Goal: Information Seeking & Learning: Find specific fact

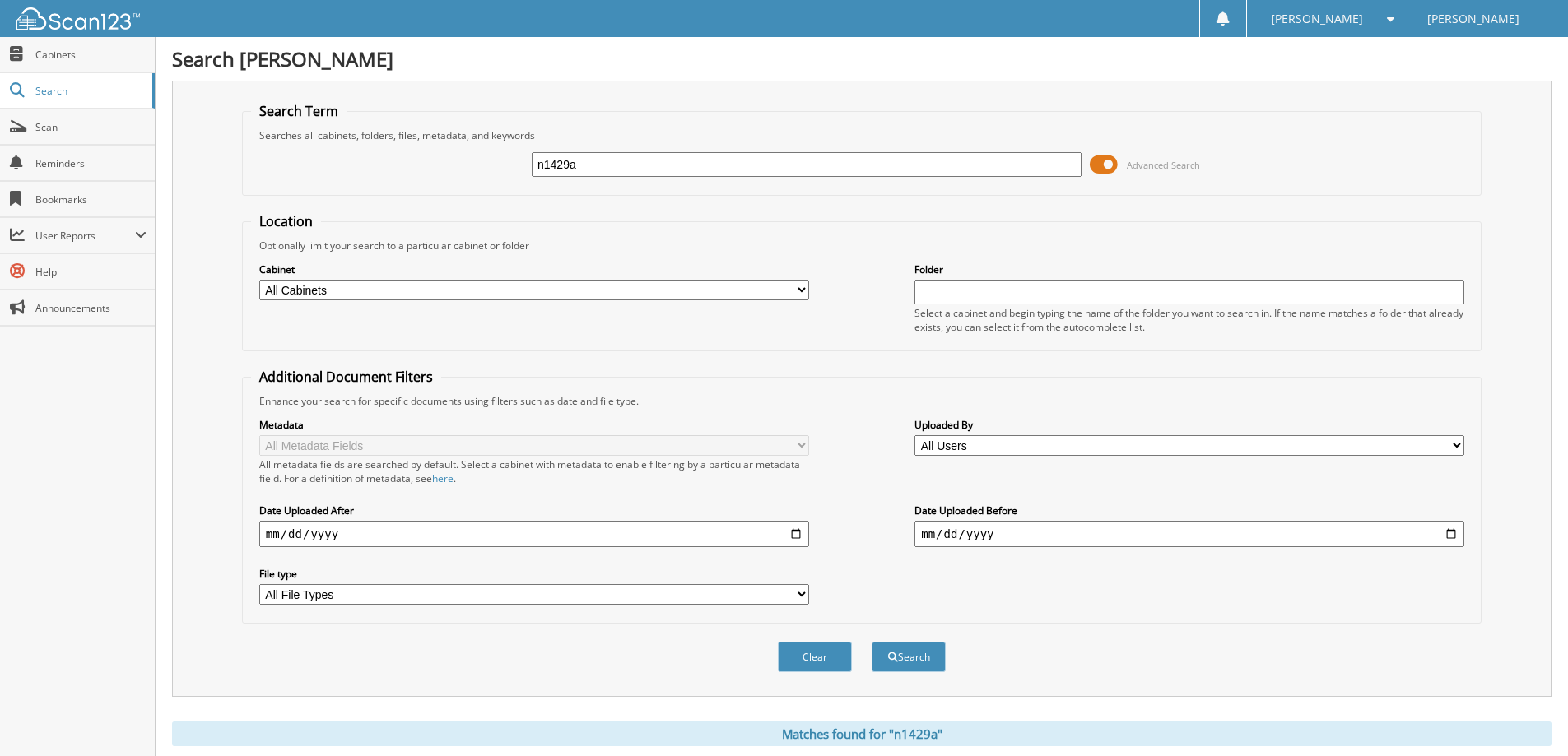
click at [862, 176] on input "n1429a" at bounding box center [806, 164] width 549 height 25
click at [830, 651] on button "Clear" at bounding box center [815, 657] width 75 height 31
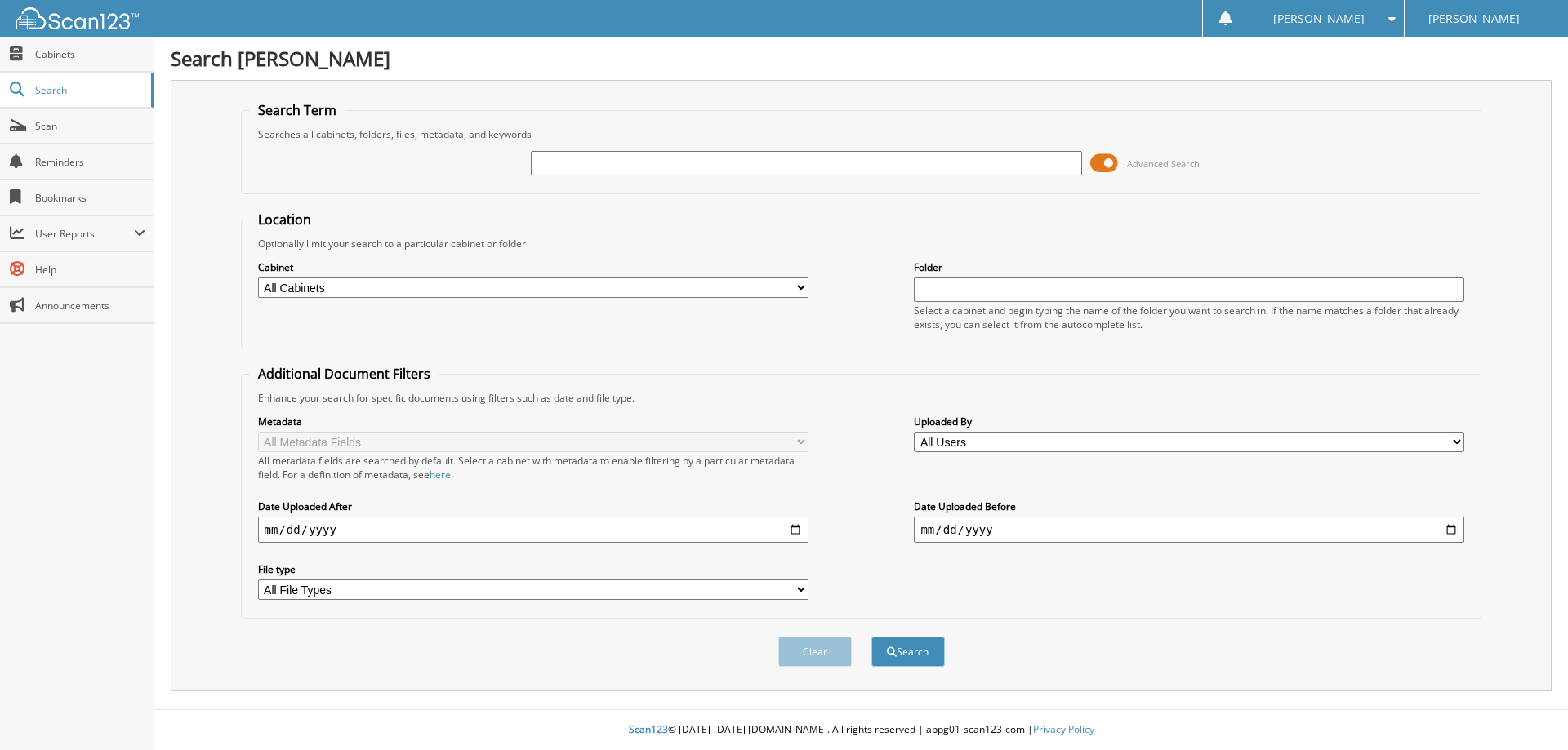
click at [702, 161] on input "text" at bounding box center [806, 163] width 550 height 25
type input "N1100A"
click at [871, 637] on button "Search" at bounding box center [908, 651] width 74 height 31
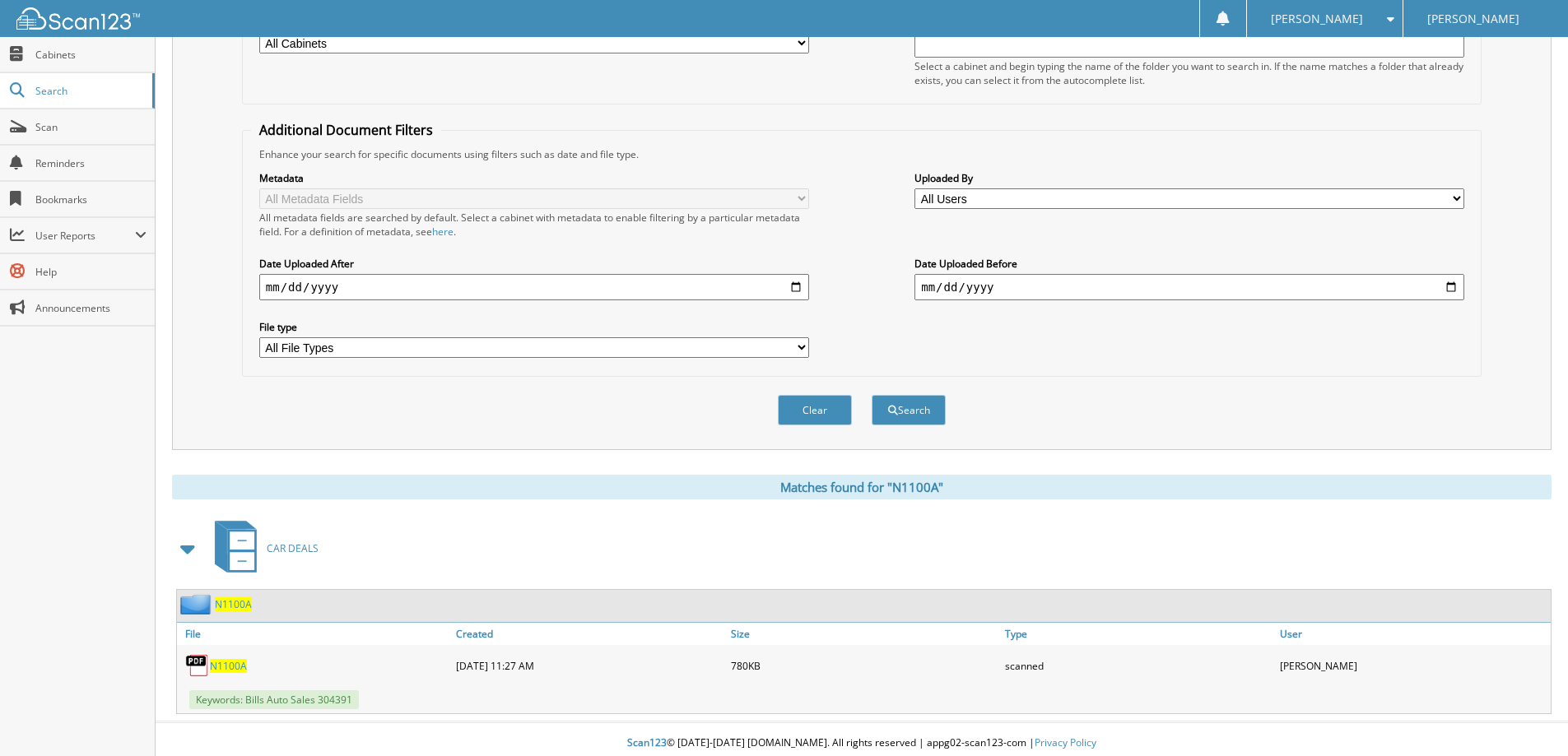
scroll to position [255, 0]
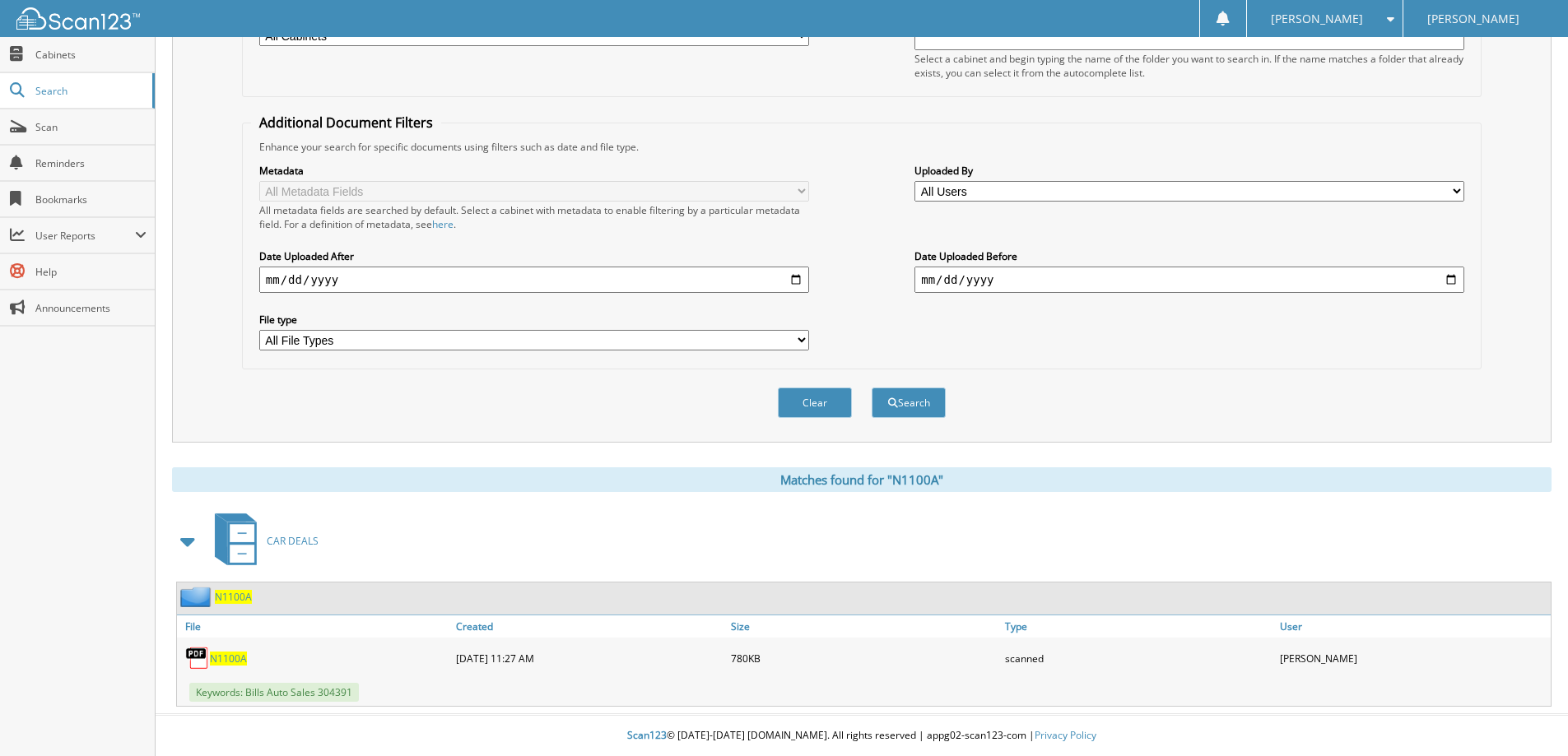
click at [237, 660] on span "N1100A" at bounding box center [228, 659] width 37 height 14
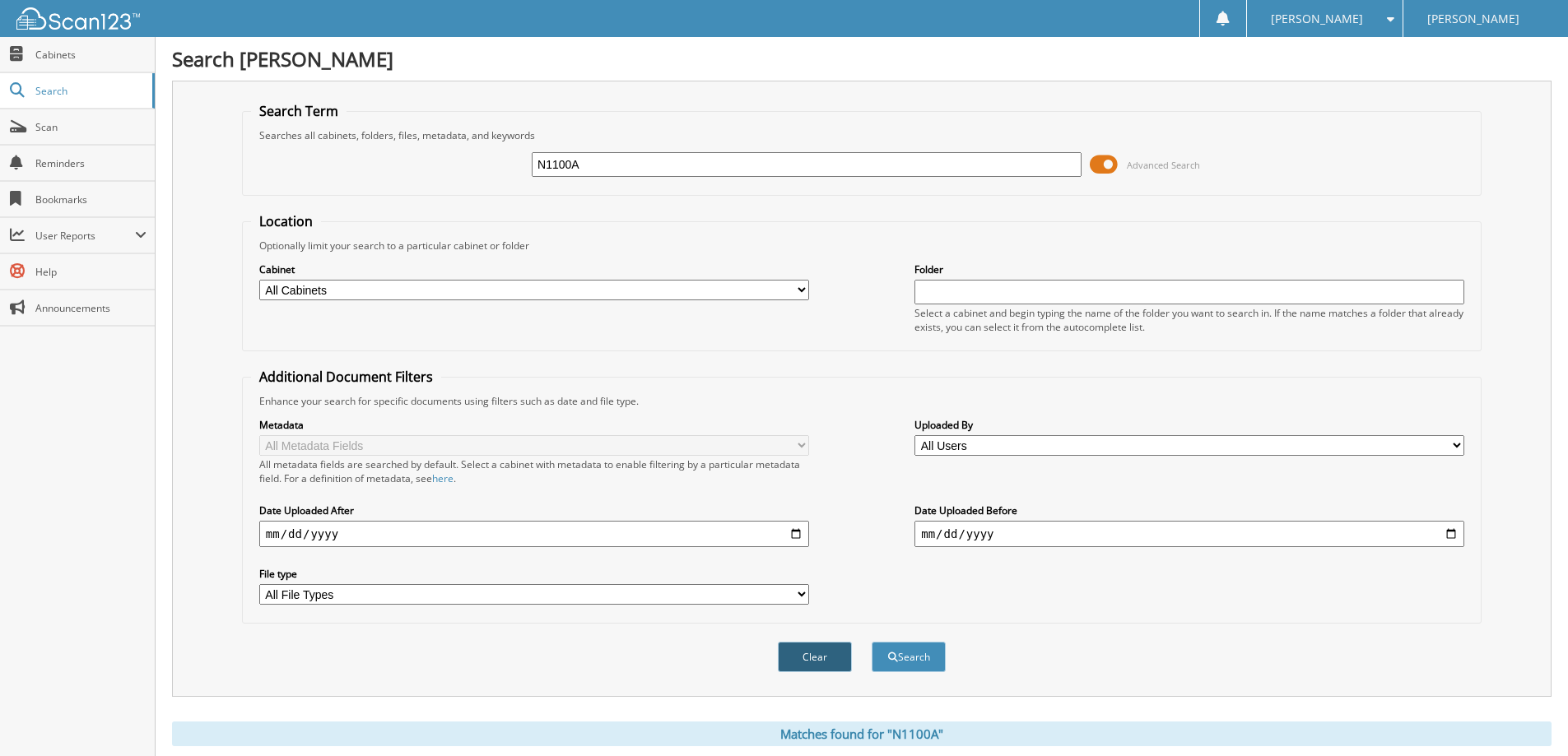
click at [834, 678] on div "Clear Search" at bounding box center [862, 657] width 1240 height 67
click at [830, 662] on button "Clear" at bounding box center [815, 657] width 75 height 31
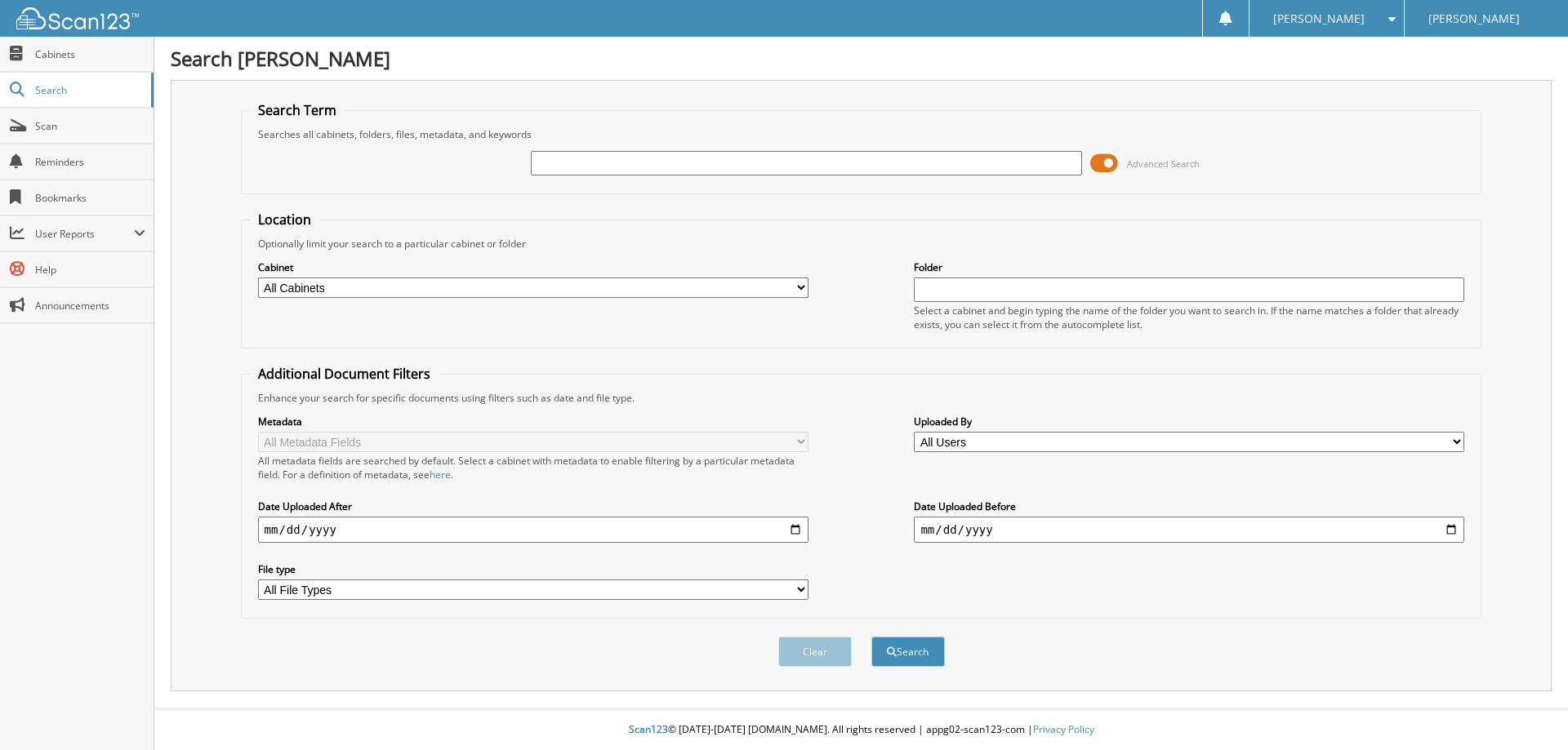
click at [683, 166] on input "text" at bounding box center [806, 163] width 550 height 25
type input "zn1175A"
click at [871, 637] on button "Search" at bounding box center [908, 651] width 74 height 31
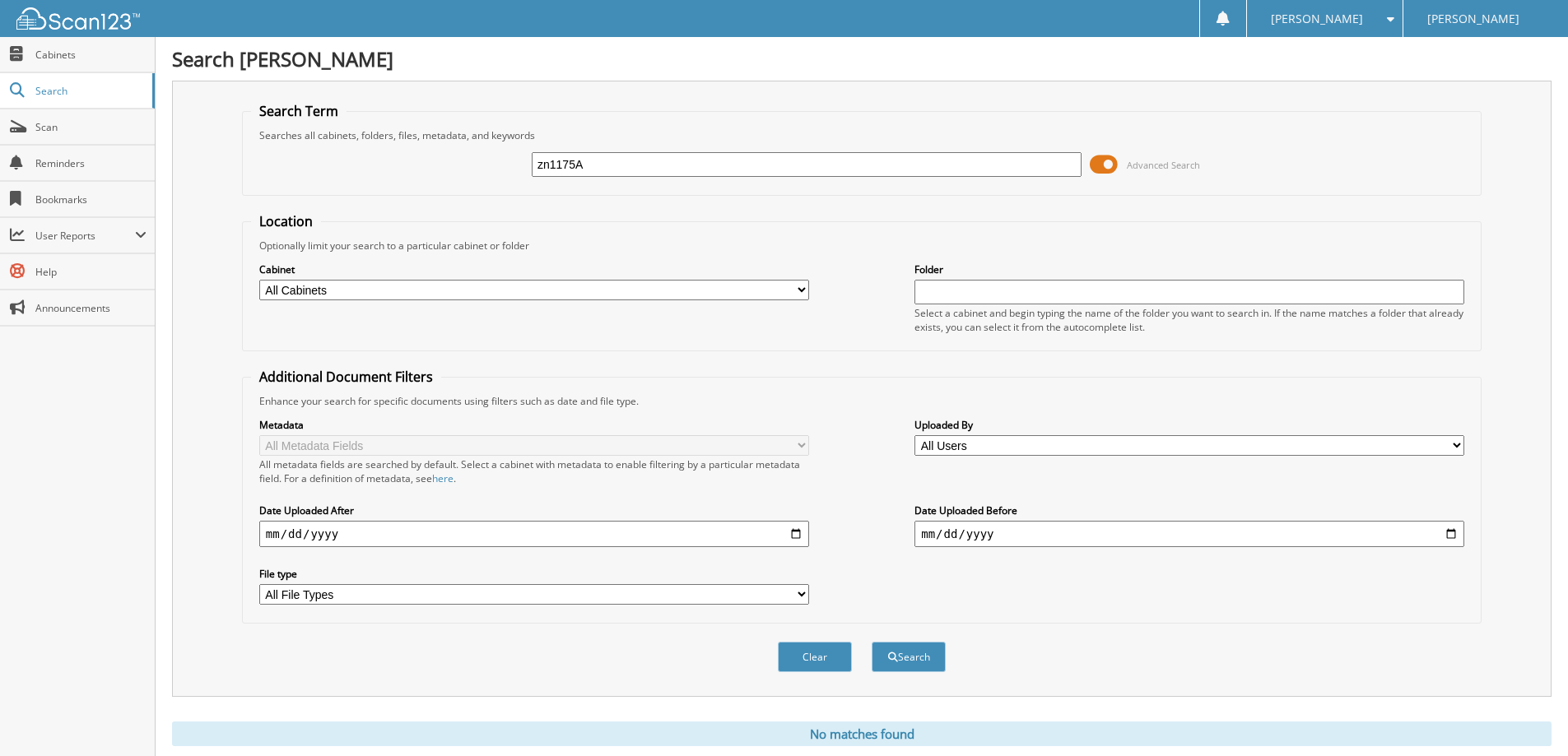
click at [546, 166] on input "zn1175A" at bounding box center [806, 164] width 549 height 25
type input "n1175A"
click at [871, 642] on button "Search" at bounding box center [908, 657] width 75 height 31
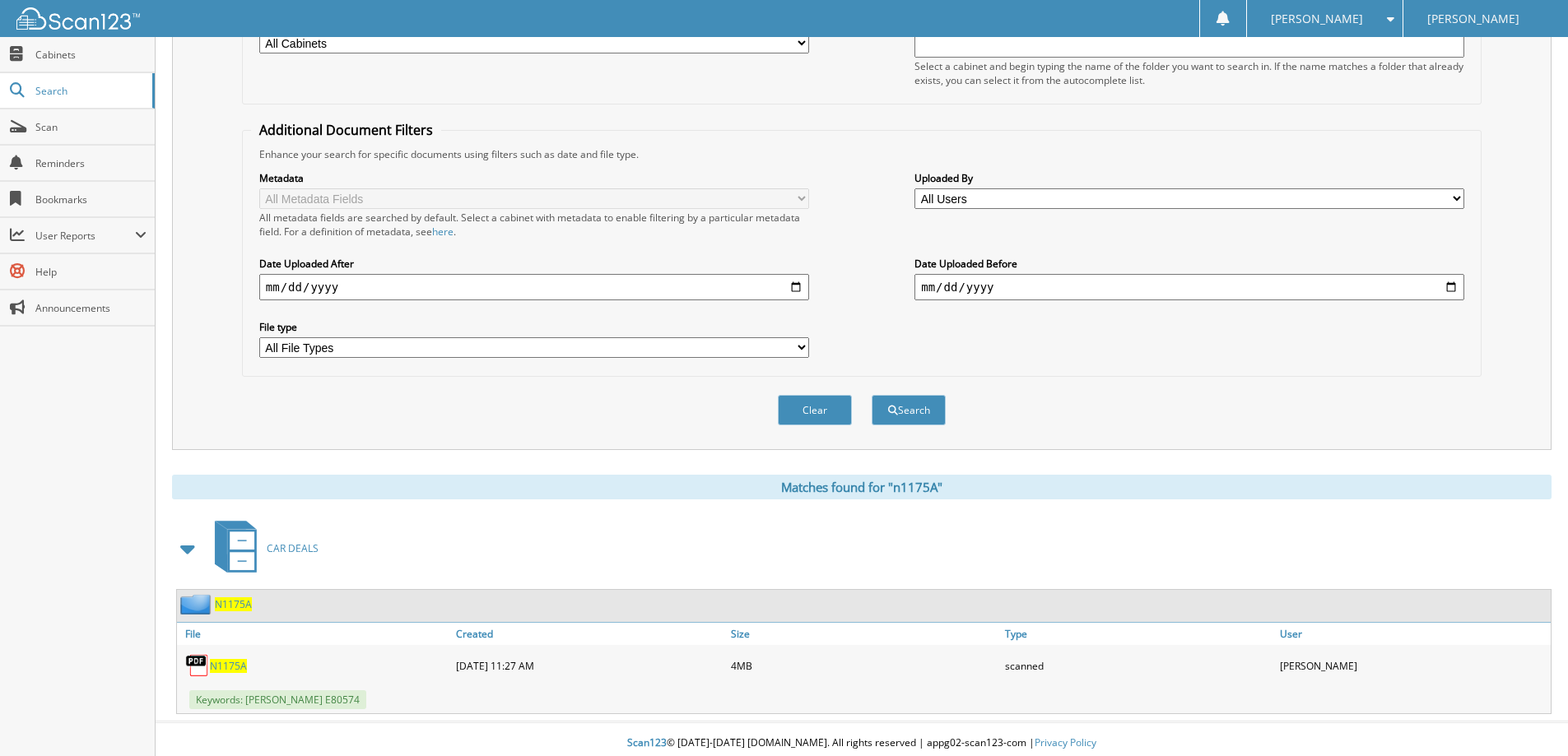
scroll to position [255, 0]
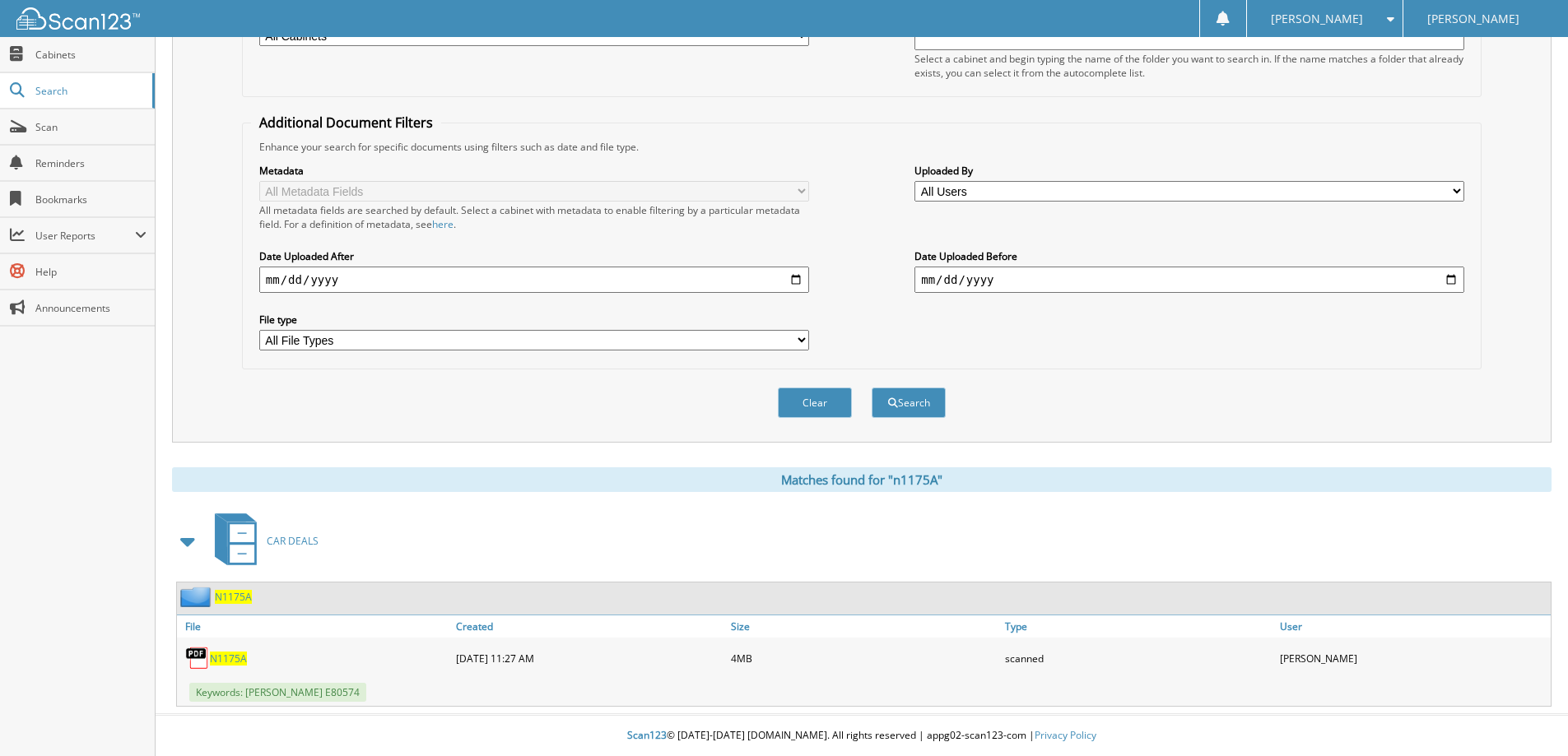
click at [235, 655] on span "N1175A" at bounding box center [228, 659] width 37 height 14
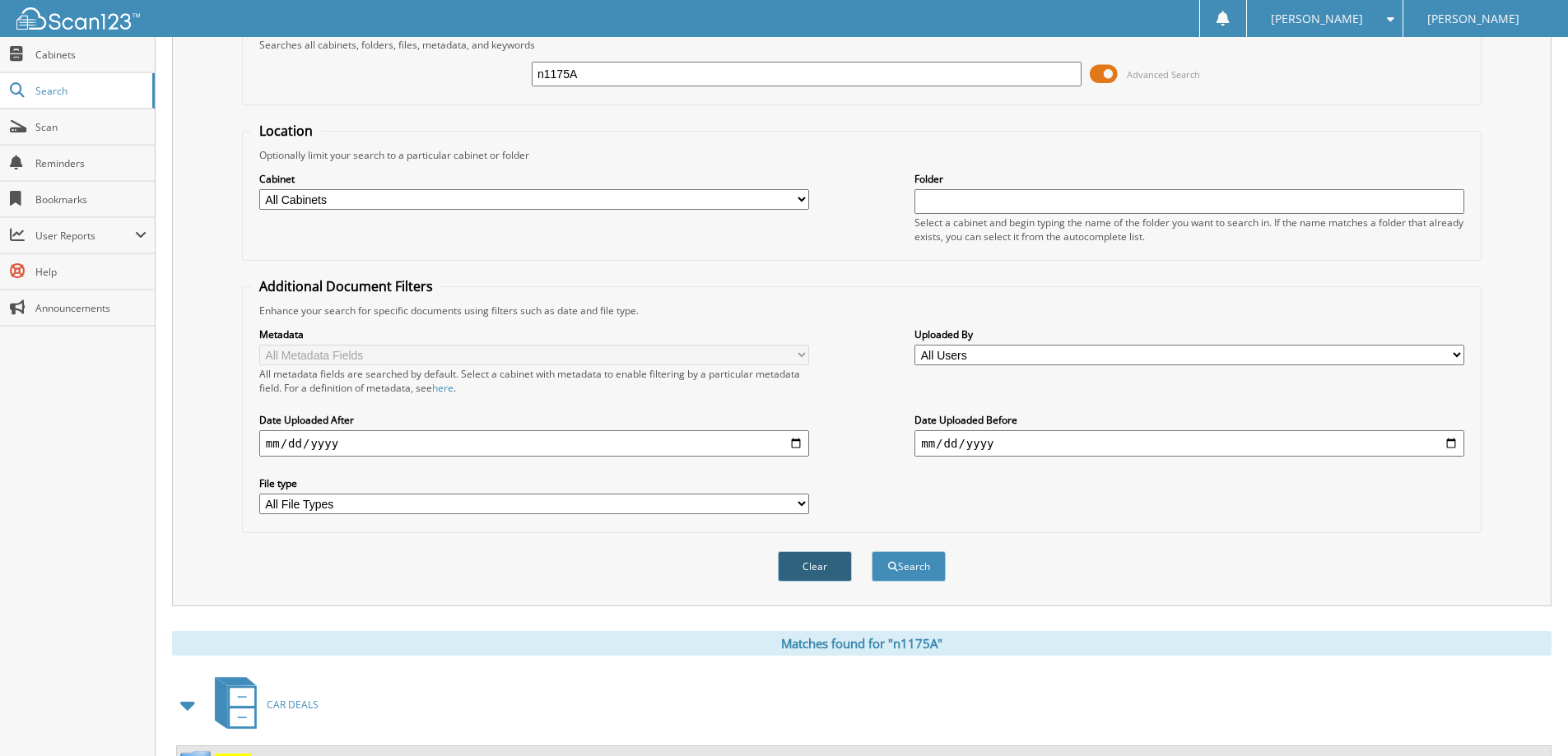
click at [810, 557] on button "Clear" at bounding box center [815, 566] width 75 height 31
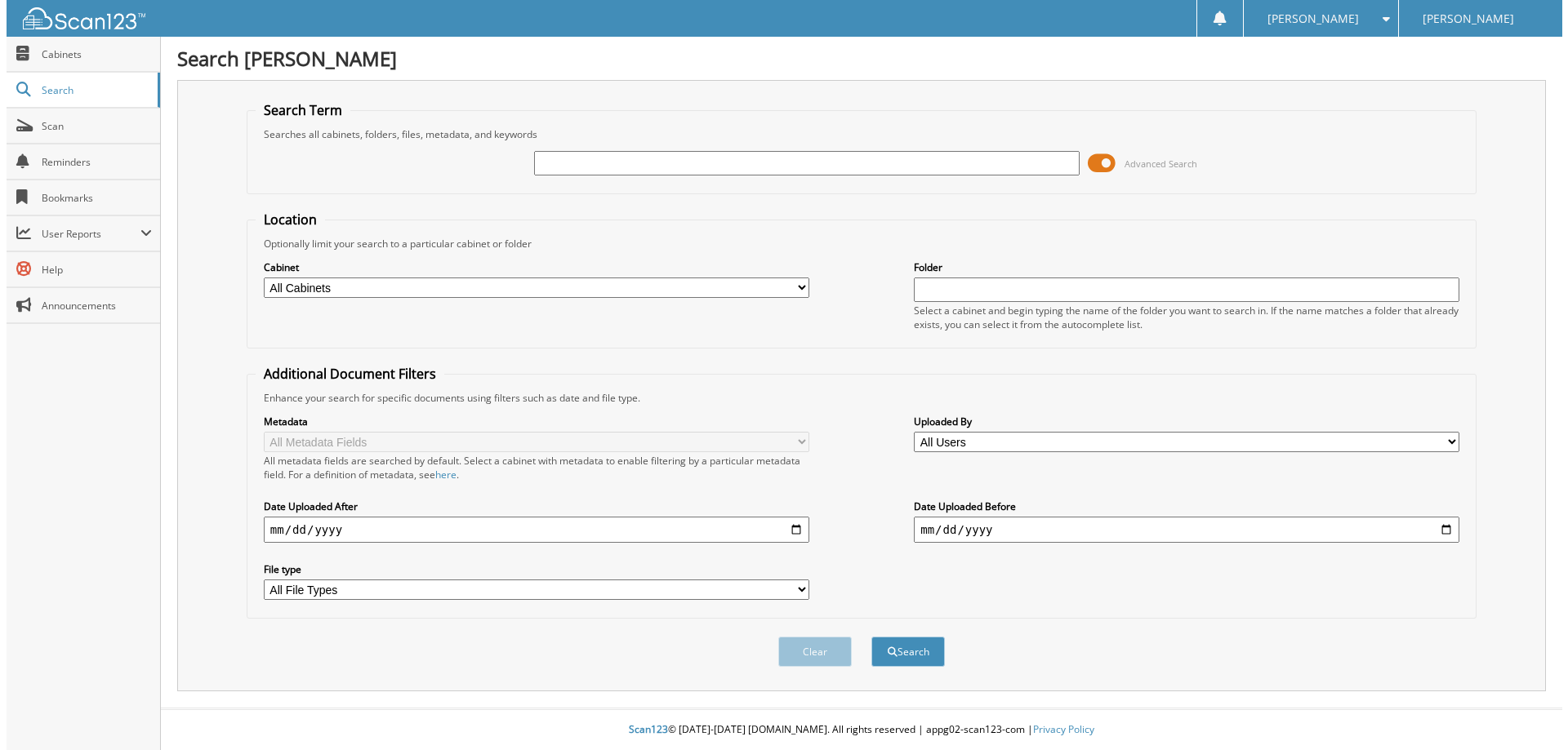
scroll to position [0, 0]
click at [676, 161] on input "text" at bounding box center [806, 163] width 550 height 25
type input "N1251A"
click at [871, 637] on button "Search" at bounding box center [908, 651] width 74 height 31
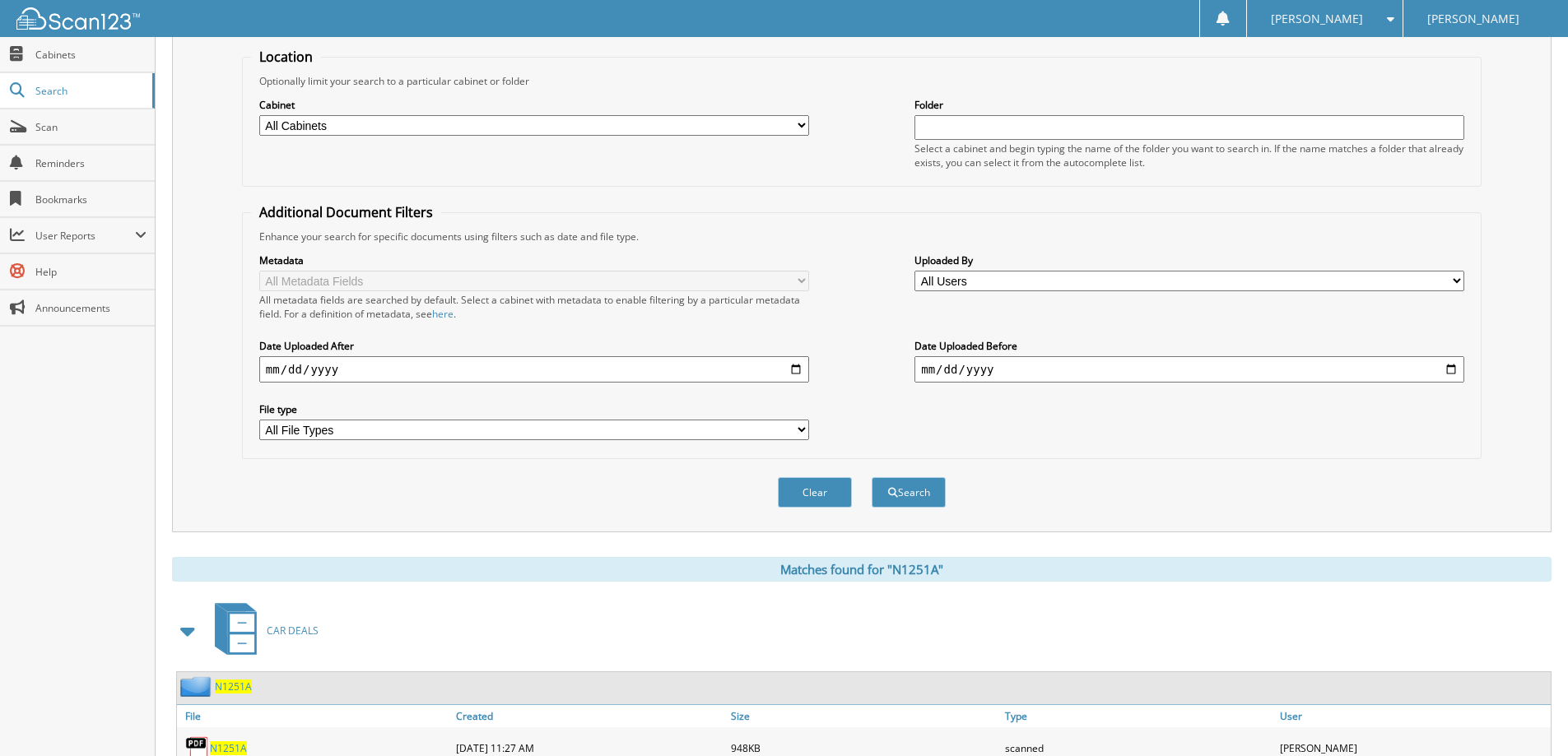
scroll to position [247, 0]
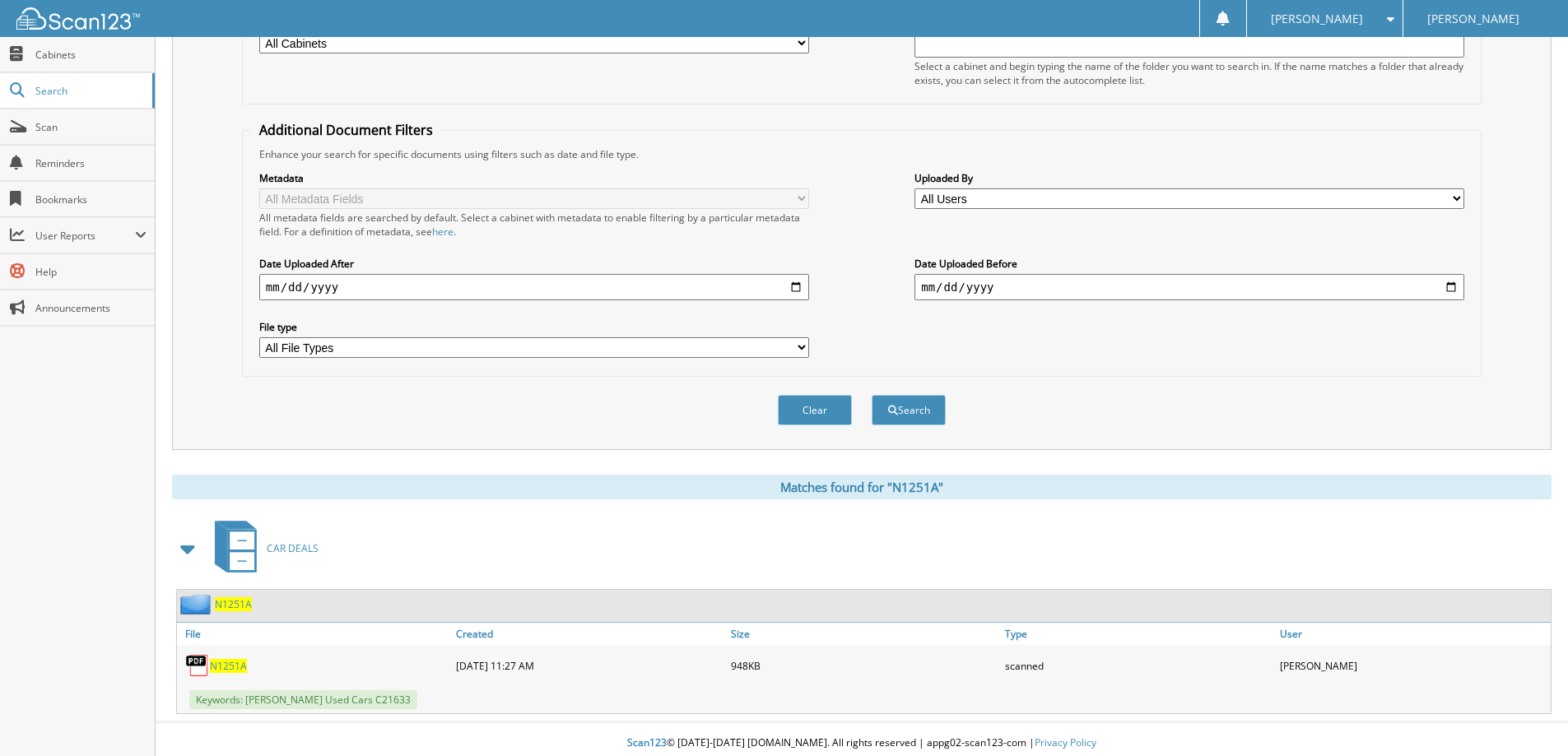
click at [227, 666] on span "N1251A" at bounding box center [228, 667] width 37 height 14
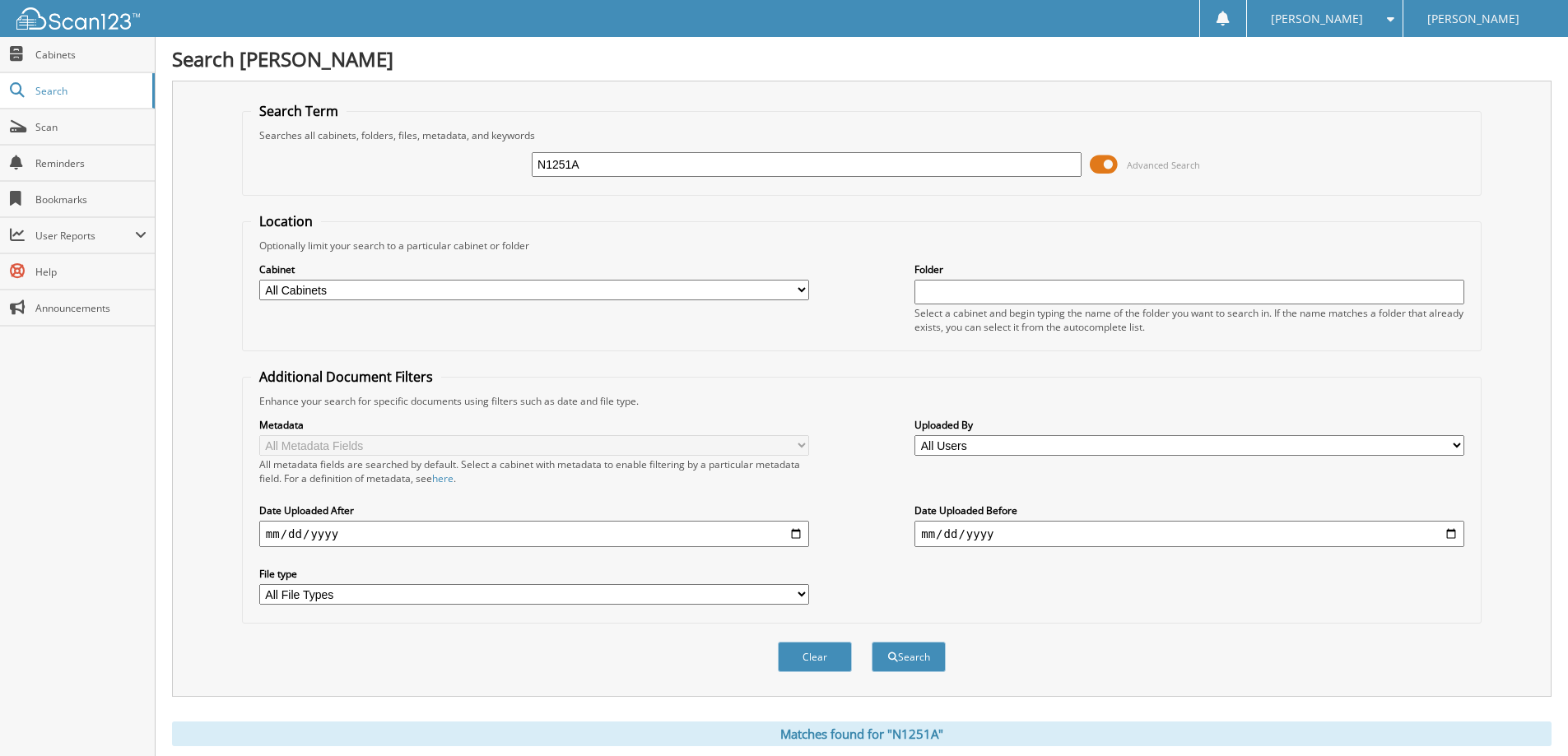
drag, startPoint x: 809, startPoint y: 671, endPoint x: 813, endPoint y: 577, distance: 94.1
click at [809, 671] on button "Clear" at bounding box center [815, 657] width 75 height 31
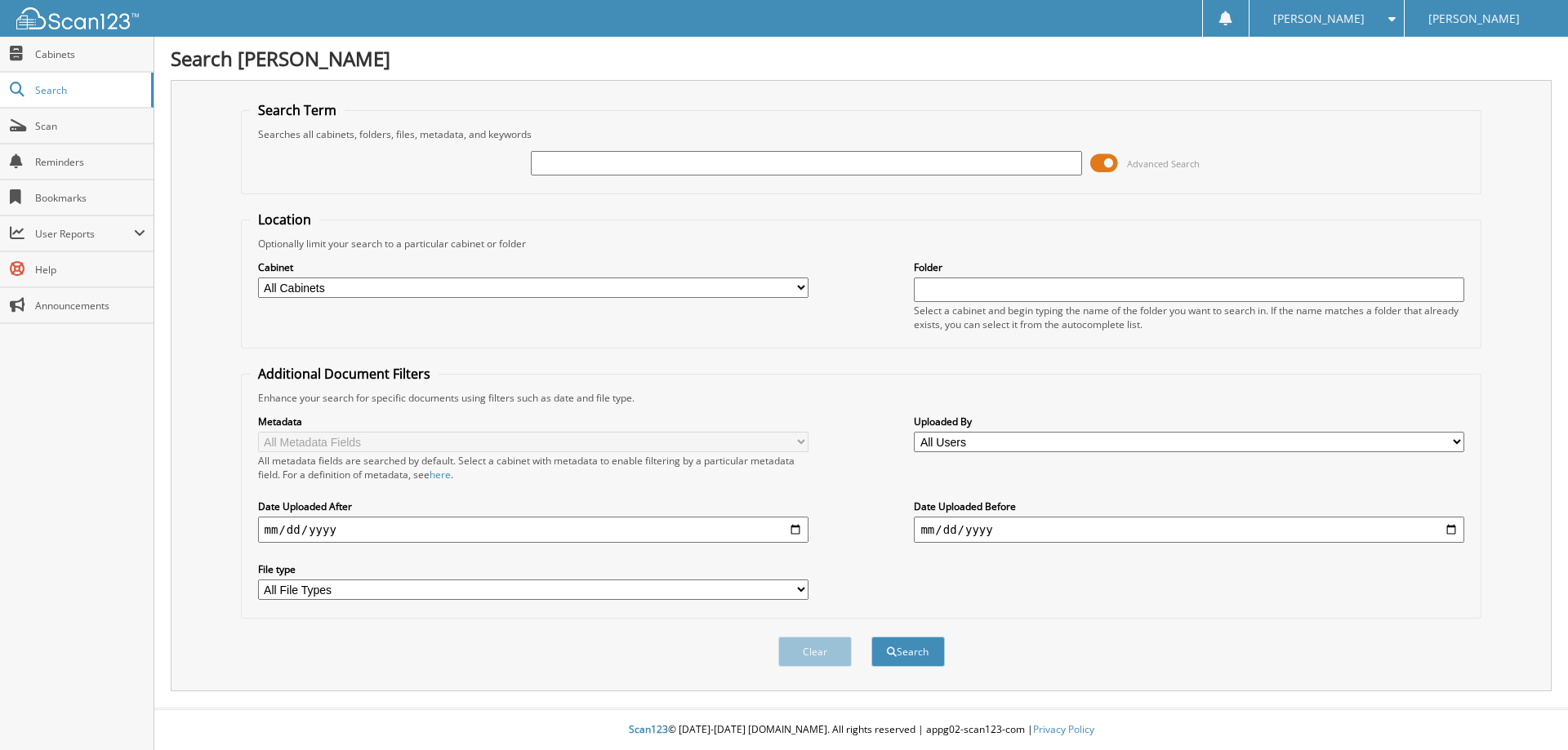
click at [614, 157] on input "text" at bounding box center [806, 163] width 550 height 25
type input "N1270B"
click at [871, 637] on button "Search" at bounding box center [908, 651] width 74 height 31
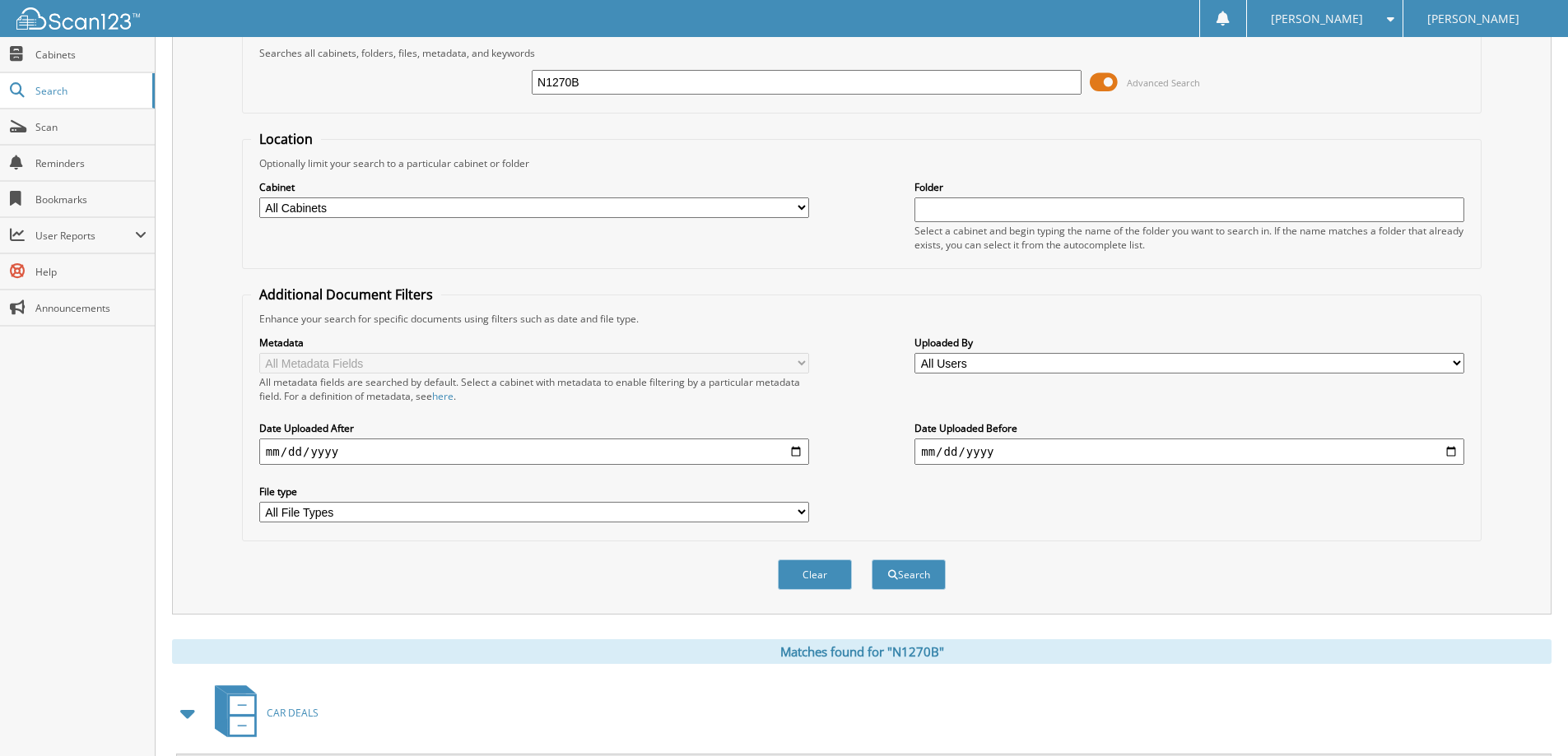
scroll to position [255, 0]
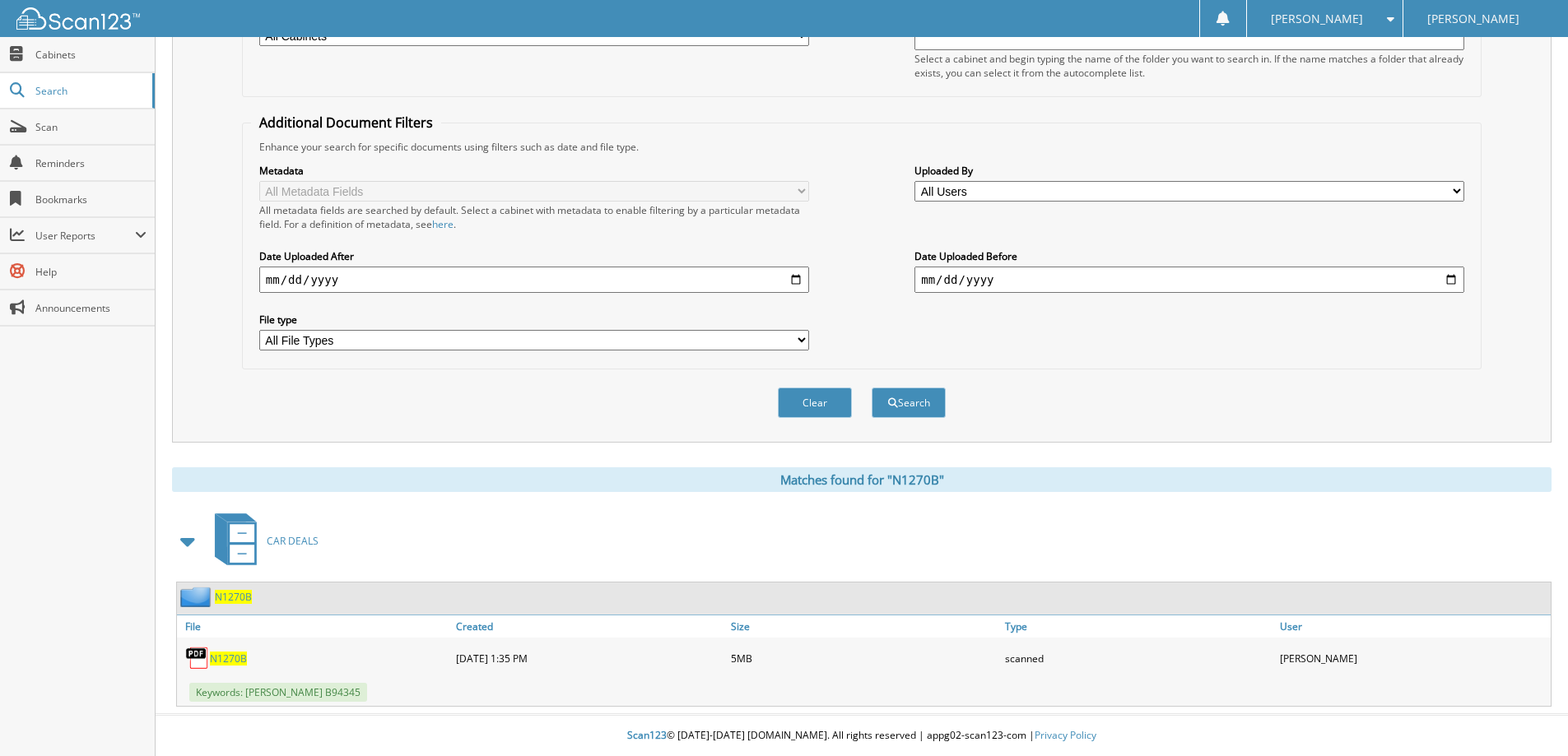
click at [239, 655] on span "N1270B" at bounding box center [228, 659] width 37 height 14
click at [796, 400] on button "Clear" at bounding box center [815, 402] width 75 height 31
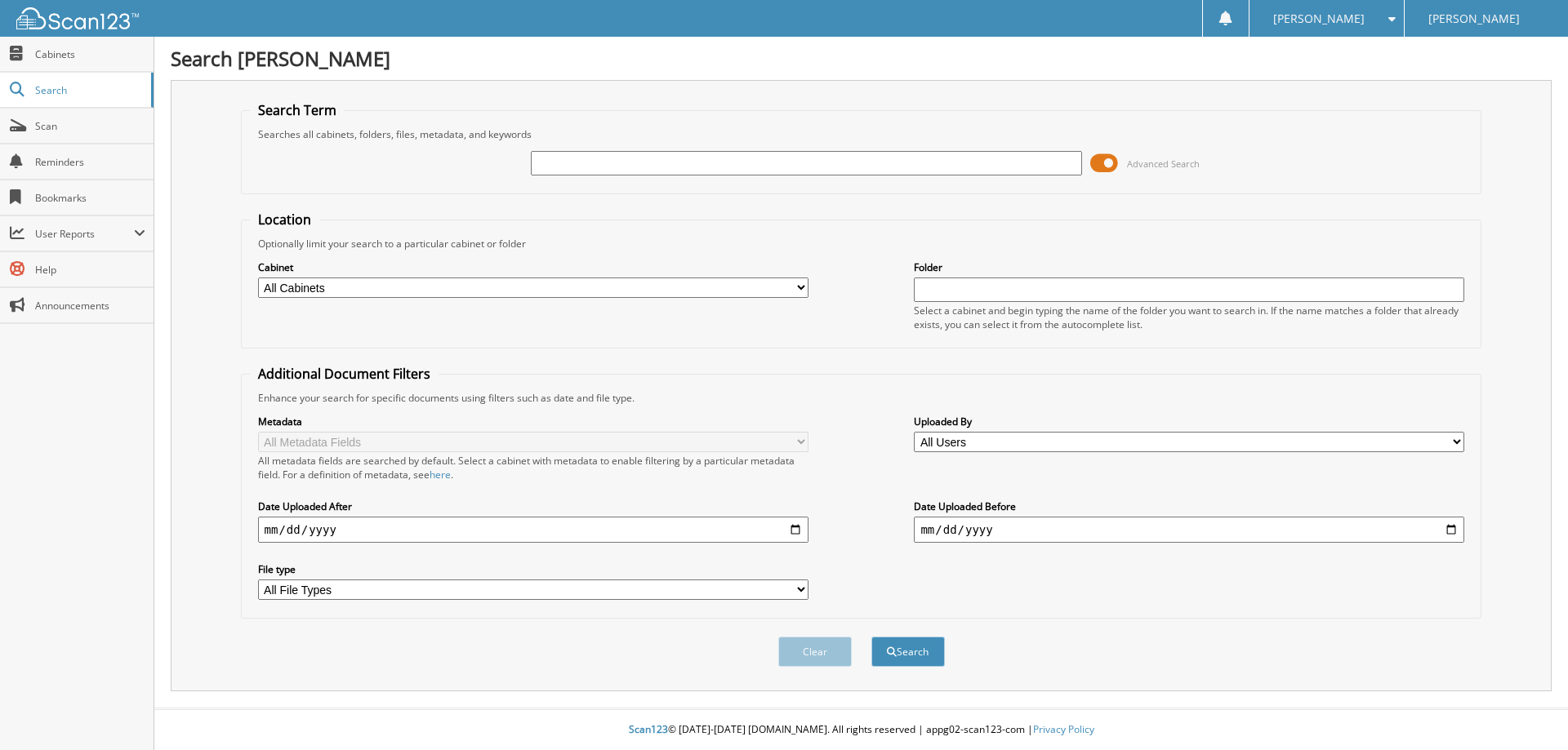
click at [591, 170] on input "text" at bounding box center [806, 163] width 550 height 25
type input "N1320C"
click at [871, 637] on button "Search" at bounding box center [908, 651] width 74 height 31
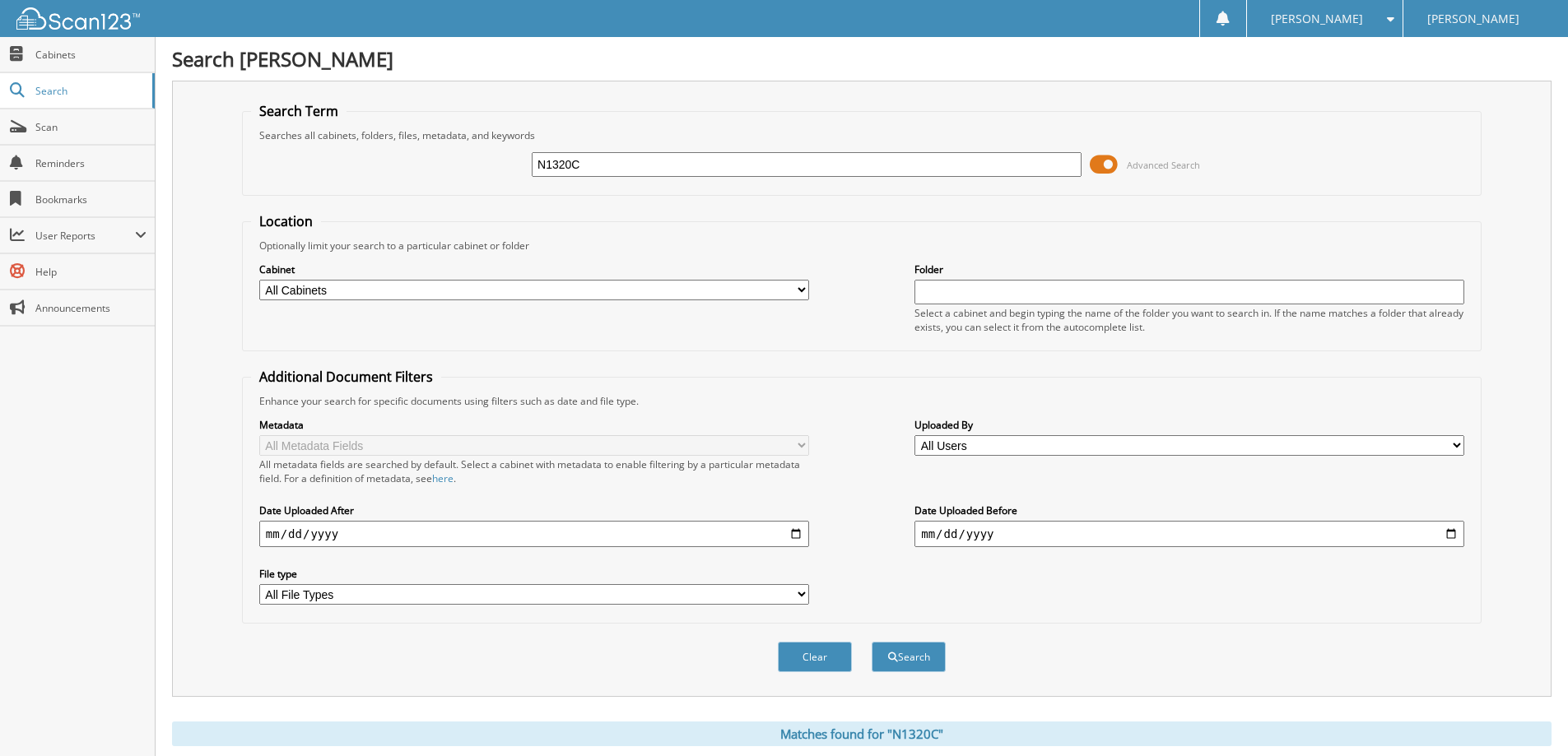
scroll to position [255, 0]
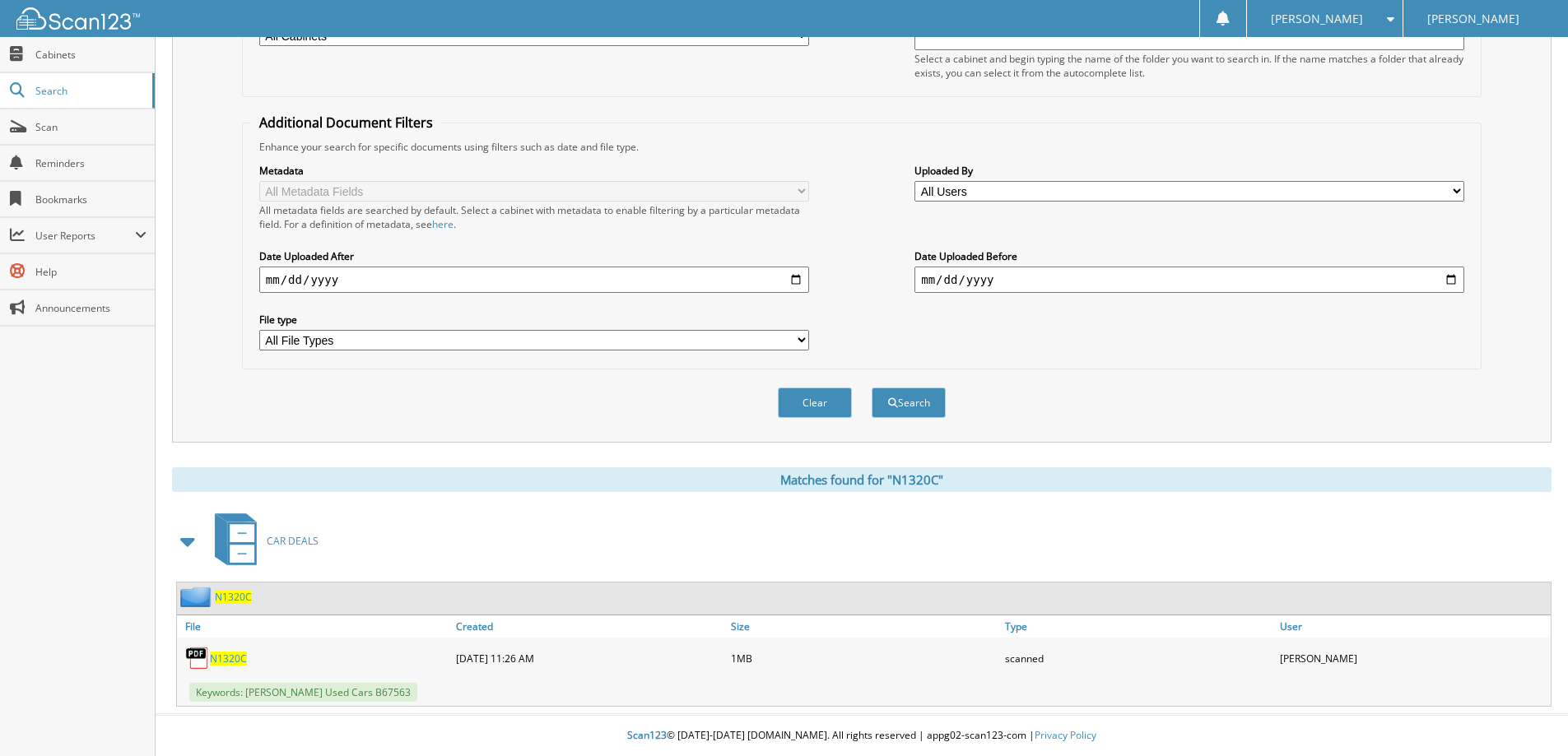
click at [228, 658] on span "N1320C" at bounding box center [228, 659] width 37 height 14
click at [794, 398] on button "Clear" at bounding box center [815, 402] width 75 height 31
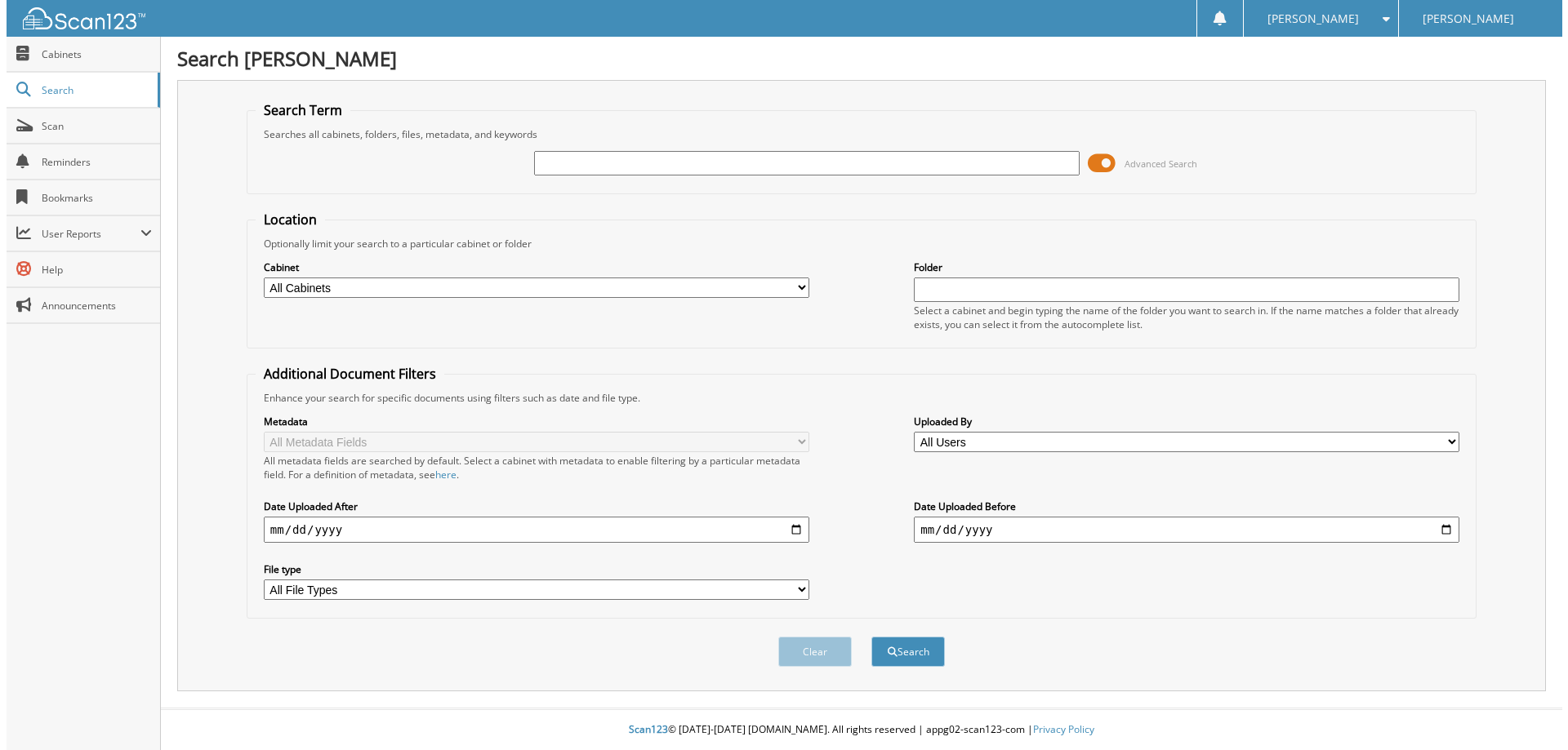
scroll to position [0, 0]
click at [612, 155] on input "text" at bounding box center [806, 163] width 550 height 25
type input "N1336A"
click at [871, 637] on button "Search" at bounding box center [908, 651] width 74 height 31
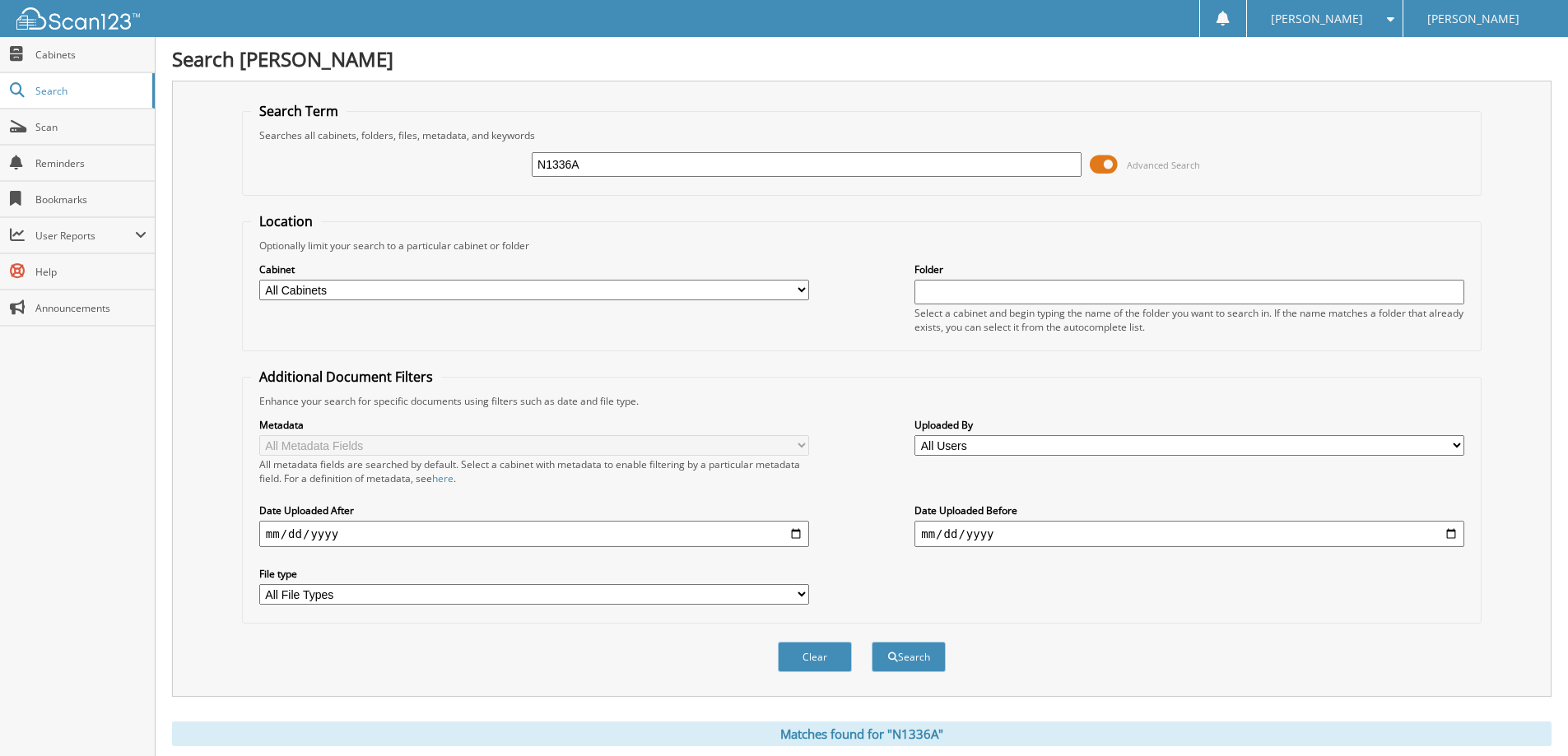
scroll to position [255, 0]
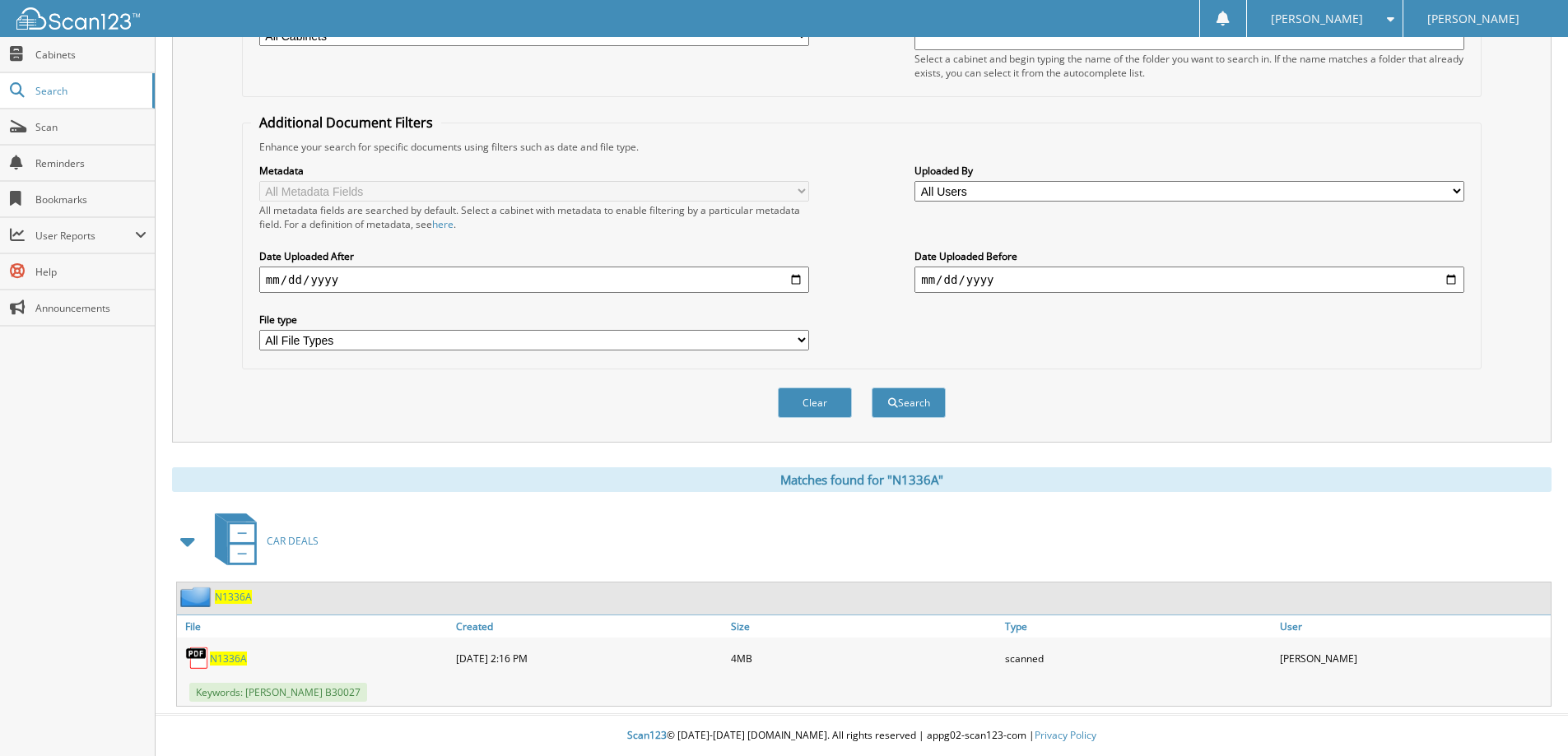
click at [226, 658] on span "N1336A" at bounding box center [228, 659] width 37 height 14
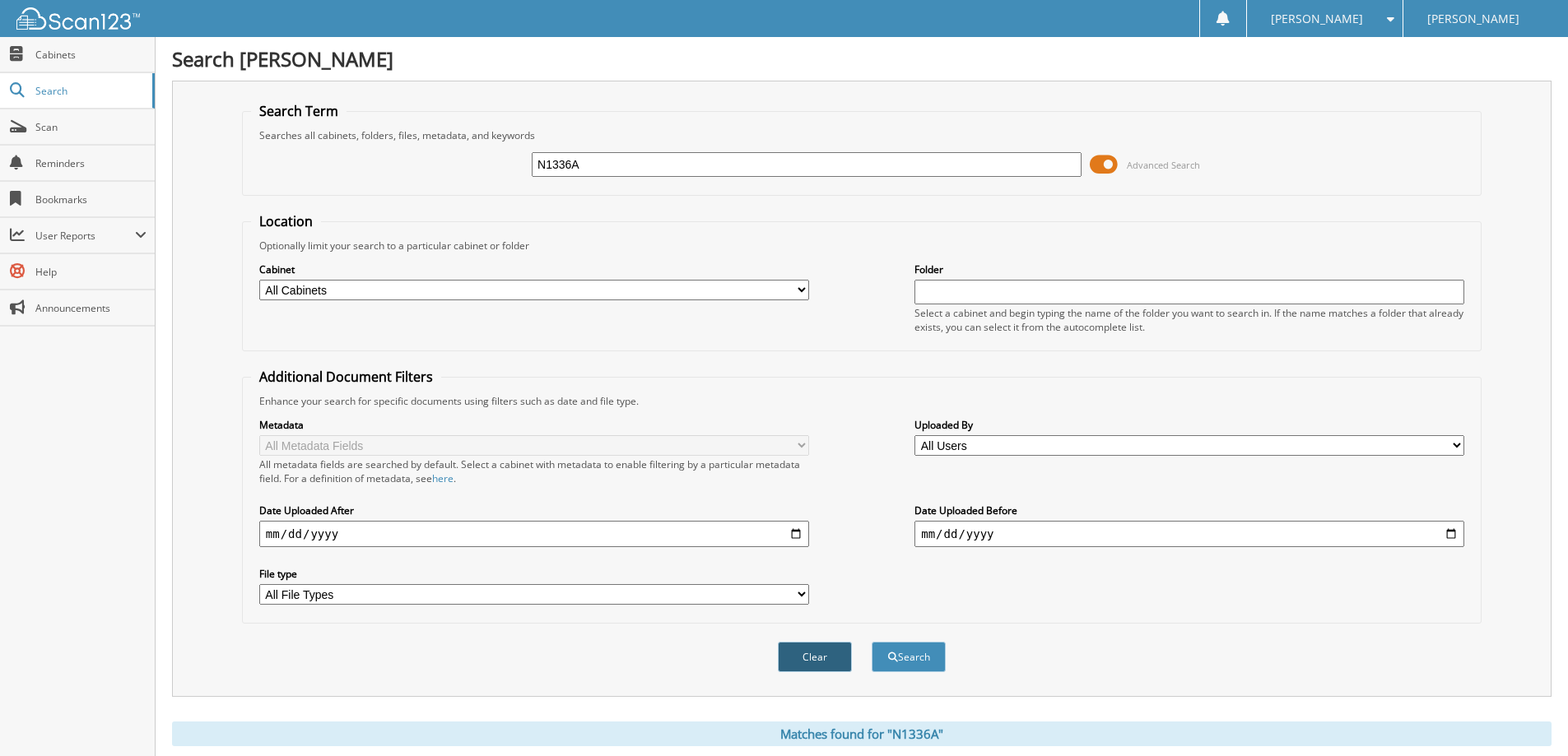
click at [799, 656] on button "Clear" at bounding box center [815, 657] width 75 height 31
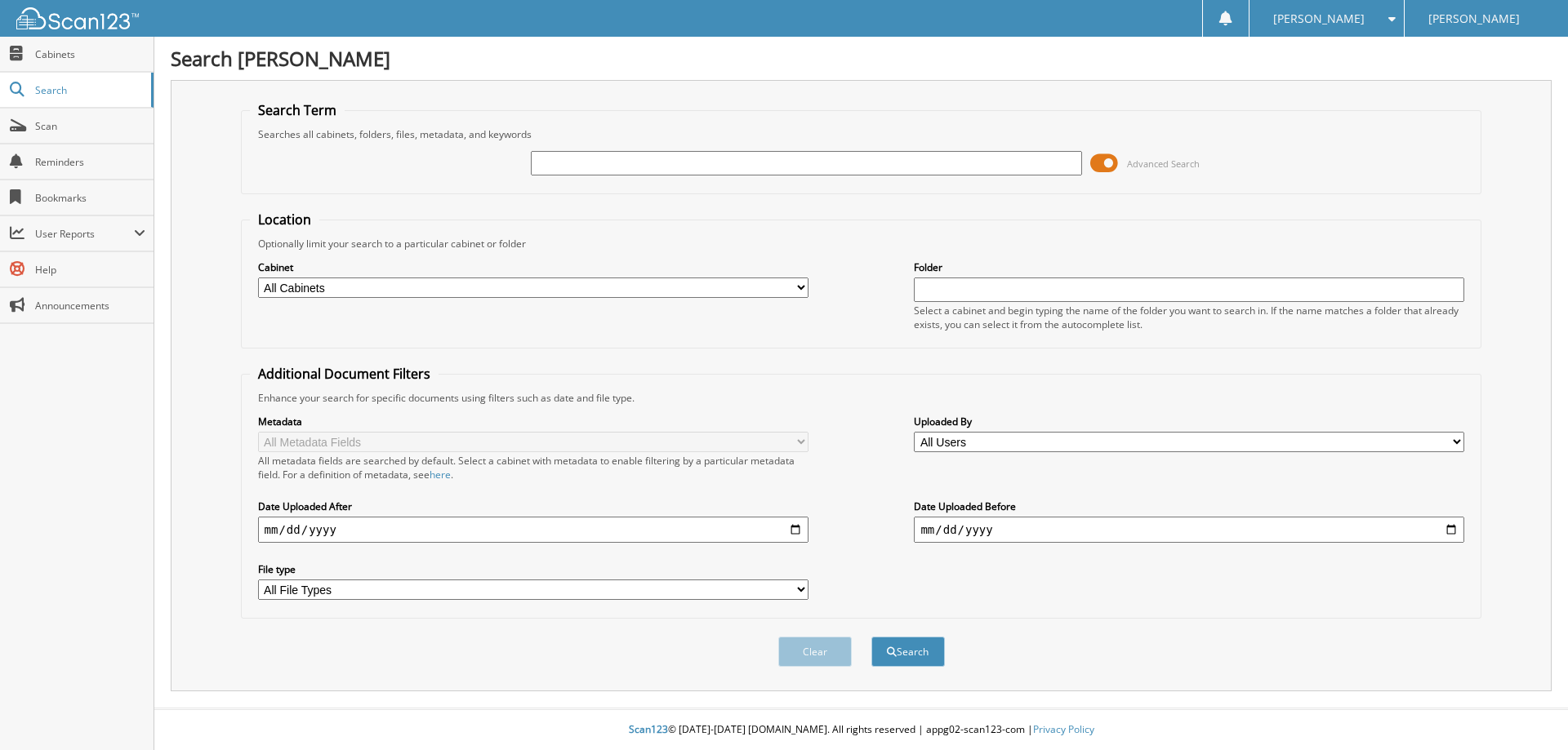
click at [662, 161] on input "text" at bounding box center [806, 163] width 550 height 25
type input "N1382A"
click at [871, 637] on button "Search" at bounding box center [908, 651] width 74 height 31
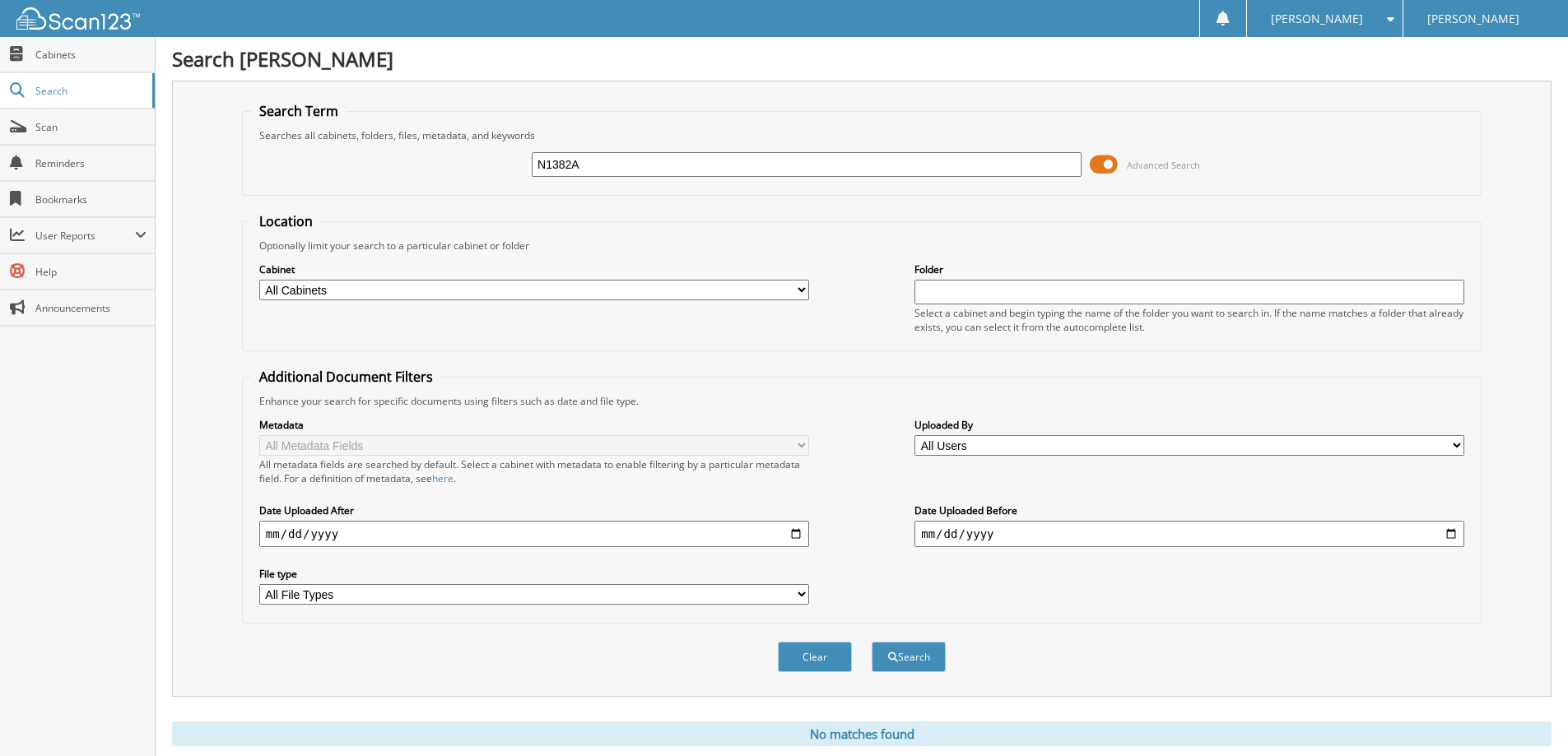
drag, startPoint x: 603, startPoint y: 164, endPoint x: 472, endPoint y: 161, distance: 131.0
click at [473, 162] on div "N1382A Advanced Search" at bounding box center [862, 164] width 1222 height 45
type input "N1400B"
click at [871, 642] on button "Search" at bounding box center [908, 657] width 75 height 31
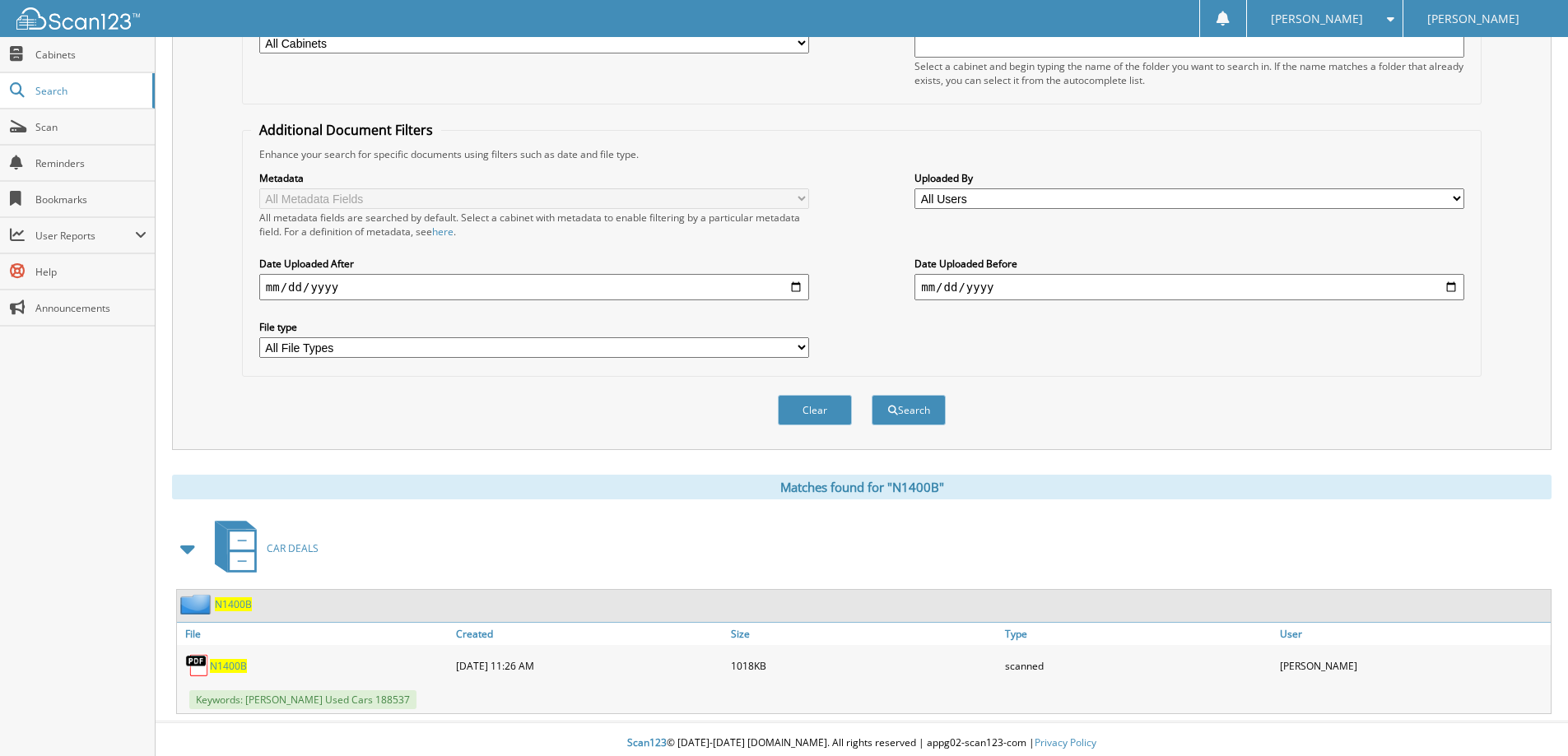
scroll to position [255, 0]
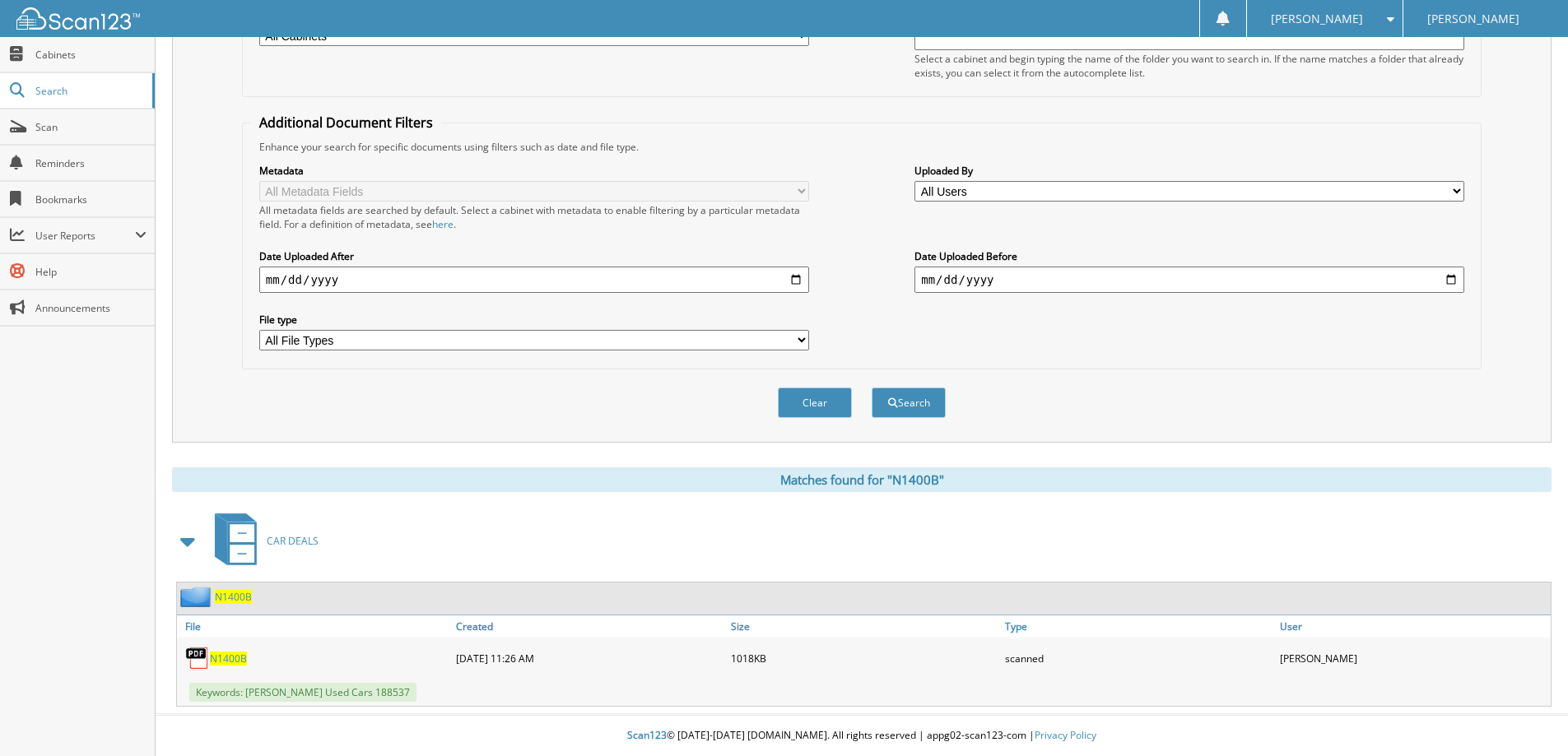
click at [236, 657] on span "N1400B" at bounding box center [228, 659] width 37 height 14
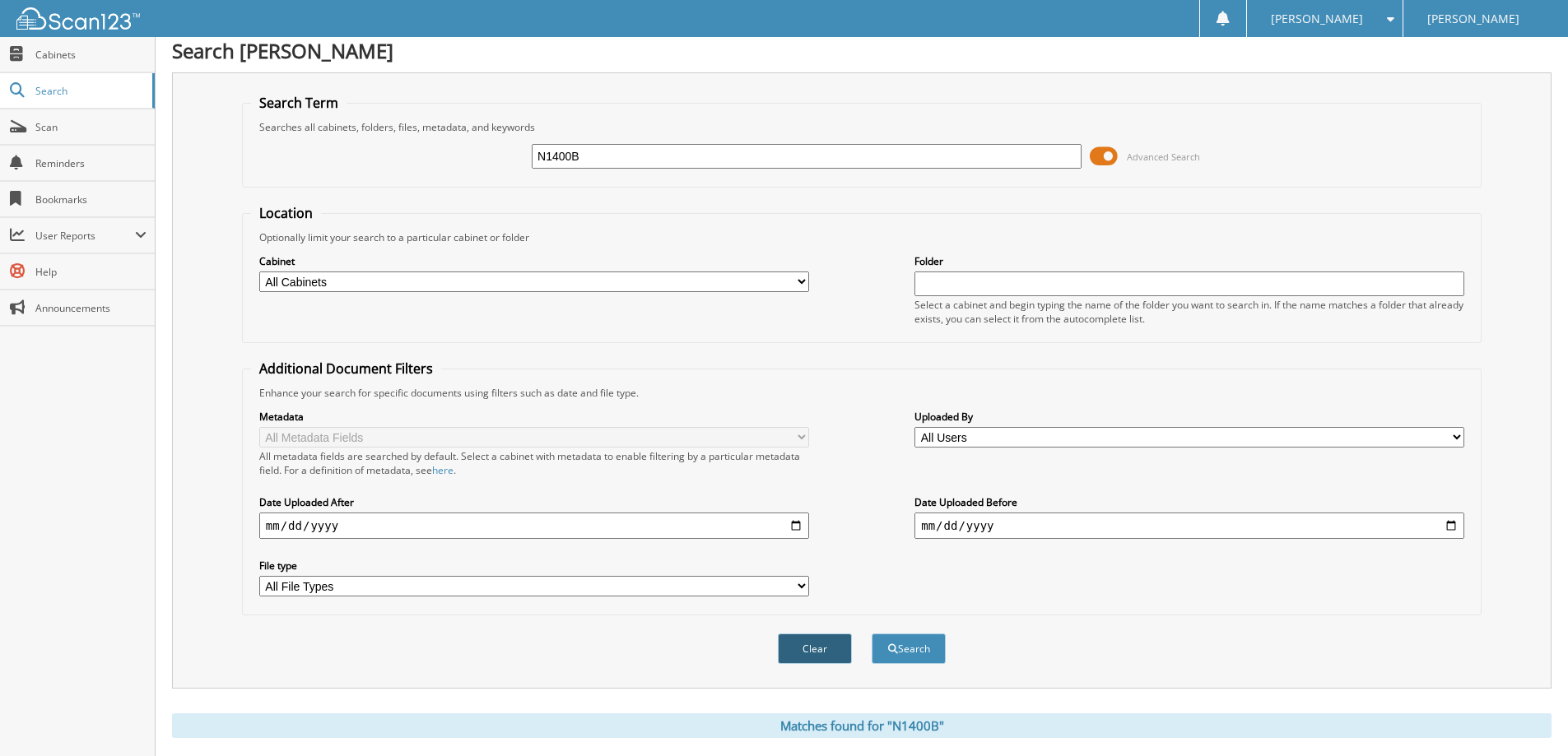
click at [810, 664] on button "Clear" at bounding box center [815, 649] width 75 height 31
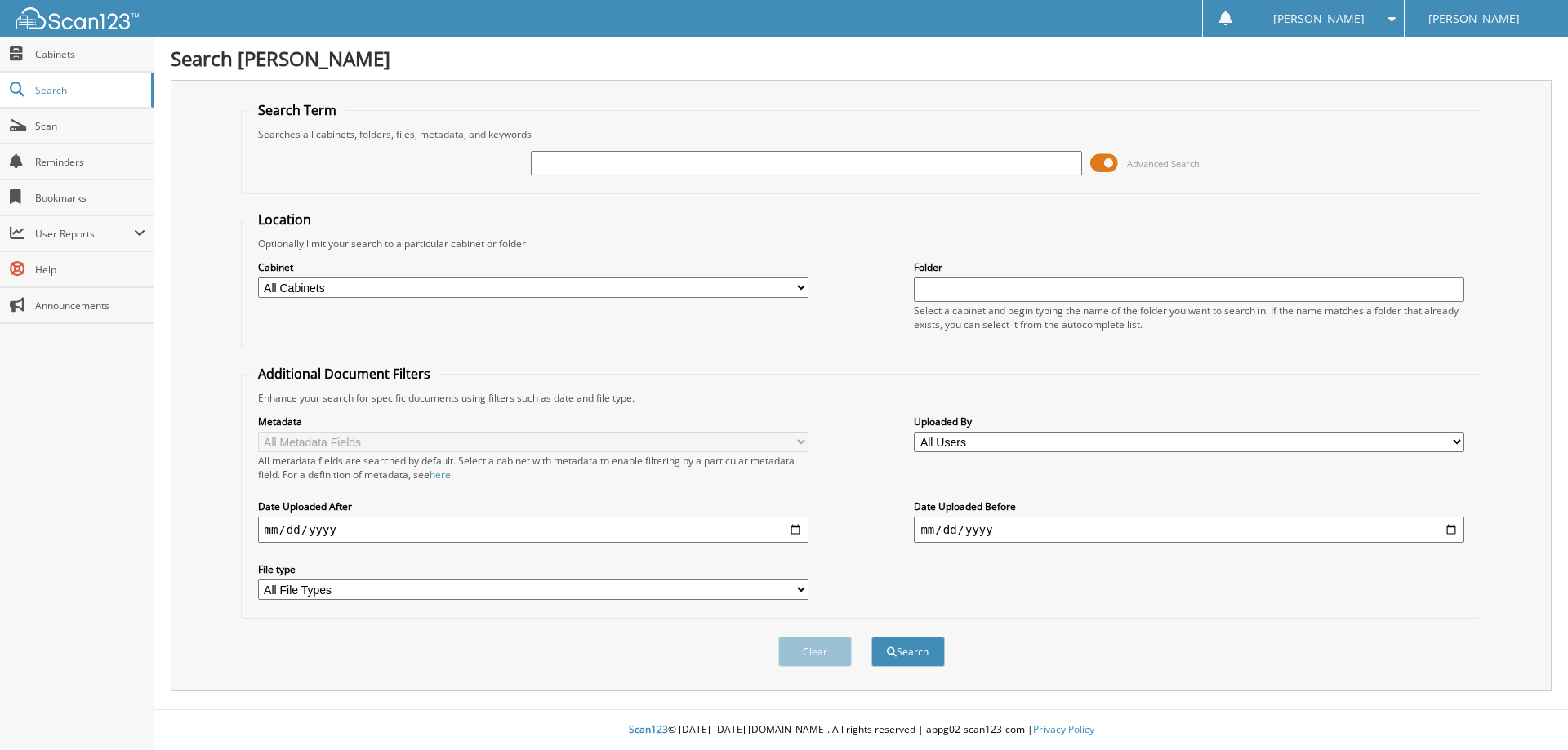
drag, startPoint x: 649, startPoint y: 150, endPoint x: 648, endPoint y: 160, distance: 10.0
click at [649, 155] on div at bounding box center [806, 164] width 550 height 28
click at [648, 160] on input "text" at bounding box center [806, 163] width 550 height 25
type input "n1401a"
click at [871, 637] on button "Search" at bounding box center [908, 651] width 74 height 31
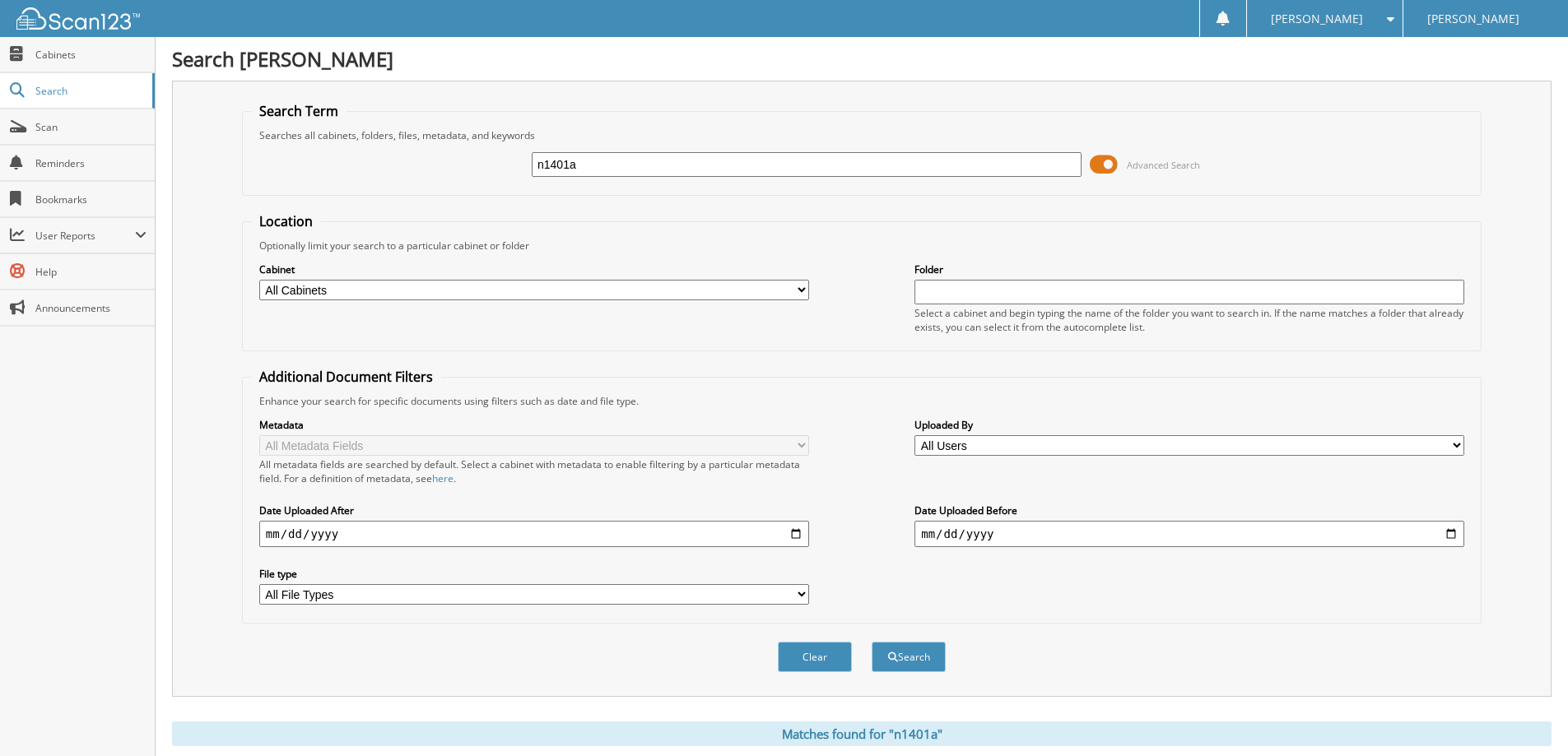
scroll to position [255, 0]
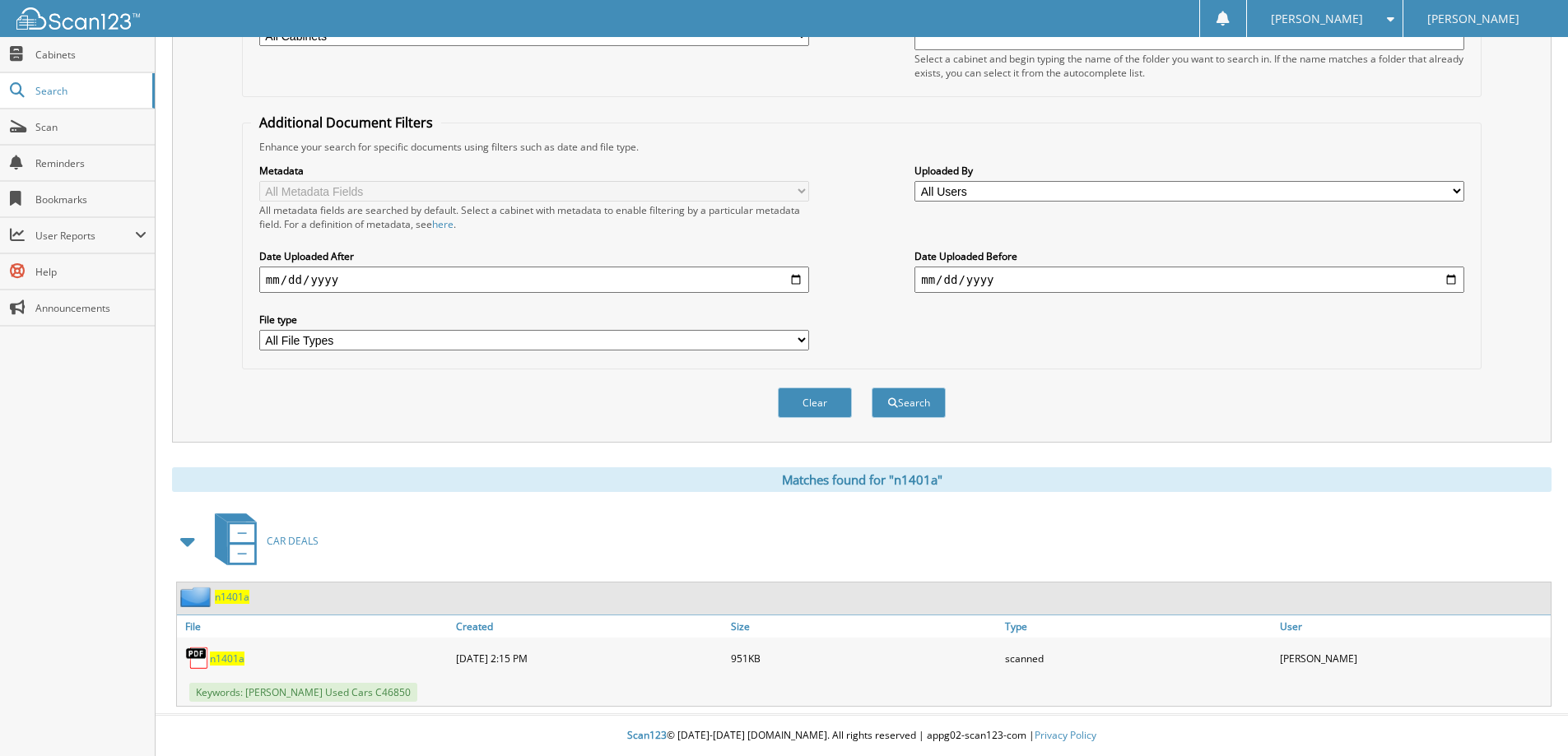
click at [228, 661] on span "n1401a" at bounding box center [227, 659] width 35 height 14
click at [785, 406] on button "Clear" at bounding box center [815, 402] width 75 height 31
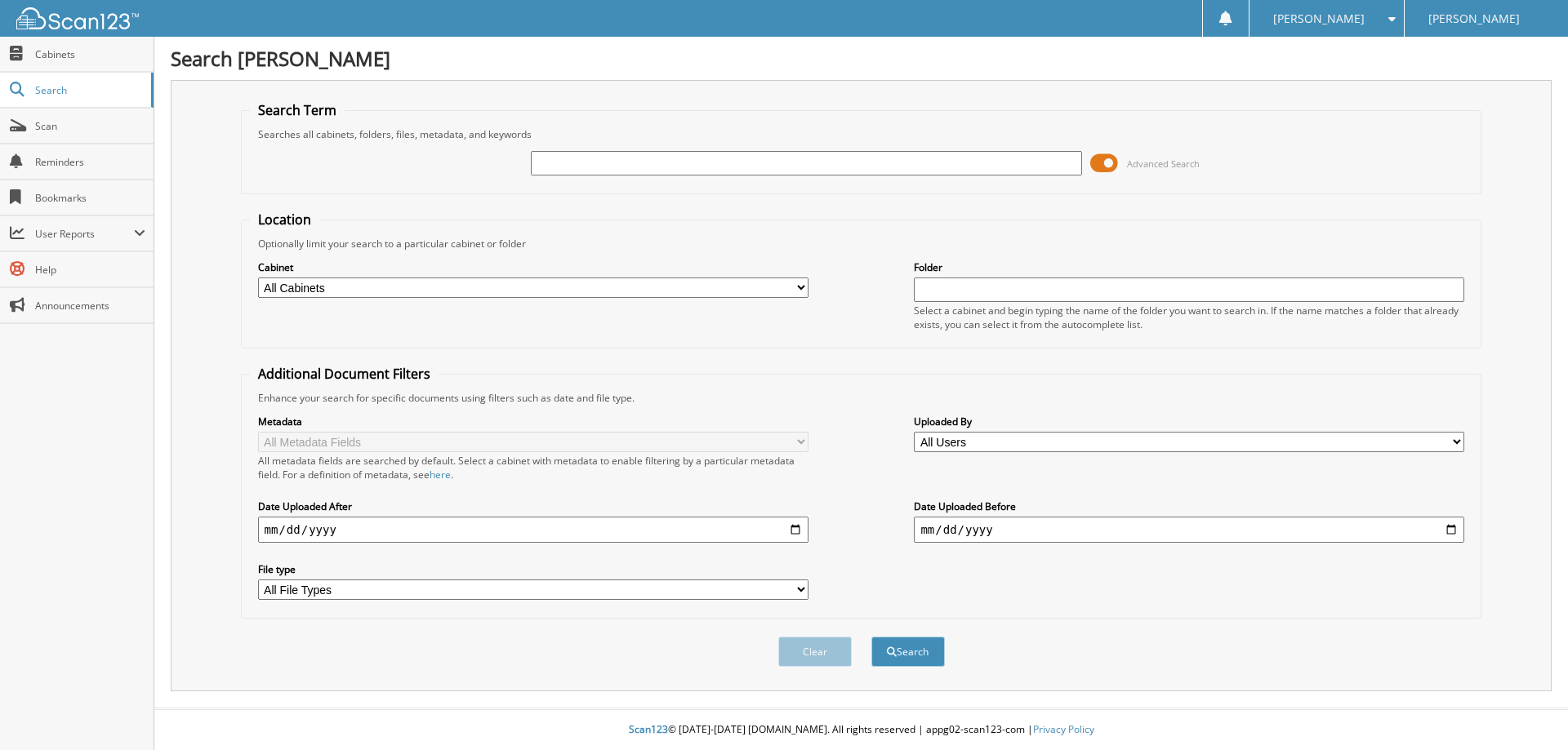
click at [646, 150] on div at bounding box center [806, 164] width 550 height 28
click at [648, 161] on input "text" at bounding box center [806, 163] width 550 height 25
type input "n1449a"
click at [871, 637] on button "Search" at bounding box center [908, 651] width 74 height 31
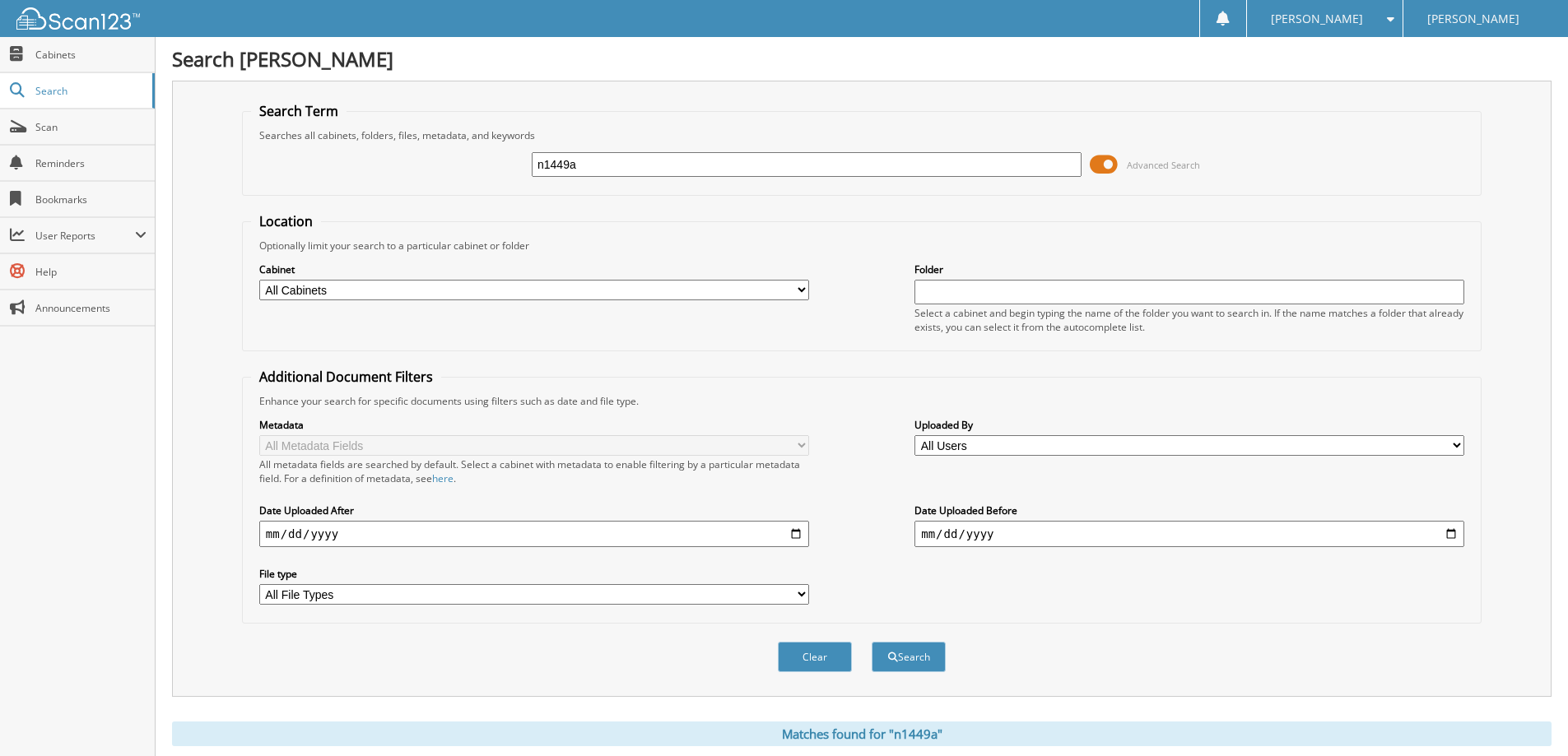
scroll to position [247, 0]
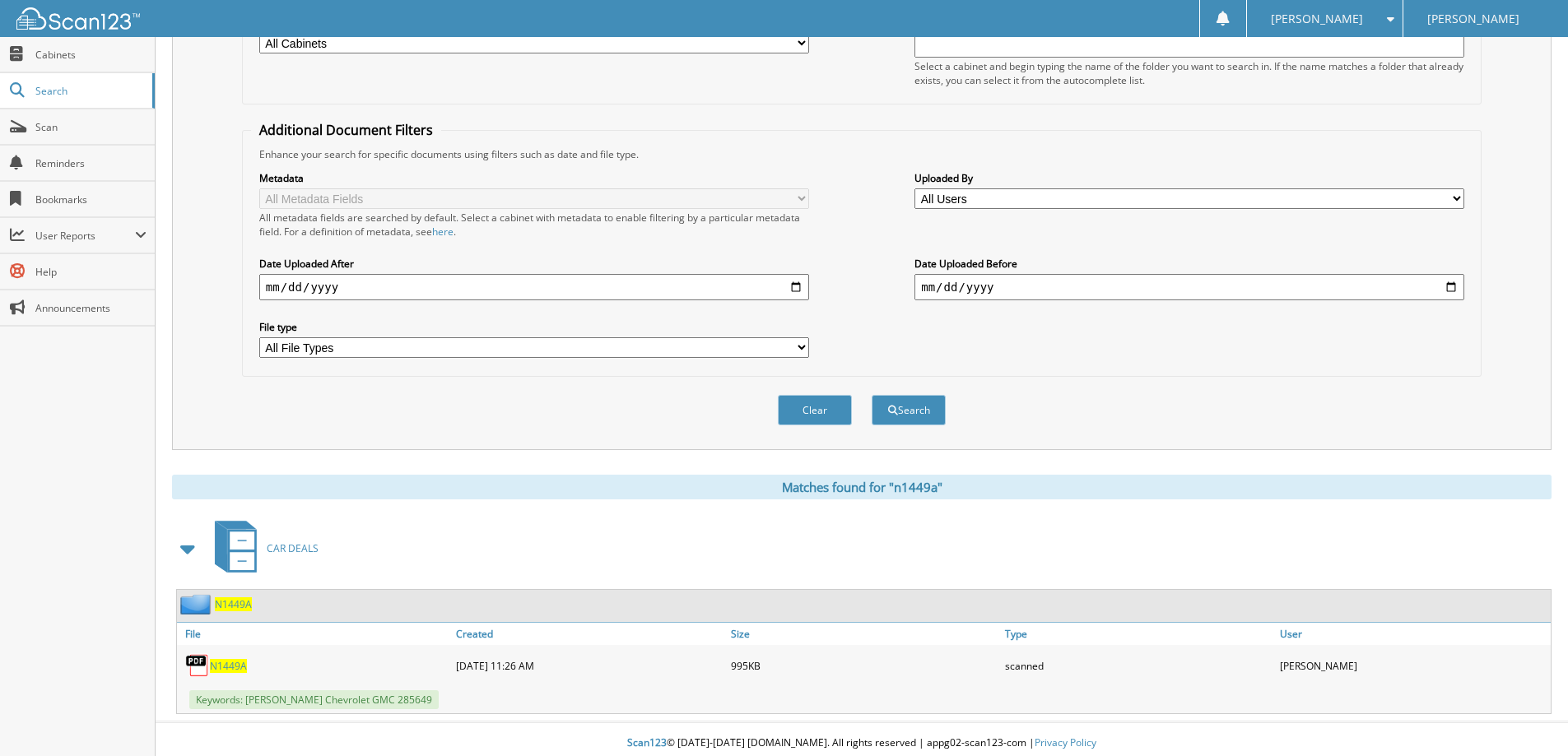
click at [237, 672] on span "N1449A" at bounding box center [228, 667] width 37 height 14
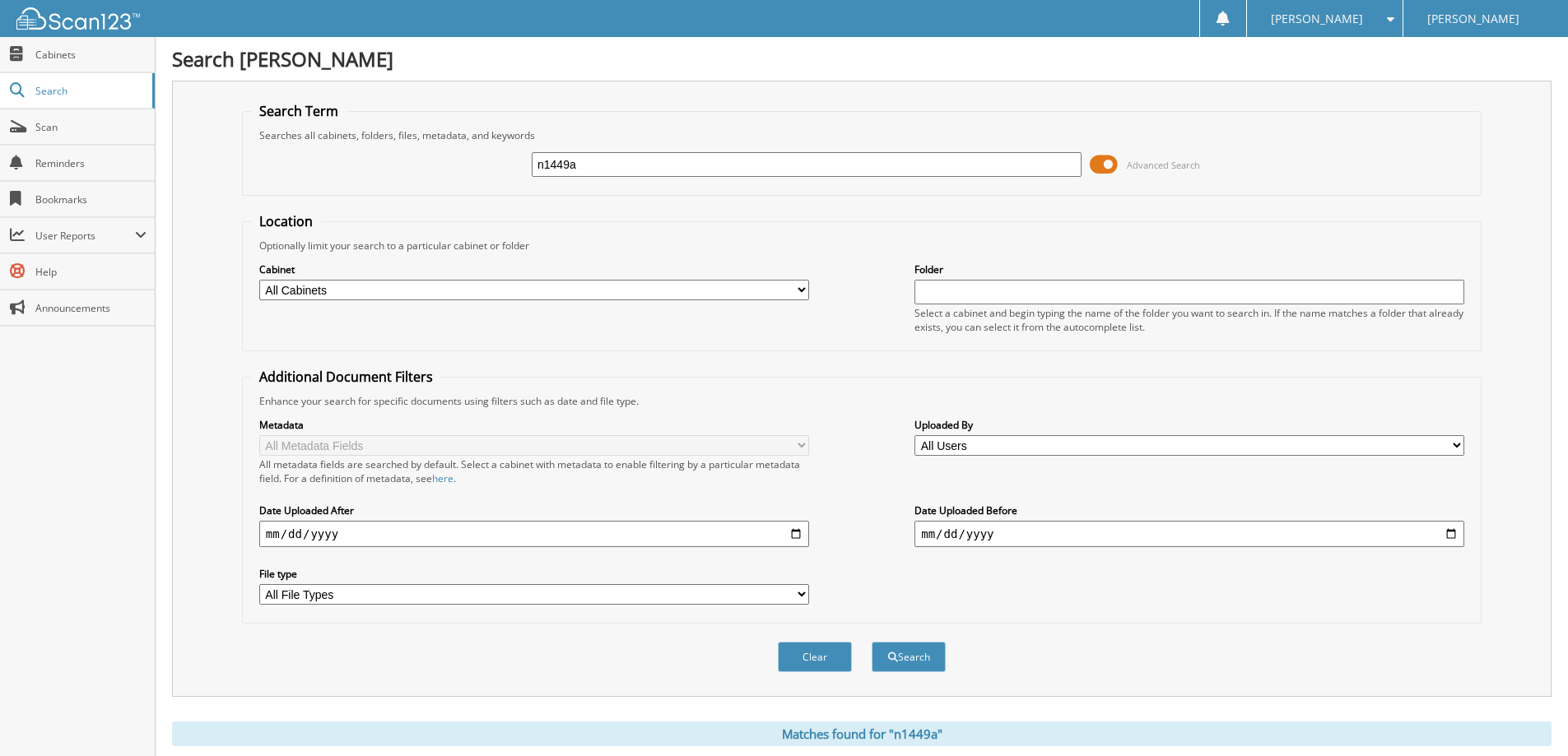
drag, startPoint x: 816, startPoint y: 660, endPoint x: 803, endPoint y: 570, distance: 90.9
click at [815, 660] on button "Clear" at bounding box center [815, 657] width 75 height 31
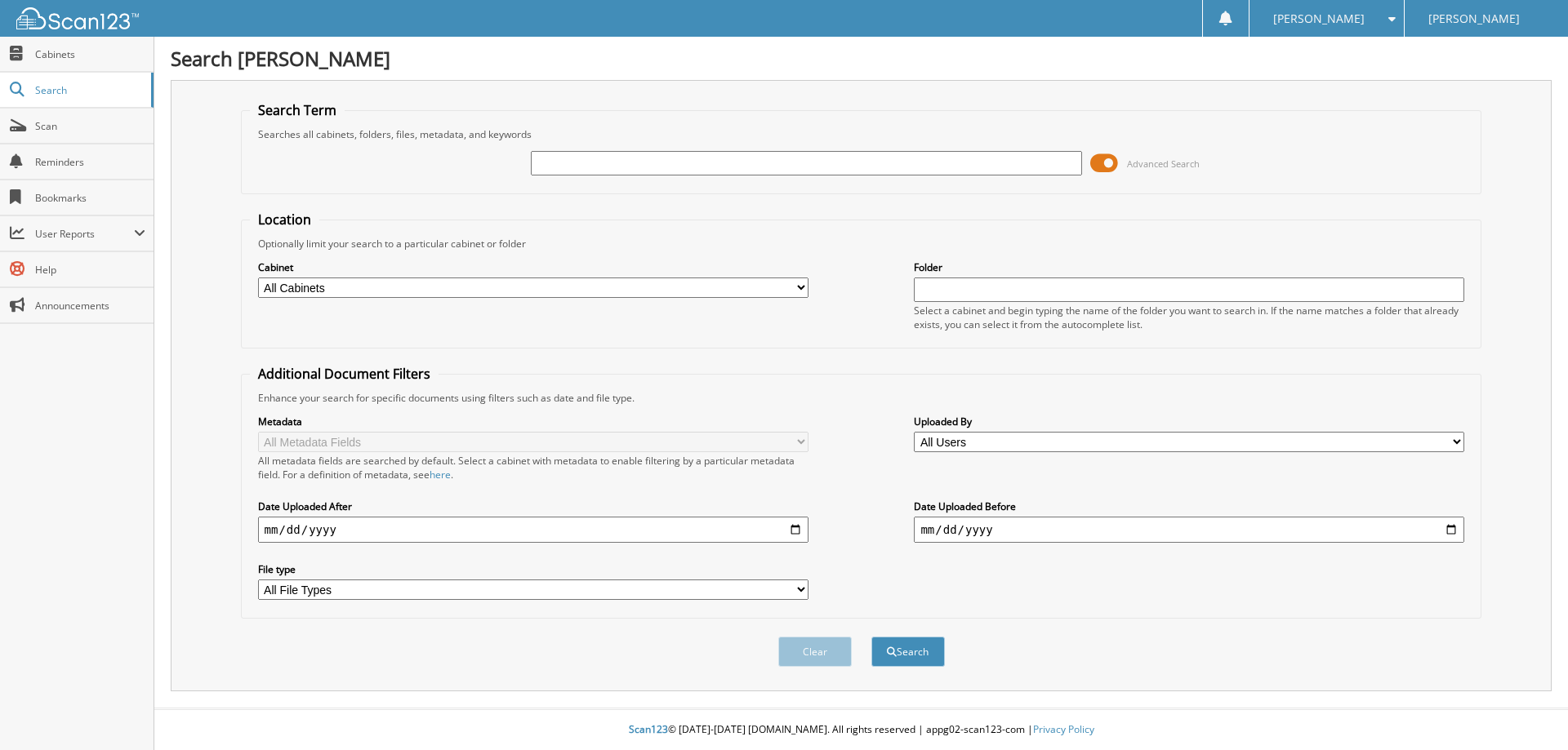
click at [681, 161] on input "text" at bounding box center [806, 163] width 550 height 25
type input "n1451a"
click at [871, 637] on button "Search" at bounding box center [908, 651] width 74 height 31
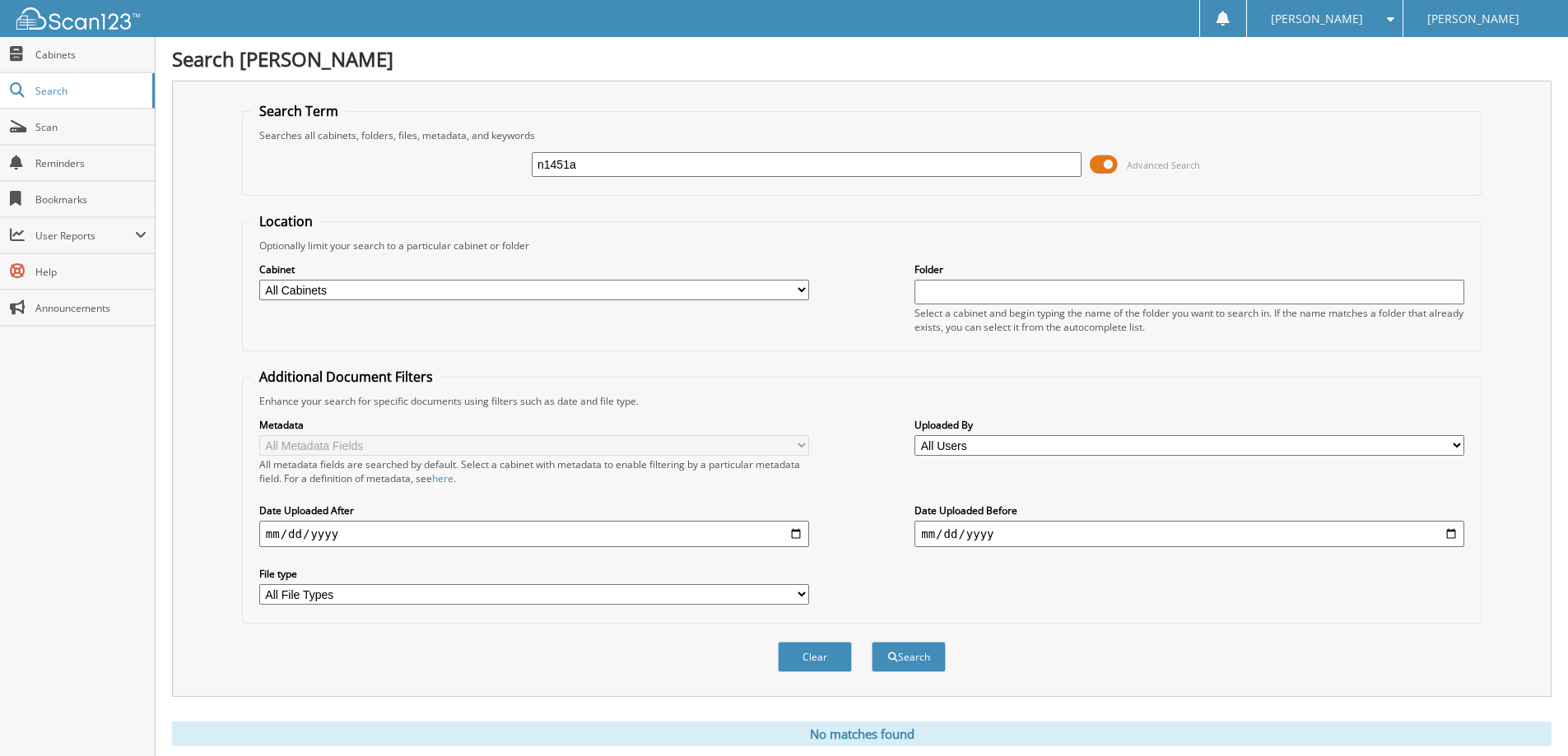
click at [668, 160] on input "n1451a" at bounding box center [806, 164] width 549 height 25
type input "n1454a"
click at [871, 642] on button "Search" at bounding box center [908, 657] width 75 height 31
click at [630, 170] on input "n1454a" at bounding box center [806, 164] width 549 height 25
type input "n1465a"
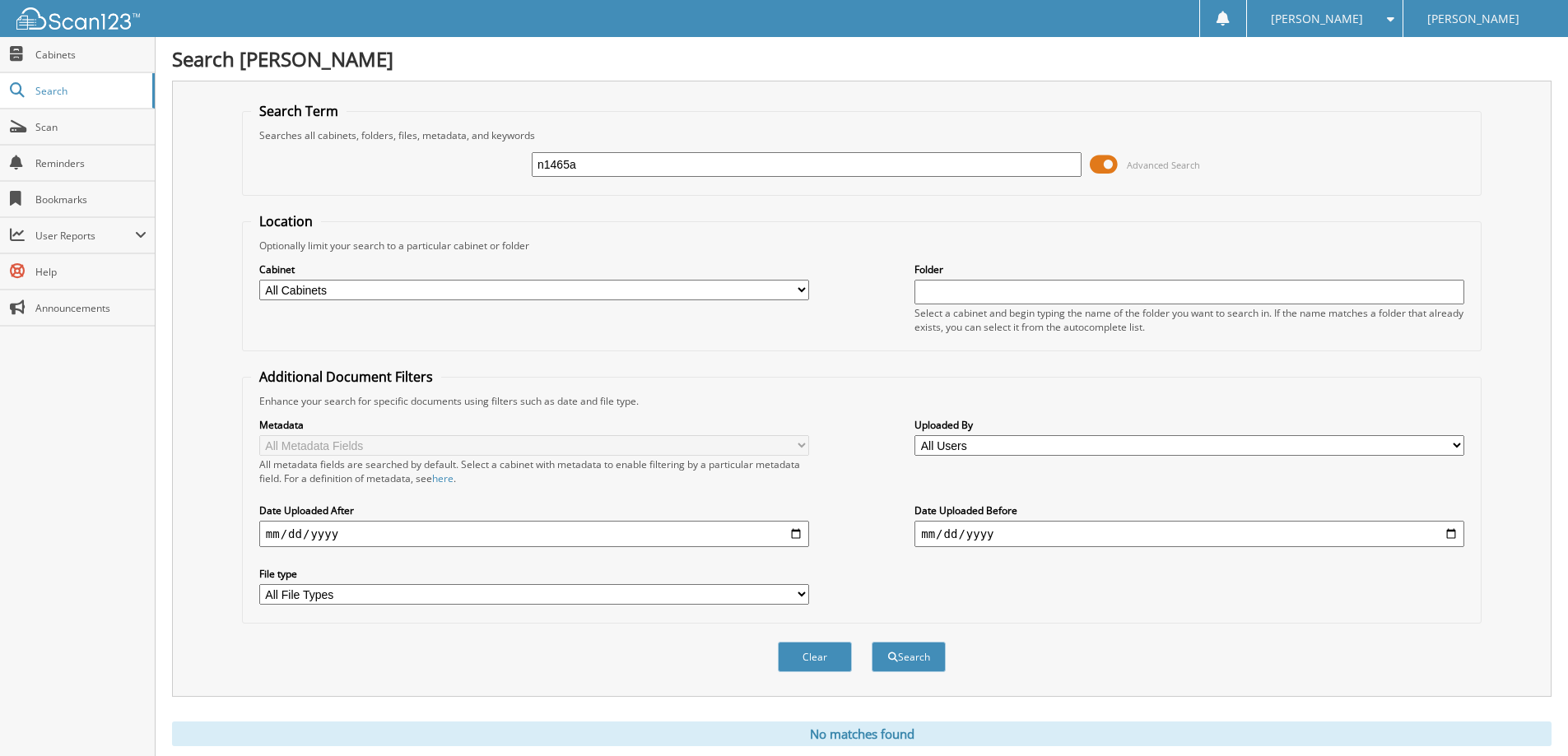
click at [871, 642] on button "Search" at bounding box center [908, 657] width 75 height 31
click at [648, 167] on input "n1465a" at bounding box center [806, 164] width 549 height 25
type input "n1465b"
click at [871, 642] on button "Search" at bounding box center [908, 657] width 75 height 31
click at [650, 163] on input "n1465b" at bounding box center [806, 164] width 549 height 25
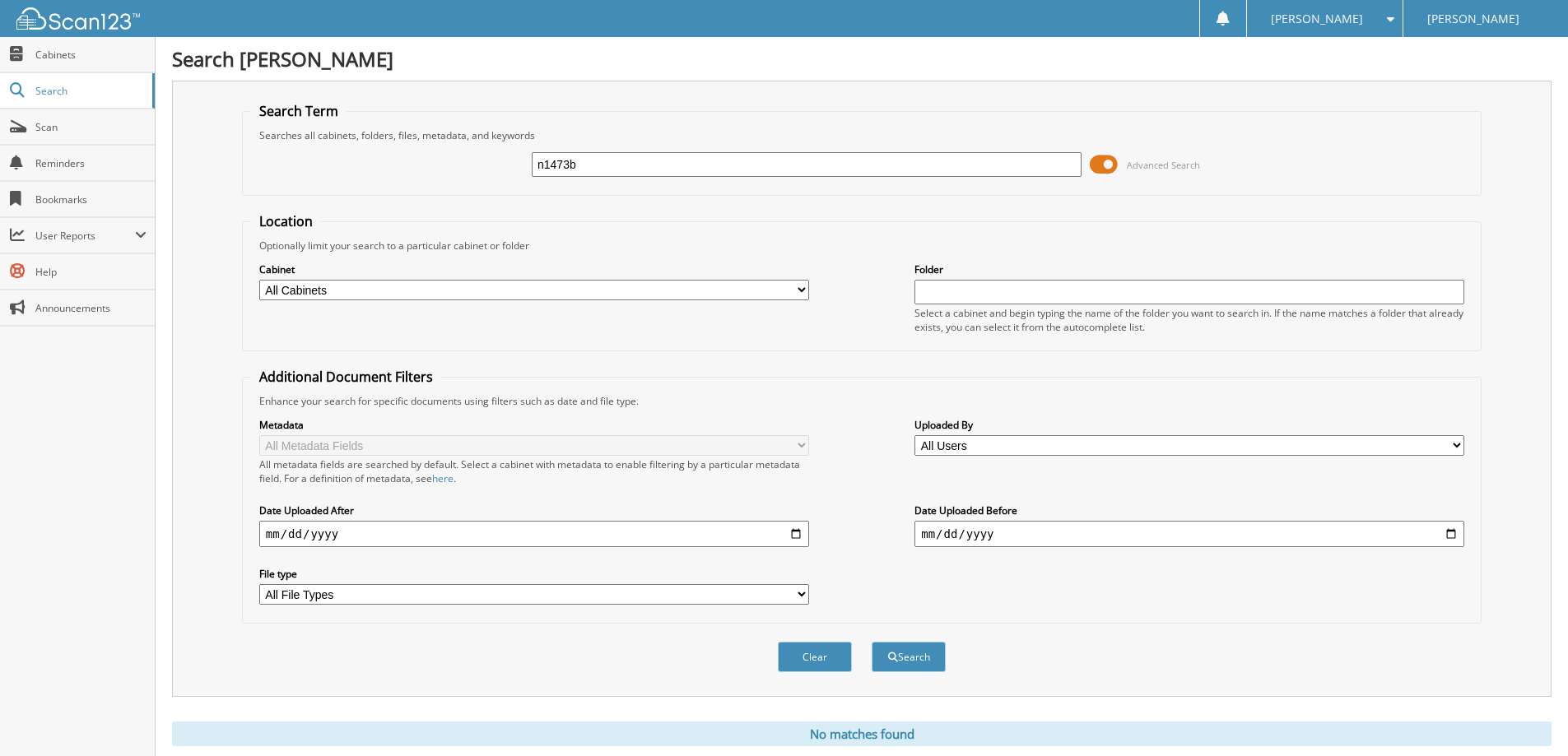
type input "n1473b"
click at [871, 642] on button "Search" at bounding box center [908, 657] width 75 height 31
drag, startPoint x: 0, startPoint y: 0, endPoint x: 471, endPoint y: 189, distance: 507.5
click at [471, 189] on fieldset "Search Term Searches all cabinets, folders, files, metadata, and keywords n1473…" at bounding box center [862, 149] width 1240 height 93
type input "N1473B"
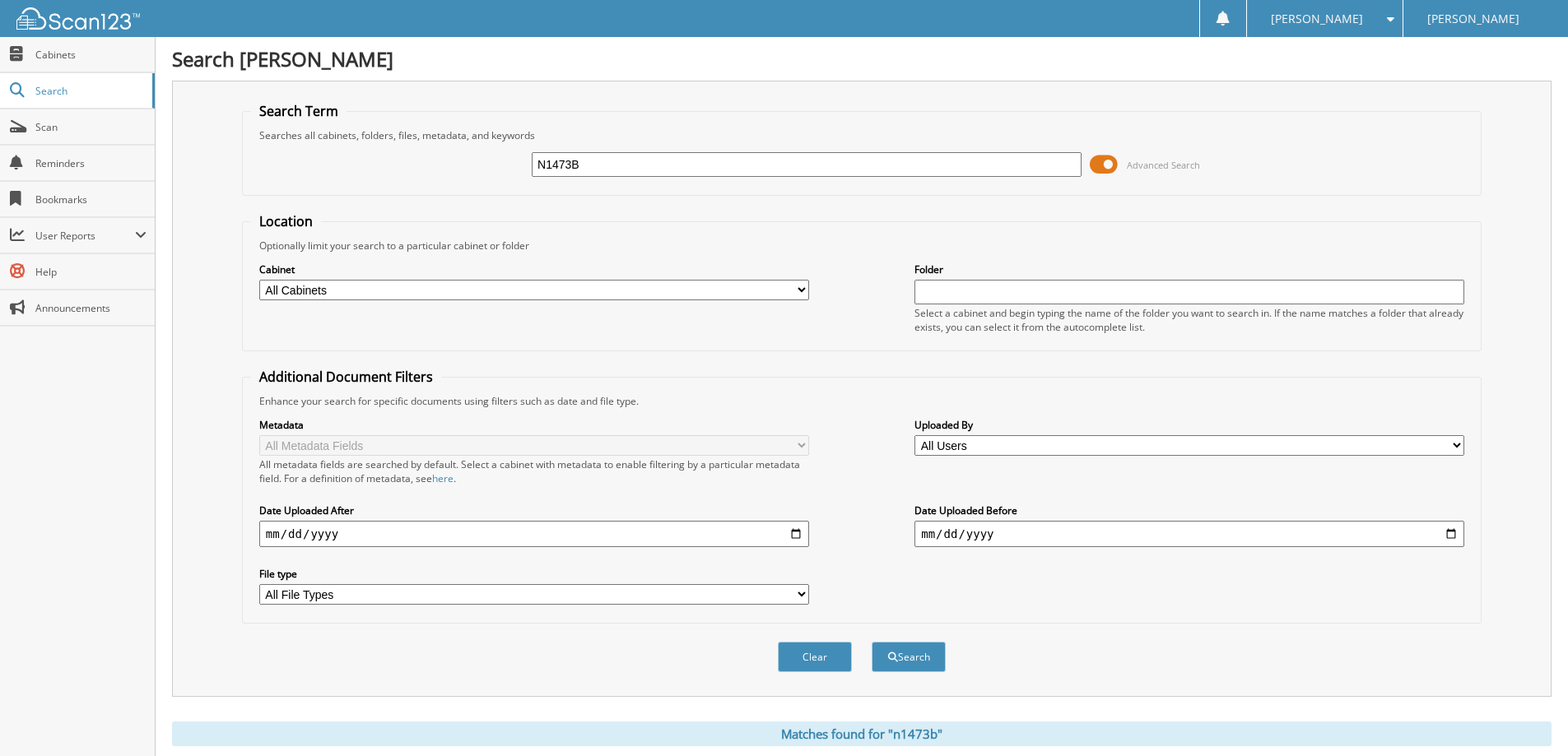
click at [871, 642] on button "Search" at bounding box center [908, 657] width 75 height 31
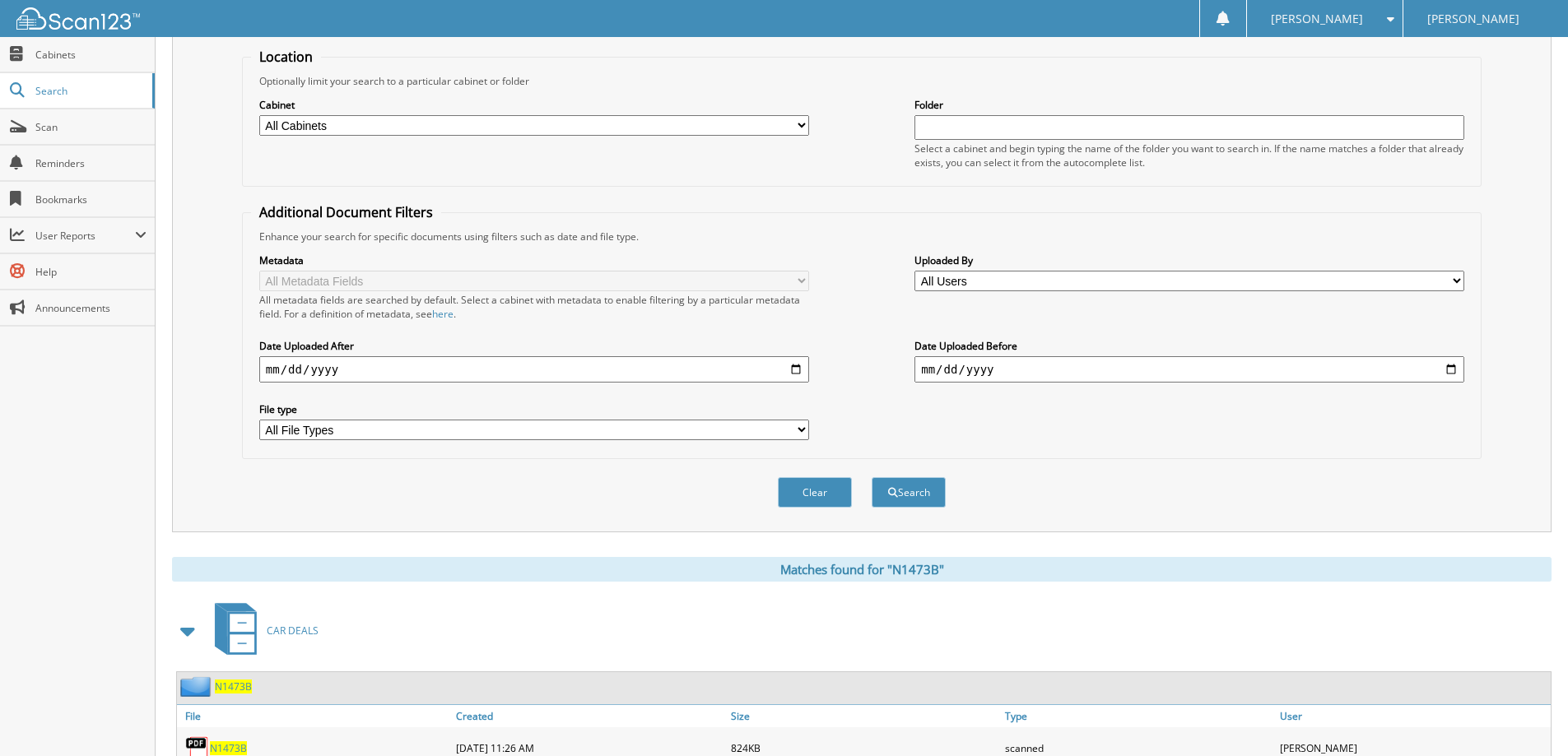
scroll to position [247, 0]
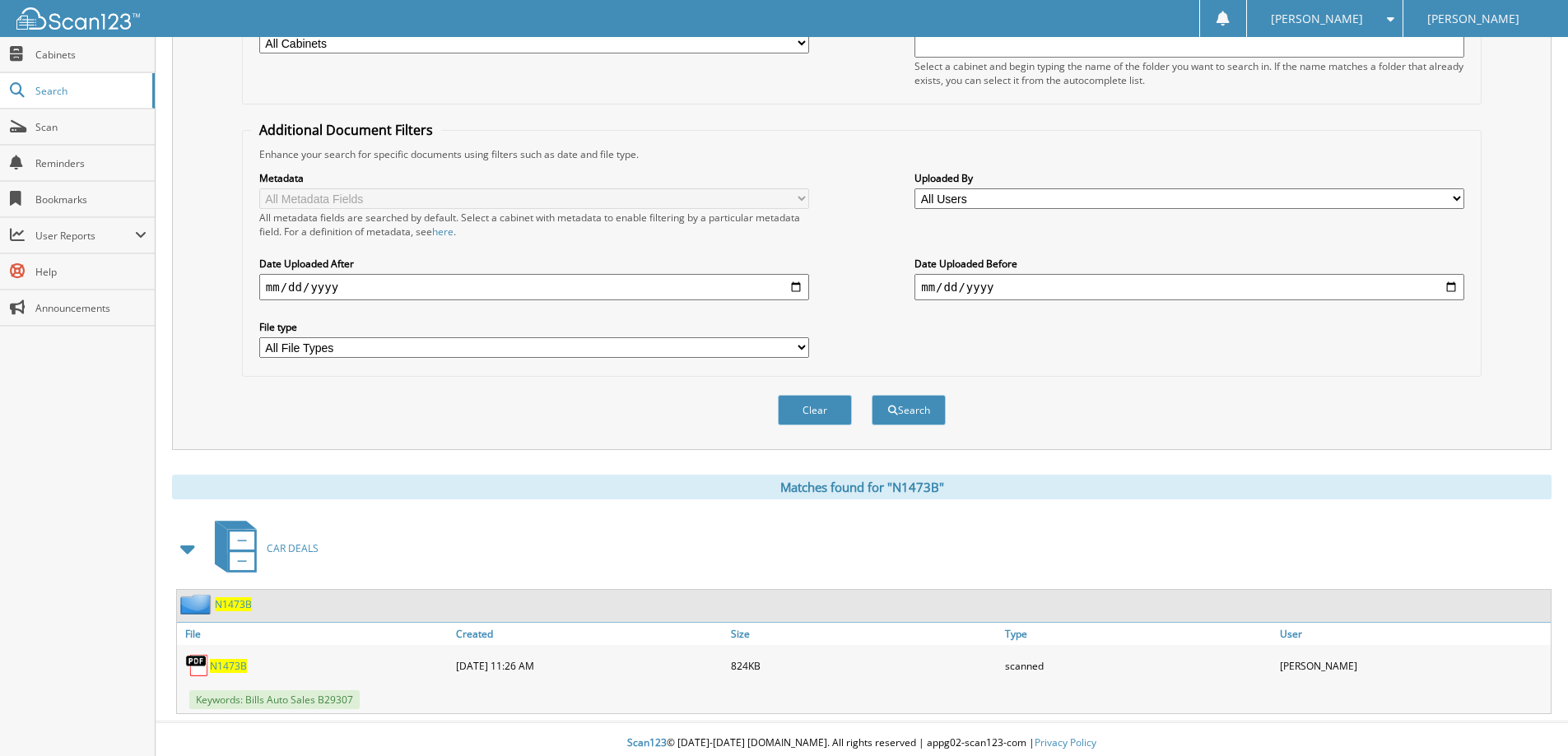
click at [222, 670] on span "N1473B" at bounding box center [228, 667] width 37 height 14
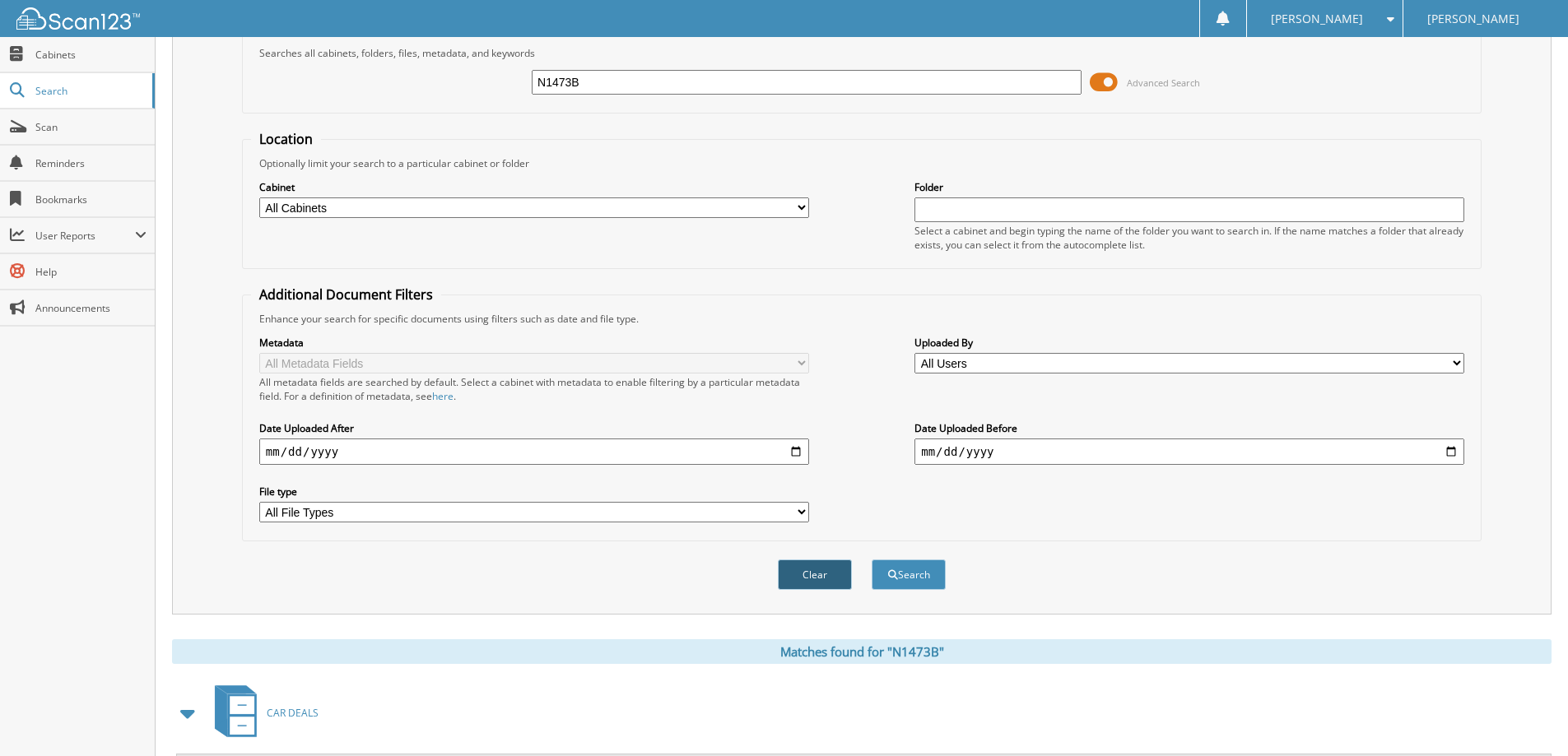
click at [804, 571] on button "Clear" at bounding box center [815, 574] width 75 height 31
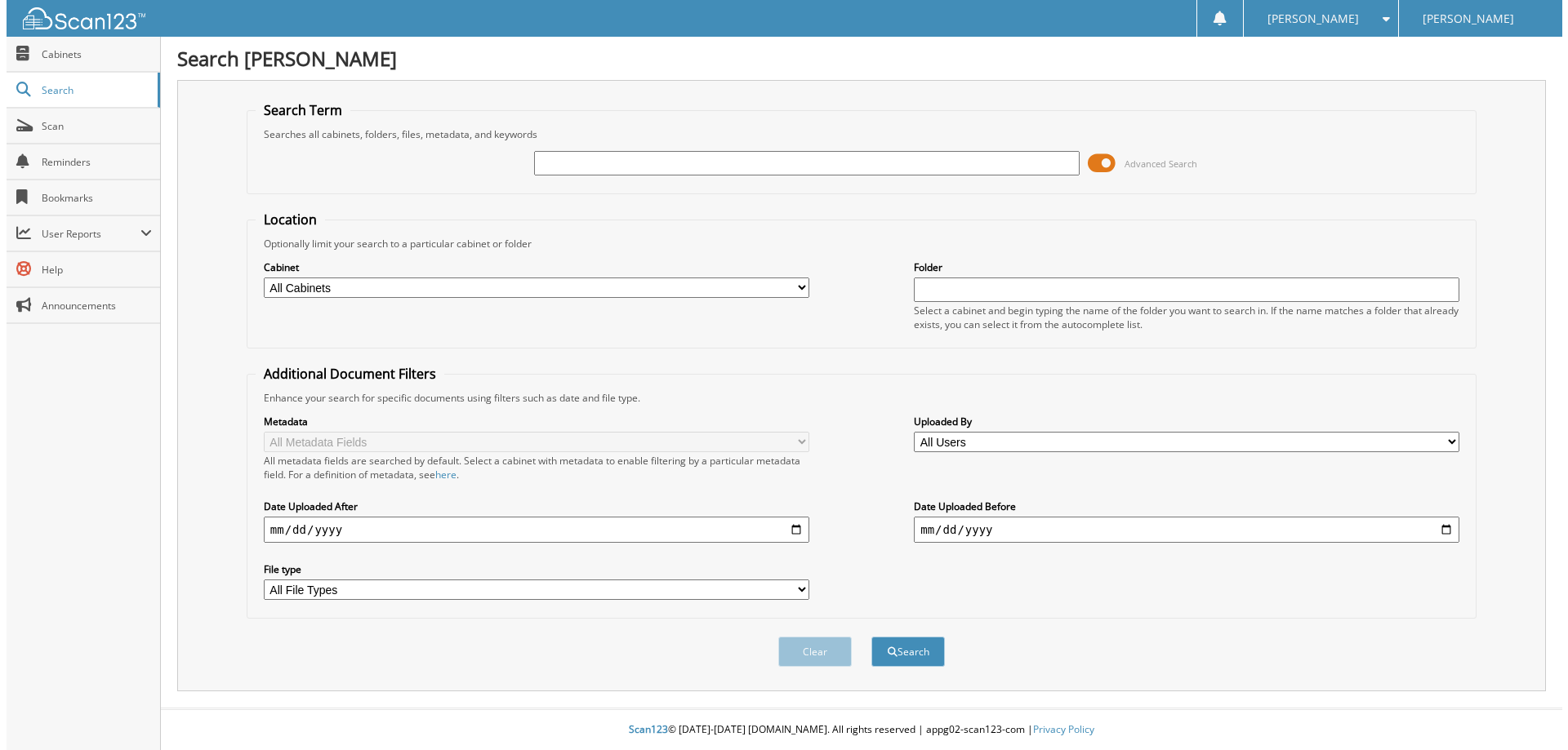
scroll to position [0, 0]
click at [672, 156] on input "text" at bounding box center [806, 163] width 550 height 25
type input "N1465B"
click at [871, 637] on button "Search" at bounding box center [908, 651] width 74 height 31
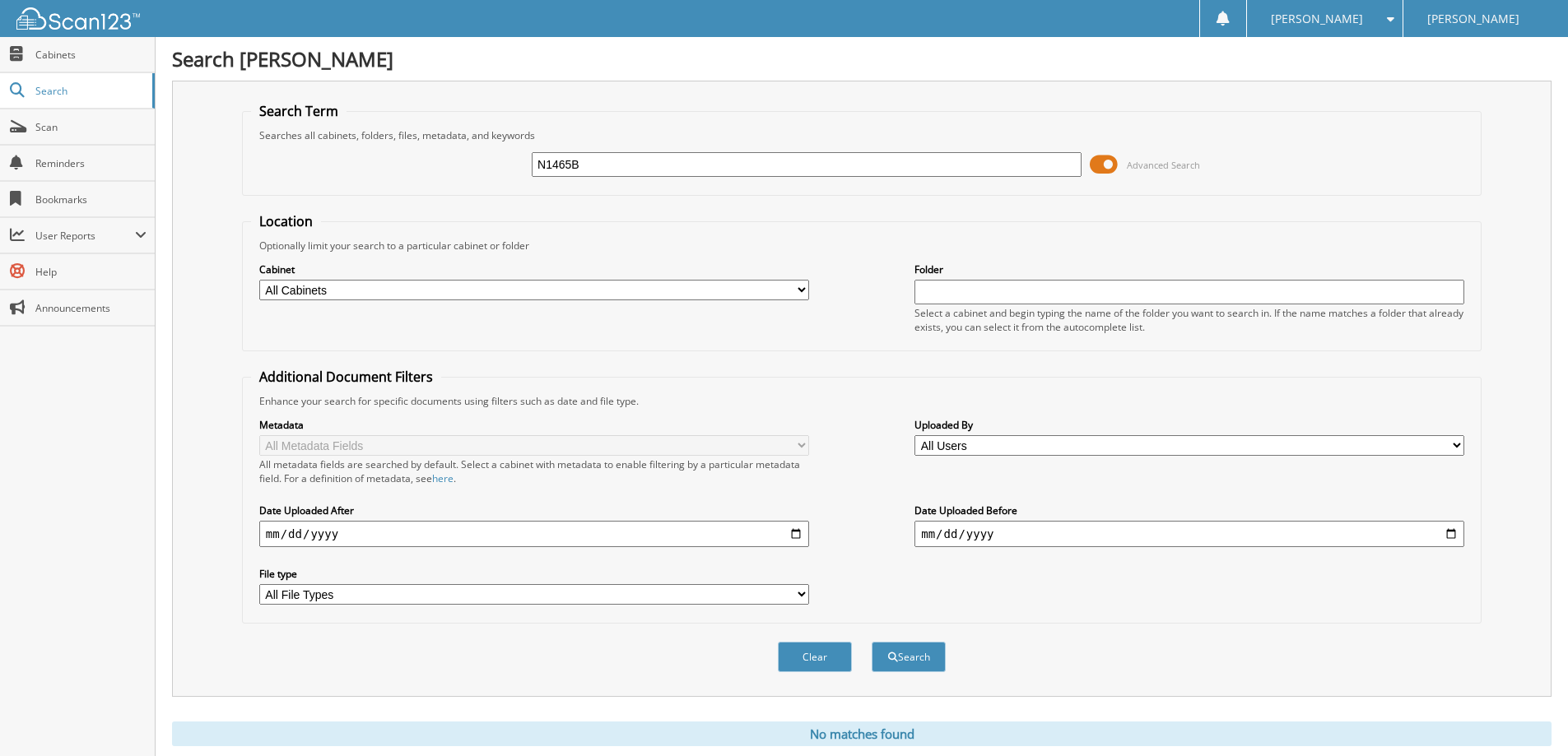
click at [744, 174] on input "N1465B" at bounding box center [806, 164] width 549 height 25
type input "N1465A"
click at [871, 642] on button "Search" at bounding box center [908, 657] width 75 height 31
click at [661, 166] on input "N1465A" at bounding box center [806, 164] width 549 height 25
type input "N1454A"
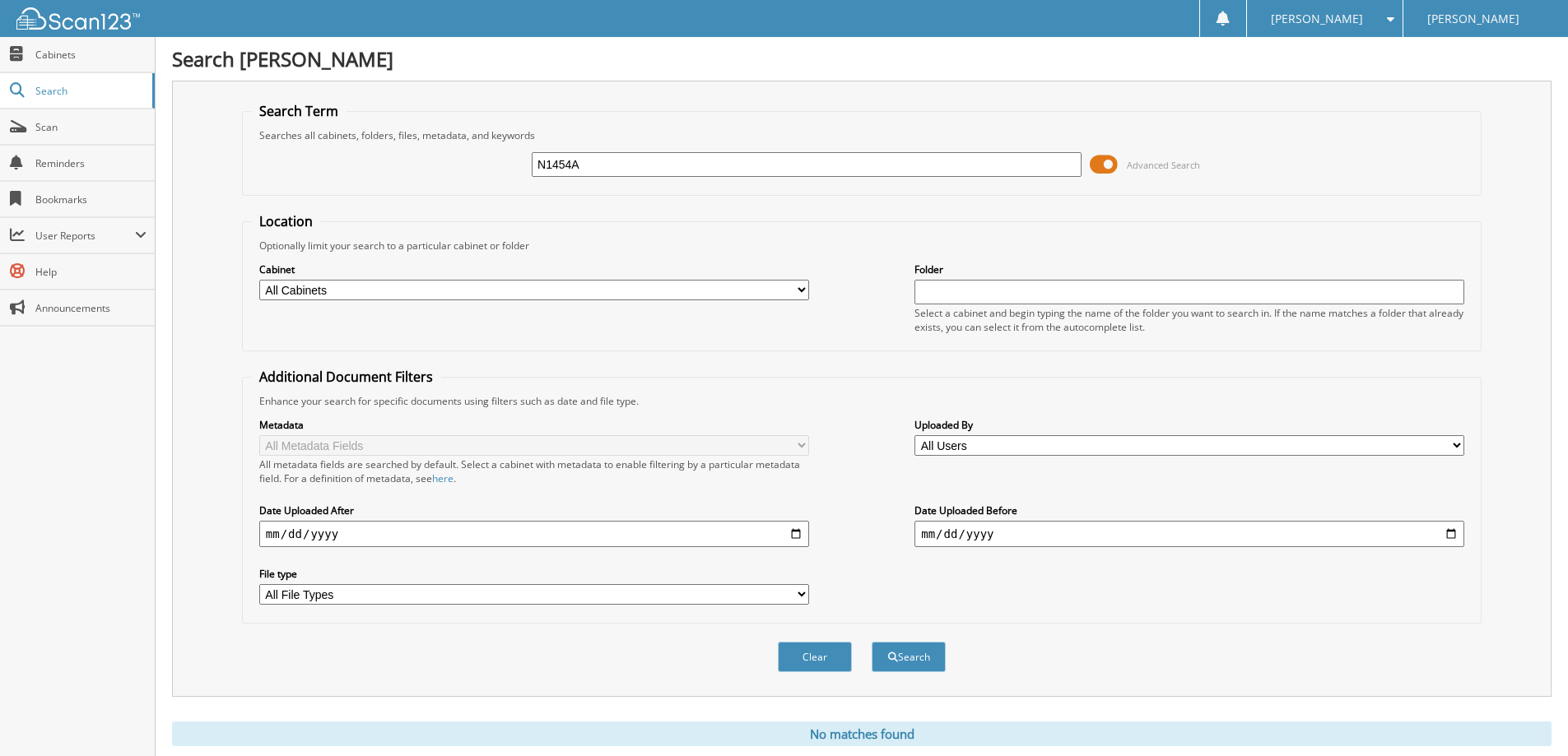
click at [871, 642] on button "Search" at bounding box center [908, 657] width 75 height 31
drag, startPoint x: 665, startPoint y: 174, endPoint x: 454, endPoint y: 167, distance: 211.1
click at [454, 167] on div "N1454A Advanced Search" at bounding box center [862, 164] width 1222 height 45
type input "N1474A"
click at [871, 642] on button "Search" at bounding box center [908, 657] width 75 height 31
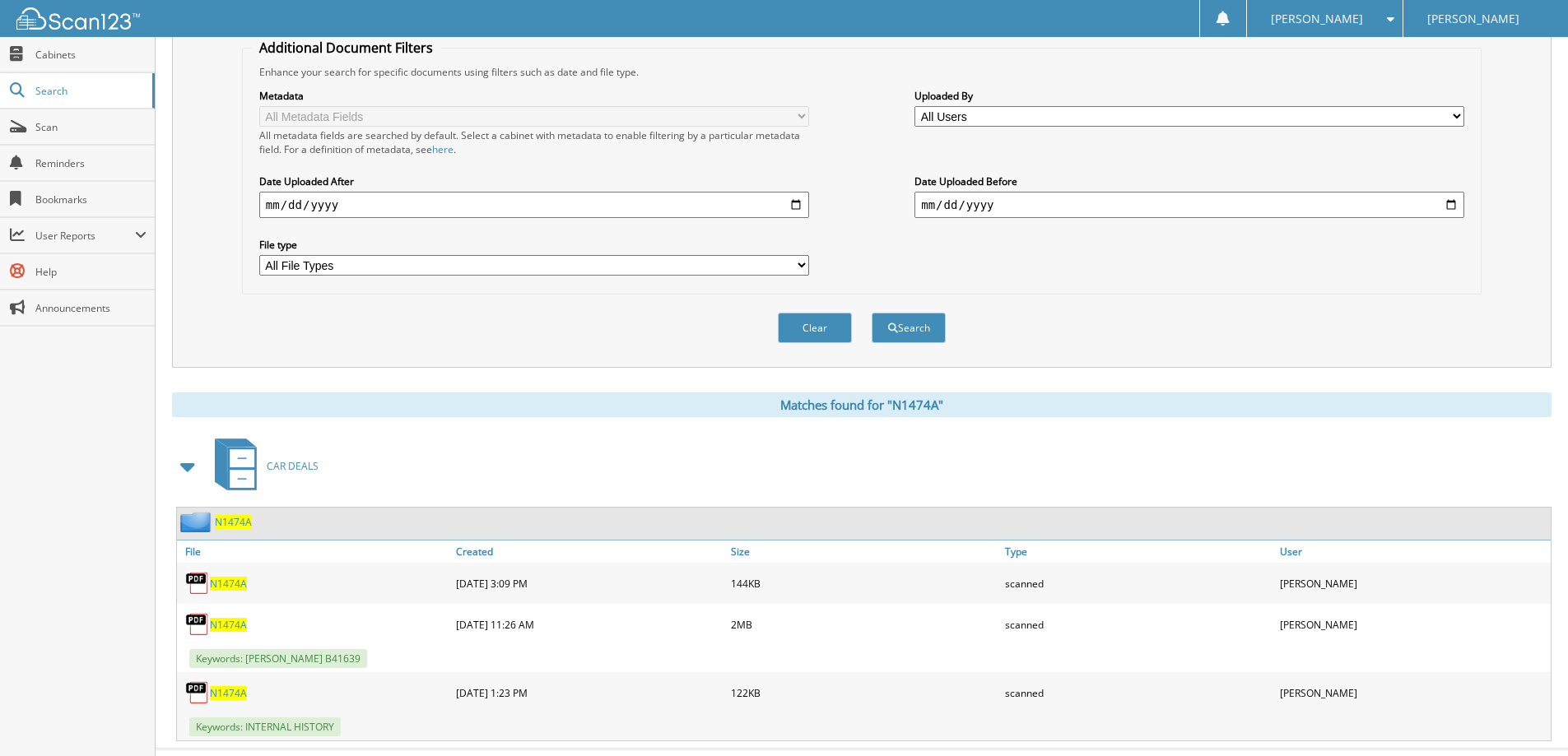
scroll to position [365, 0]
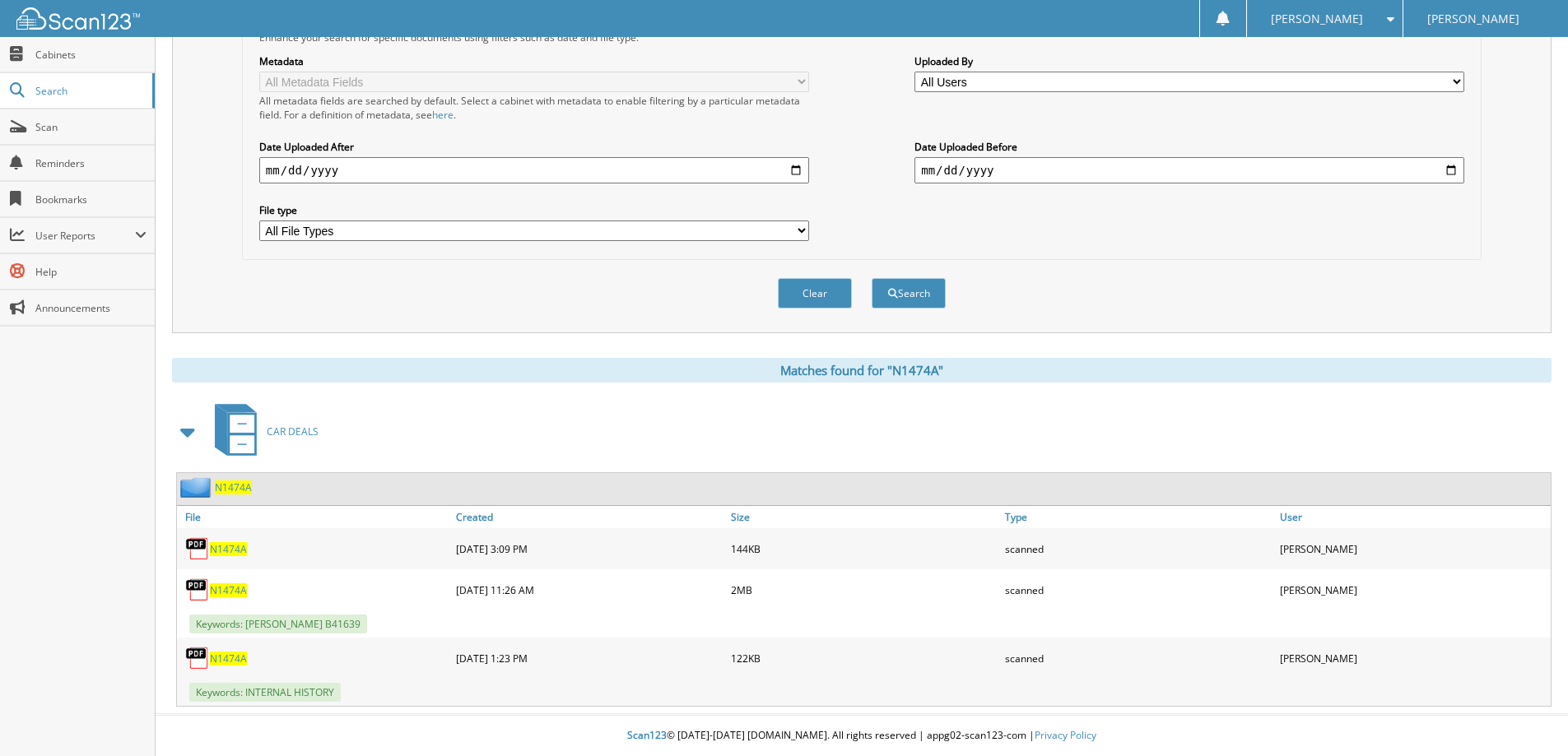
click at [224, 588] on span "N1474A" at bounding box center [228, 590] width 37 height 14
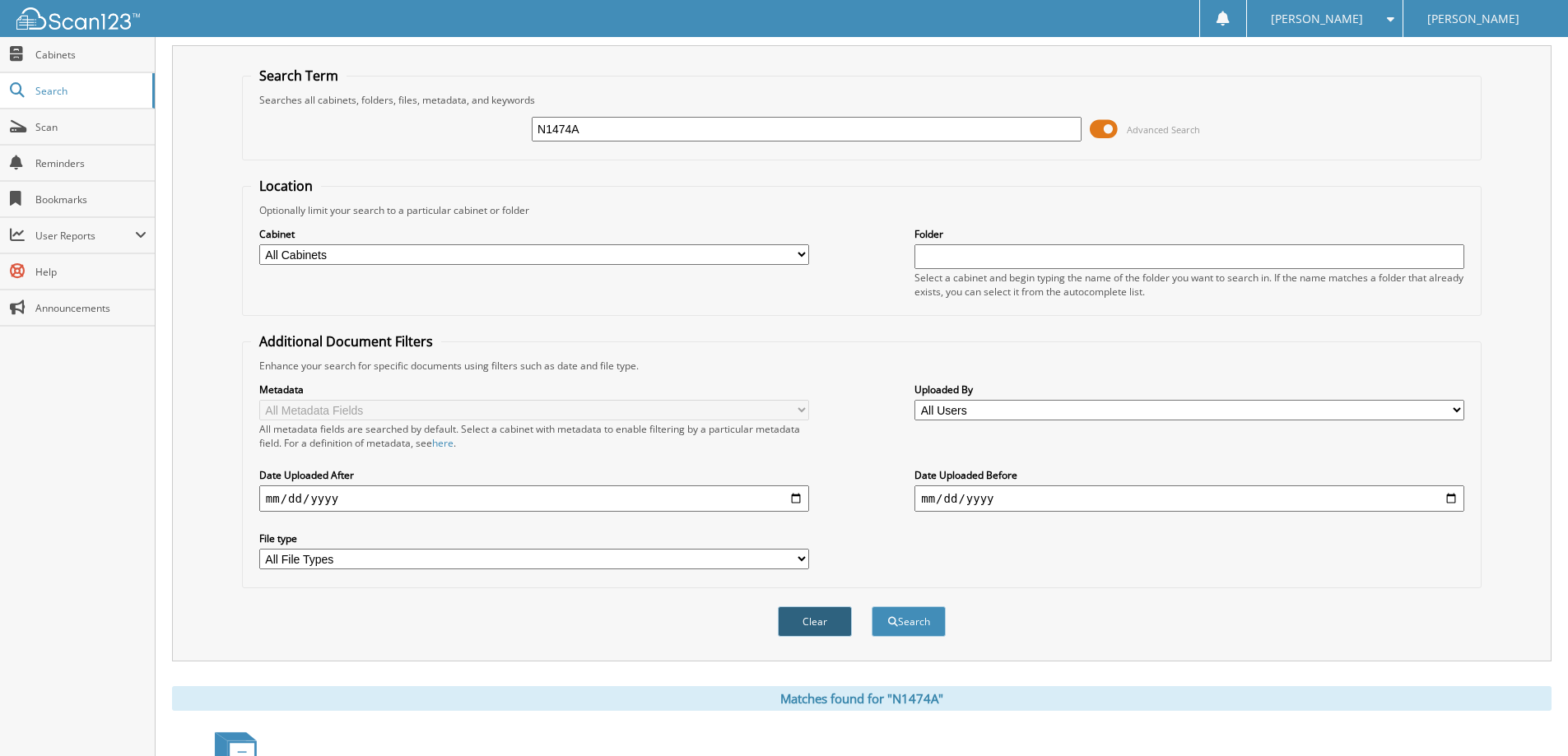
click at [799, 615] on button "Clear" at bounding box center [815, 622] width 75 height 31
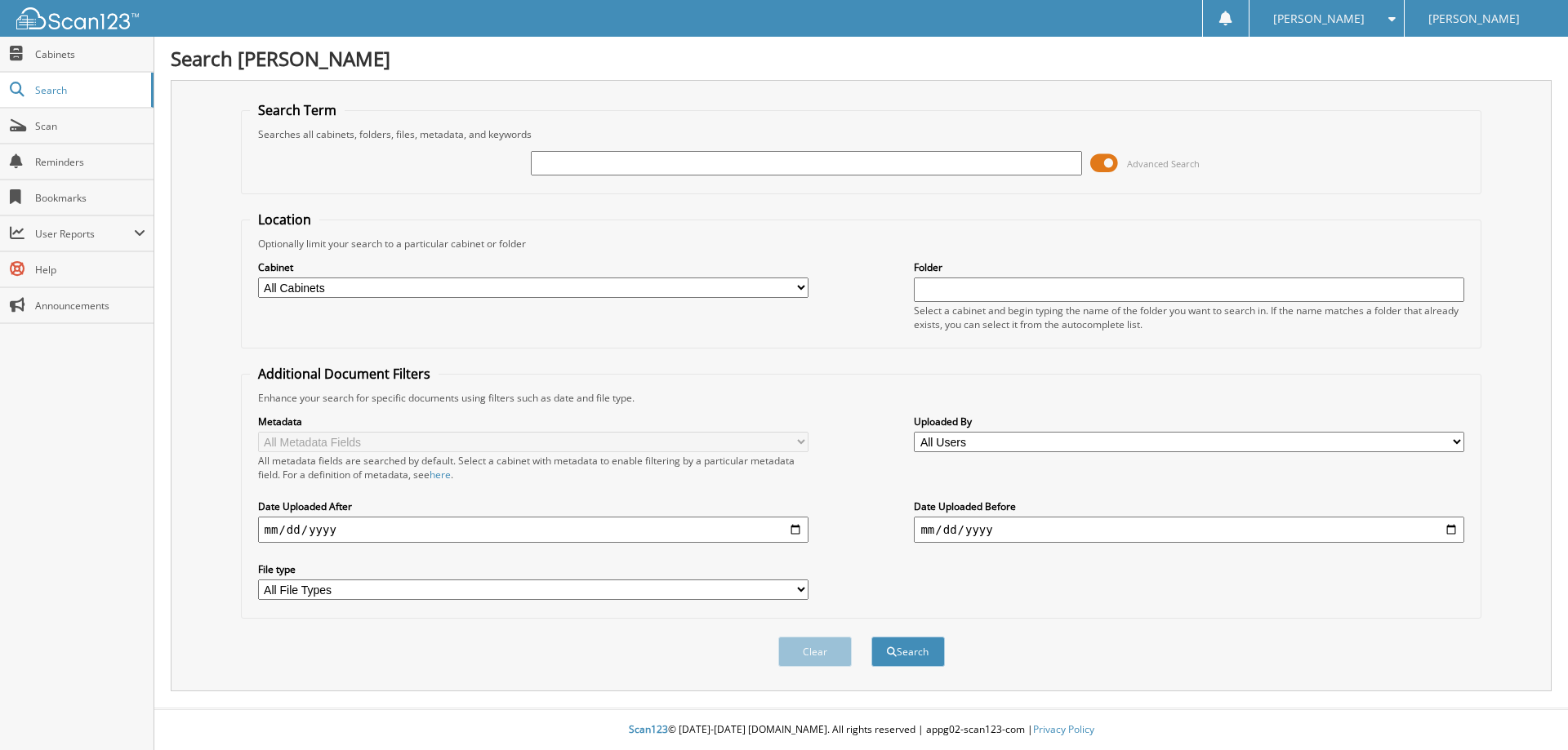
click at [592, 161] on input "text" at bounding box center [806, 163] width 550 height 25
type input "N1487A"
click at [871, 637] on button "Search" at bounding box center [908, 651] width 74 height 31
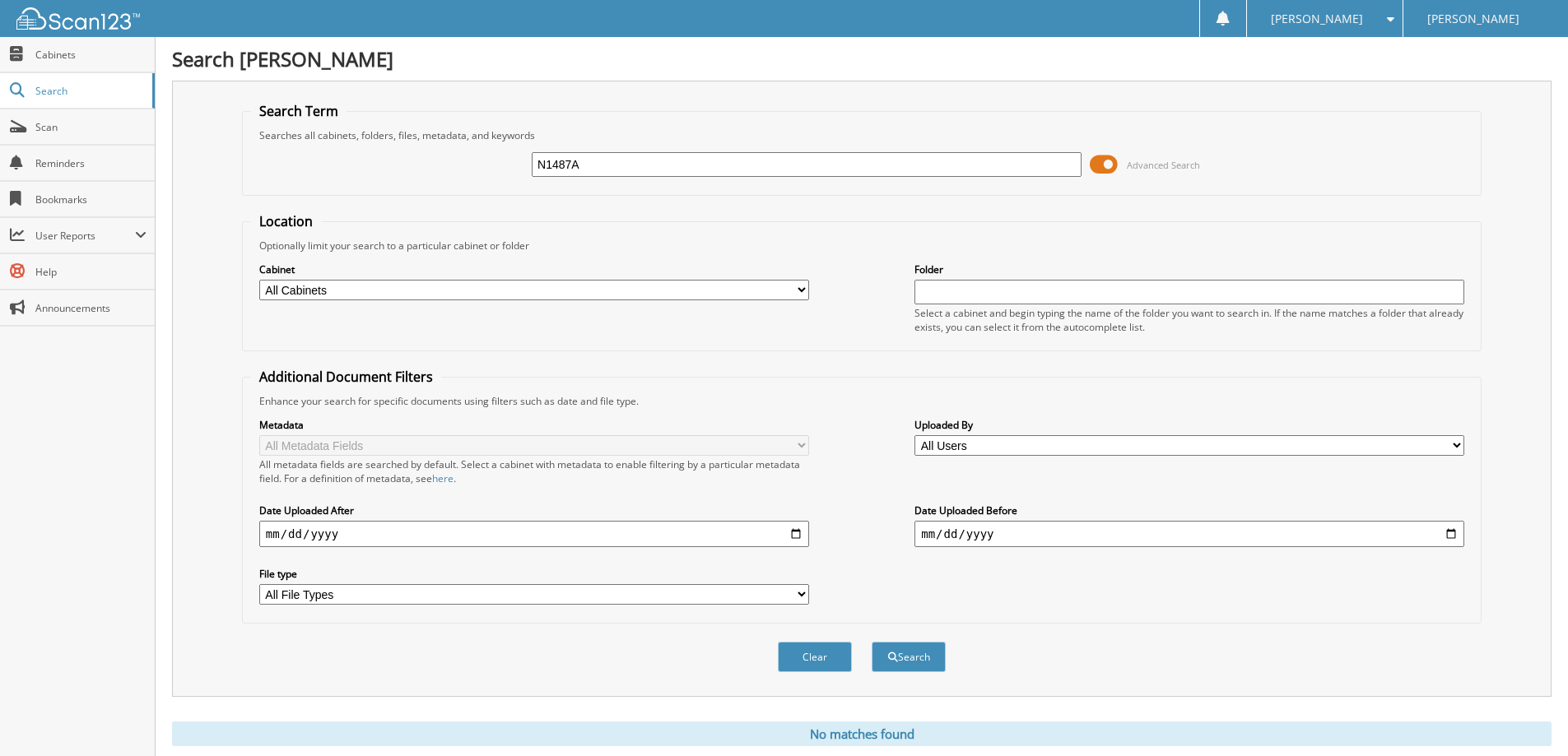
scroll to position [49, 0]
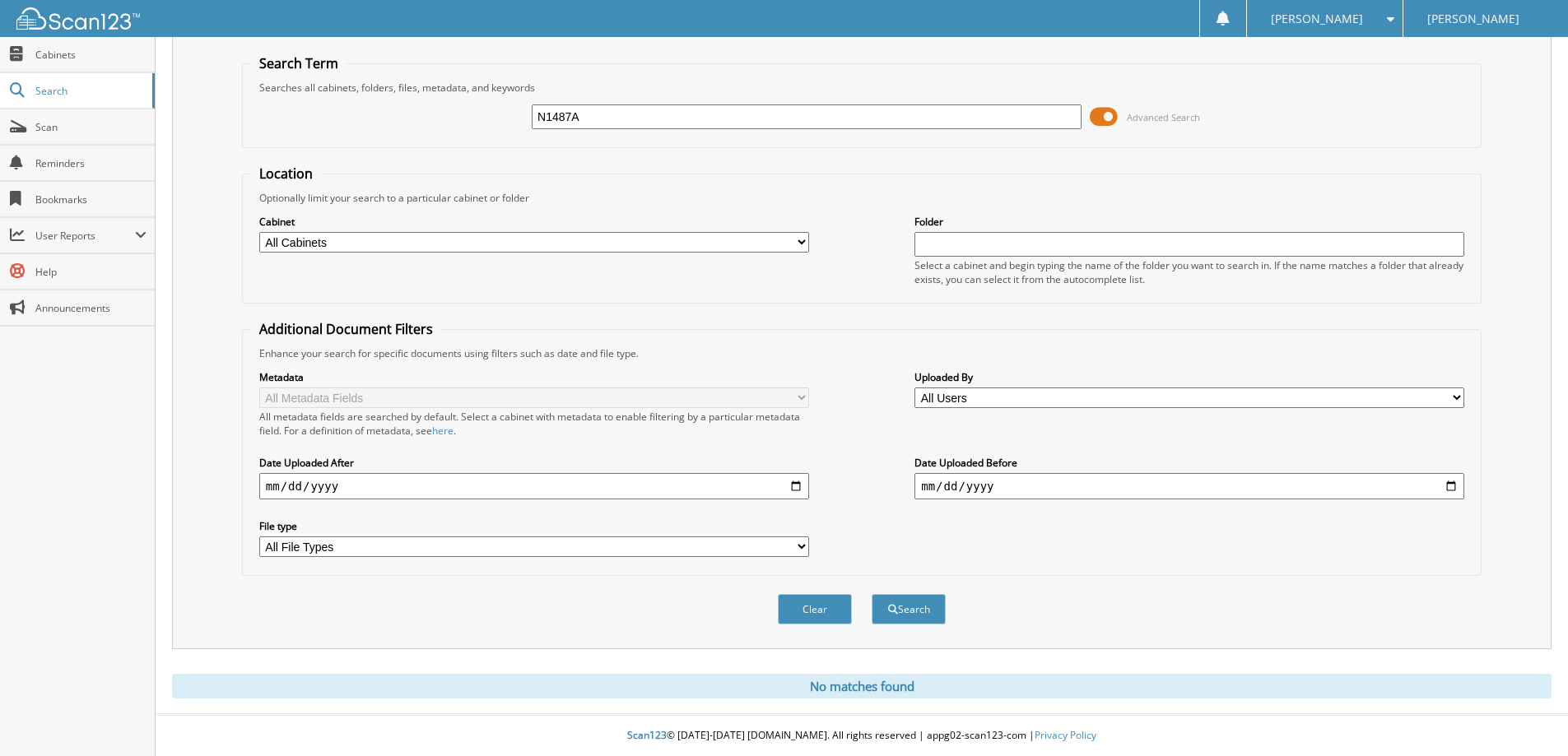
drag, startPoint x: 605, startPoint y: 118, endPoint x: 485, endPoint y: 114, distance: 120.1
click at [485, 114] on div "N1487A Advanced Search" at bounding box center [862, 116] width 1222 height 45
type input "N1510A"
click at [871, 594] on button "Search" at bounding box center [908, 609] width 75 height 31
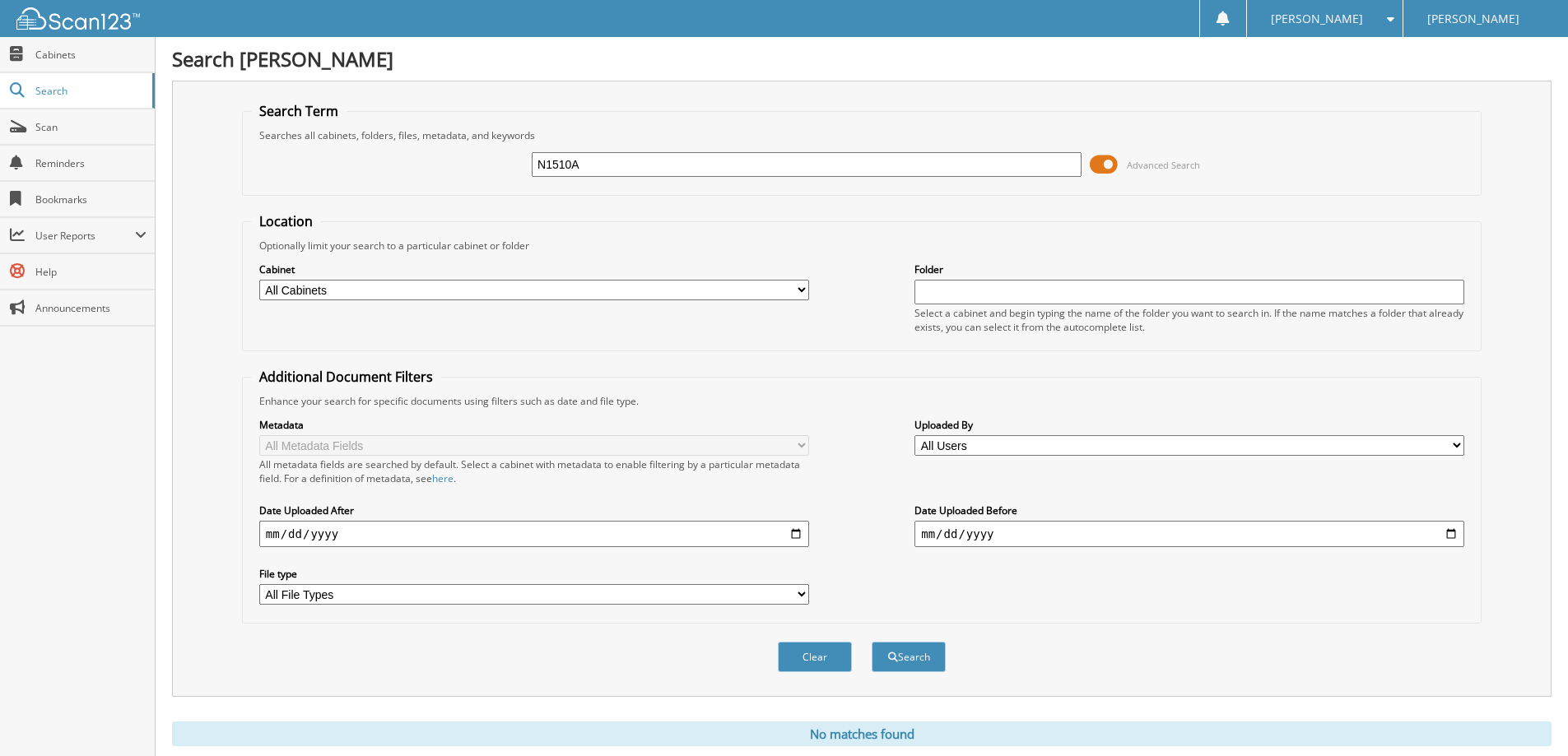
scroll to position [49, 0]
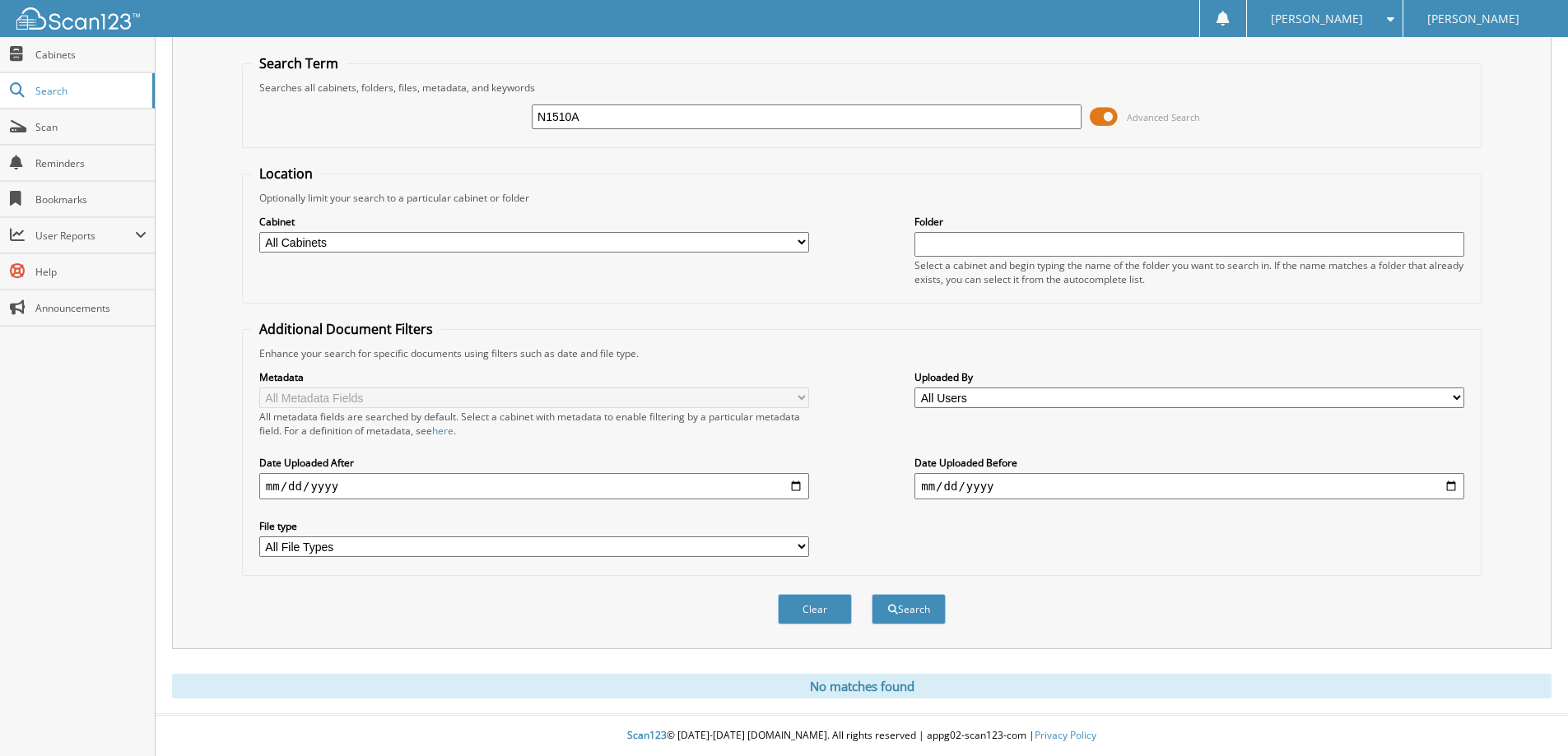
drag, startPoint x: 798, startPoint y: 607, endPoint x: 799, endPoint y: 588, distance: 19.0
click at [799, 597] on button "Clear" at bounding box center [815, 609] width 75 height 31
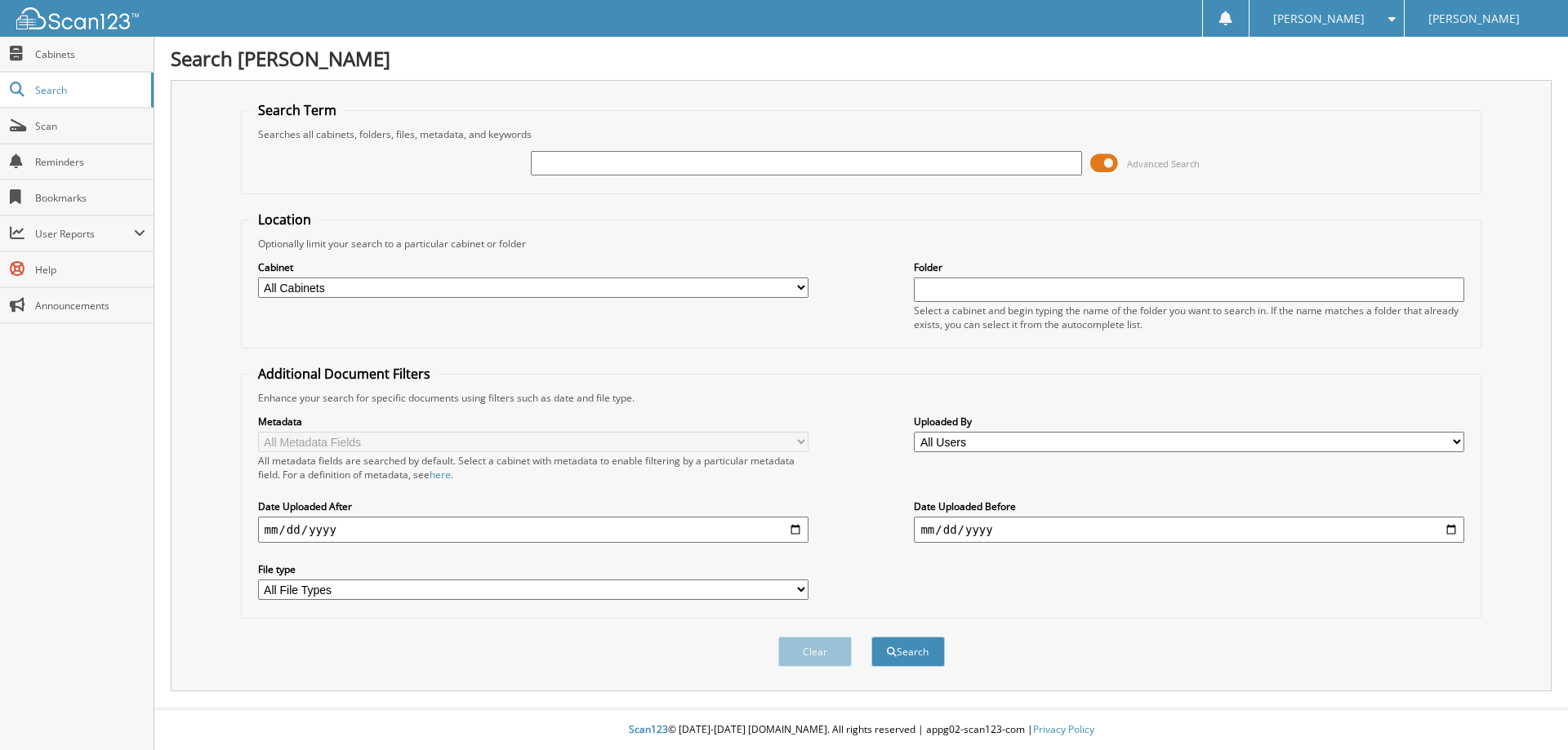
click at [670, 146] on div "Advanced Search" at bounding box center [861, 163] width 1223 height 44
click at [669, 161] on input "text" at bounding box center [806, 163] width 550 height 25
type input "N1518A"
click at [871, 637] on button "Search" at bounding box center [908, 651] width 74 height 31
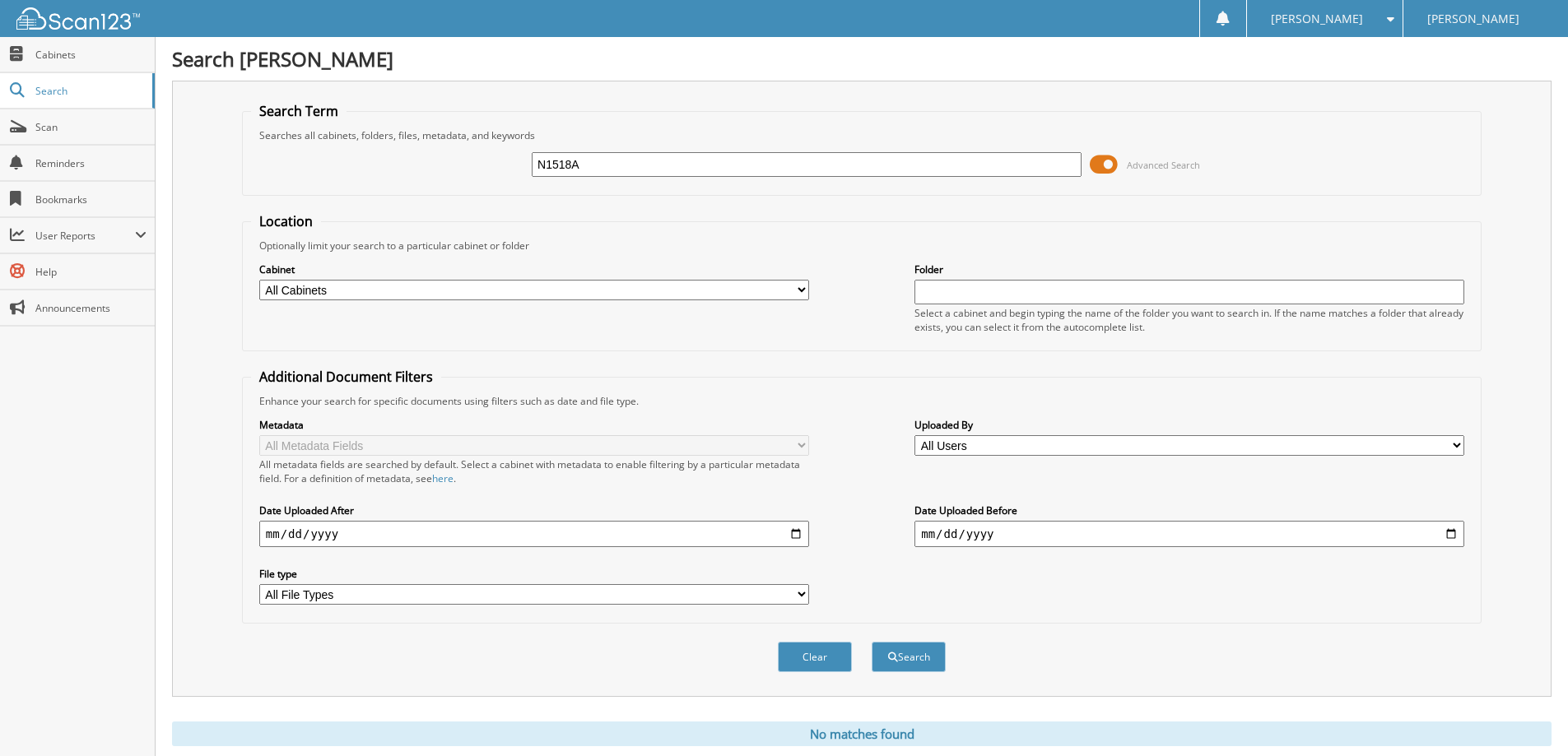
scroll to position [49, 0]
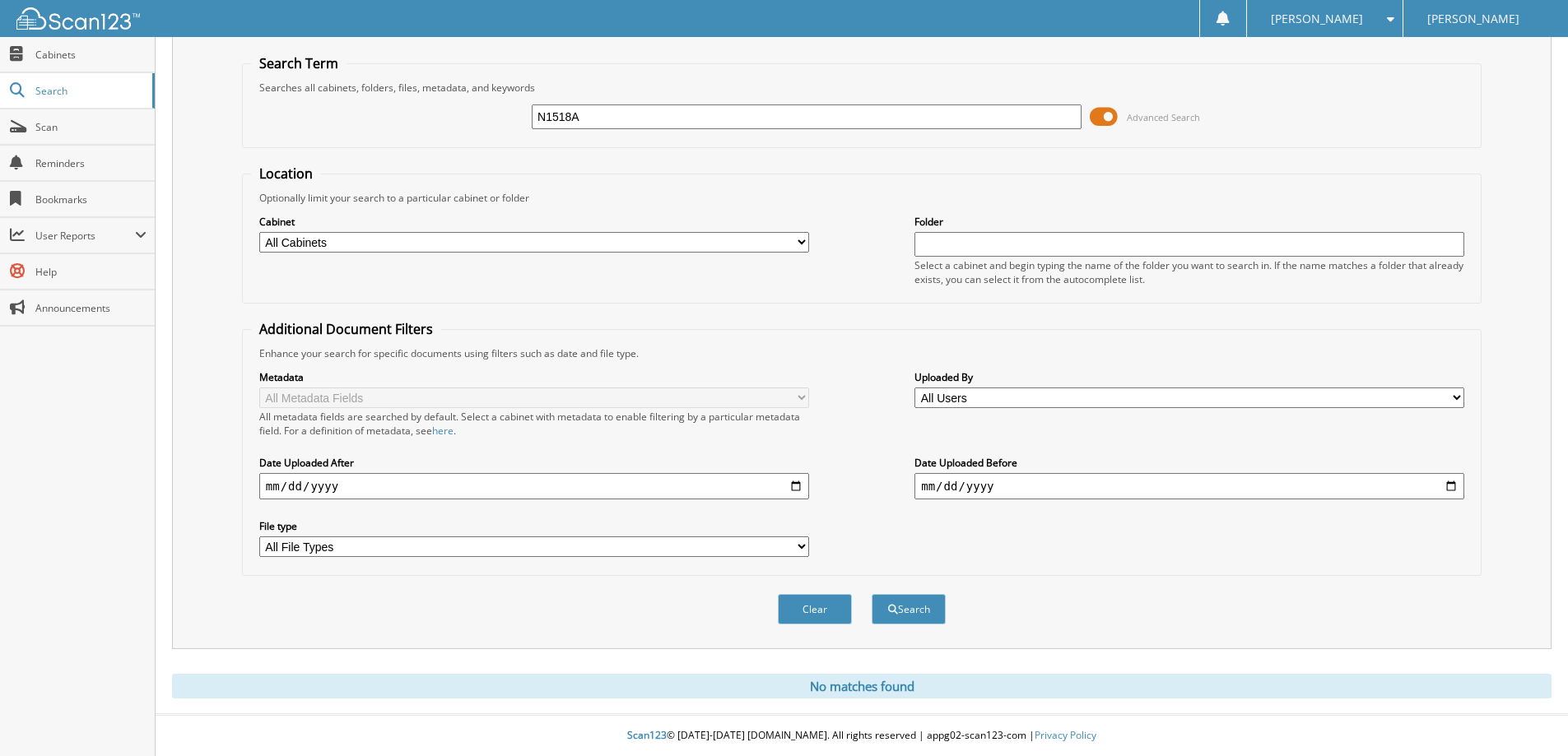
drag, startPoint x: 607, startPoint y: 109, endPoint x: 409, endPoint y: 104, distance: 198.1
click at [409, 104] on div "N1518A Advanced Search" at bounding box center [862, 116] width 1222 height 45
type input "N1521A"
click at [871, 594] on button "Search" at bounding box center [908, 609] width 75 height 31
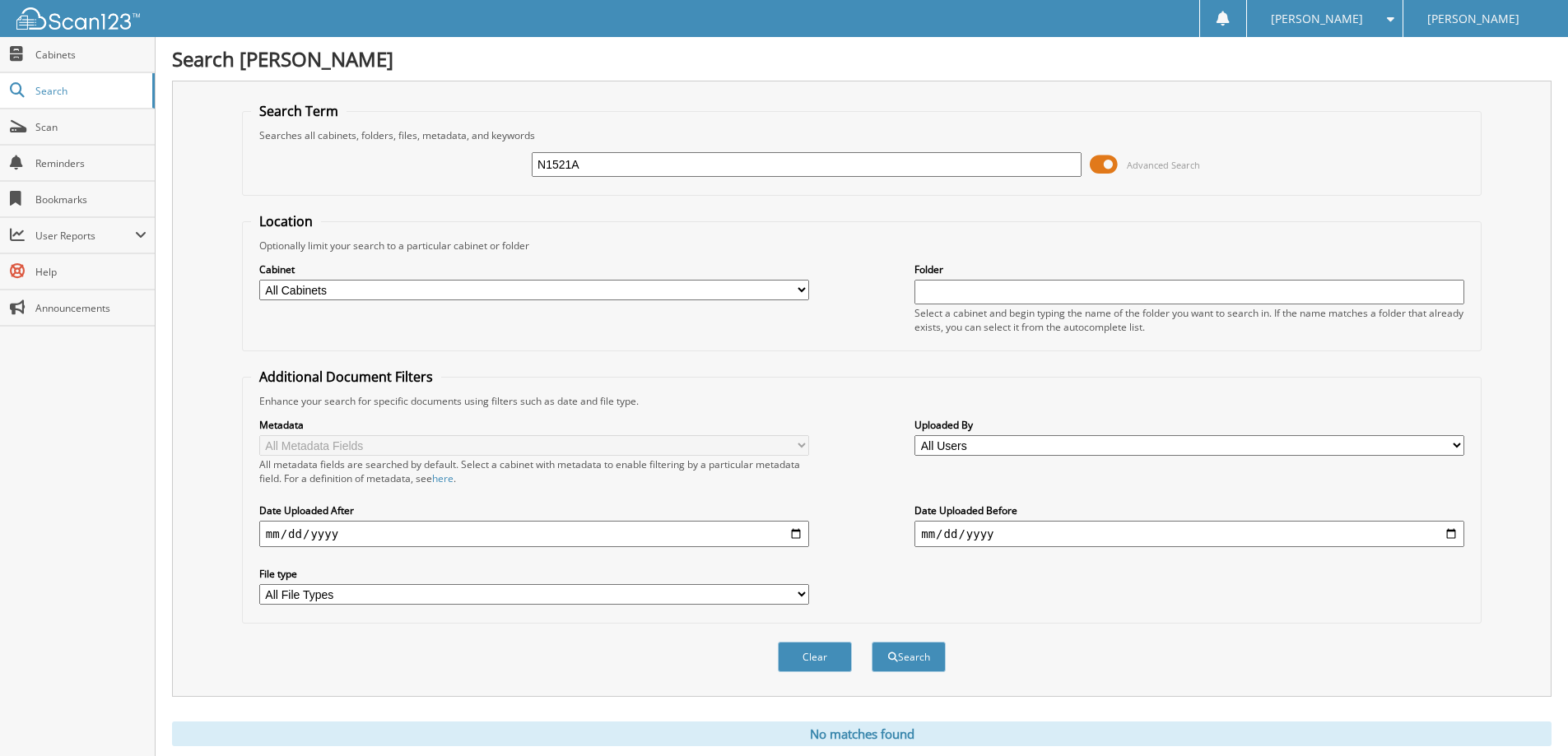
scroll to position [49, 0]
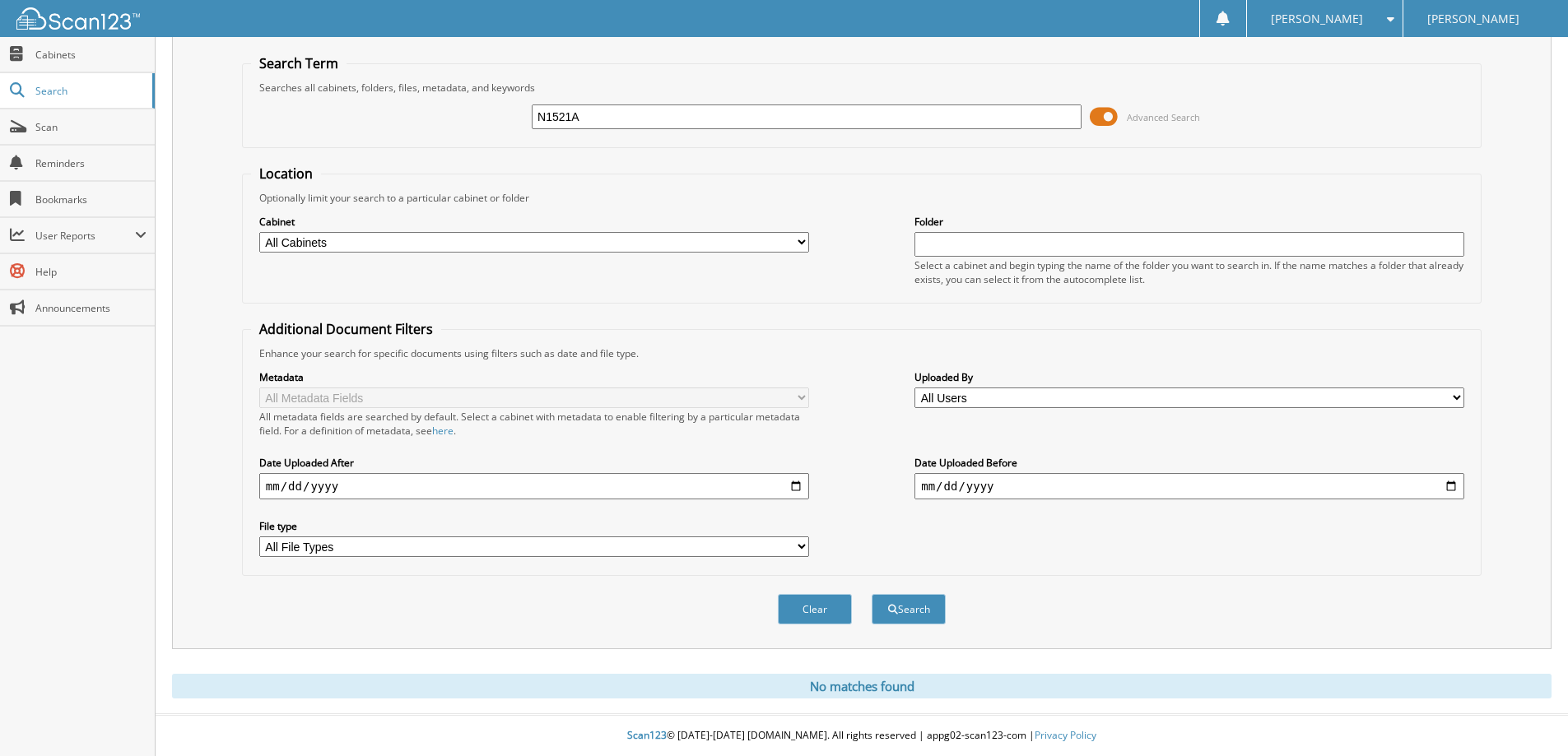
drag, startPoint x: 594, startPoint y: 111, endPoint x: 501, endPoint y: 103, distance: 93.3
click at [501, 103] on div "N1521A Advanced Search" at bounding box center [862, 116] width 1222 height 45
type input "N1524A"
click at [871, 594] on button "Search" at bounding box center [908, 609] width 75 height 31
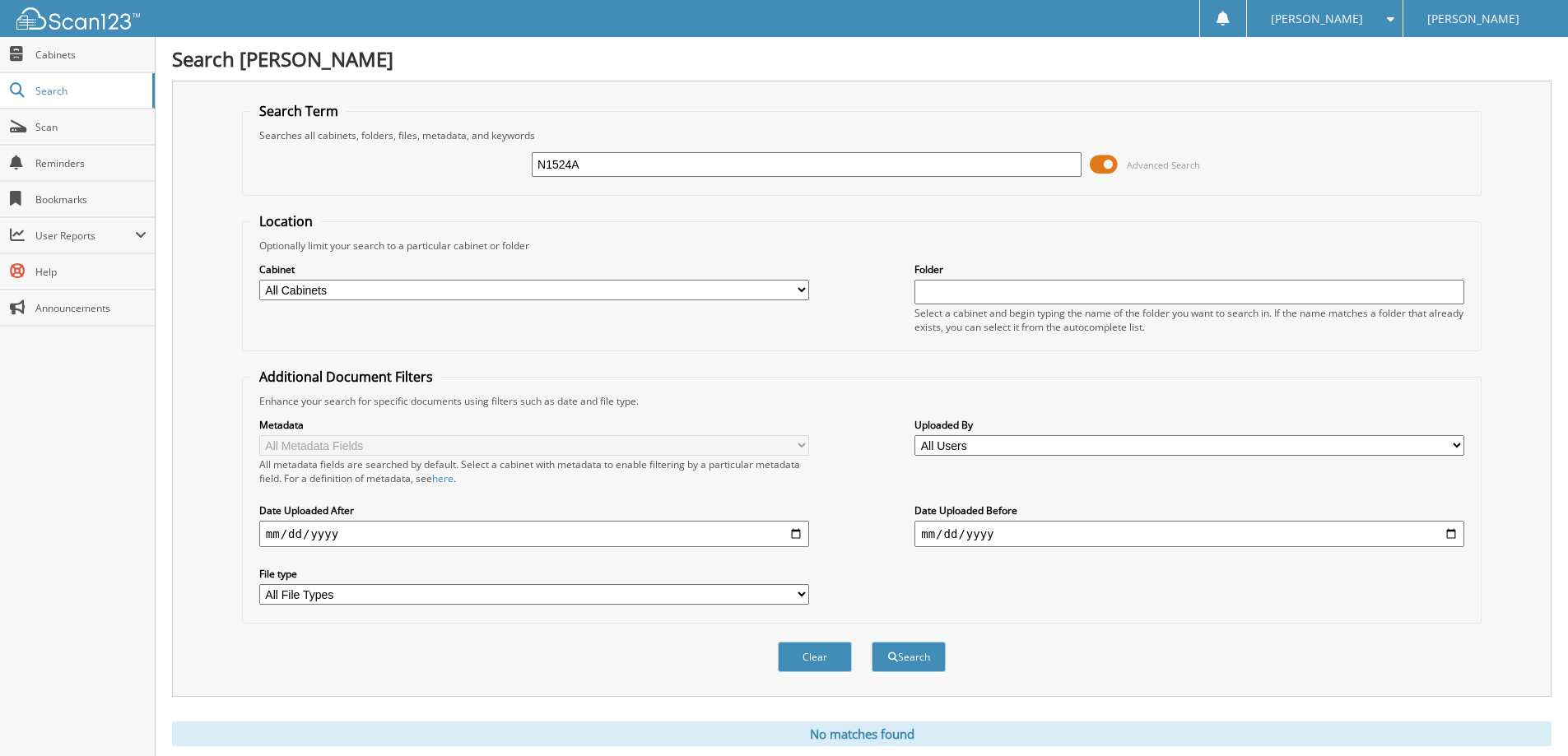
scroll to position [49, 0]
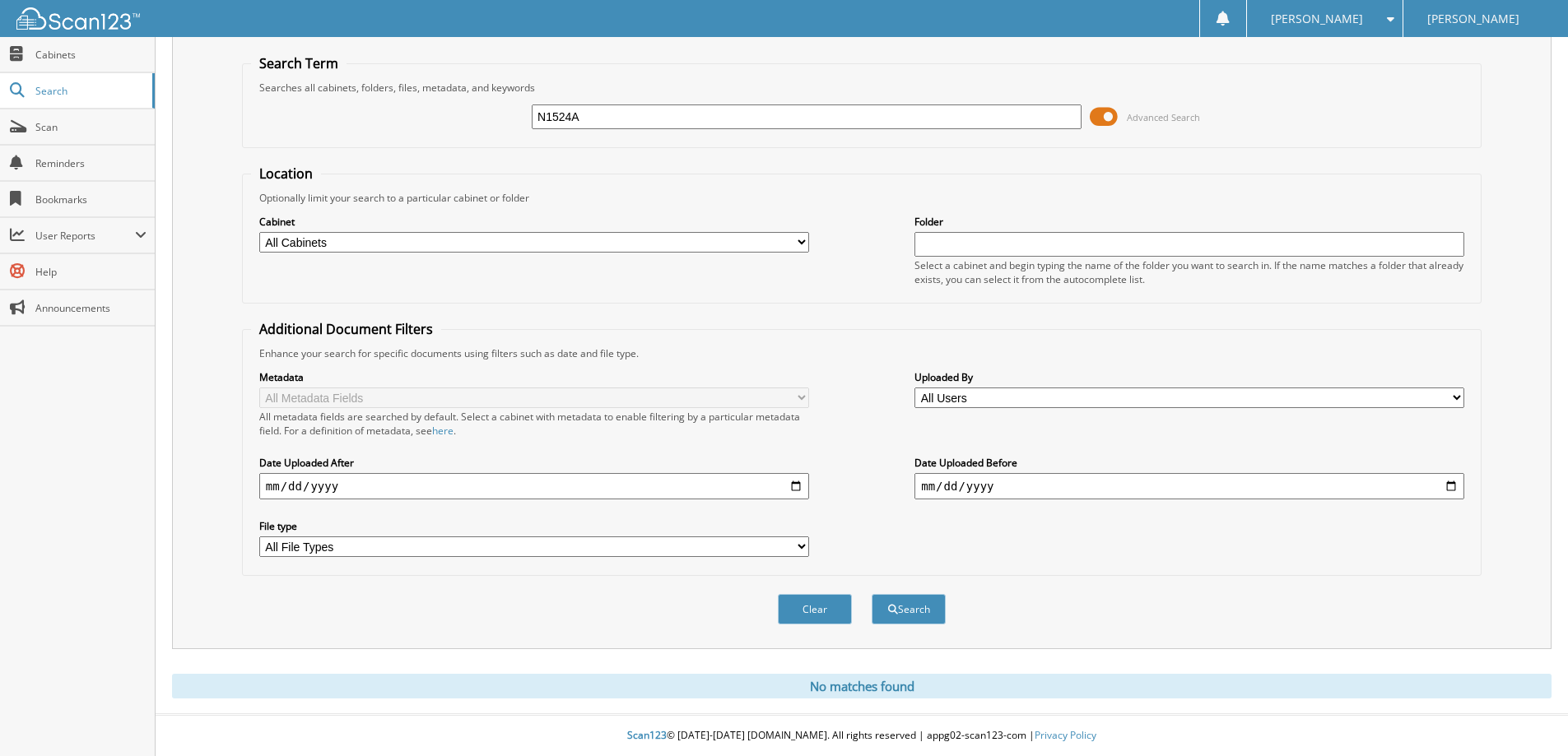
drag, startPoint x: 821, startPoint y: 607, endPoint x: 722, endPoint y: 285, distance: 336.9
click at [813, 569] on form "Search Term Searches all cabinets, folders, files, metadata, and keywords N1524…" at bounding box center [862, 349] width 1240 height 588
click at [641, 117] on input "N1524A" at bounding box center [806, 116] width 549 height 25
click at [811, 592] on div "Clear Search" at bounding box center [862, 609] width 1240 height 67
drag, startPoint x: 814, startPoint y: 609, endPoint x: 813, endPoint y: 544, distance: 65.0
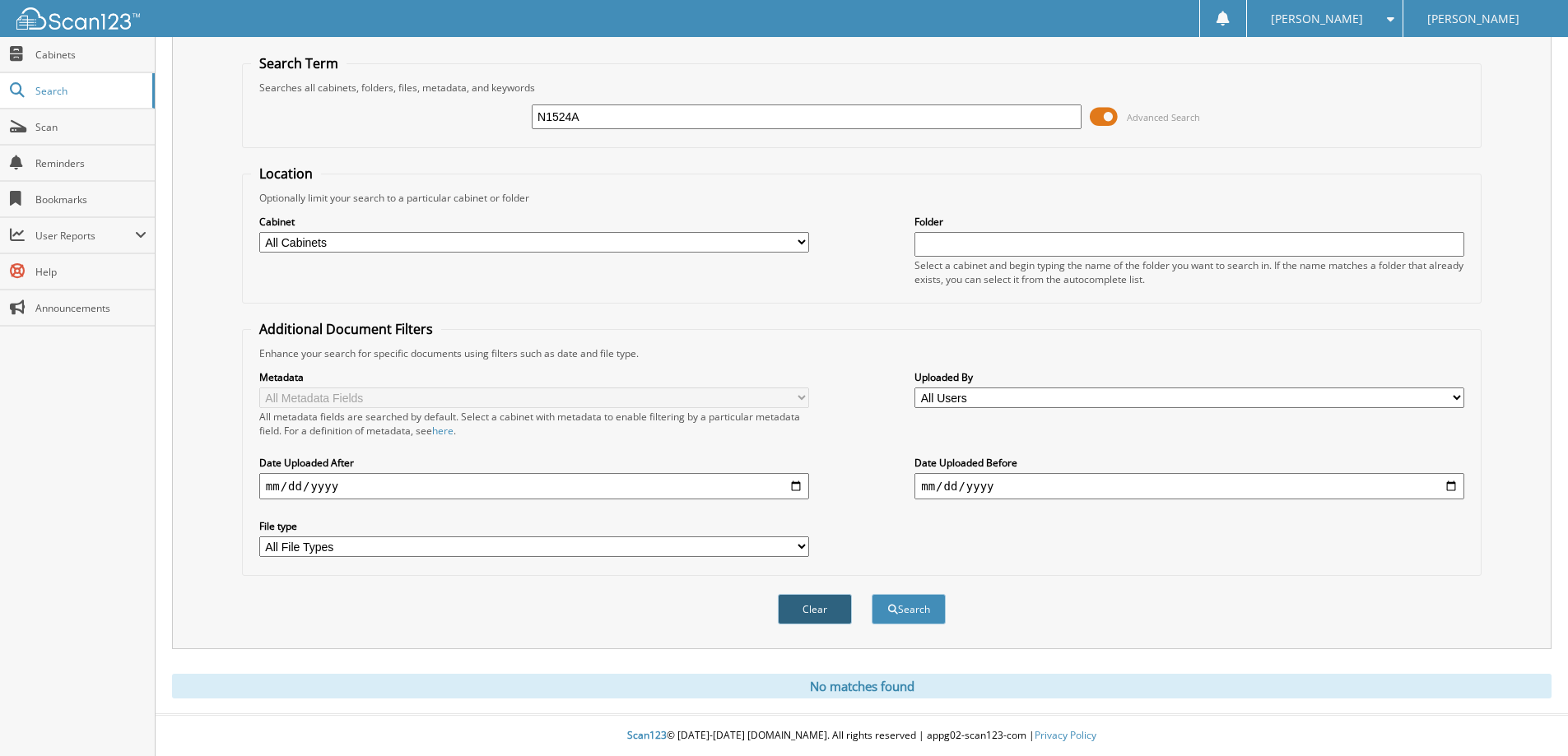
click at [815, 608] on button "Clear" at bounding box center [815, 609] width 75 height 31
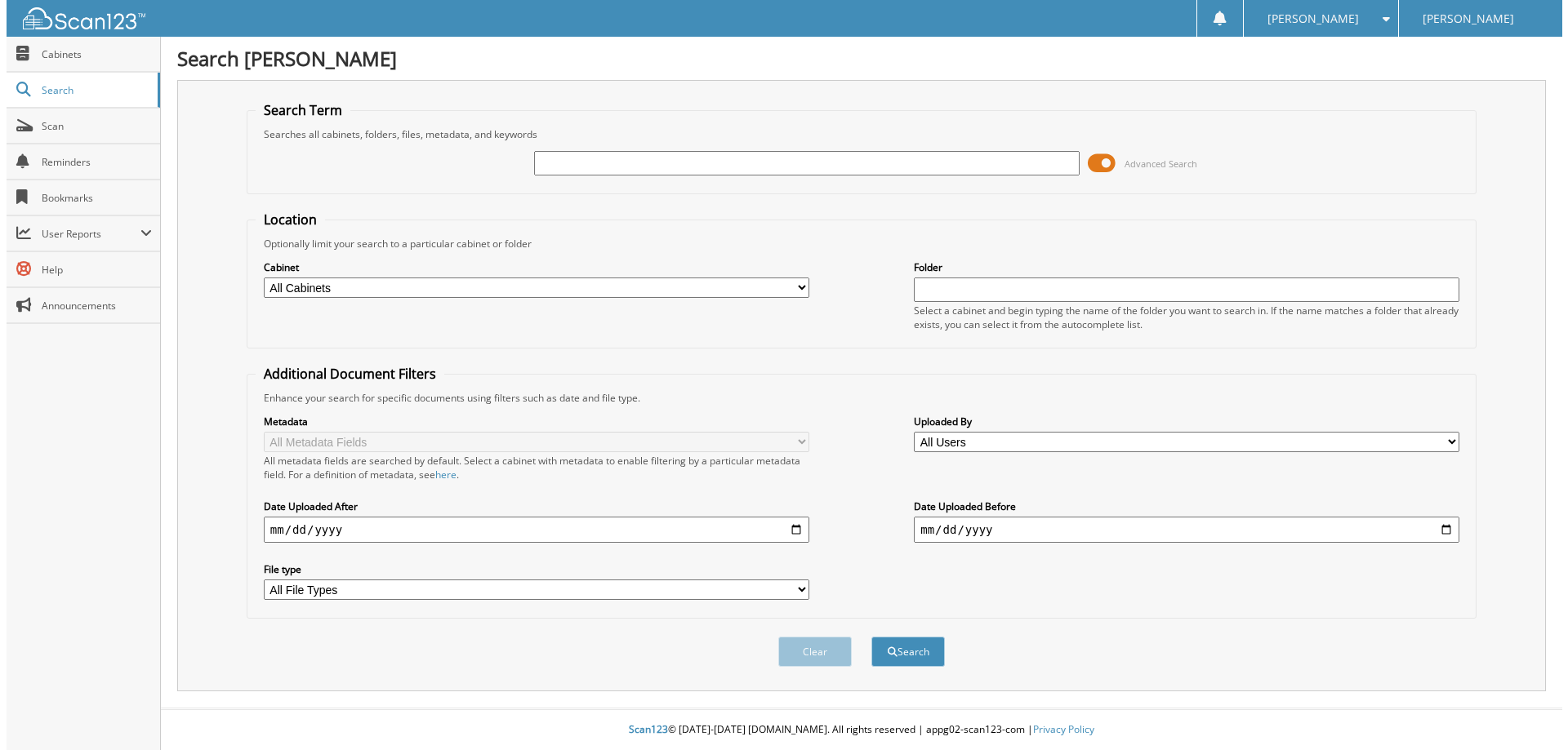
scroll to position [0, 0]
click at [692, 175] on div at bounding box center [806, 164] width 550 height 28
click at [689, 160] on input "text" at bounding box center [806, 163] width 550 height 25
type input "N1541A"
click at [871, 637] on button "Search" at bounding box center [908, 651] width 74 height 31
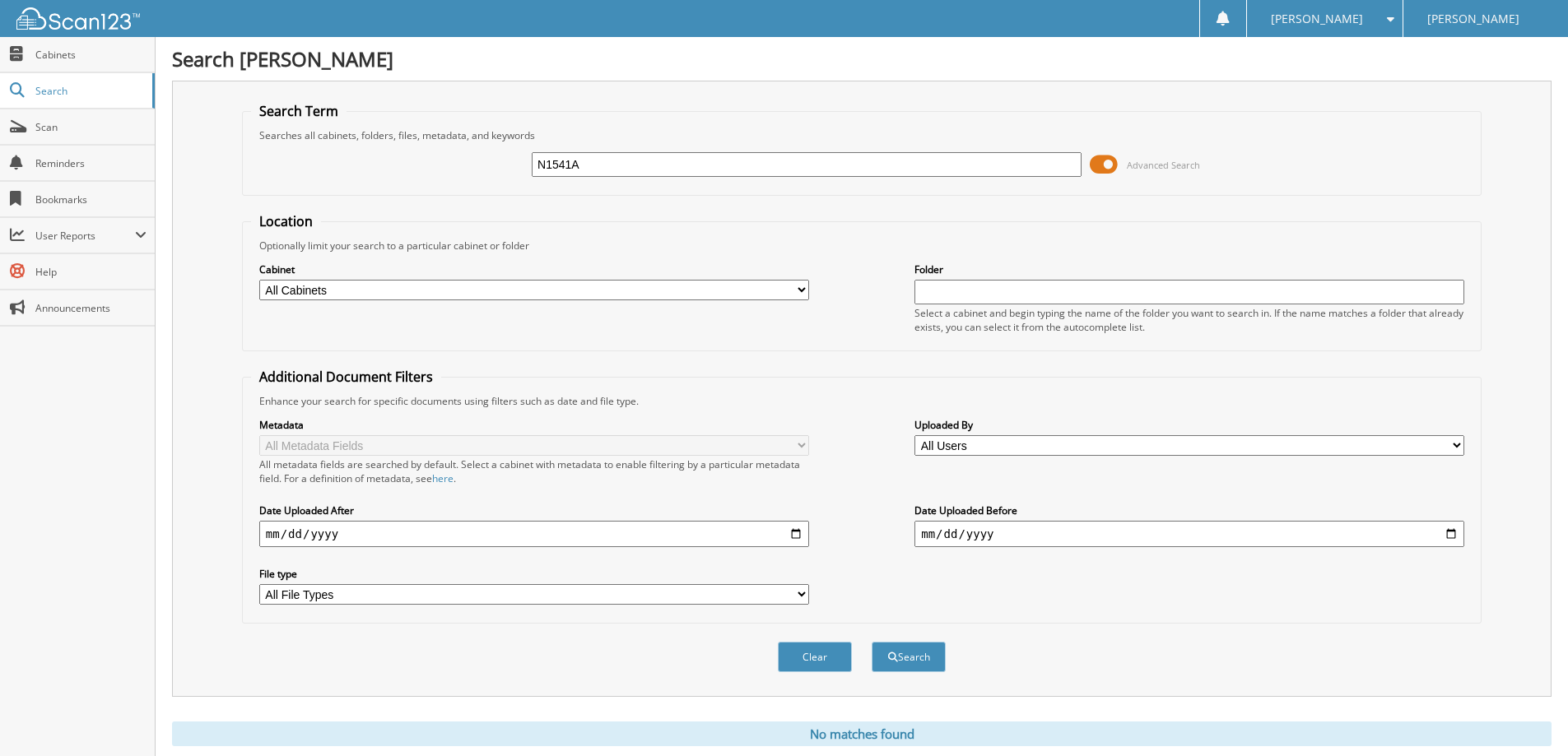
scroll to position [49, 0]
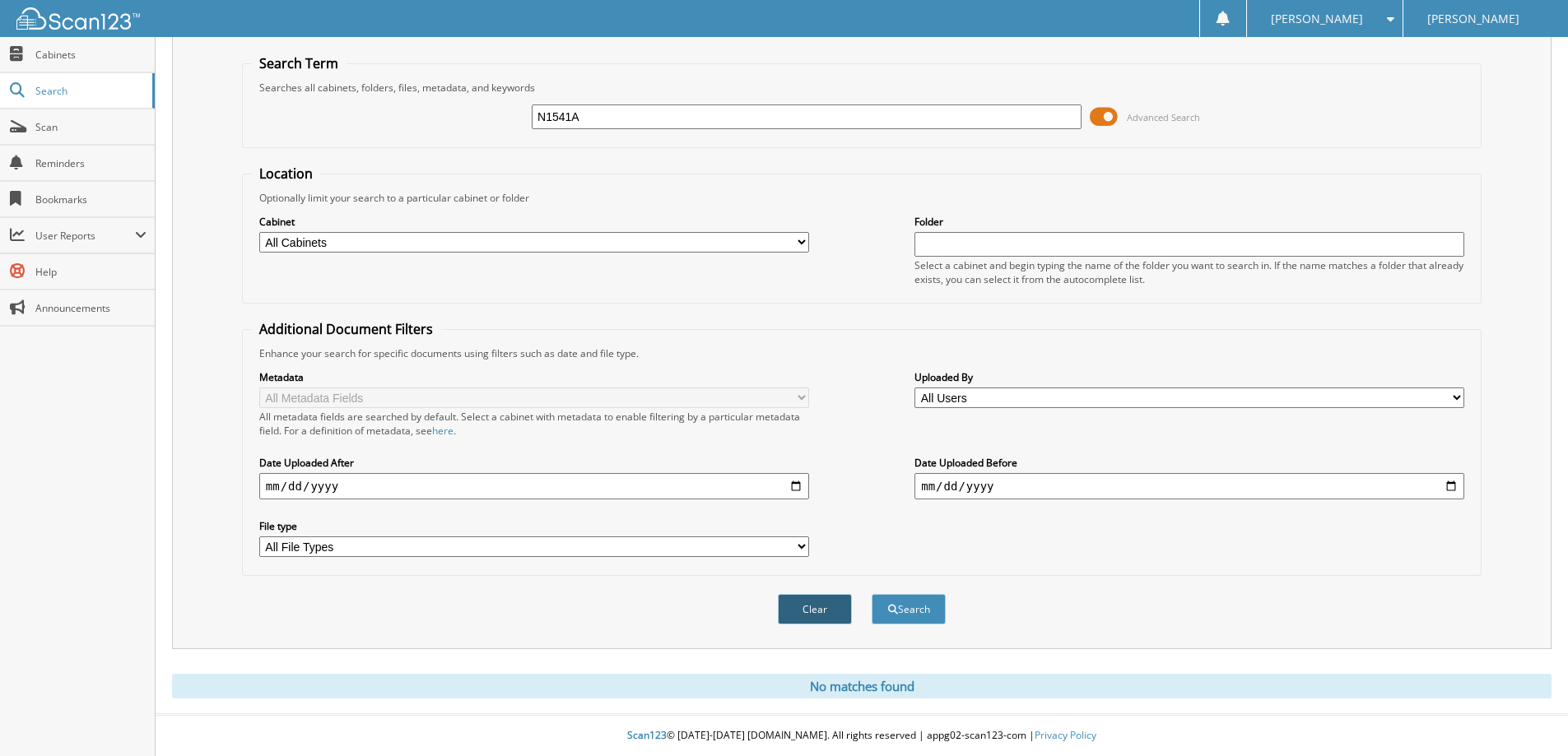
click at [835, 602] on button "Clear" at bounding box center [815, 609] width 75 height 31
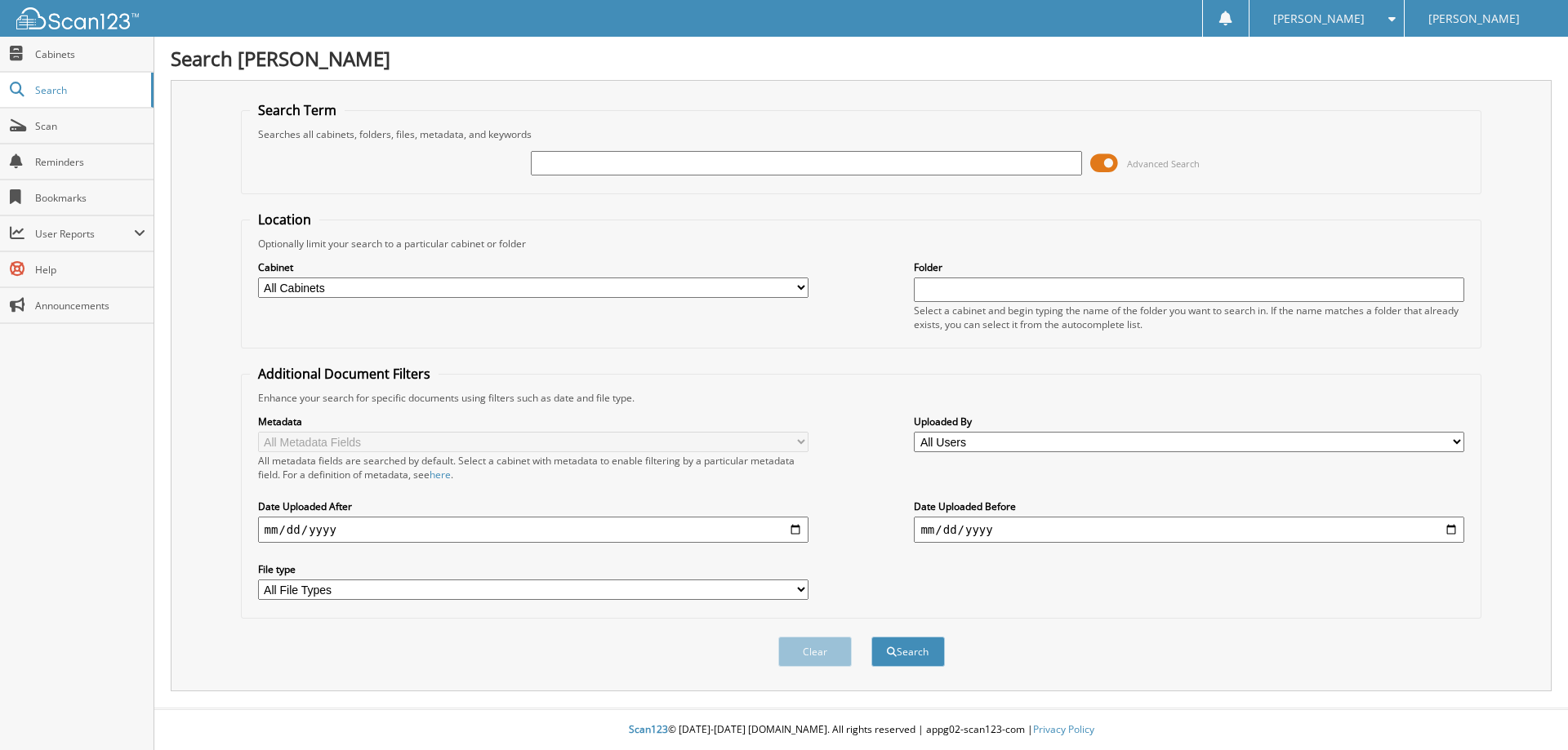
click at [765, 171] on input "text" at bounding box center [806, 163] width 550 height 25
type input "N1560A"
click at [871, 637] on button "Search" at bounding box center [908, 651] width 74 height 31
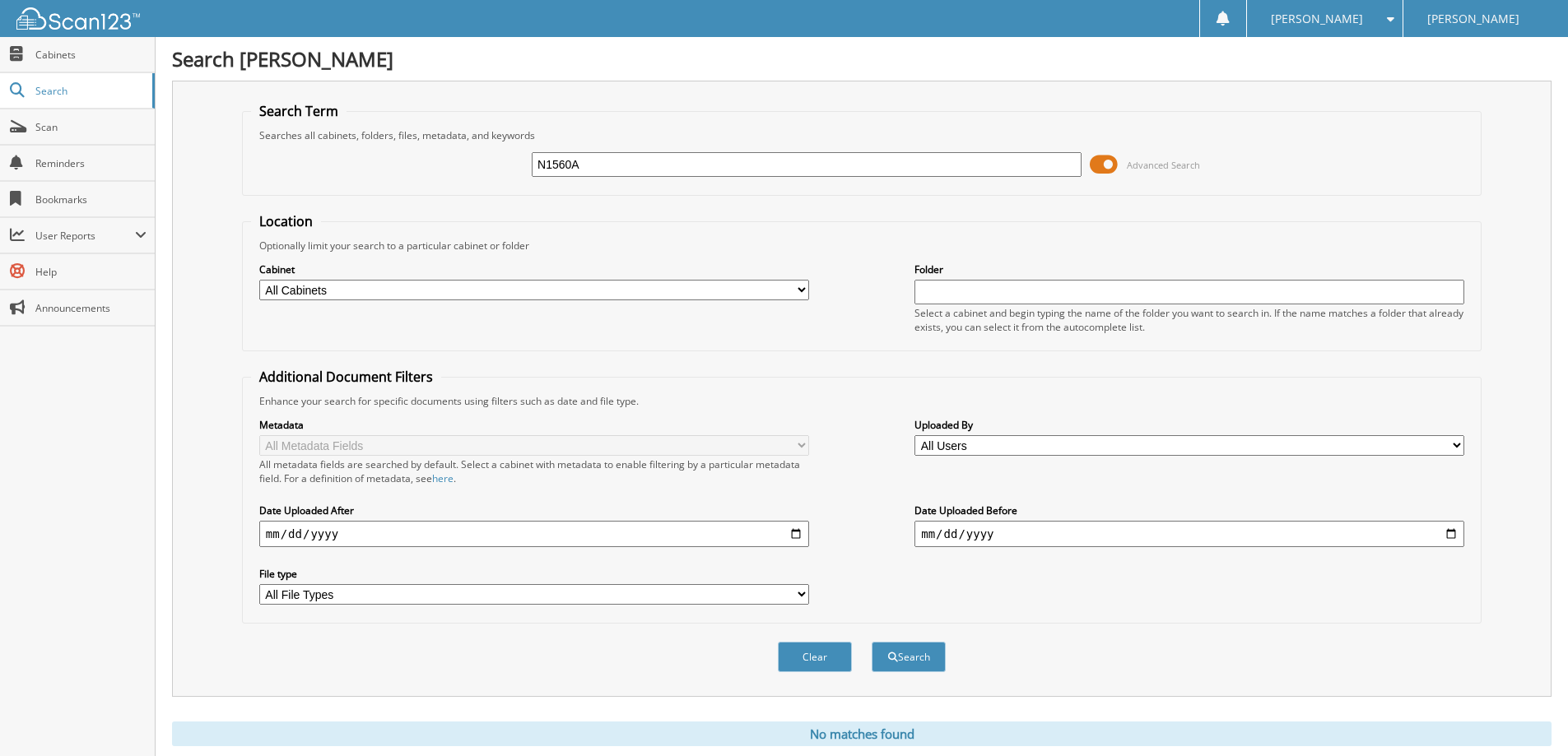
scroll to position [49, 0]
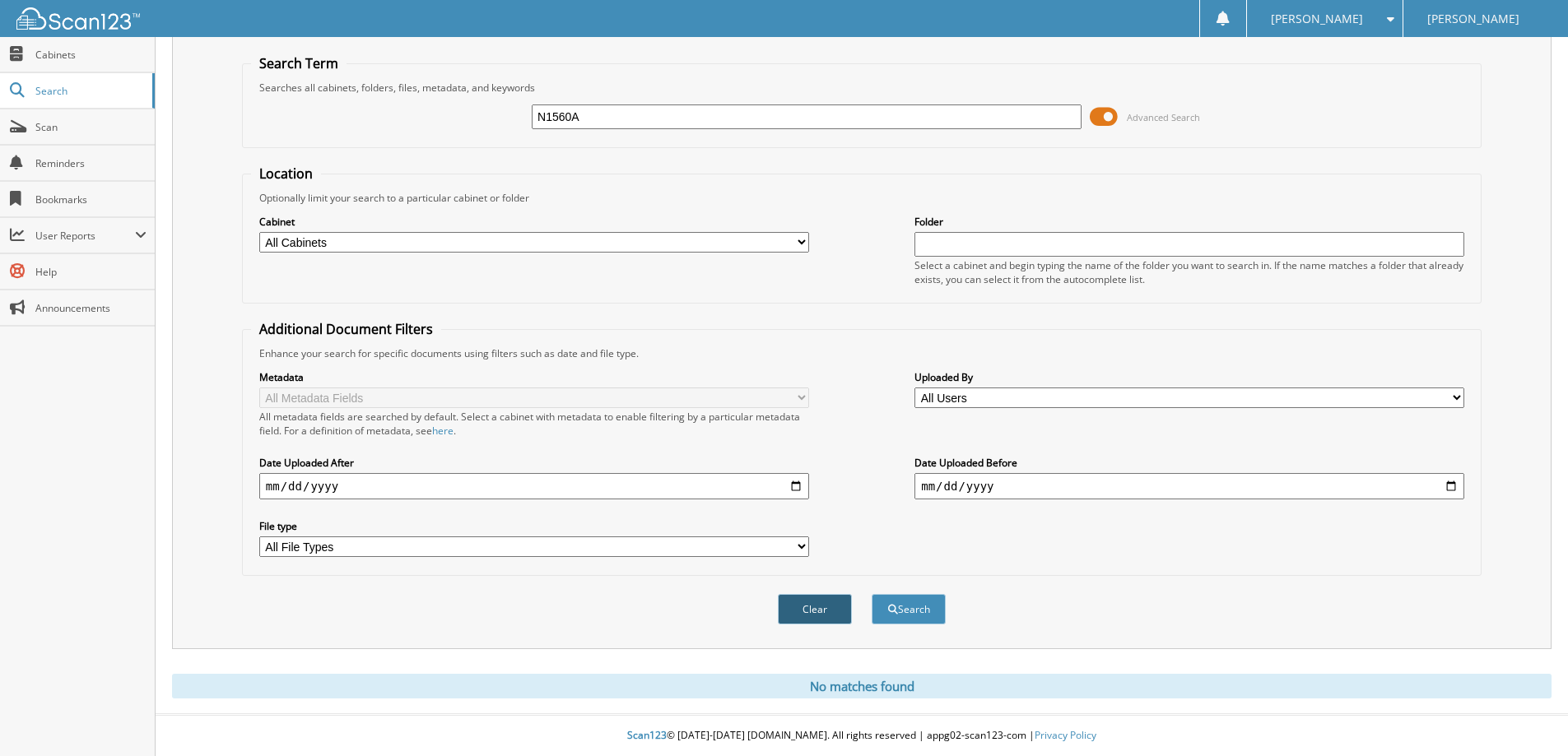
click at [824, 606] on button "Clear" at bounding box center [815, 609] width 75 height 31
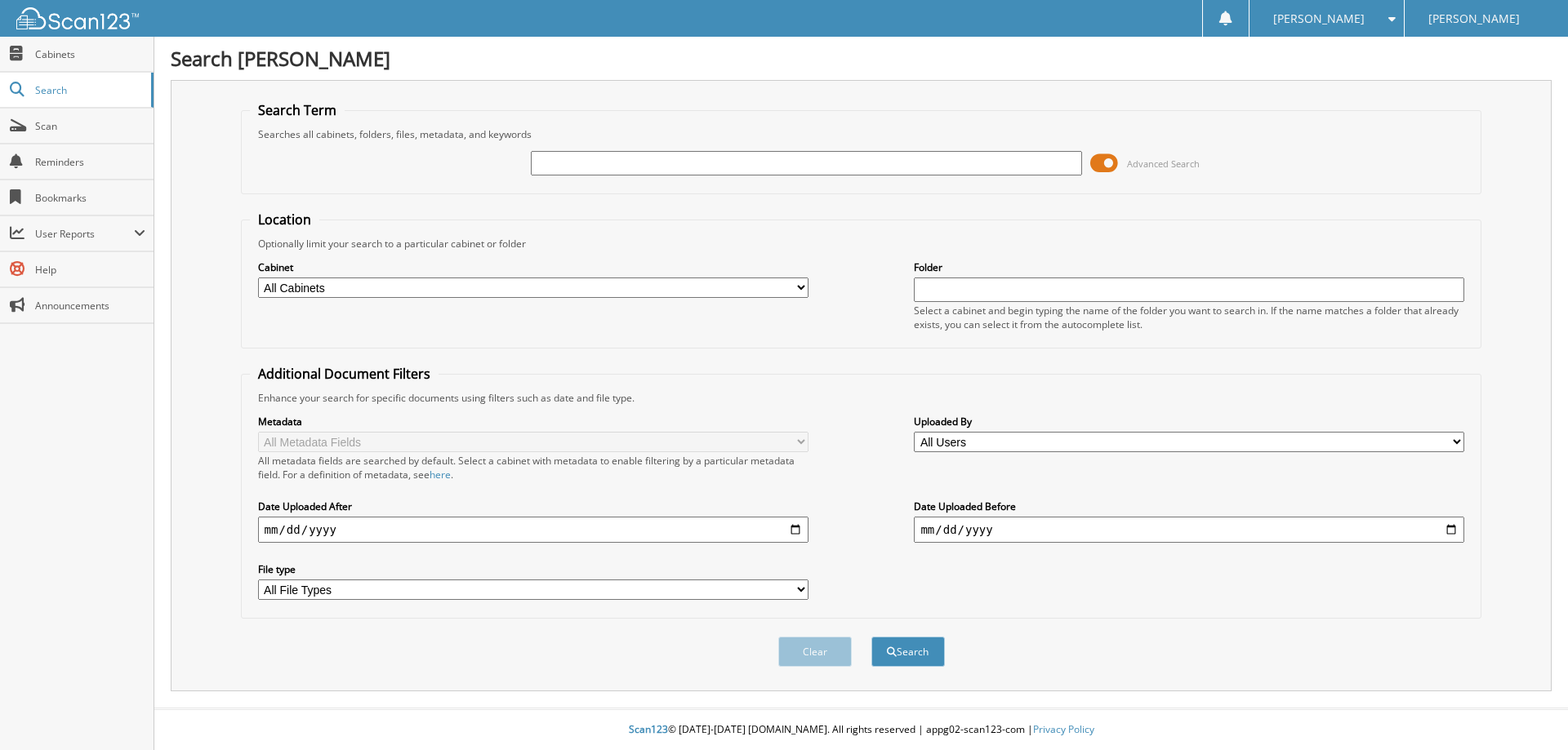
click at [668, 176] on div at bounding box center [806, 164] width 550 height 28
click at [671, 164] on input "text" at bounding box center [806, 163] width 550 height 25
type input "U0580A"
click at [871, 637] on button "Search" at bounding box center [908, 651] width 74 height 31
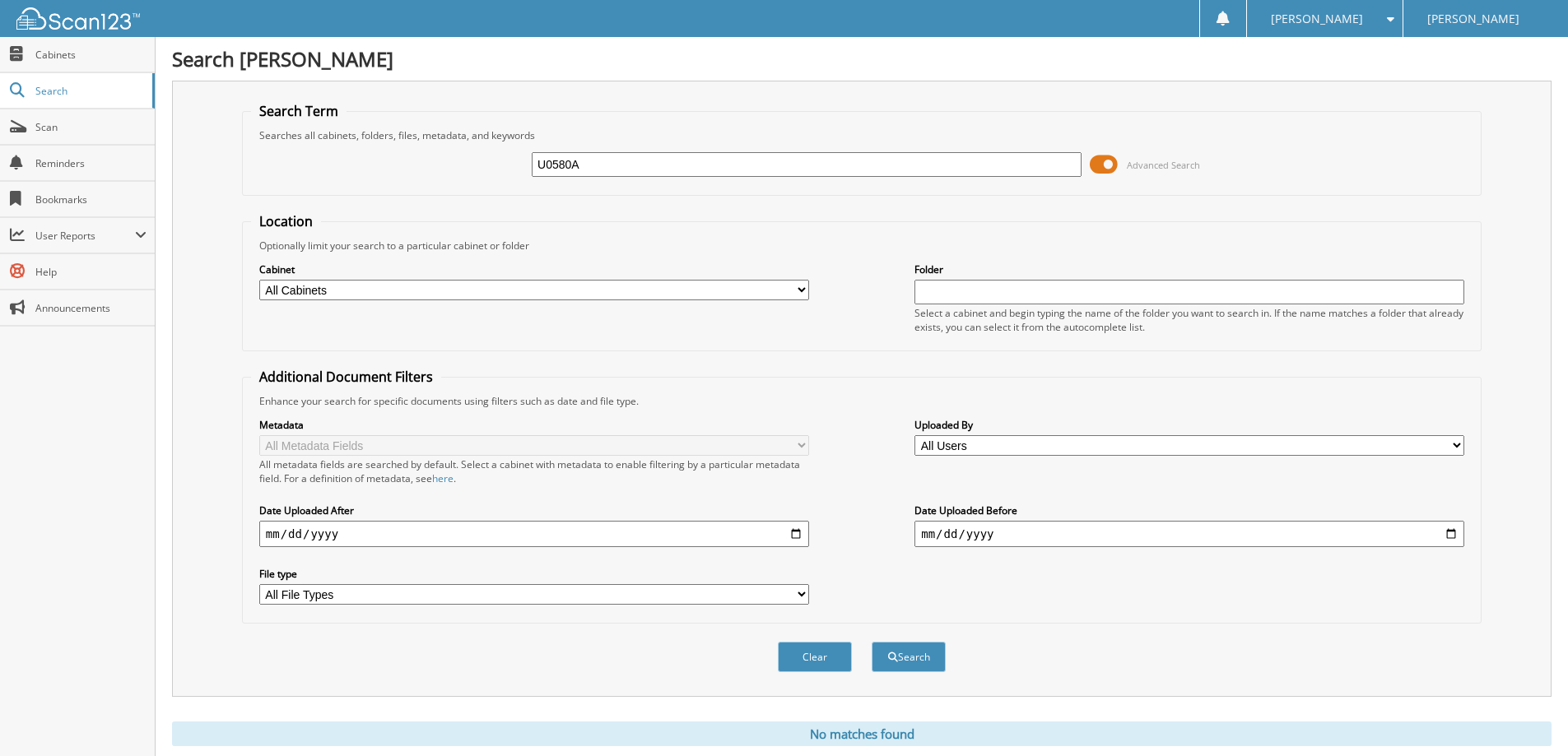
scroll to position [49, 0]
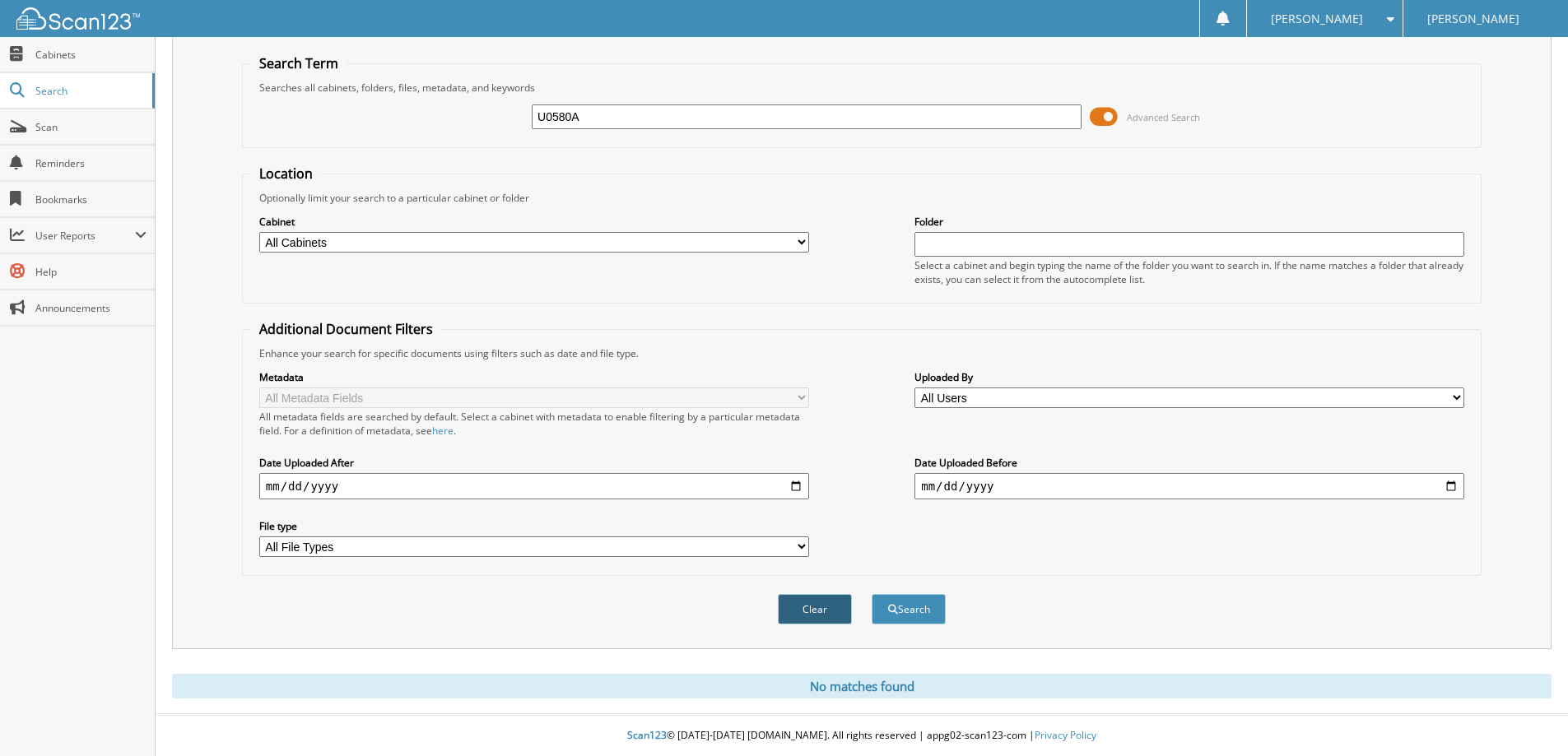
click at [808, 612] on button "Clear" at bounding box center [815, 609] width 75 height 31
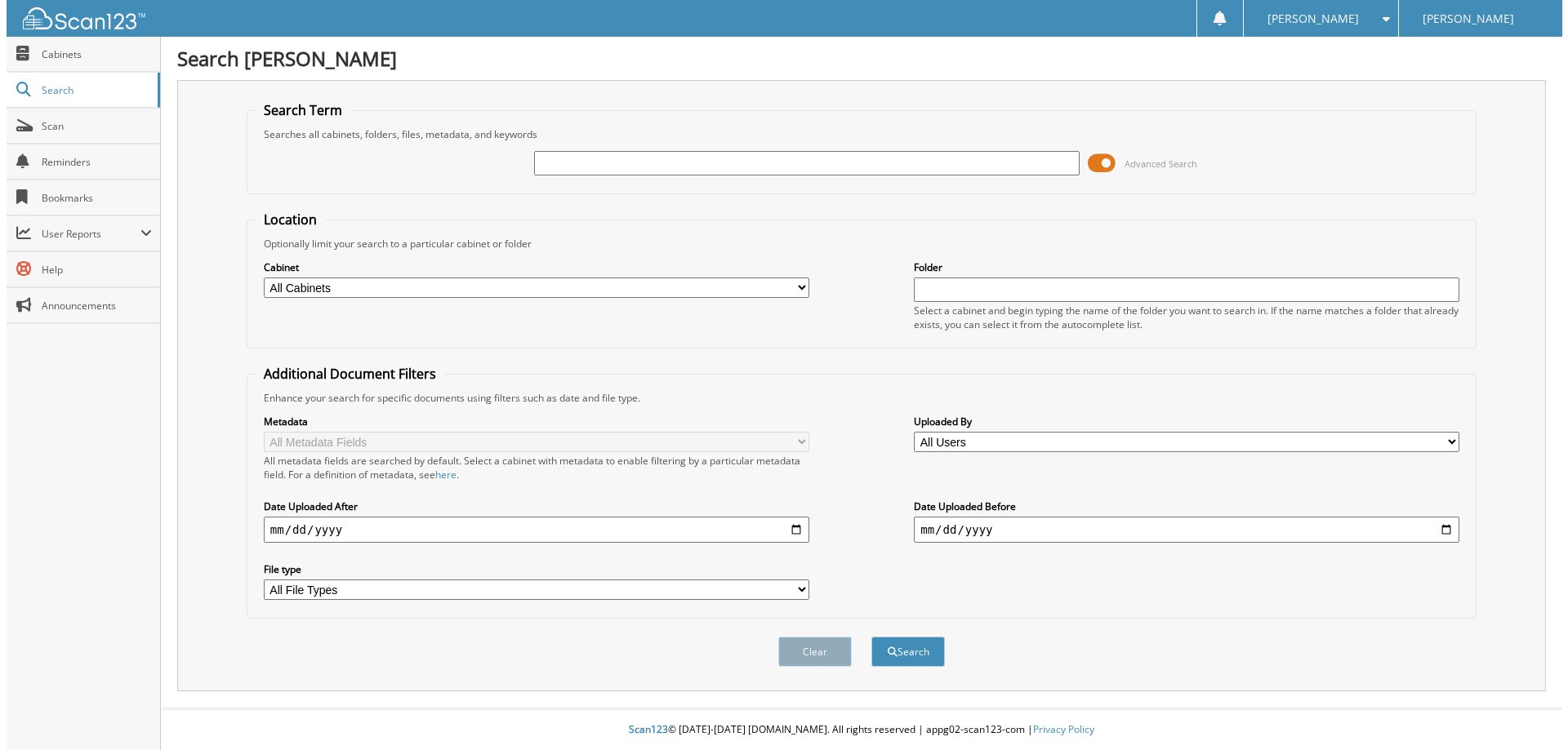
scroll to position [0, 0]
click at [670, 174] on input "text" at bounding box center [806, 163] width 550 height 25
type input "U0580A"
click at [871, 637] on button "Search" at bounding box center [908, 651] width 74 height 31
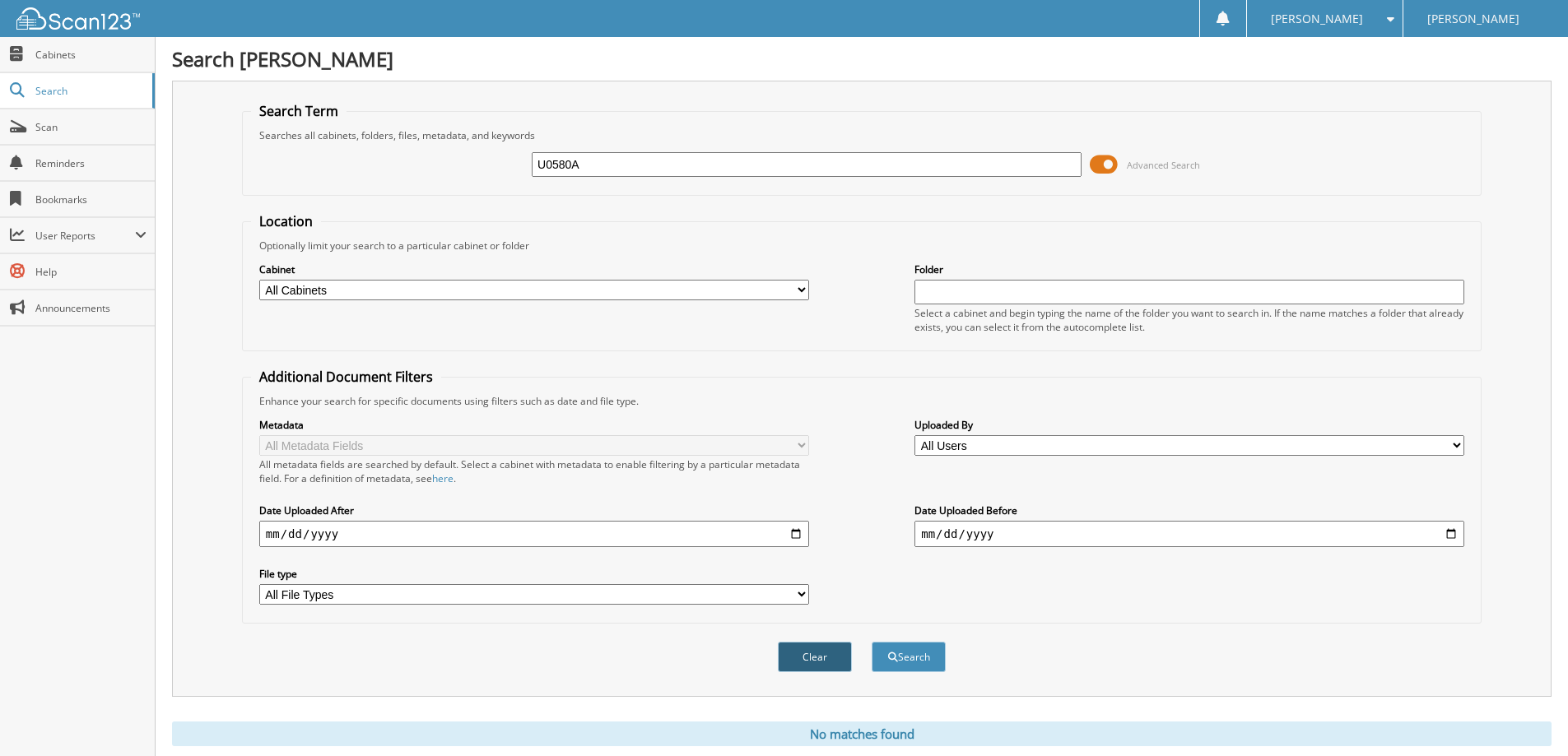
click at [824, 661] on button "Clear" at bounding box center [815, 657] width 75 height 31
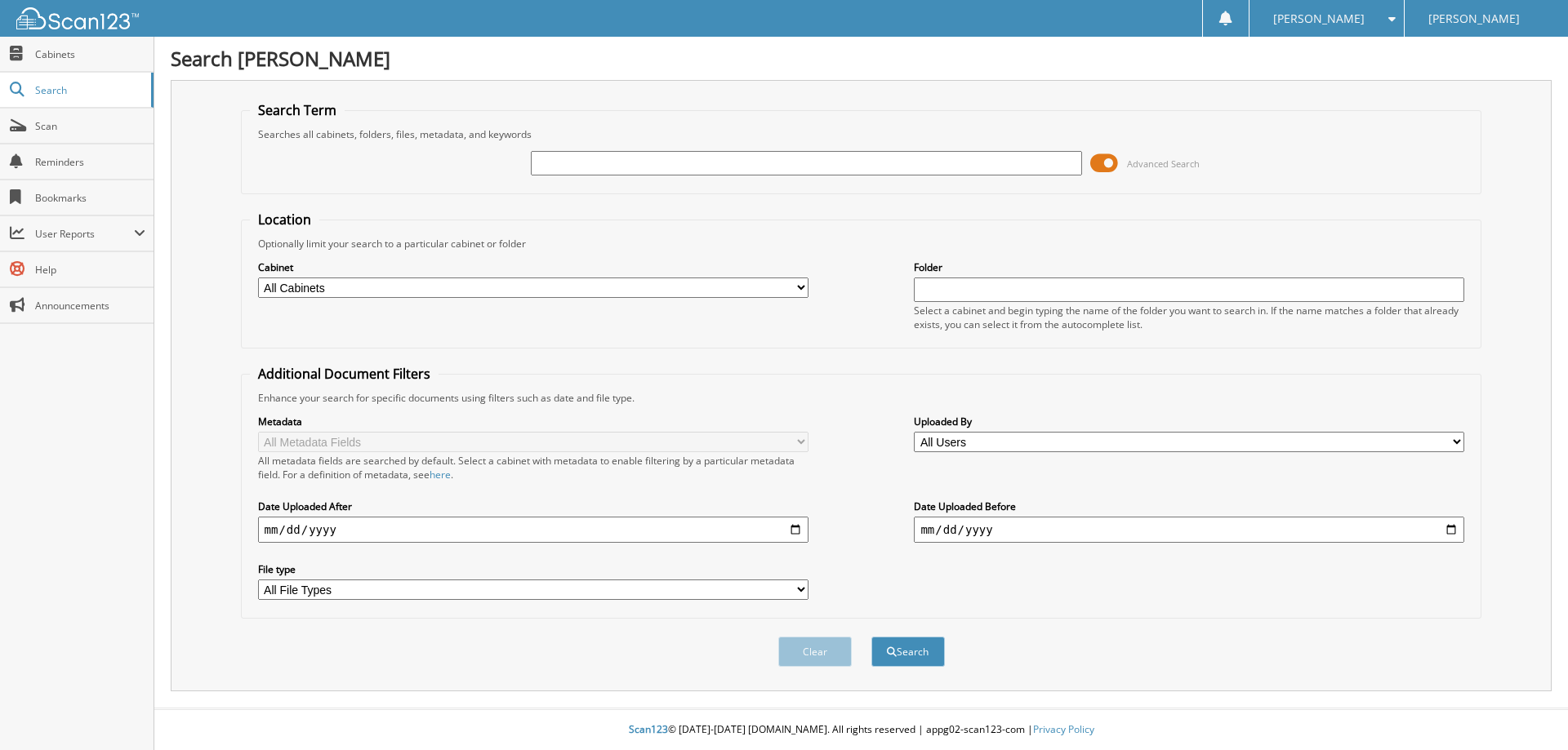
click at [664, 151] on input "text" at bounding box center [806, 163] width 550 height 25
type input "X1142"
click at [871, 637] on button "Search" at bounding box center [908, 651] width 74 height 31
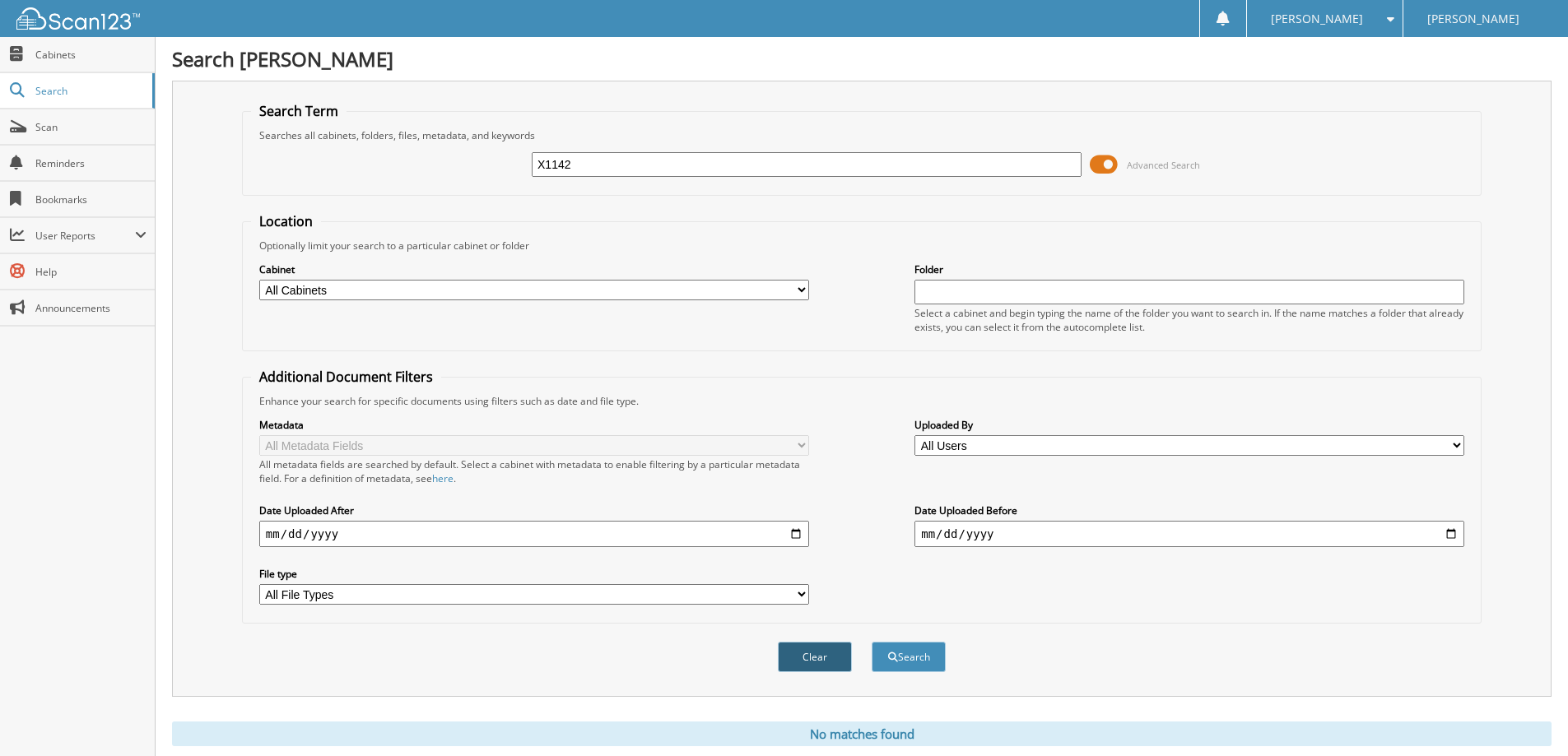
click at [817, 660] on button "Clear" at bounding box center [815, 657] width 75 height 31
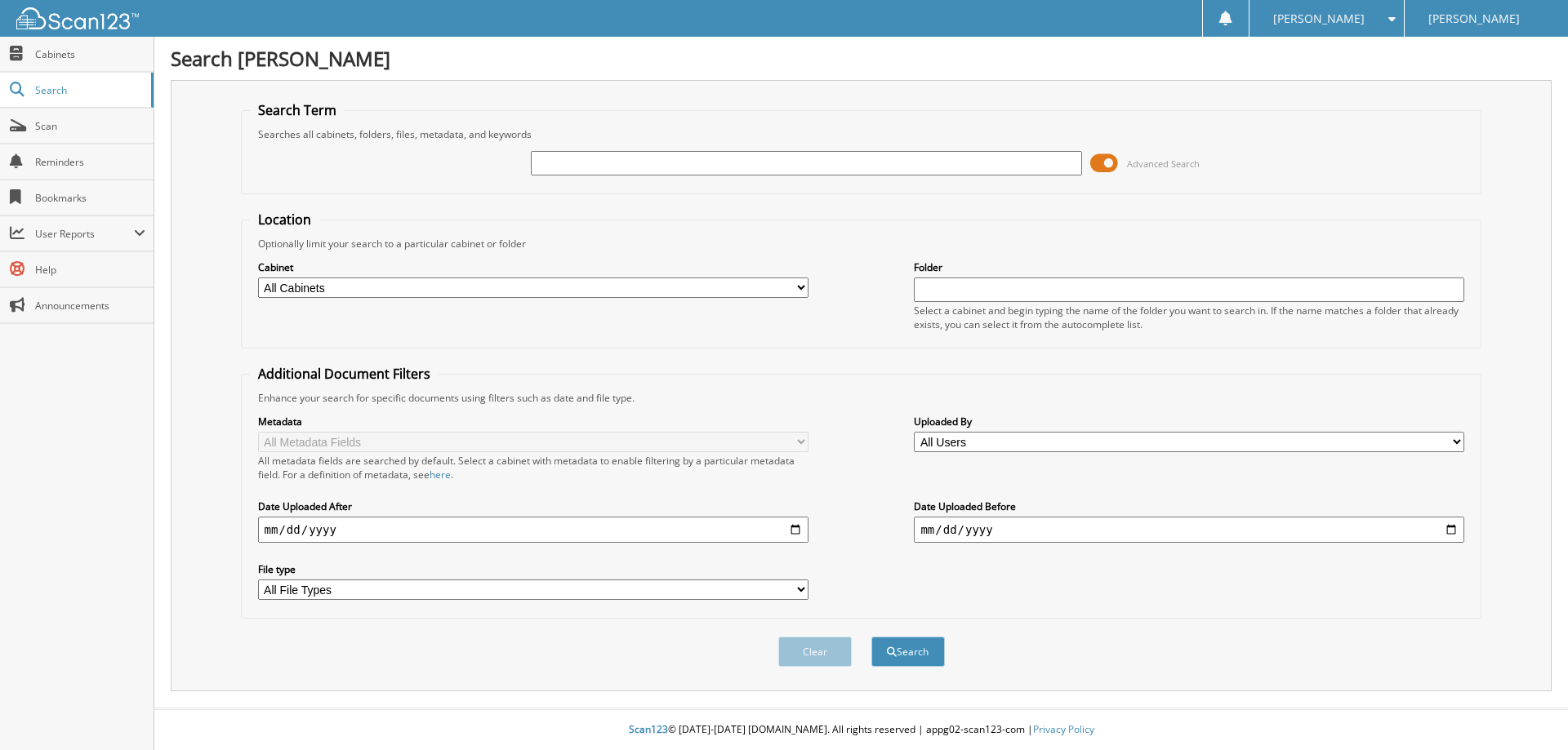
click at [698, 164] on input "text" at bounding box center [806, 163] width 550 height 25
type input "X1202"
click at [871, 637] on button "Search" at bounding box center [908, 651] width 74 height 31
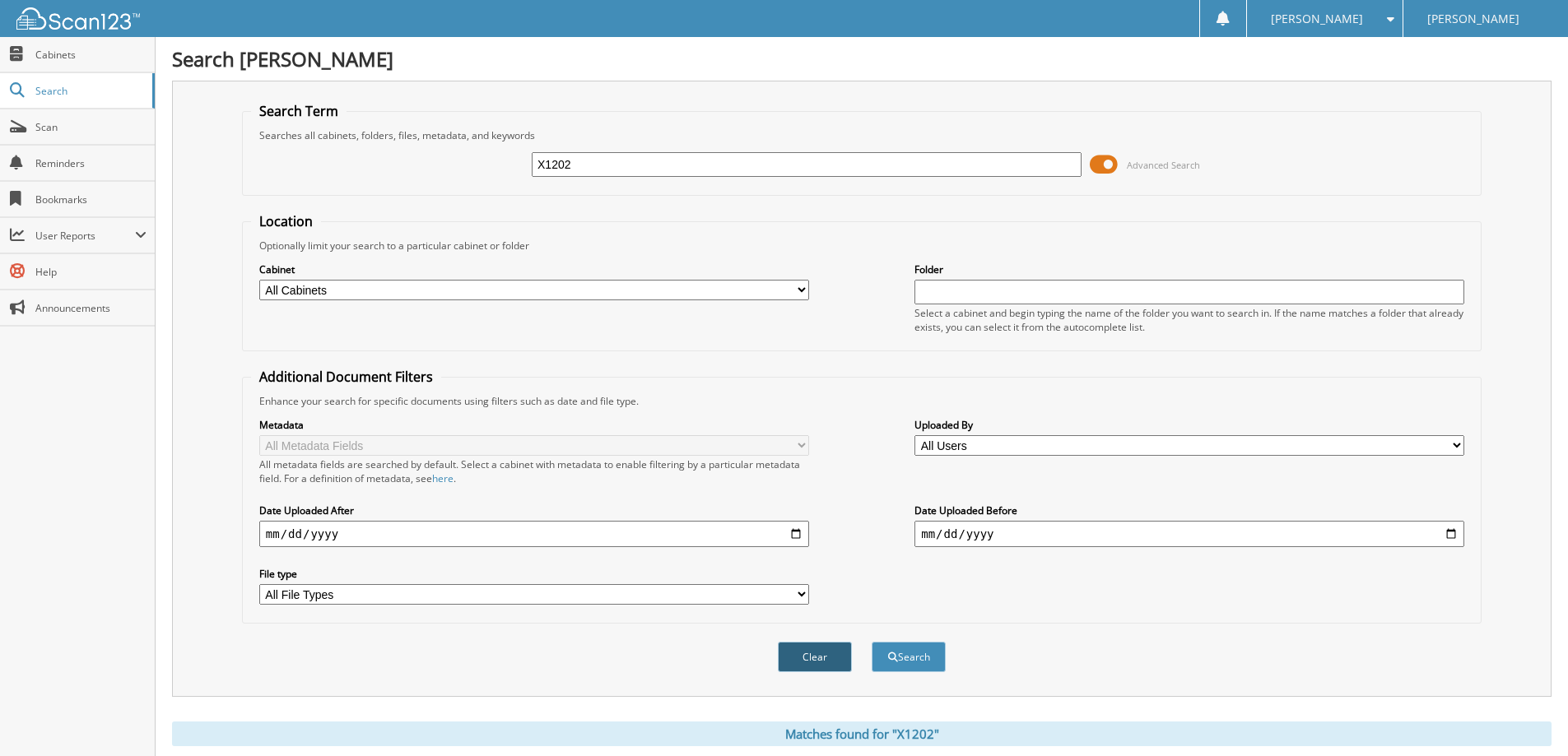
click at [794, 649] on button "Clear" at bounding box center [815, 657] width 75 height 31
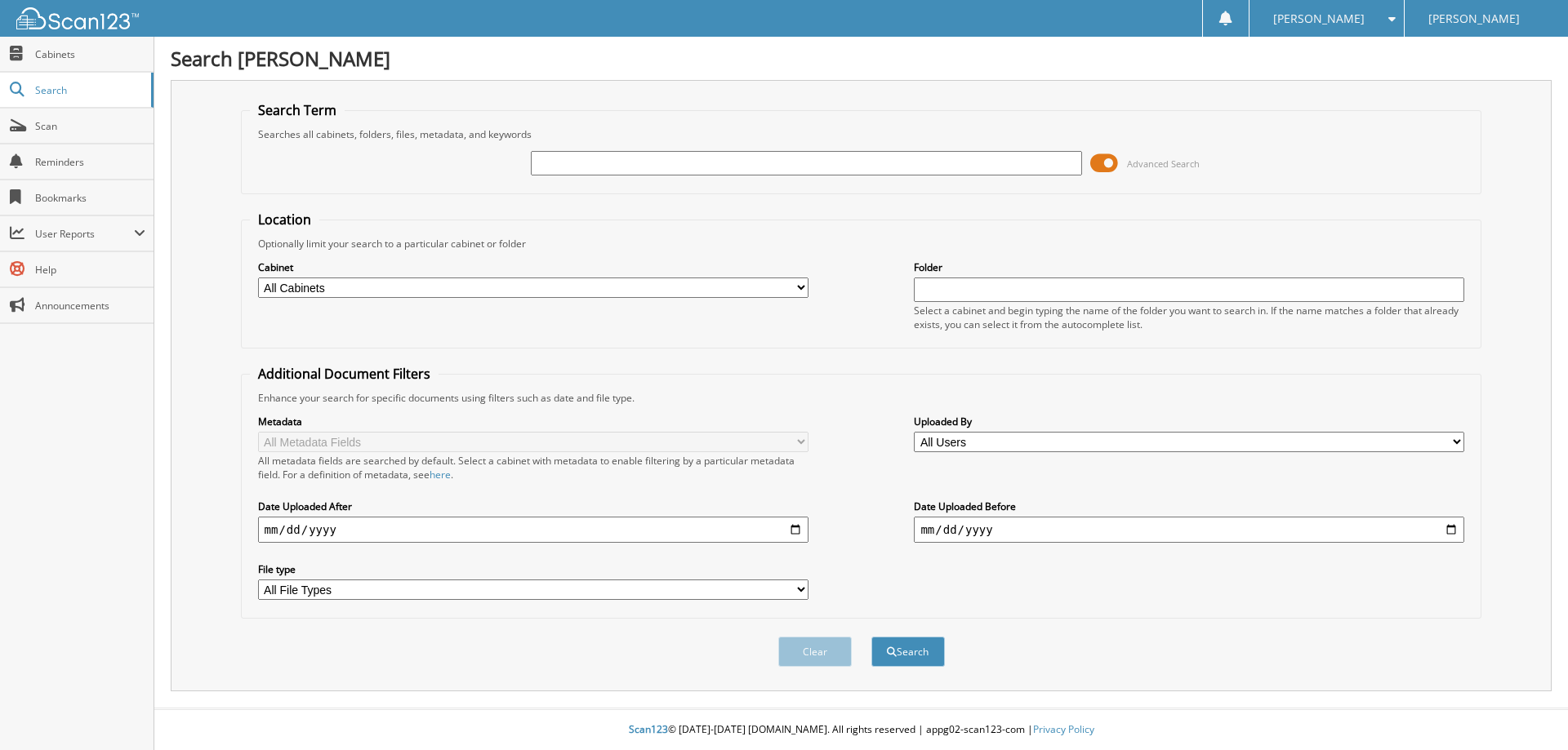
click at [707, 168] on input "text" at bounding box center [806, 163] width 550 height 25
type input "X1202A"
click at [871, 637] on button "Search" at bounding box center [908, 651] width 74 height 31
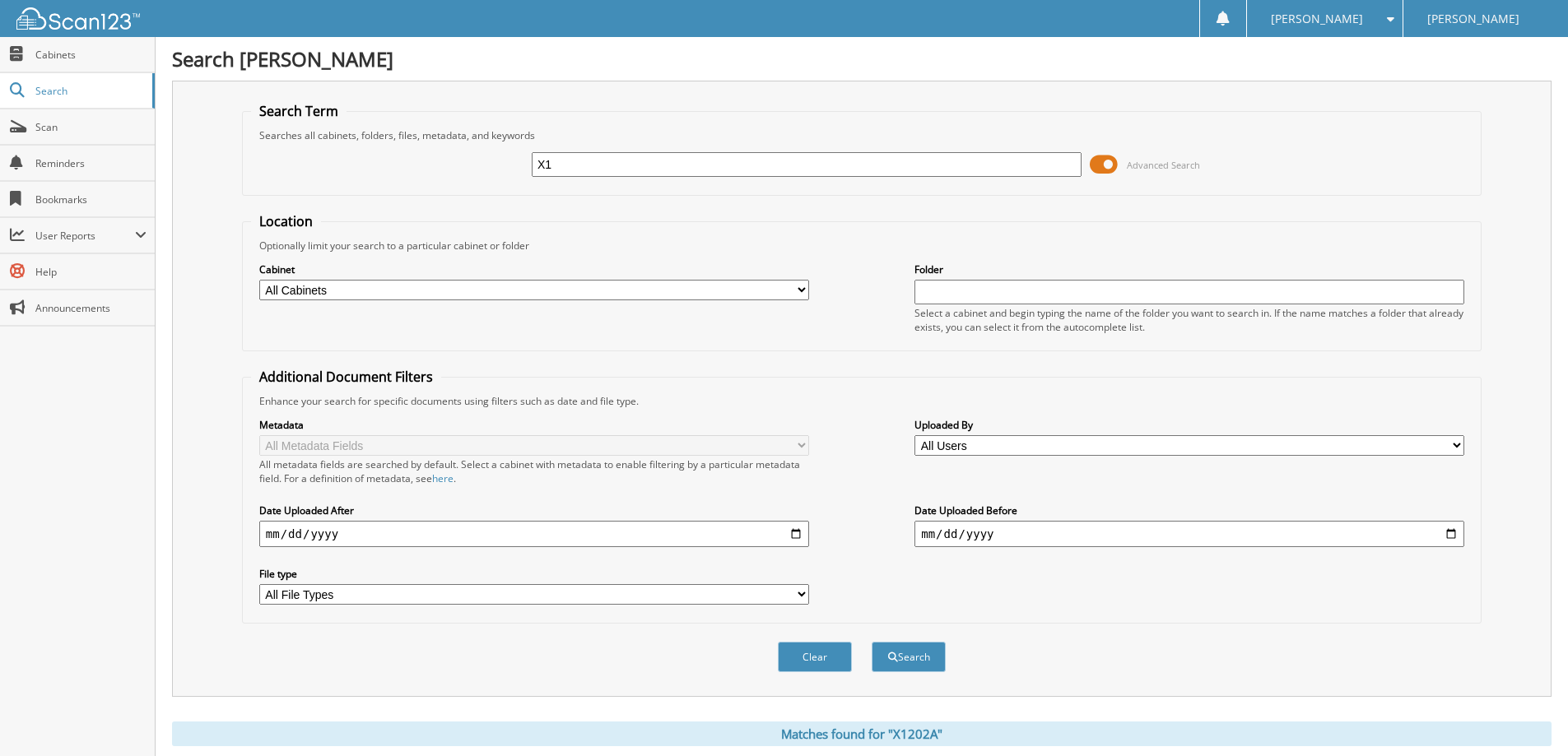
type input "X"
type input "x1202a"
click at [871, 642] on button "Search" at bounding box center [908, 657] width 75 height 31
click at [822, 659] on button "Clear" at bounding box center [815, 657] width 75 height 31
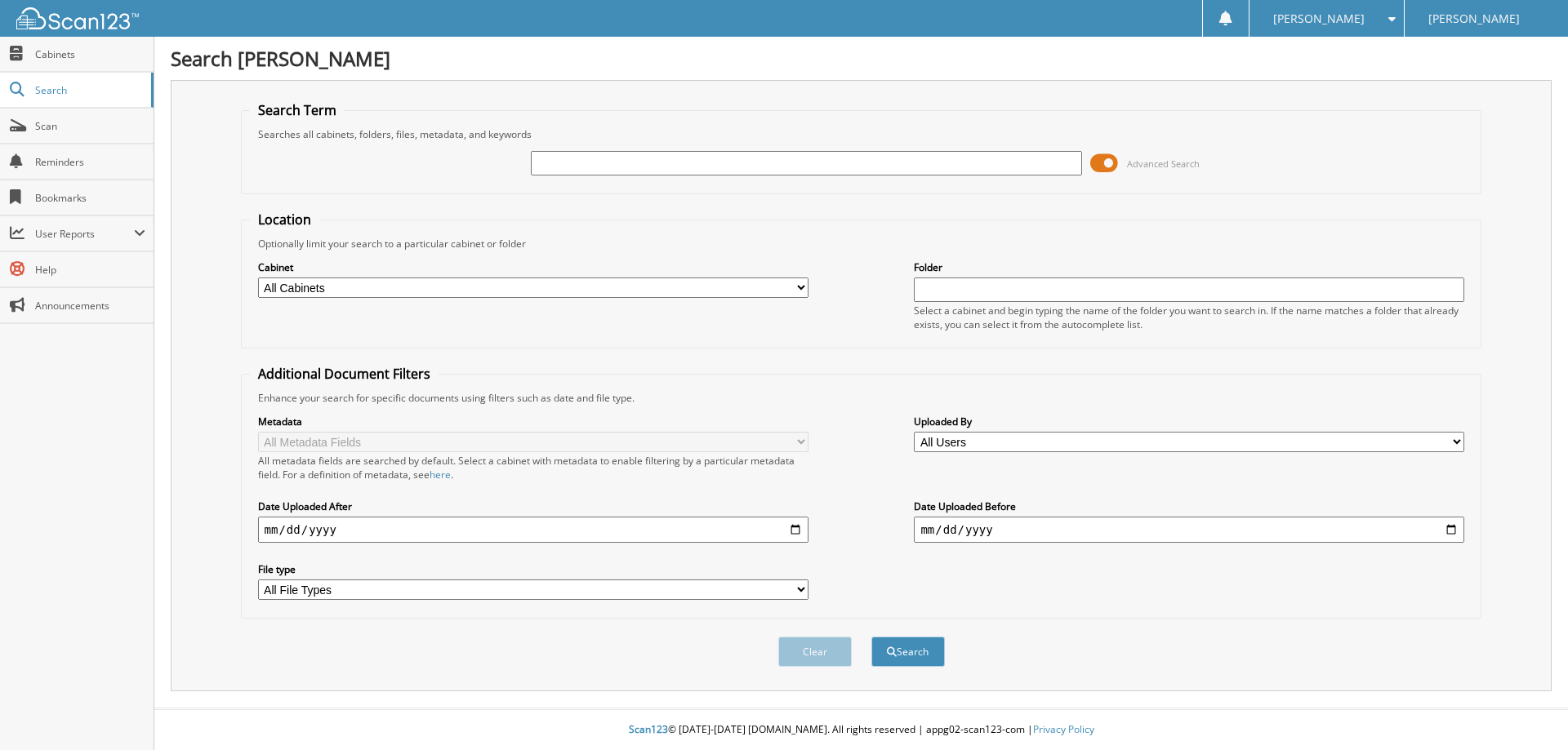
click at [702, 163] on input "text" at bounding box center [806, 163] width 550 height 25
click at [1112, 166] on span at bounding box center [1104, 163] width 28 height 25
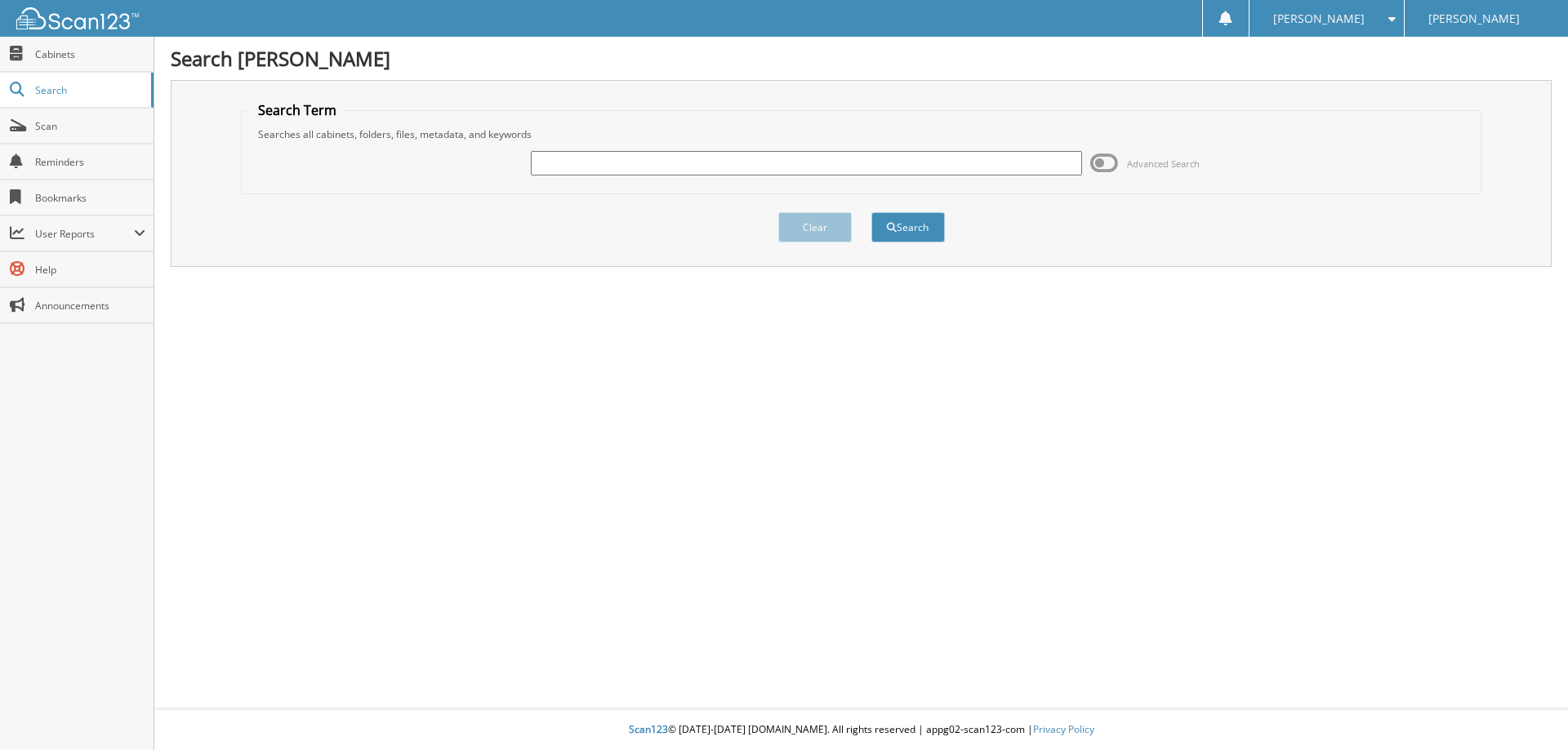
click at [674, 172] on input "text" at bounding box center [806, 163] width 550 height 25
type input "X1212B"
click at [871, 212] on button "Search" at bounding box center [908, 227] width 74 height 31
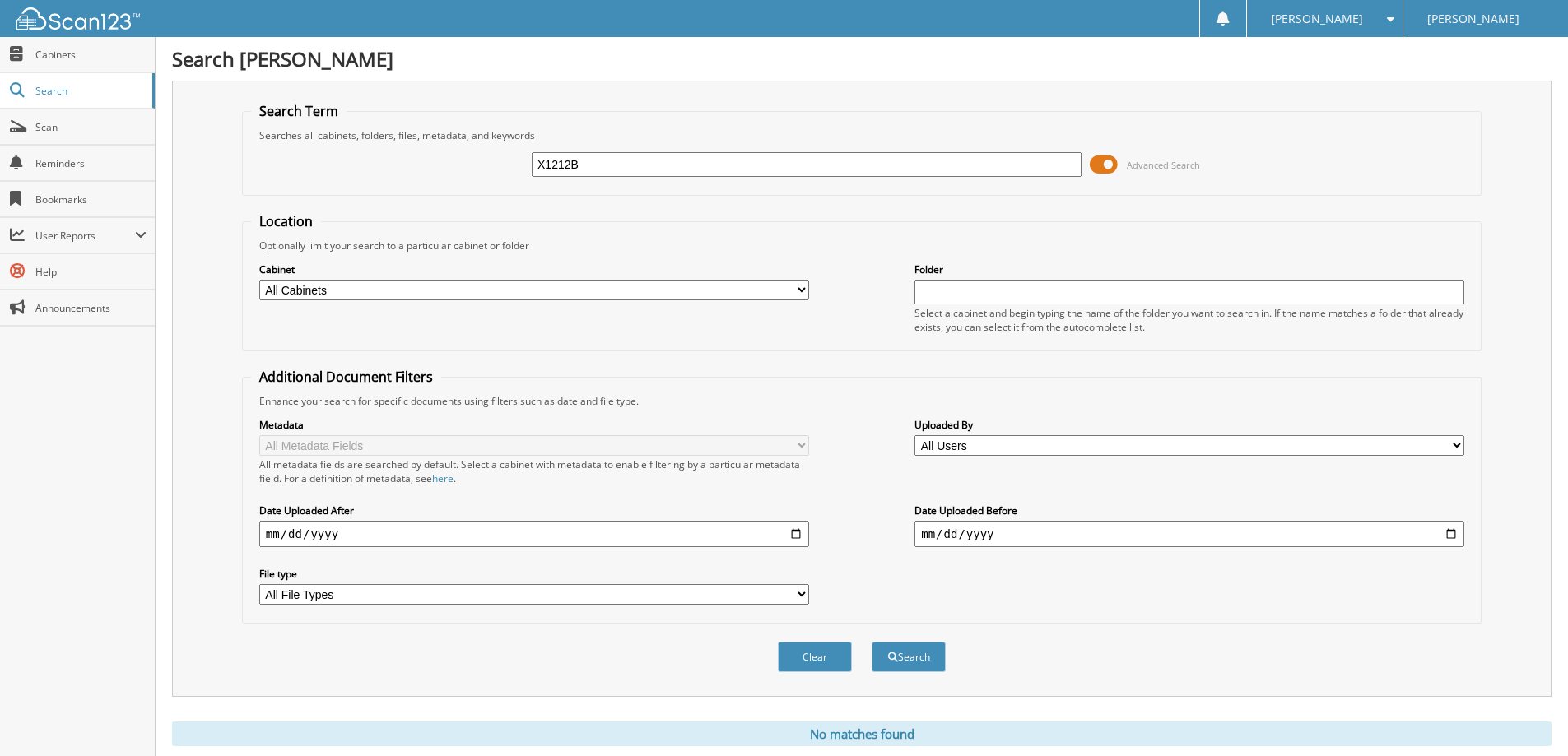
click at [680, 174] on input "X1212B" at bounding box center [806, 164] width 549 height 25
type input "X"
type input "X1368"
click at [871, 642] on button "Search" at bounding box center [908, 657] width 75 height 31
drag, startPoint x: 677, startPoint y: 166, endPoint x: 293, endPoint y: 167, distance: 384.0
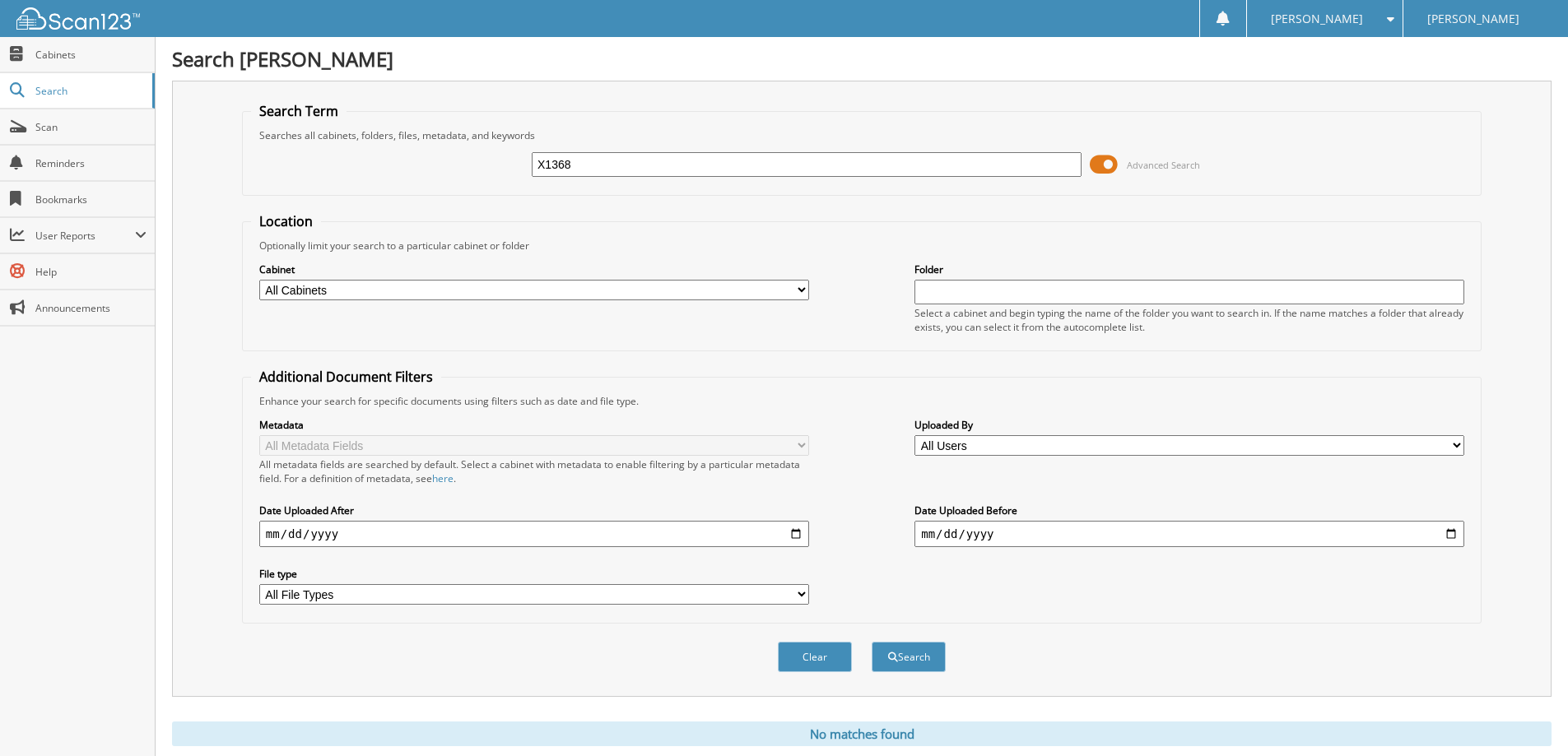
click at [293, 167] on div "X1368 Advanced Search" at bounding box center [862, 164] width 1222 height 45
type input "X1406"
click at [871, 642] on button "Search" at bounding box center [908, 657] width 75 height 31
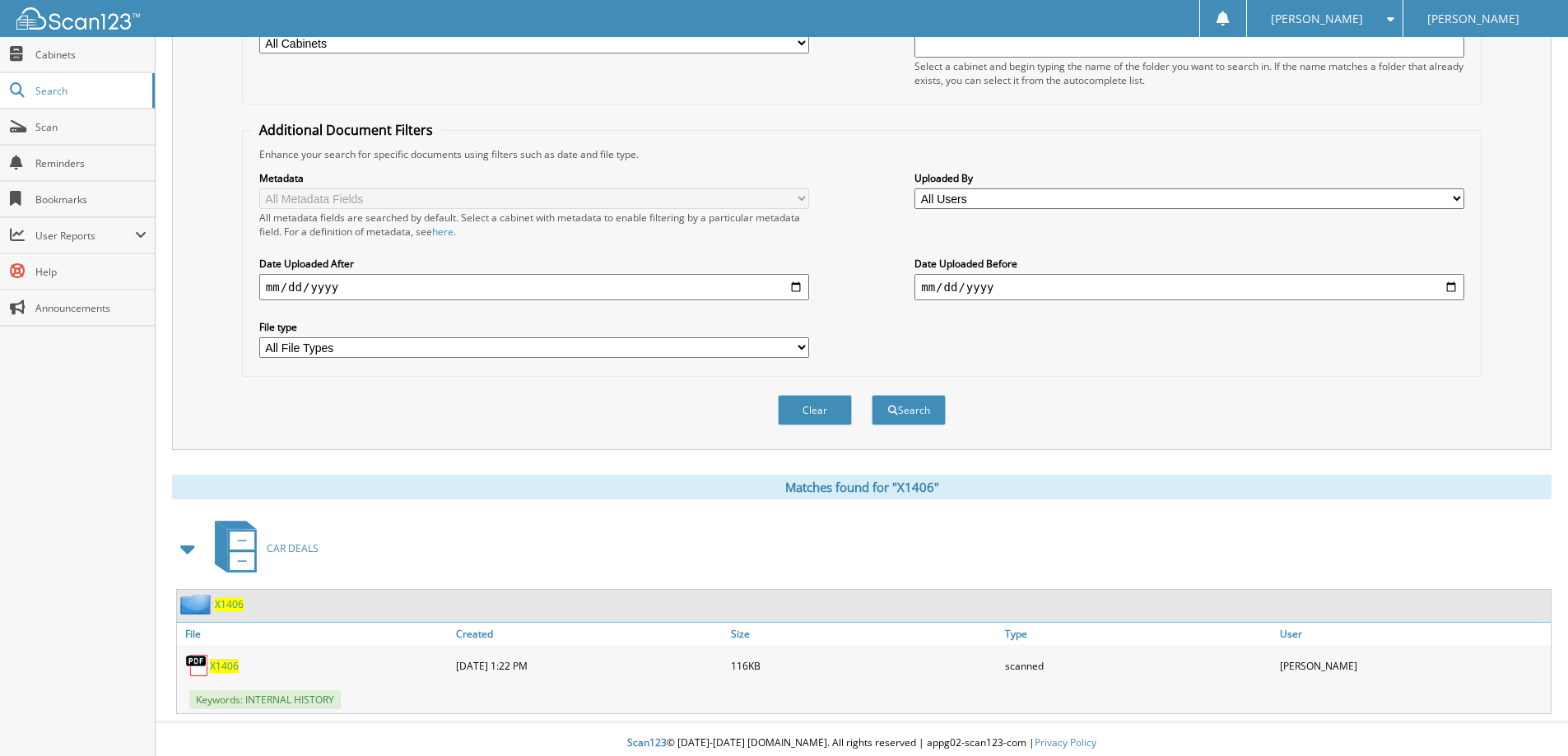
scroll to position [255, 0]
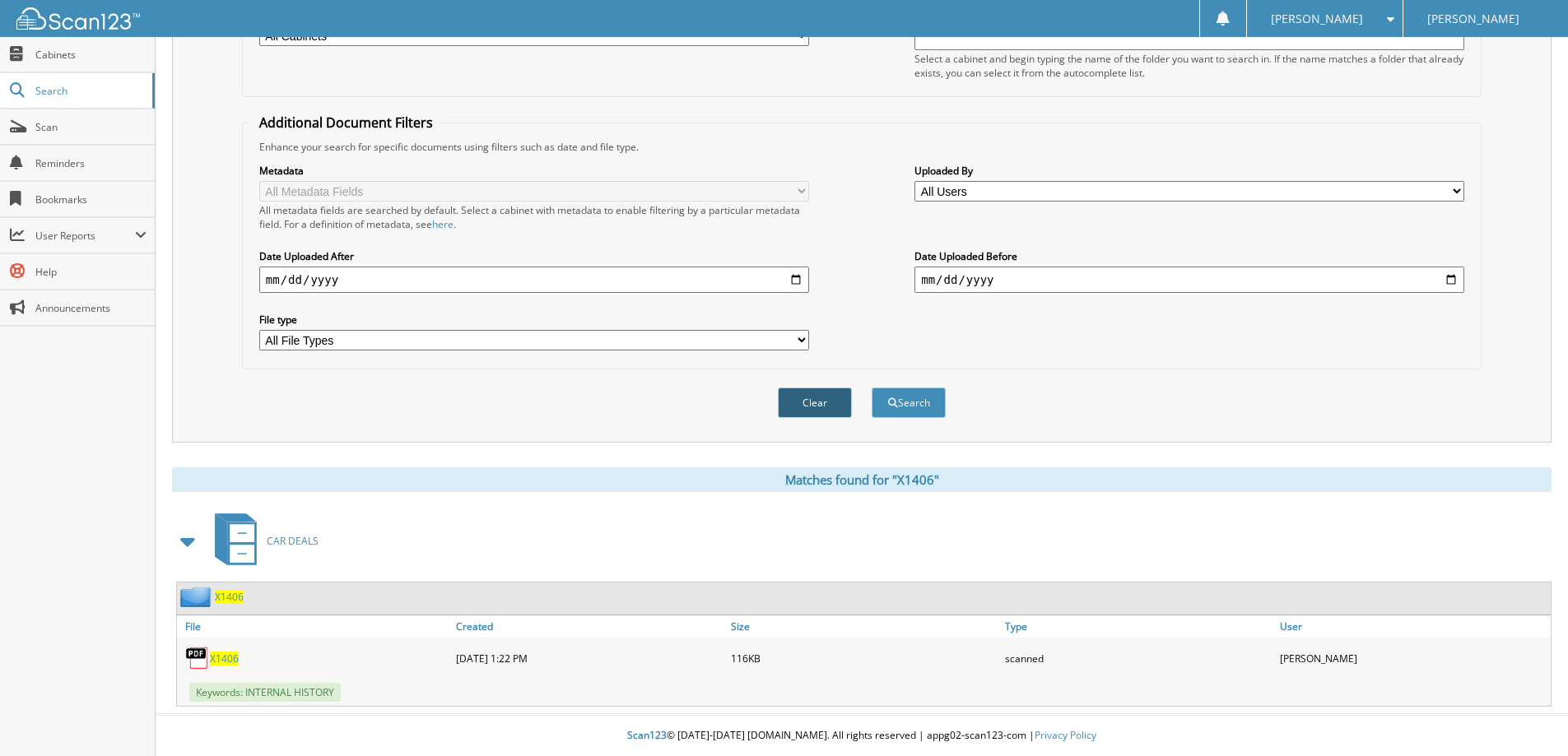
click at [834, 403] on button "Clear" at bounding box center [815, 402] width 75 height 31
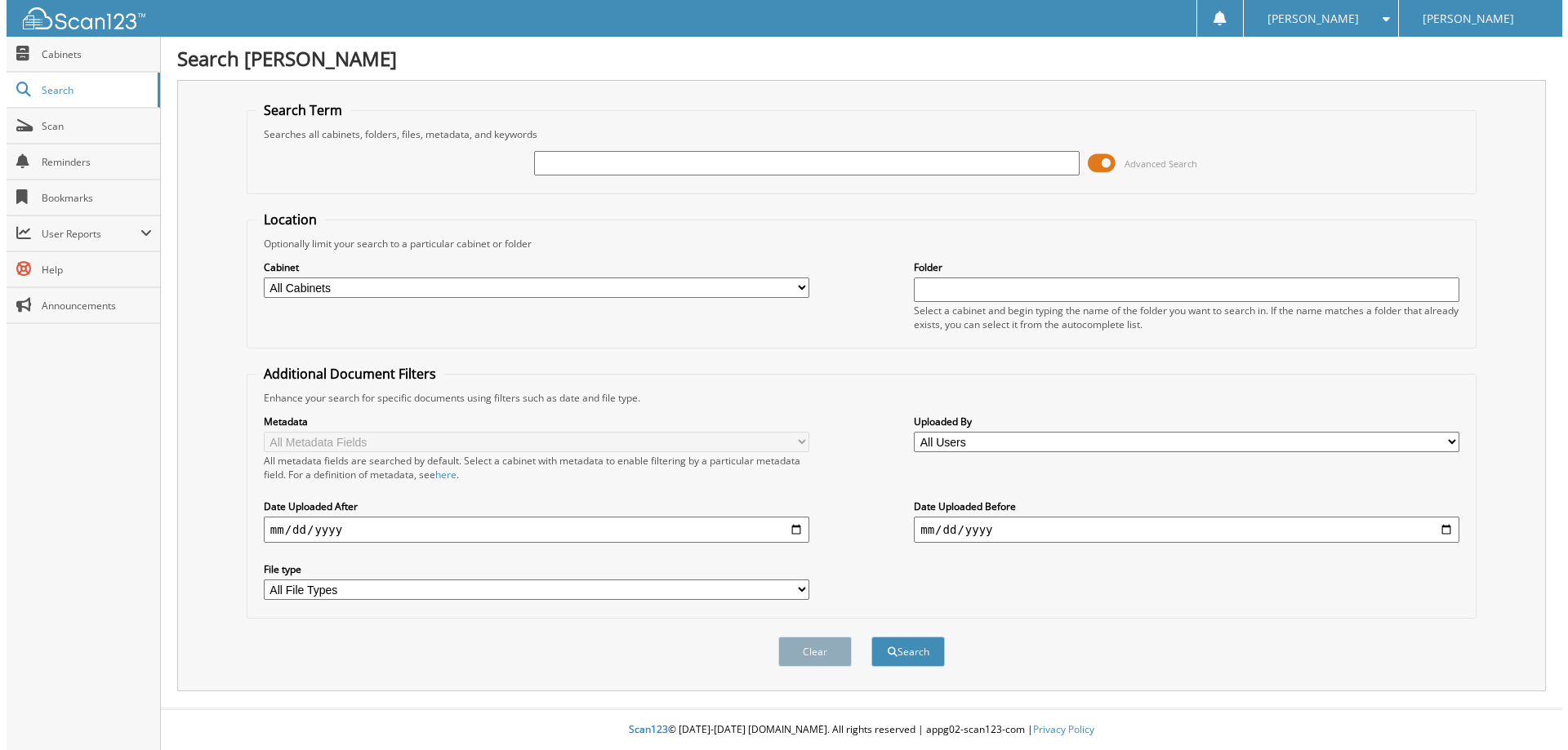
scroll to position [0, 0]
drag, startPoint x: 817, startPoint y: 183, endPoint x: 813, endPoint y: 161, distance: 22.4
click at [817, 179] on div "Advanced Search" at bounding box center [861, 163] width 1223 height 44
click at [813, 161] on input "text" at bounding box center [806, 163] width 550 height 25
type input "X1410A"
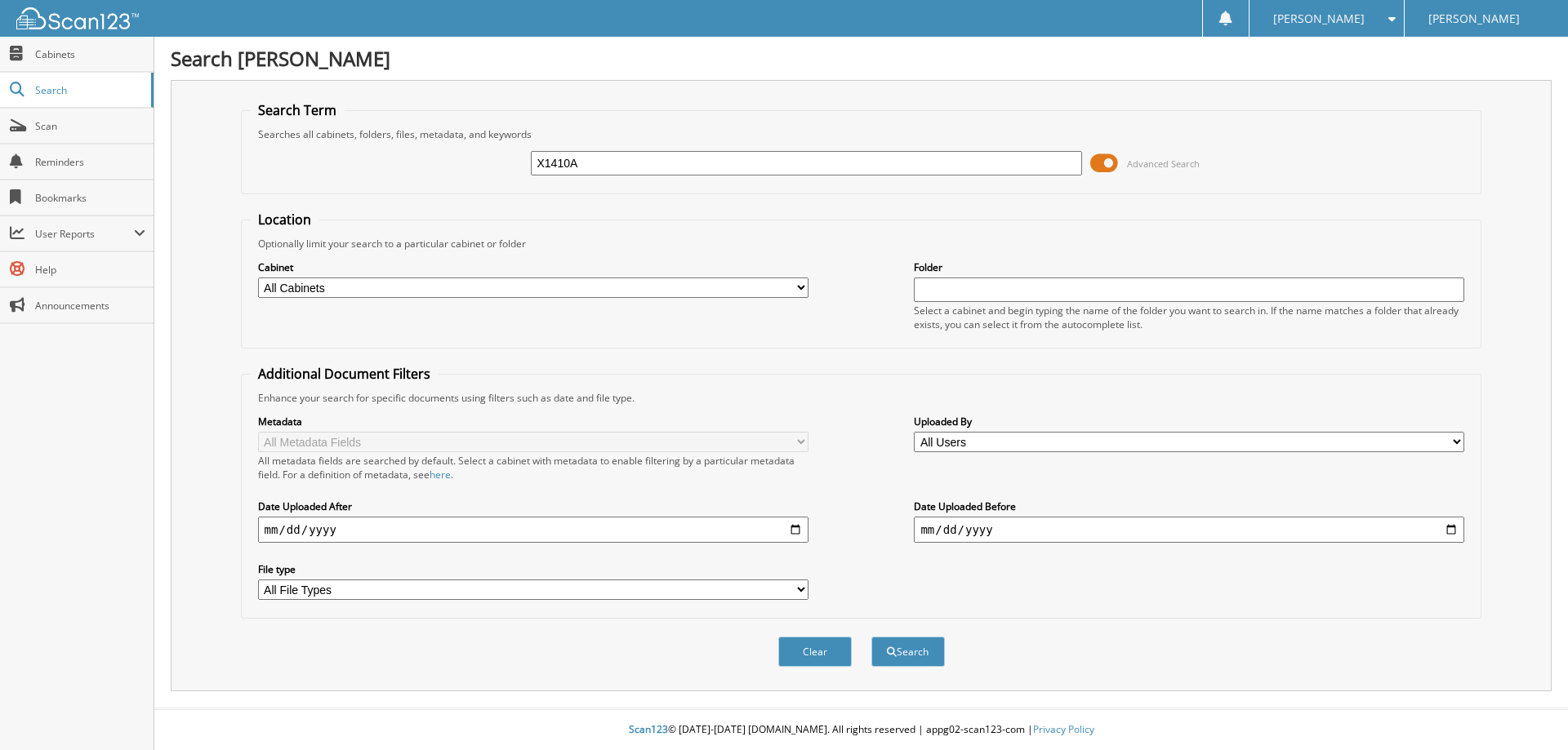
click at [871, 637] on button "Search" at bounding box center [908, 651] width 74 height 31
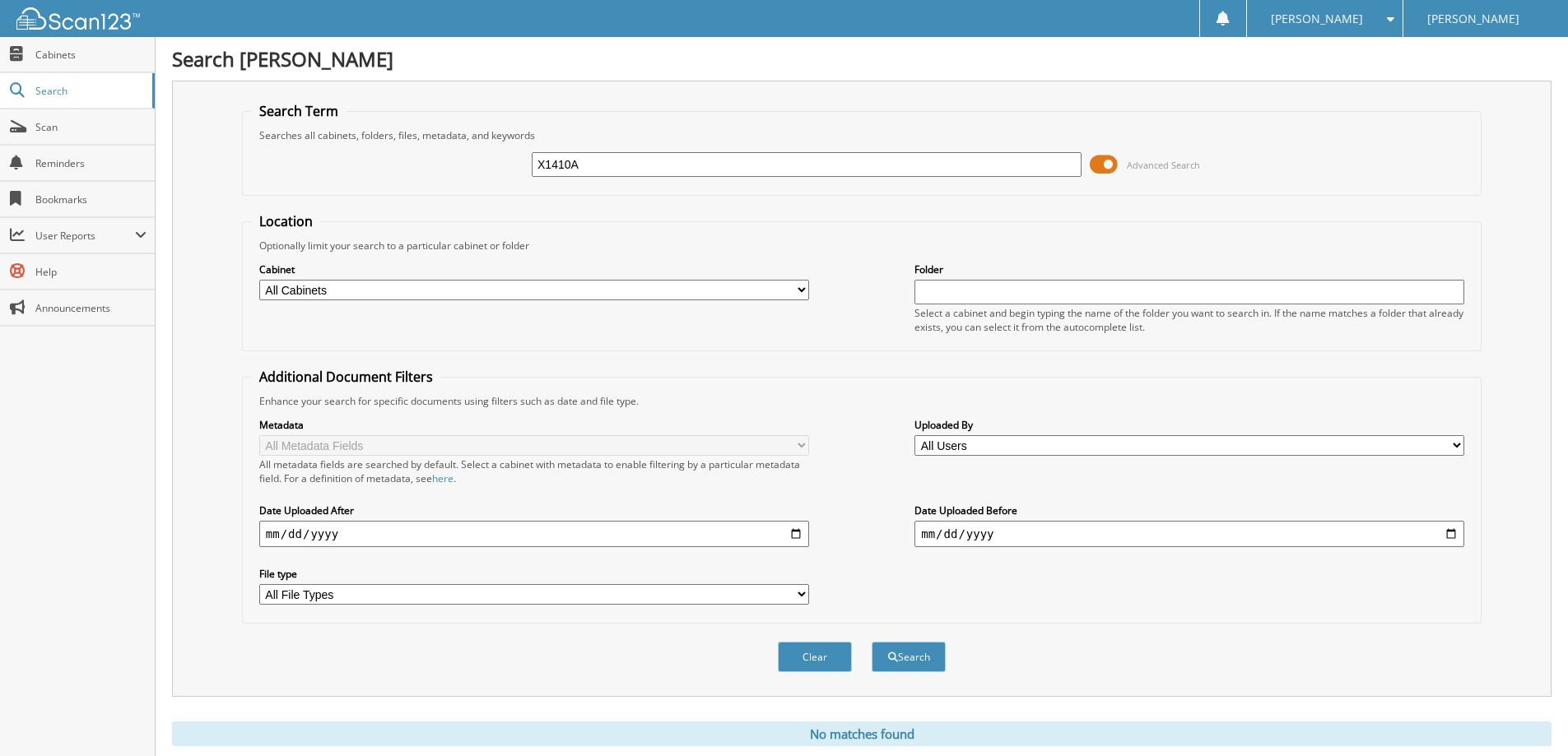
drag, startPoint x: 640, startPoint y: 161, endPoint x: 373, endPoint y: 132, distance: 268.6
click at [373, 132] on fieldset "Search Term Searches all cabinets, folders, files, metadata, and keywords X1410…" at bounding box center [862, 149] width 1240 height 93
type input "X1415A"
click at [871, 642] on button "Search" at bounding box center [908, 657] width 75 height 31
click at [815, 656] on button "Clear" at bounding box center [815, 657] width 75 height 31
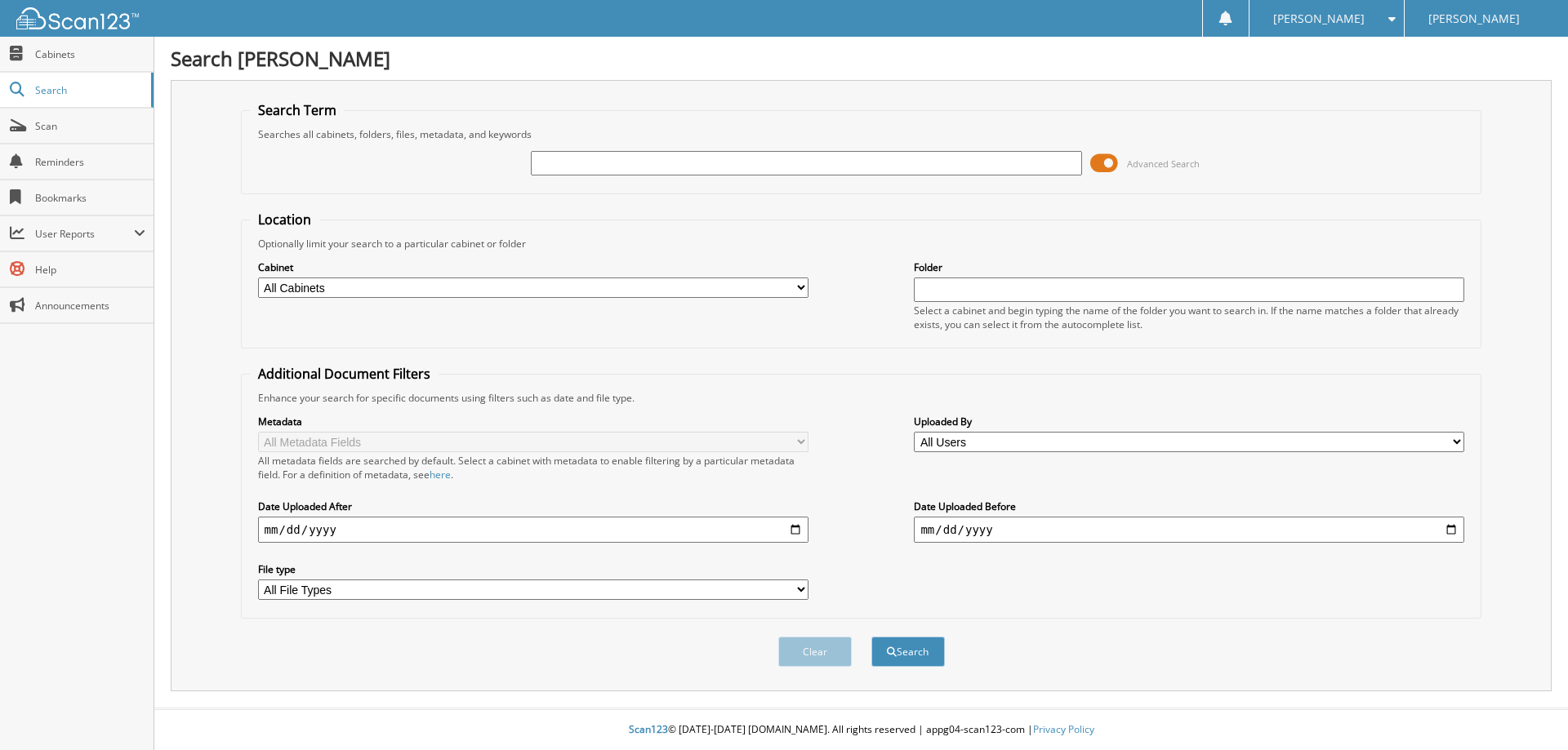
click at [646, 170] on input "text" at bounding box center [806, 163] width 550 height 25
type input "X1430A"
click at [871, 637] on button "Search" at bounding box center [908, 651] width 74 height 31
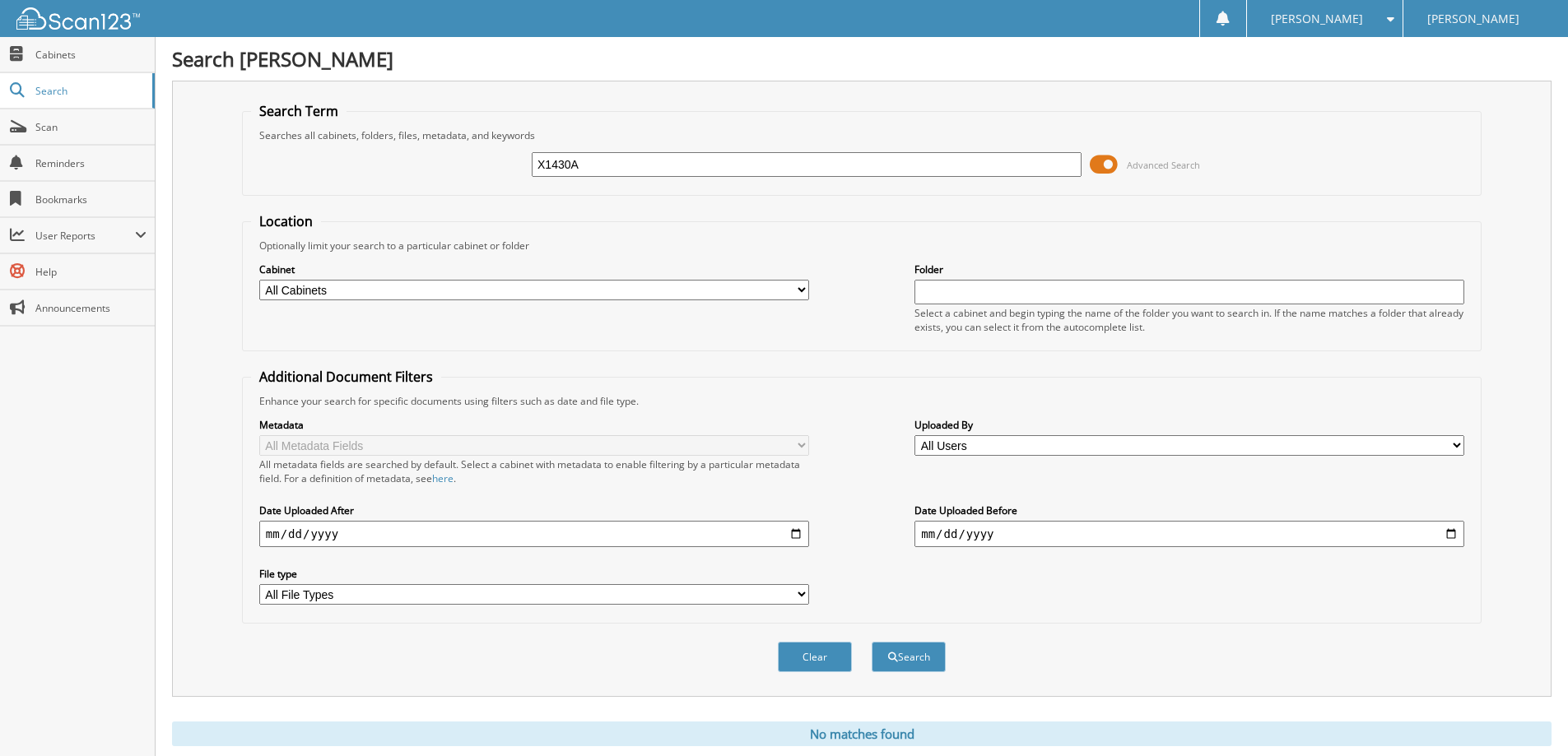
click at [651, 171] on input "X1430A" at bounding box center [806, 164] width 549 height 25
type input "X"
type input "X1437B"
click at [871, 642] on button "Search" at bounding box center [908, 657] width 75 height 31
click at [651, 171] on input "X1437B" at bounding box center [806, 164] width 549 height 25
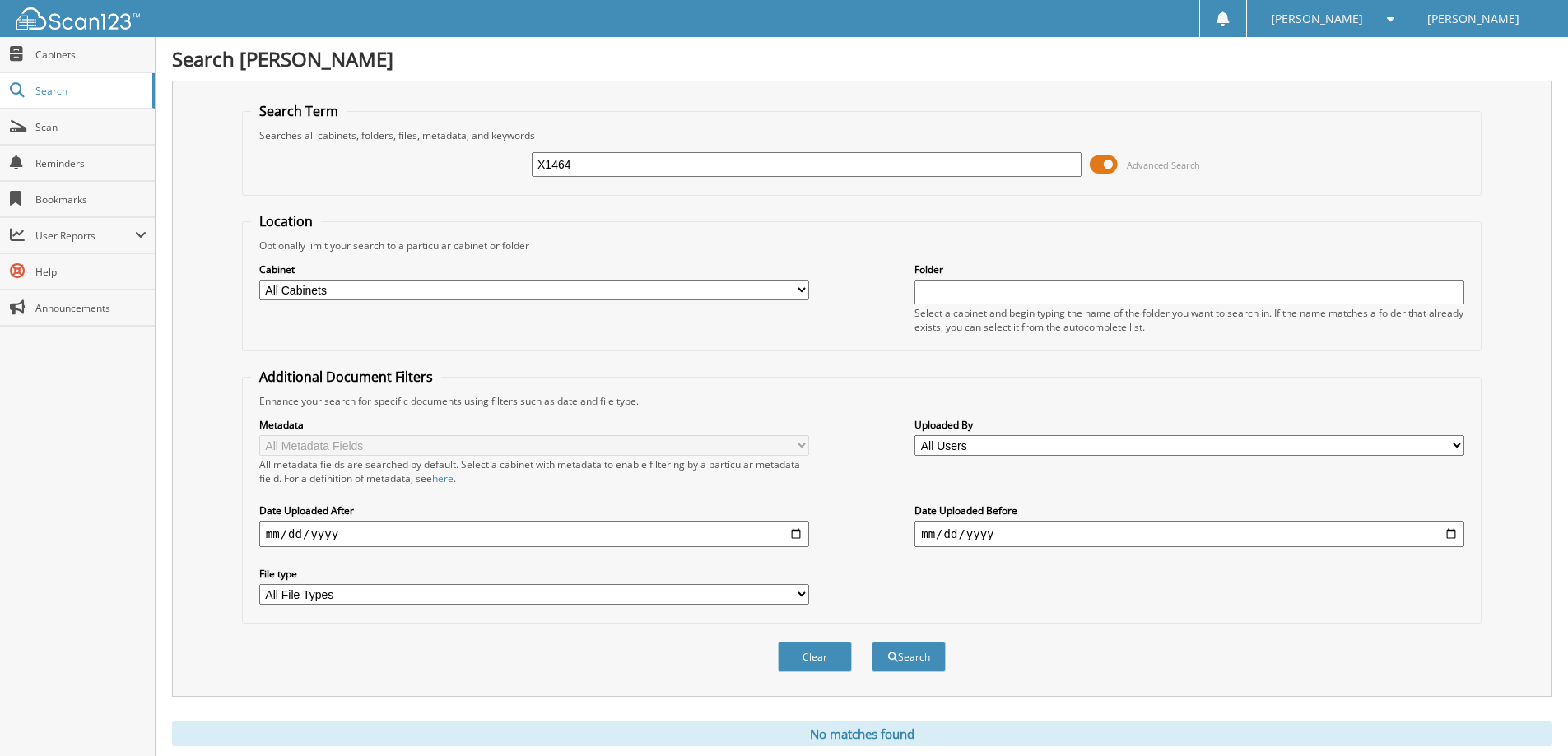
type input "X1464"
click at [871, 642] on button "Search" at bounding box center [908, 657] width 75 height 31
click at [665, 295] on select "All Cabinets ACCOUNTS PAYABLE ADVERTISING CAR DEALS CASH RECEIPTS CHECK VOUCHER…" at bounding box center [534, 290] width 549 height 21
select select "1668"
click at [259, 280] on select "All Cabinets ACCOUNTS PAYABLE ADVERTISING CAR DEALS CASH RECEIPTS CHECK VOUCHER…" at bounding box center [534, 290] width 549 height 21
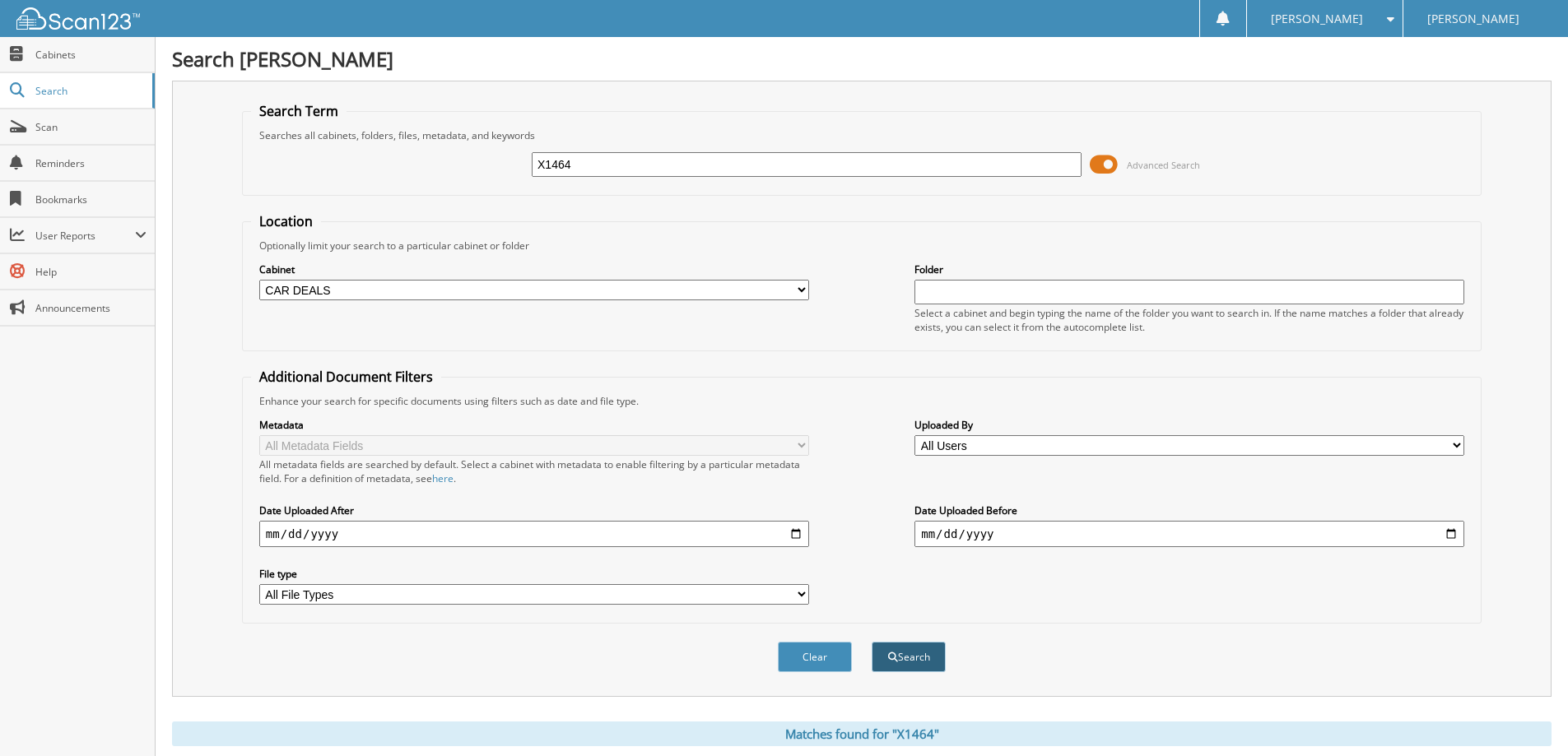
click at [913, 660] on button "Search" at bounding box center [908, 657] width 75 height 31
drag, startPoint x: 636, startPoint y: 166, endPoint x: 595, endPoint y: 149, distance: 44.4
click at [595, 149] on div "X1464 Advanced Search" at bounding box center [862, 164] width 1222 height 45
type input "X1464A"
click at [871, 642] on button "Search" at bounding box center [908, 657] width 75 height 31
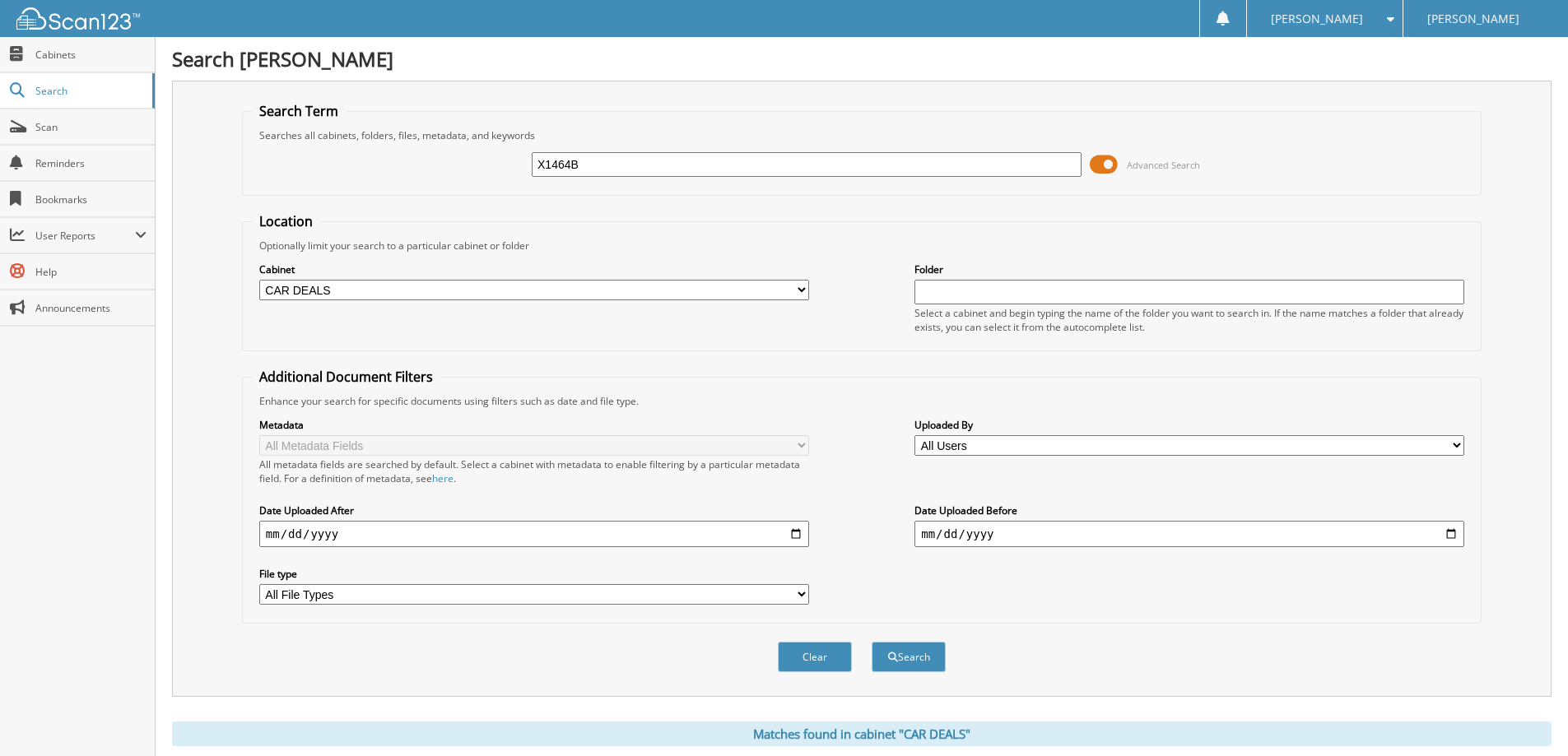
type input "X1464B"
click at [871, 642] on button "Search" at bounding box center [908, 657] width 75 height 31
type input "X1466"
click at [871, 642] on button "Search" at bounding box center [908, 657] width 75 height 31
click at [567, 285] on select "All Cabinets ACCOUNTS PAYABLE ADVERTISING CAR DEALS CASH RECEIPTS CHECK VOUCHER…" at bounding box center [534, 290] width 549 height 21
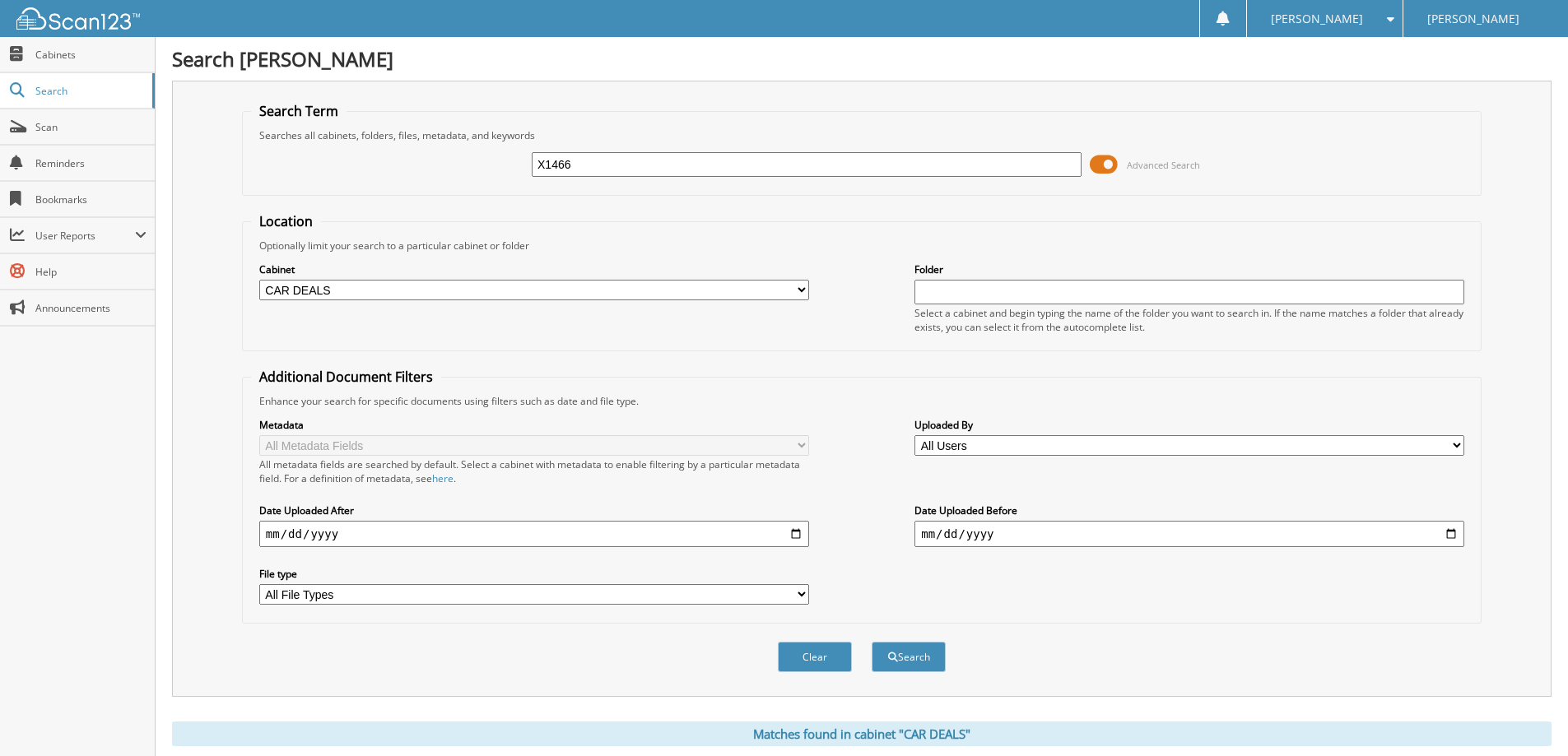
select select
click at [259, 280] on select "All Cabinets ACCOUNTS PAYABLE ADVERTISING CAR DEALS CASH RECEIPTS CHECK VOUCHER…" at bounding box center [534, 290] width 549 height 21
click at [924, 667] on button "Search" at bounding box center [908, 657] width 75 height 31
click at [576, 163] on input "X1466" at bounding box center [806, 164] width 549 height 25
type input "X1466A"
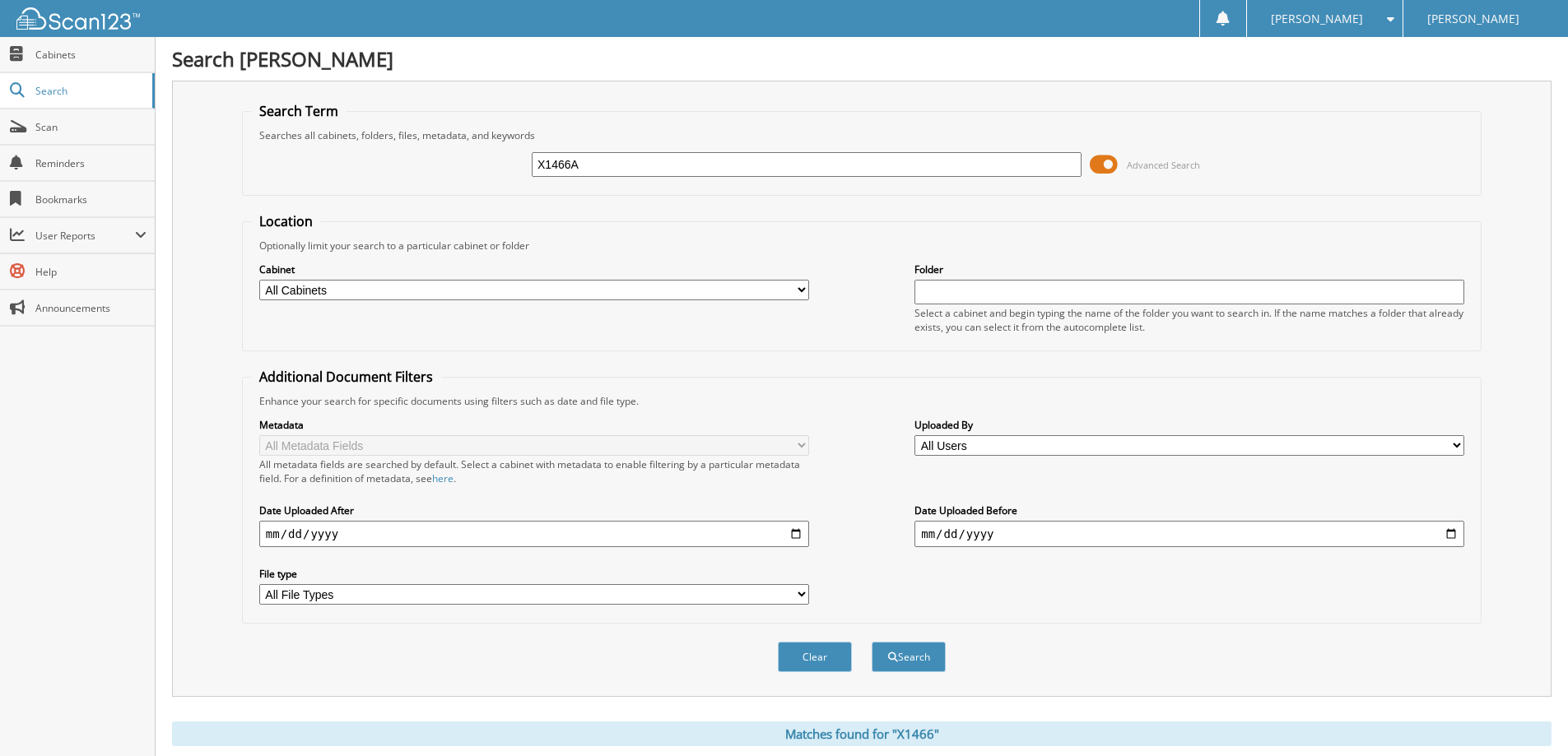
click at [871, 642] on button "Search" at bounding box center [908, 657] width 75 height 31
type input "X1471"
click at [871, 642] on button "Search" at bounding box center [908, 657] width 75 height 31
type input "X1472"
click at [871, 642] on button "Search" at bounding box center [908, 657] width 75 height 31
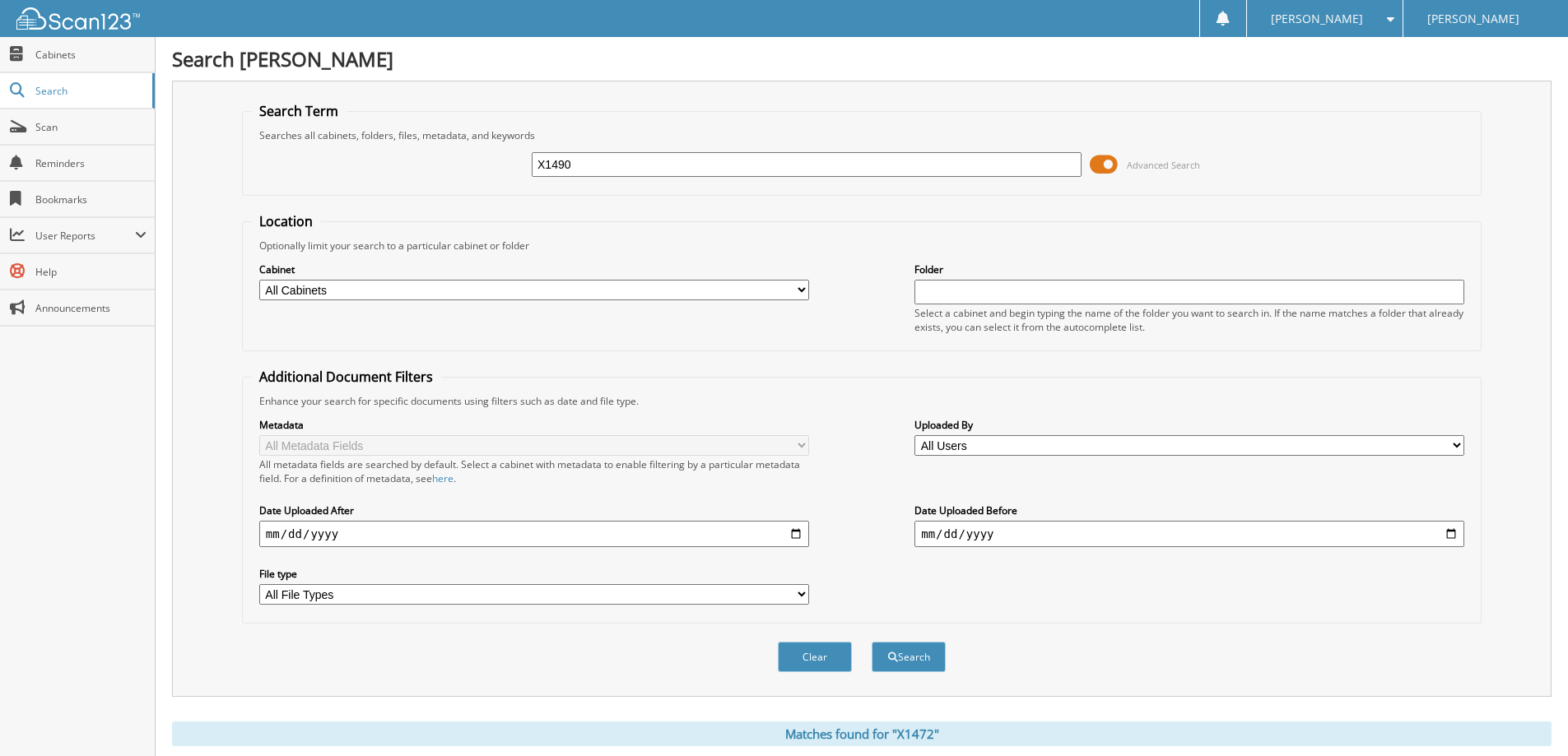
type input "X1490"
click at [871, 642] on button "Search" at bounding box center [908, 657] width 75 height 31
type input "X1490A"
click at [871, 642] on button "Search" at bounding box center [908, 657] width 75 height 31
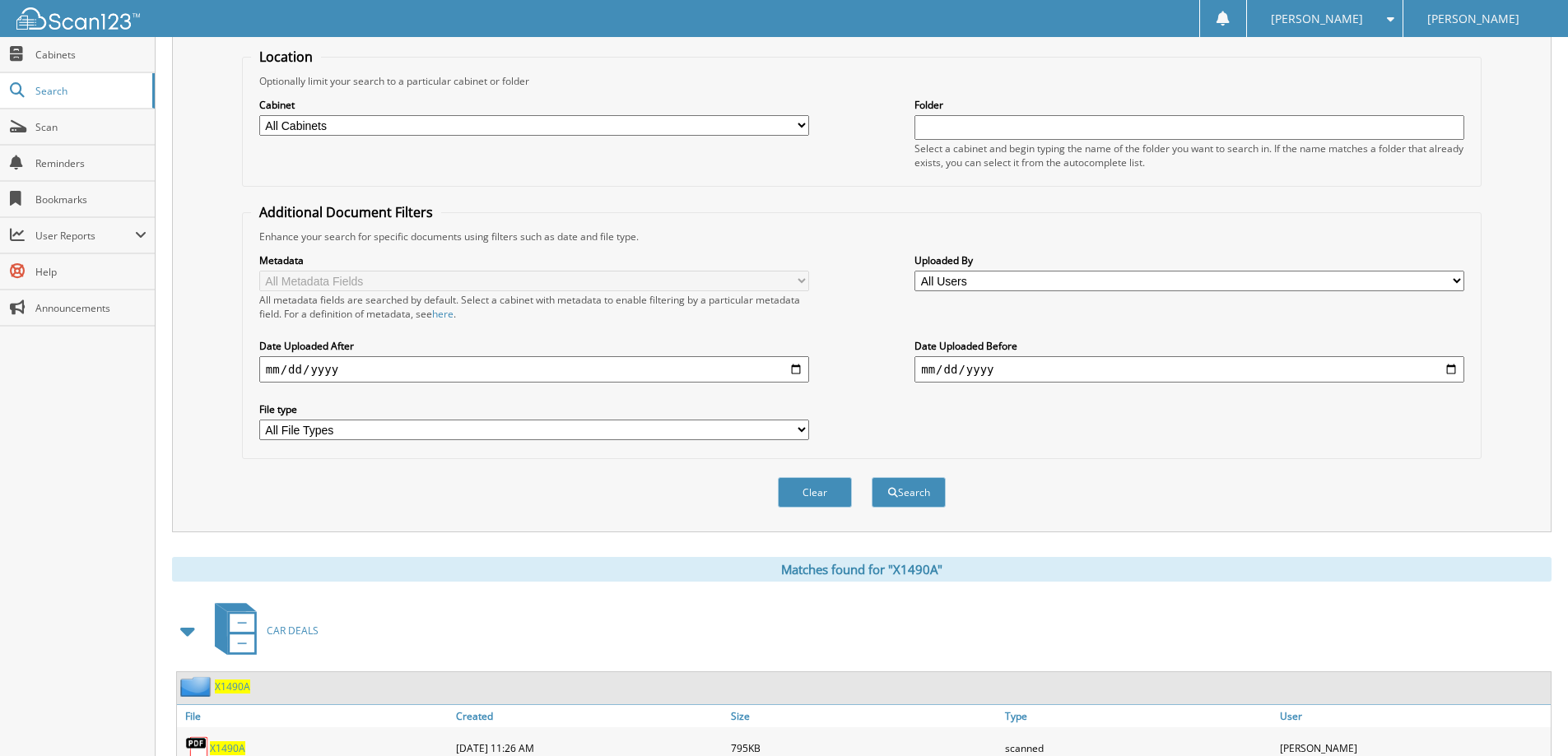
scroll to position [255, 0]
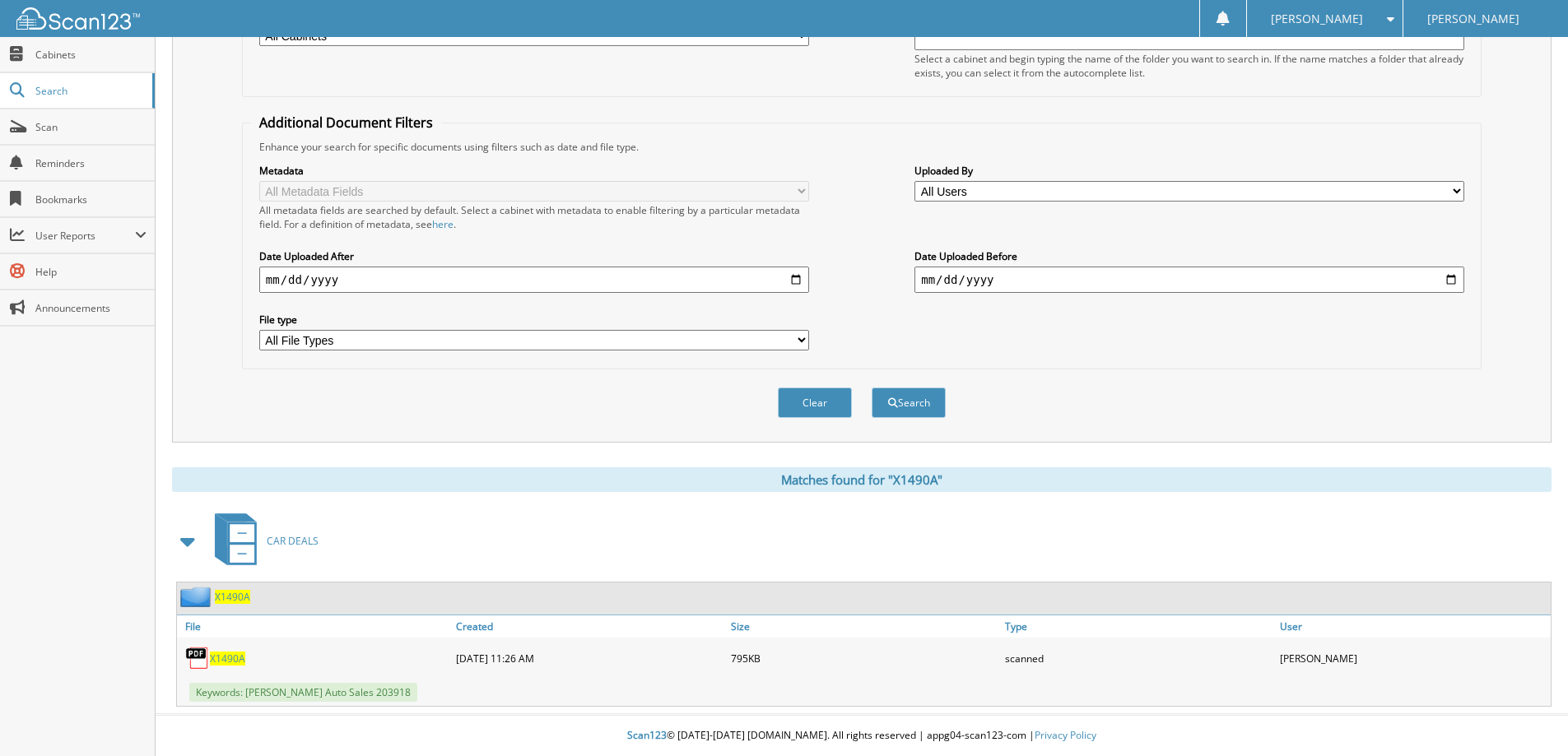
click at [231, 661] on span "X1490A" at bounding box center [228, 659] width 36 height 14
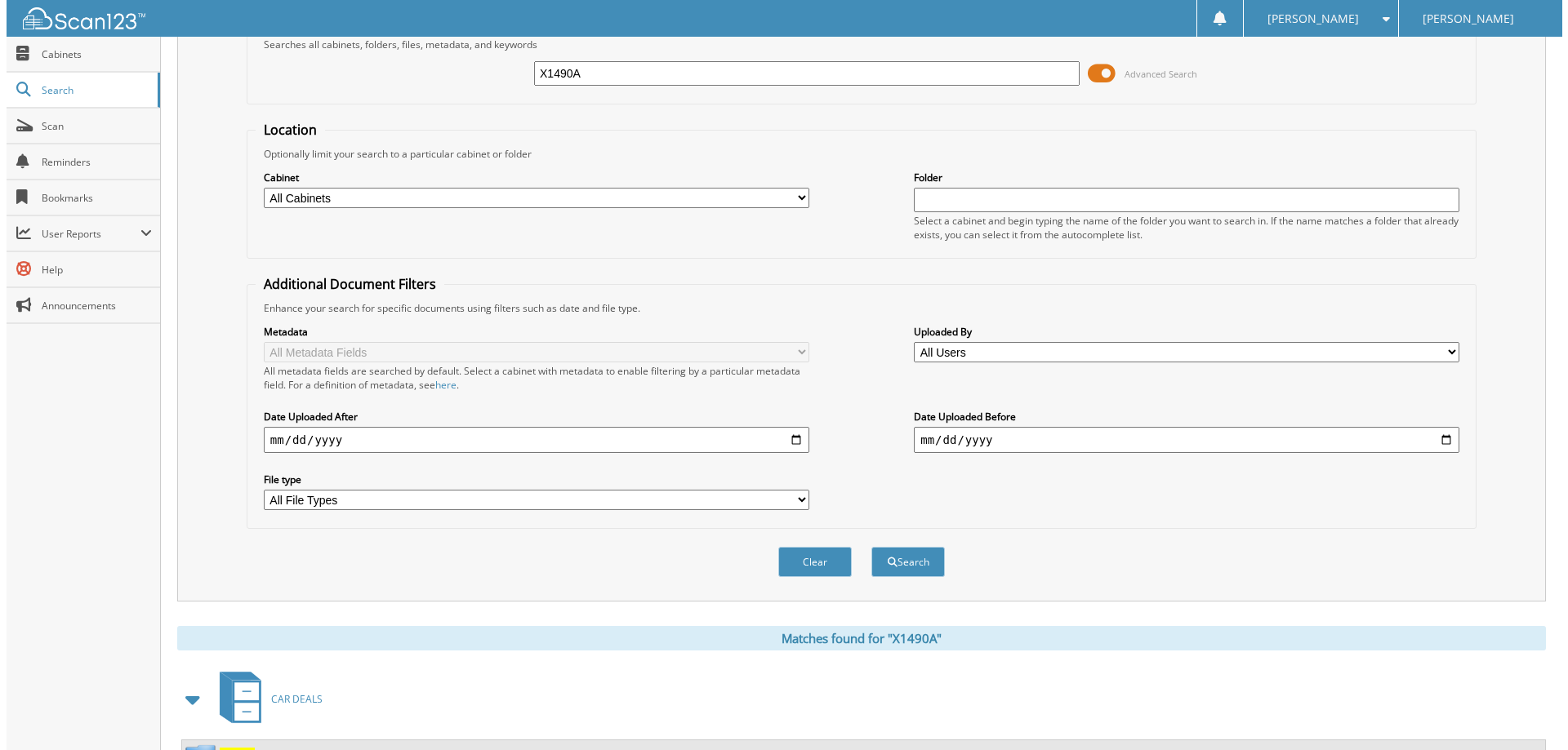
scroll to position [0, 0]
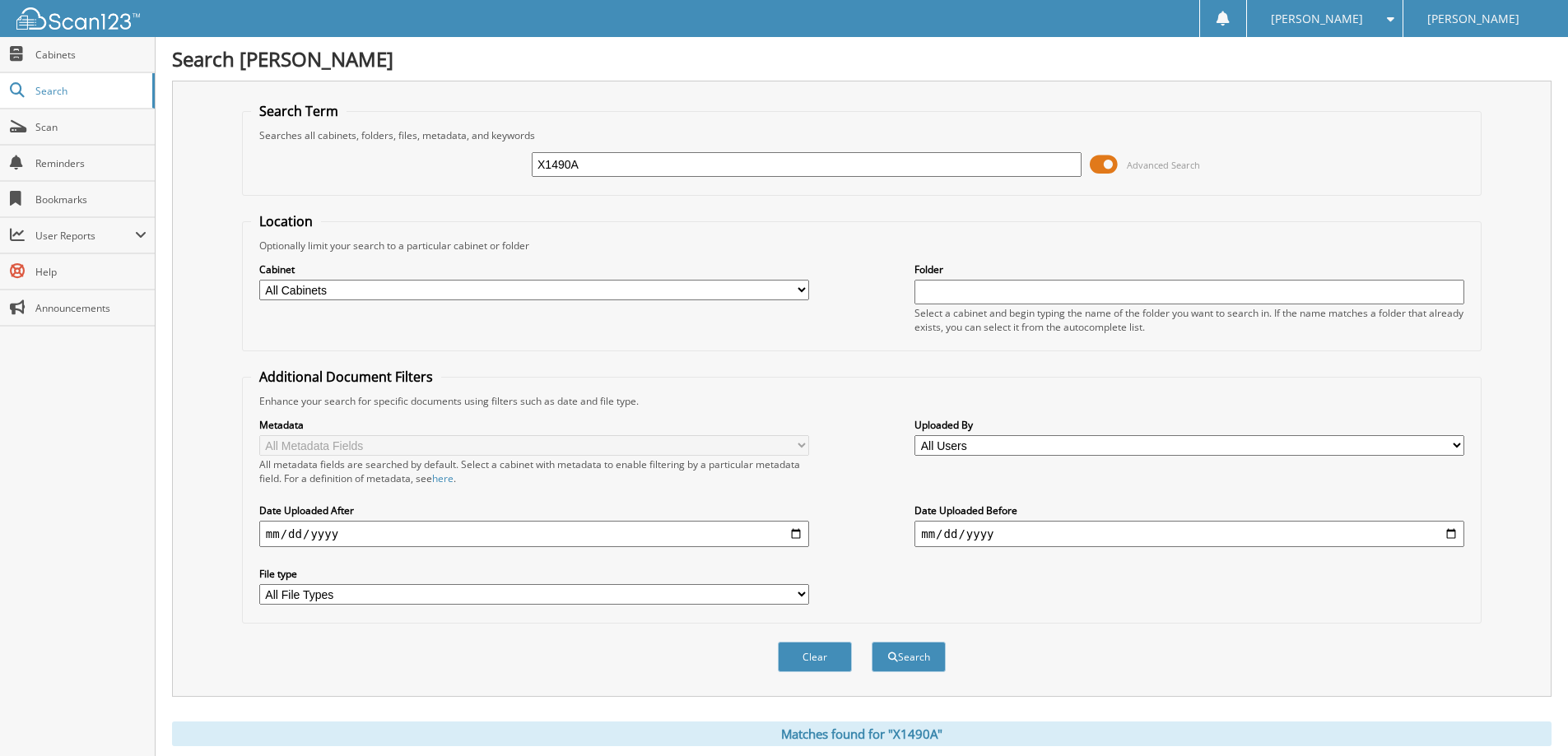
click at [1112, 168] on span at bounding box center [1104, 164] width 28 height 25
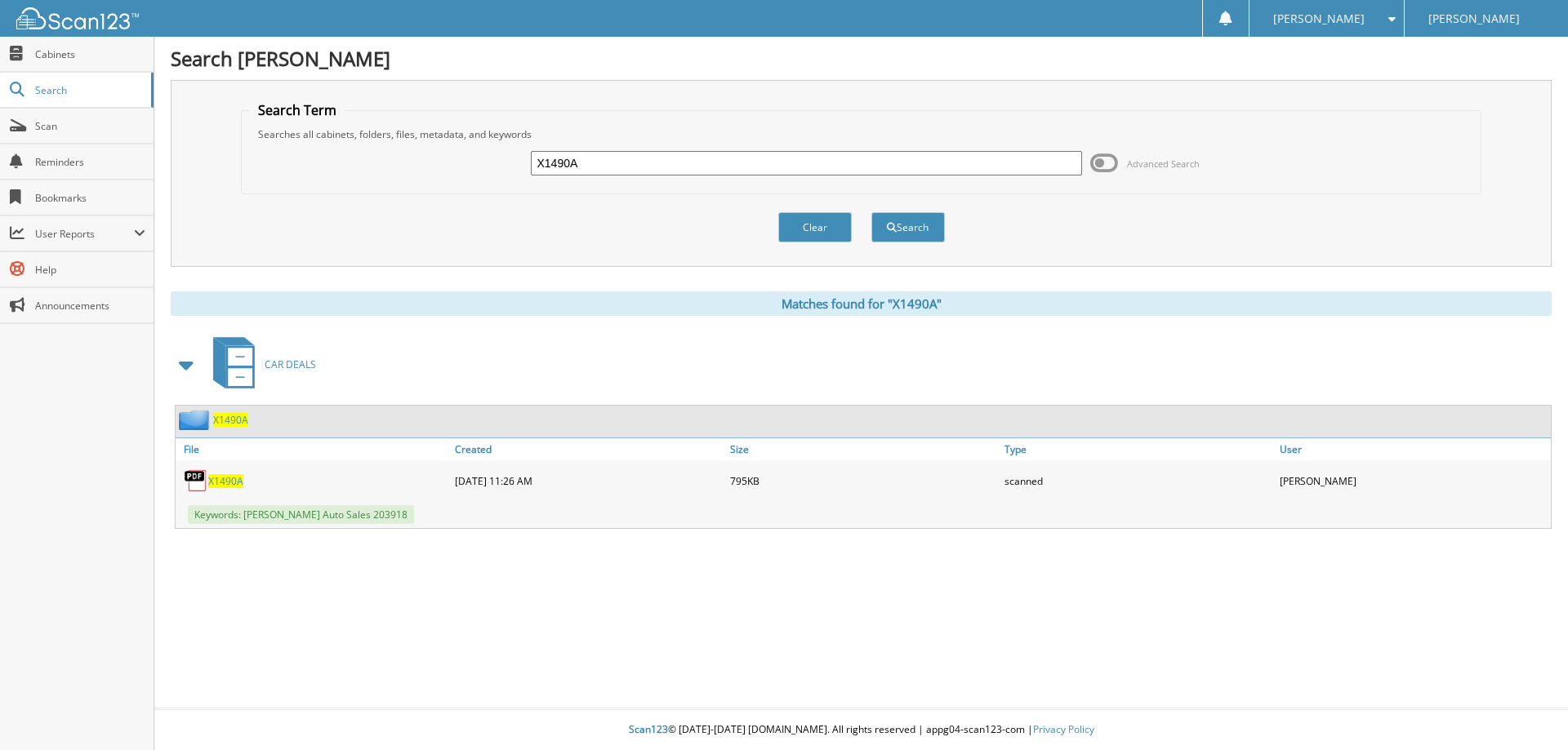
click at [897, 151] on input "X1490A" at bounding box center [806, 163] width 550 height 25
type input "X"
type input "N1510A"
click at [871, 212] on button "Search" at bounding box center [908, 227] width 74 height 31
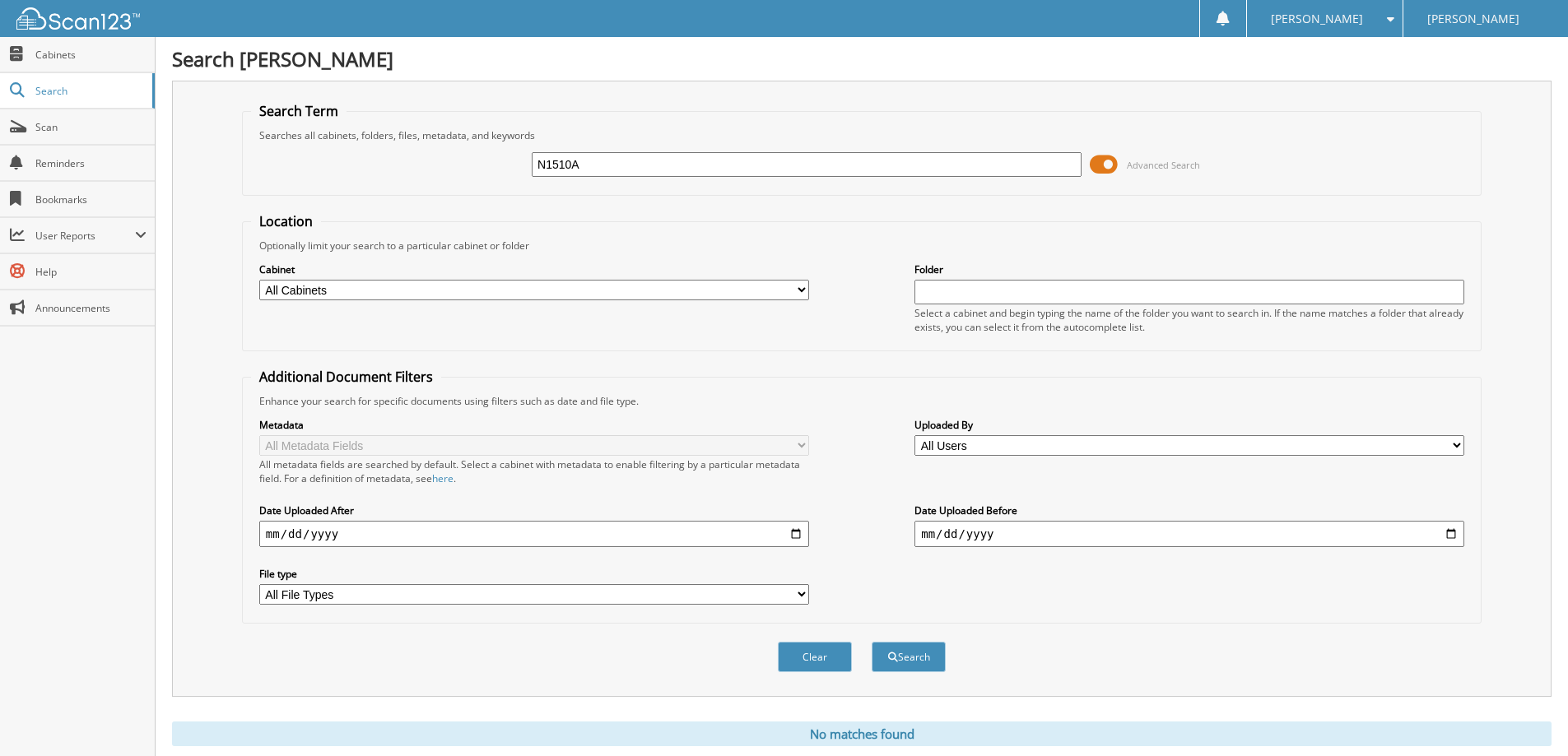
click at [1104, 165] on span at bounding box center [1104, 164] width 28 height 25
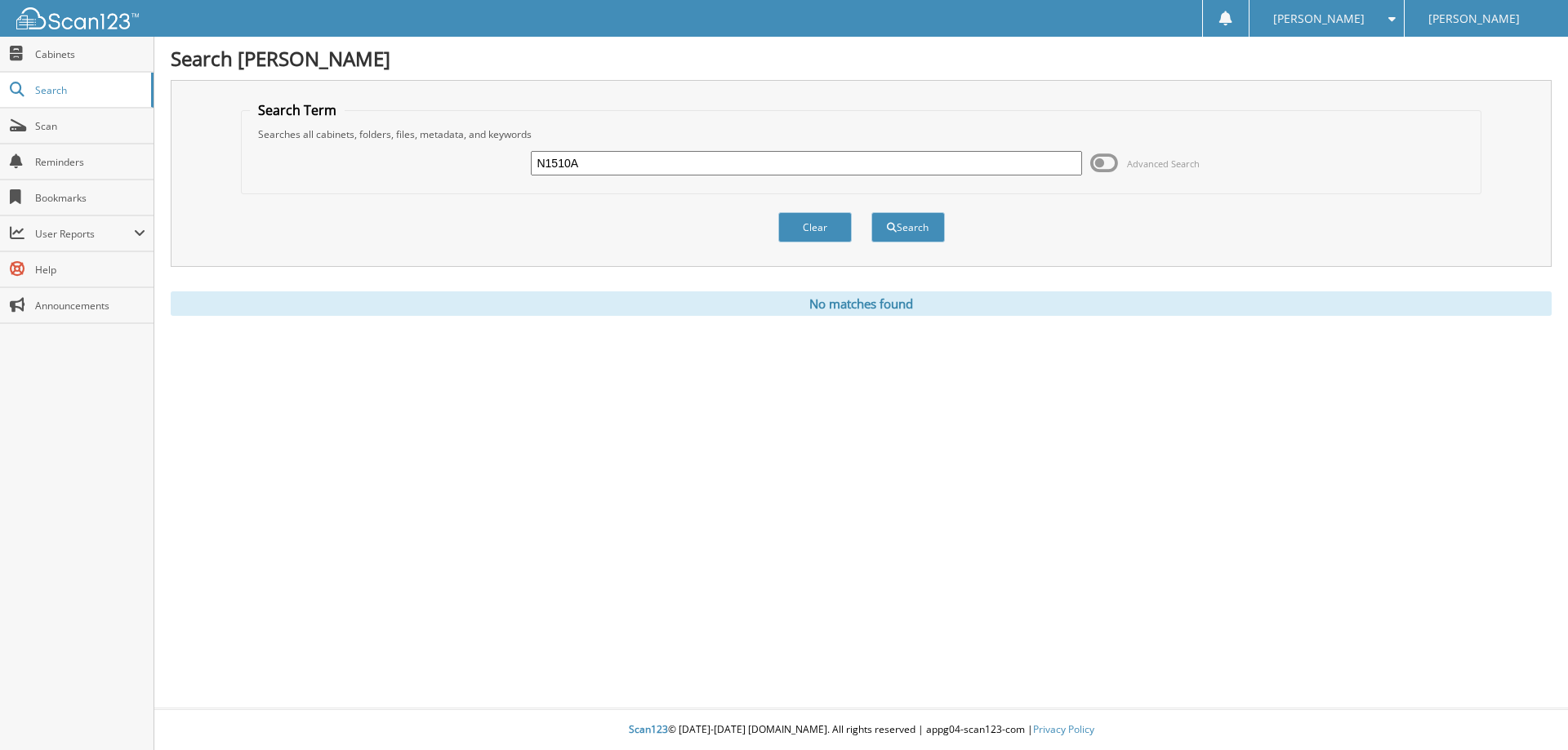
drag, startPoint x: 732, startPoint y: 171, endPoint x: 421, endPoint y: 155, distance: 311.4
click at [421, 155] on div "N1510A Advanced Search" at bounding box center [861, 163] width 1223 height 44
type input "N1518A"
click at [871, 212] on button "Search" at bounding box center [908, 227] width 74 height 31
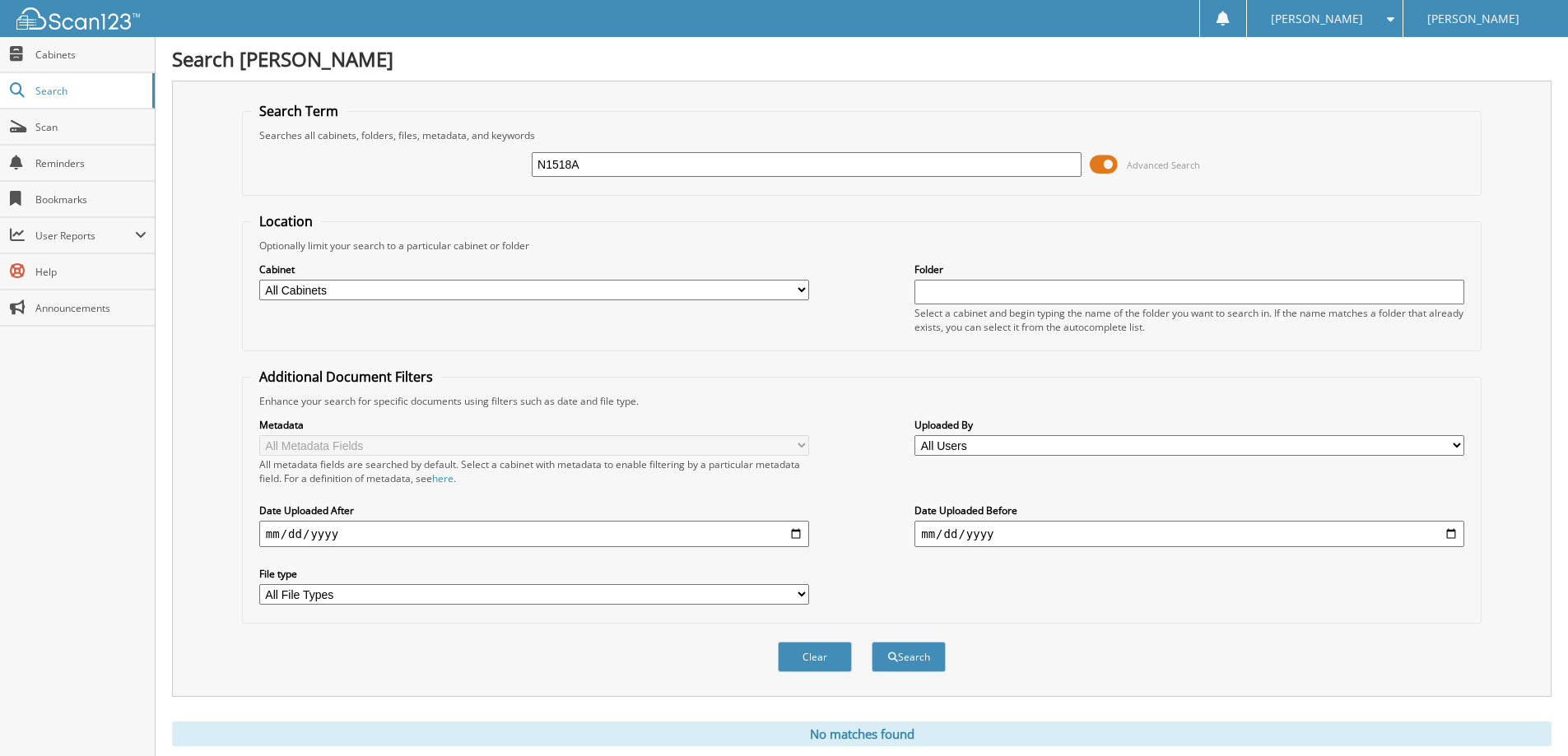
click at [805, 163] on input "N1518A" at bounding box center [806, 164] width 549 height 25
type input "N1521A"
click at [871, 642] on button "Search" at bounding box center [908, 657] width 75 height 31
click at [669, 166] on input "N1521A" at bounding box center [806, 164] width 549 height 25
type input "N1524A"
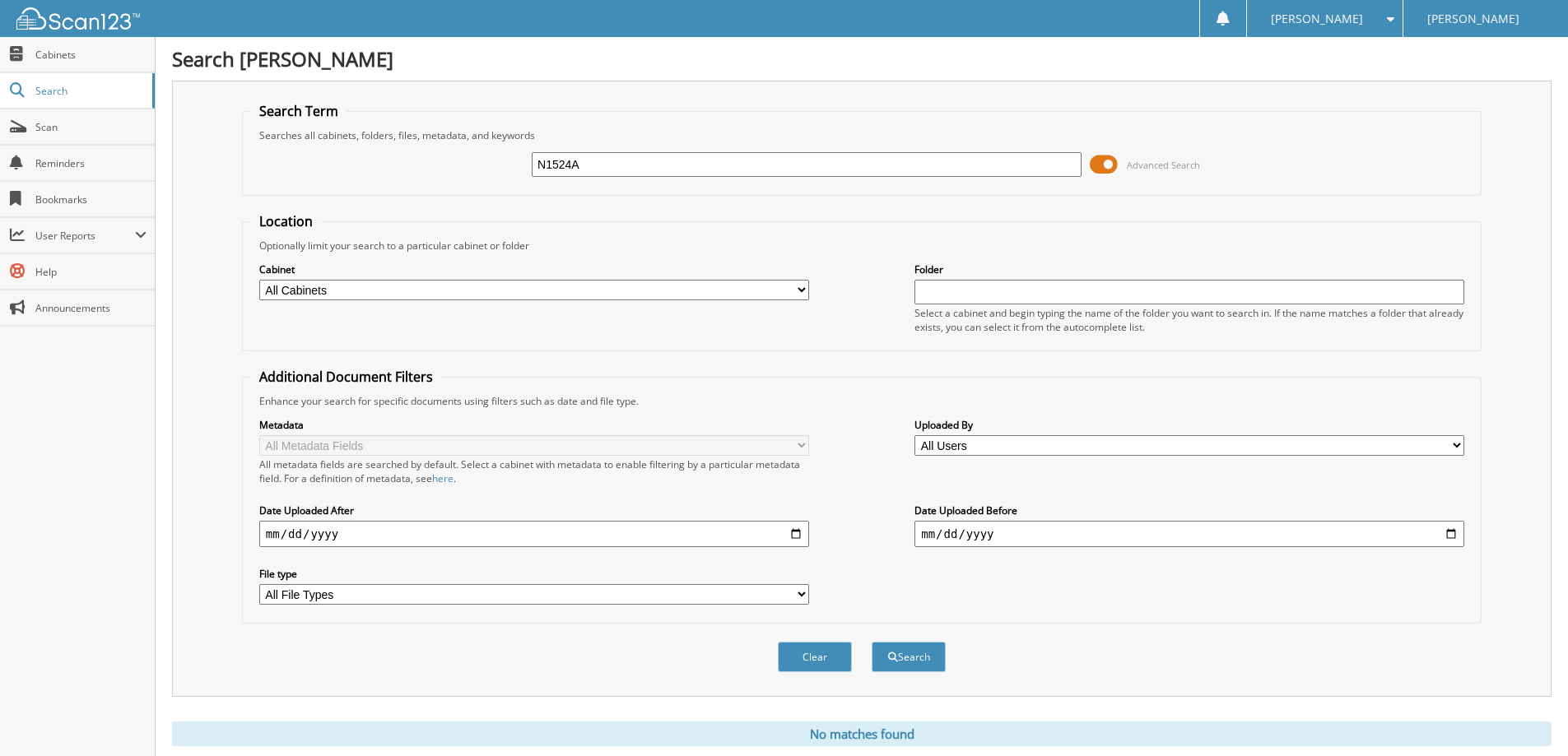
click at [871, 642] on button "Search" at bounding box center [908, 657] width 75 height 31
click at [666, 166] on input "N1524A" at bounding box center [806, 164] width 549 height 25
type input "N1541A"
click at [871, 642] on button "Search" at bounding box center [908, 657] width 75 height 31
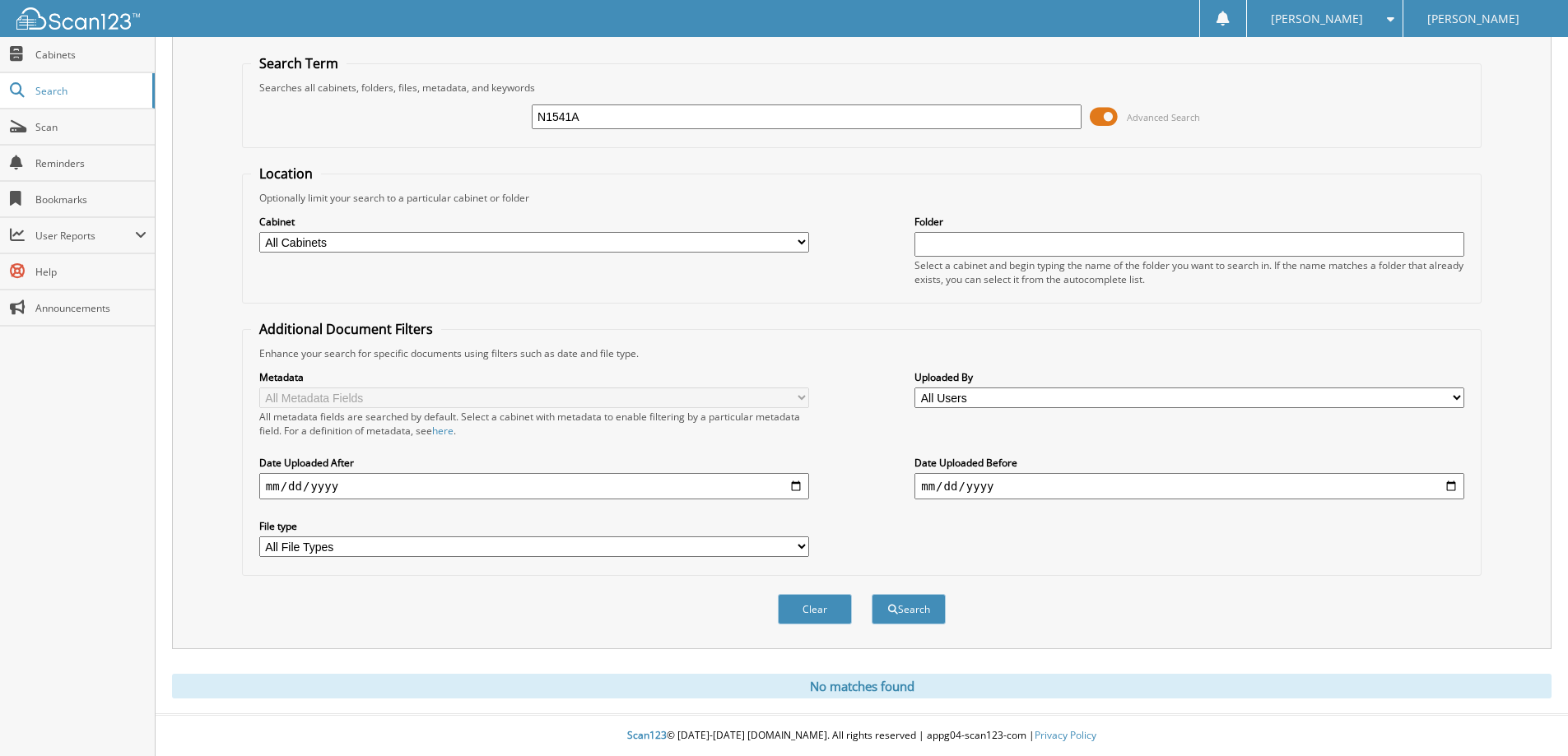
click at [709, 115] on input "N1541A" at bounding box center [806, 116] width 549 height 25
type input "N1560A"
click at [871, 594] on button "Search" at bounding box center [908, 609] width 75 height 31
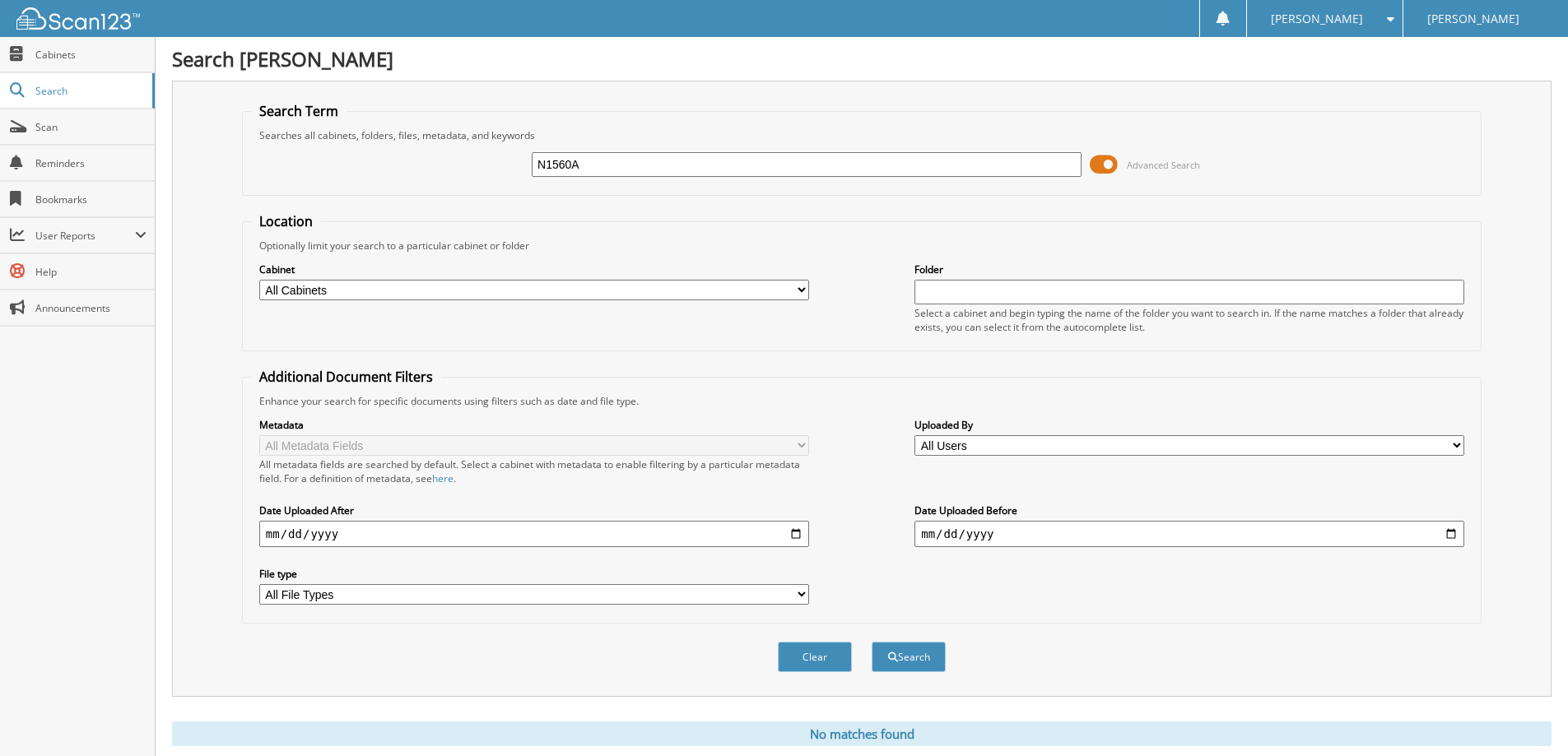
scroll to position [49, 0]
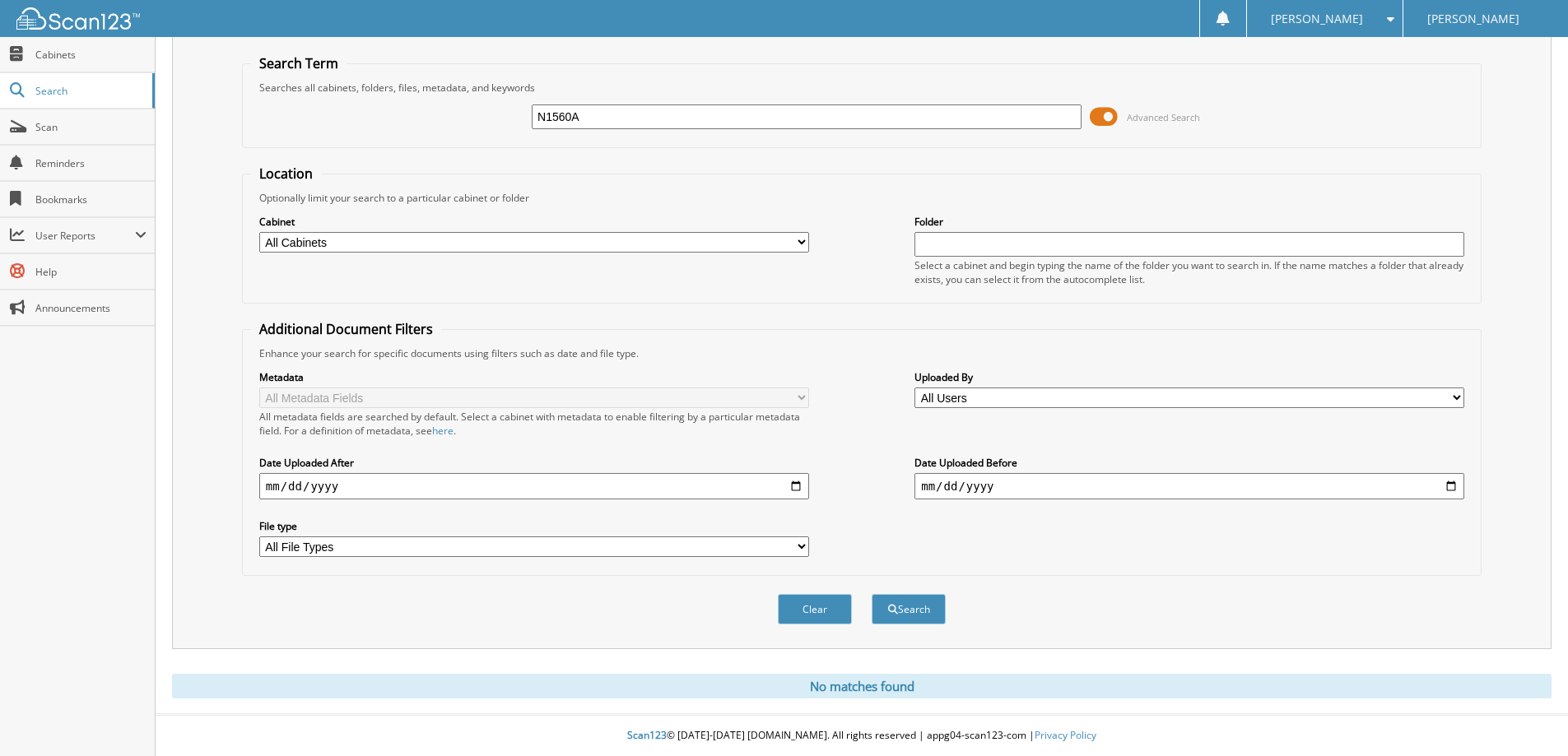
click at [795, 113] on input "N1560A" at bounding box center [806, 116] width 549 height 25
type input "N"
type input "U0580A"
click at [871, 594] on button "Search" at bounding box center [908, 609] width 75 height 31
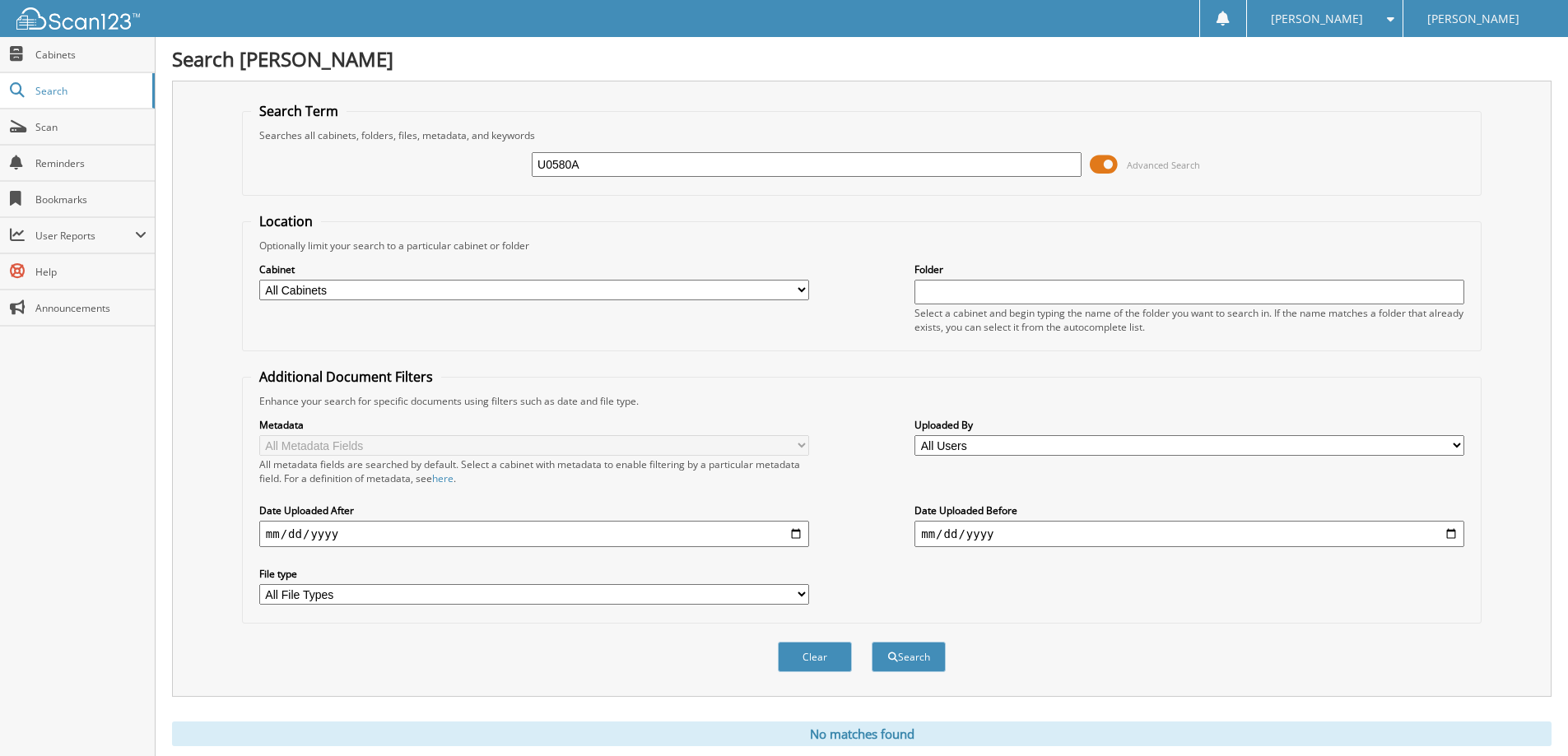
drag, startPoint x: 673, startPoint y: 173, endPoint x: 443, endPoint y: 163, distance: 230.2
click at [443, 163] on div "U0580A Advanced Search" at bounding box center [862, 164] width 1222 height 45
type input "X1142"
click at [871, 642] on button "Search" at bounding box center [908, 657] width 75 height 31
drag, startPoint x: 747, startPoint y: 166, endPoint x: 512, endPoint y: 156, distance: 235.2
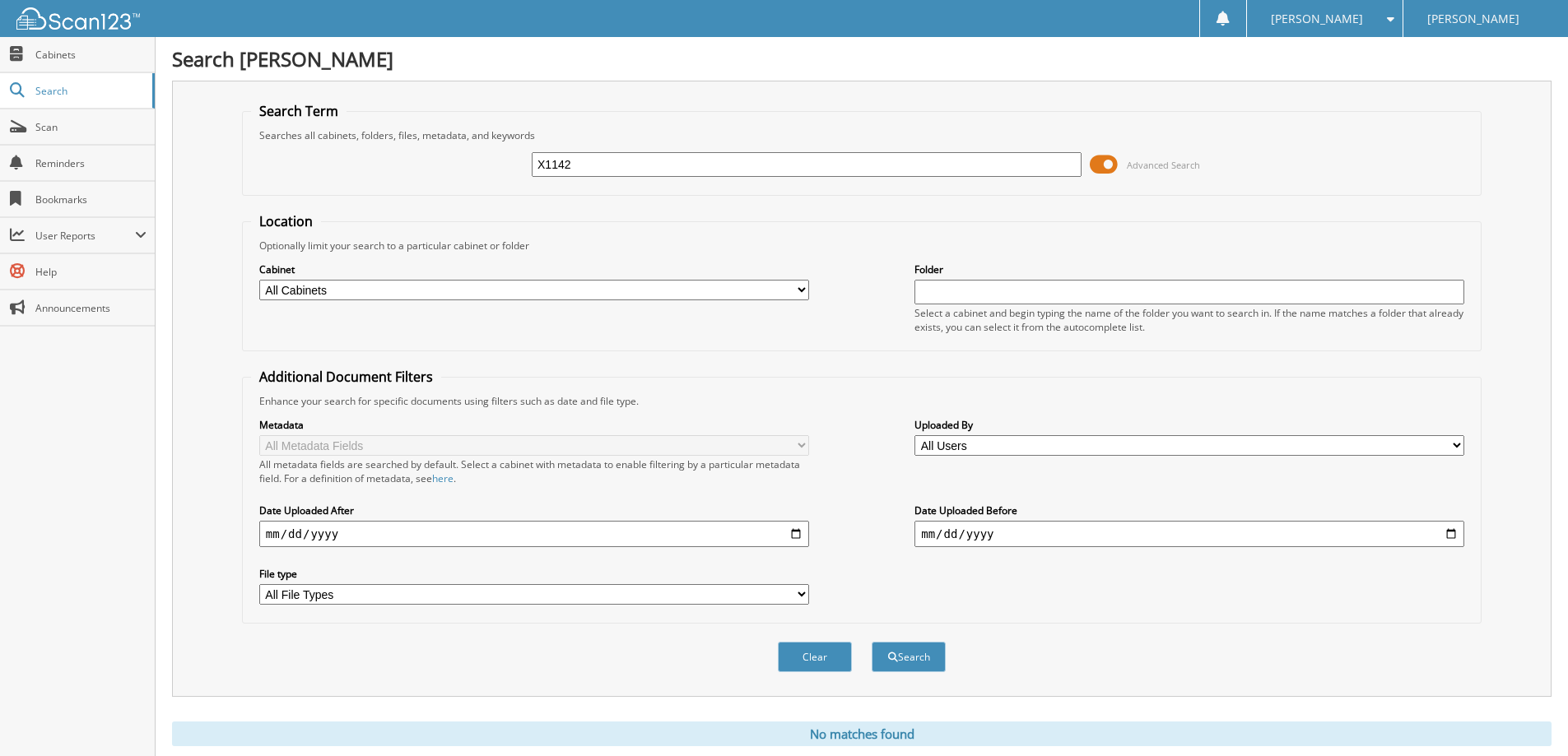
click at [512, 156] on div "X1142 Advanced Search" at bounding box center [862, 164] width 1222 height 45
type input "X1202"
click at [871, 642] on button "Search" at bounding box center [908, 657] width 75 height 31
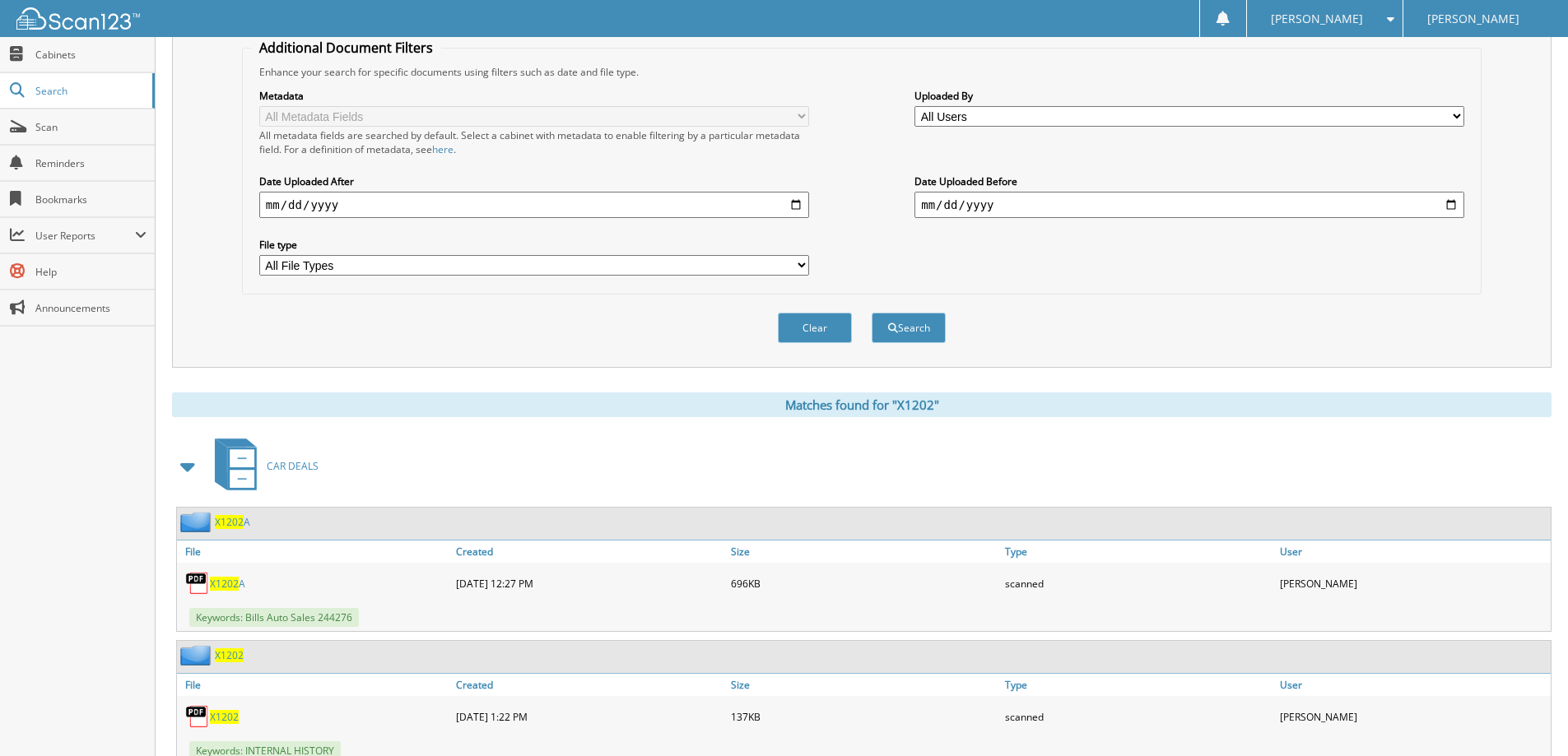
click at [223, 580] on span "X1202" at bounding box center [224, 584] width 29 height 14
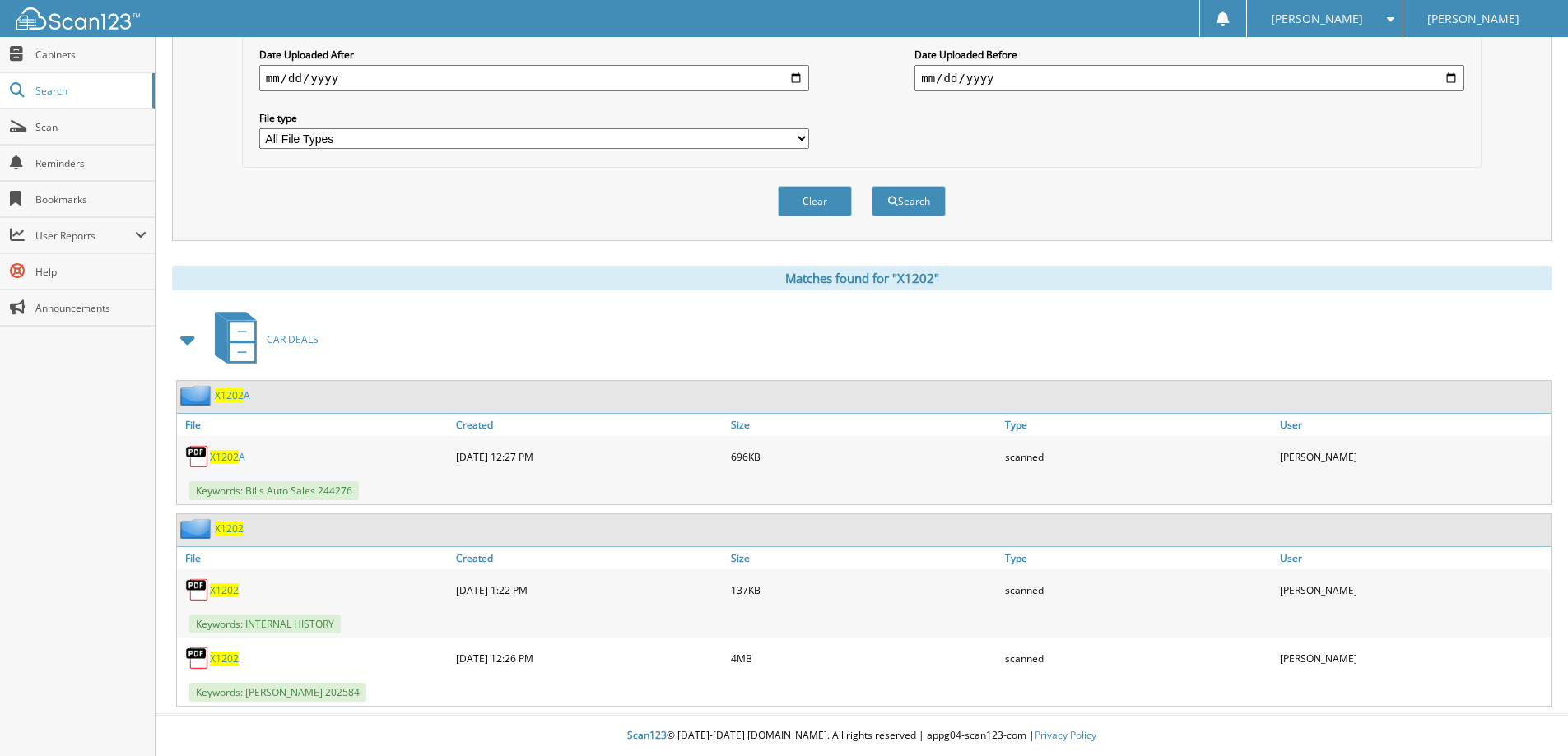
click at [215, 654] on span "X1202" at bounding box center [224, 659] width 29 height 14
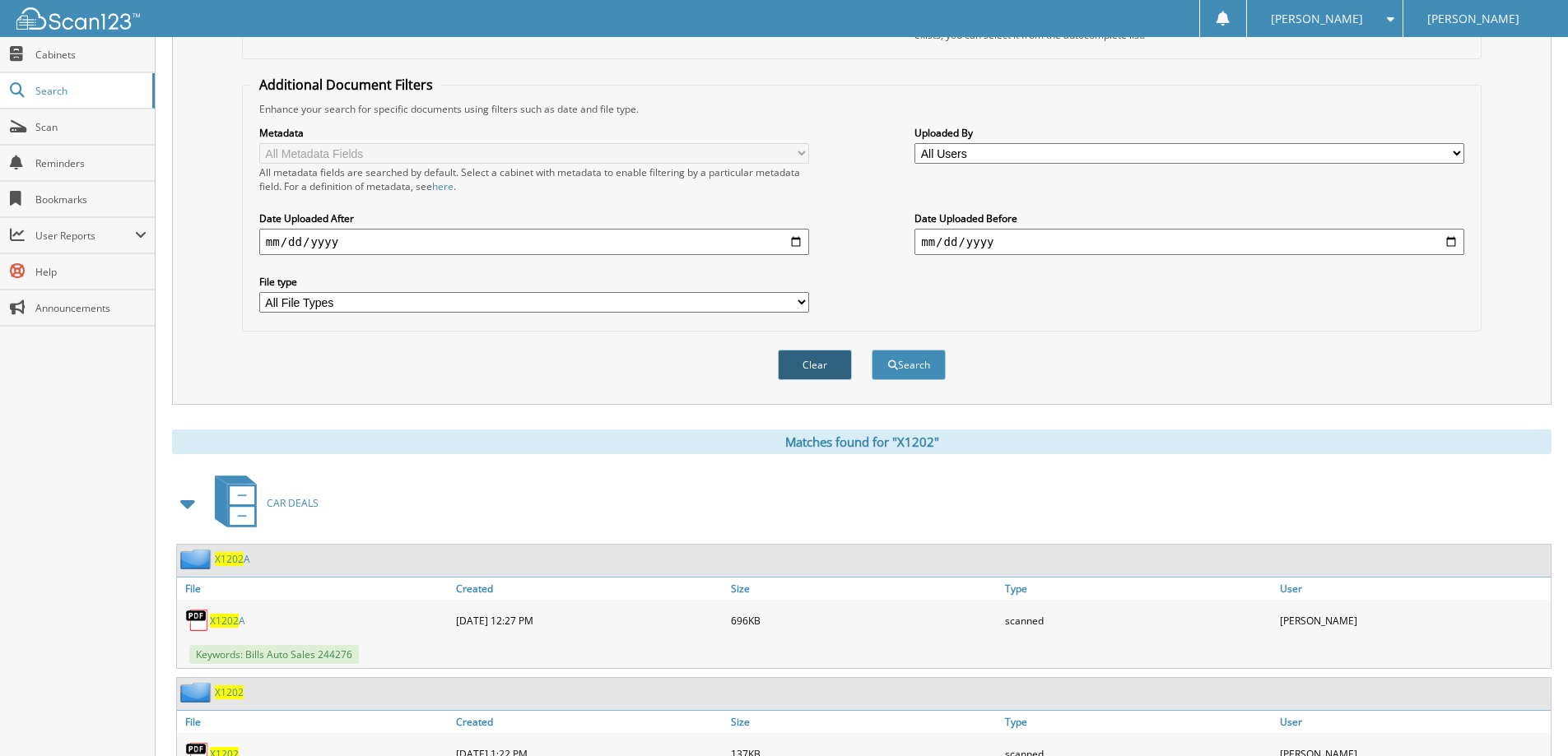
click at [810, 369] on button "Clear" at bounding box center [815, 365] width 75 height 31
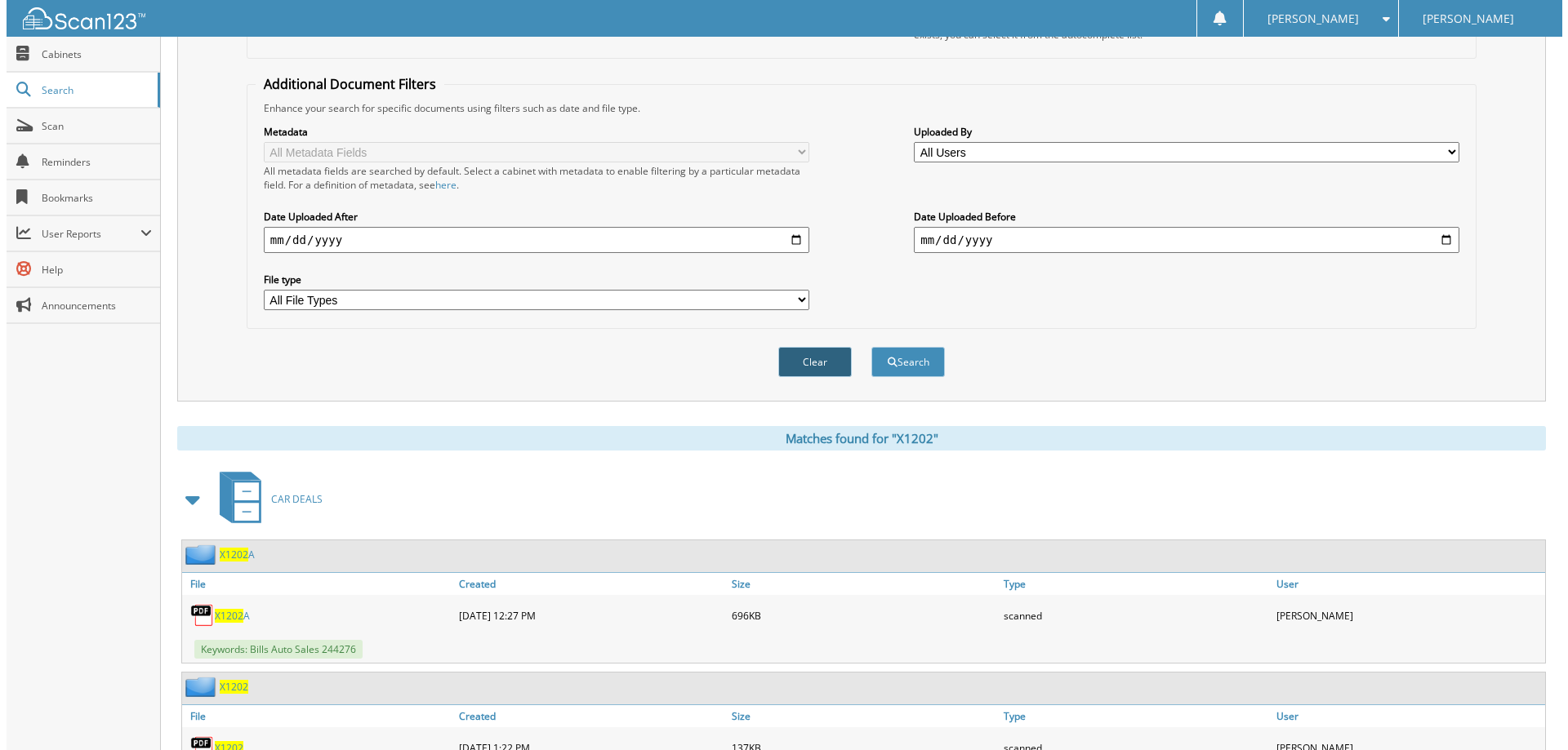
scroll to position [0, 0]
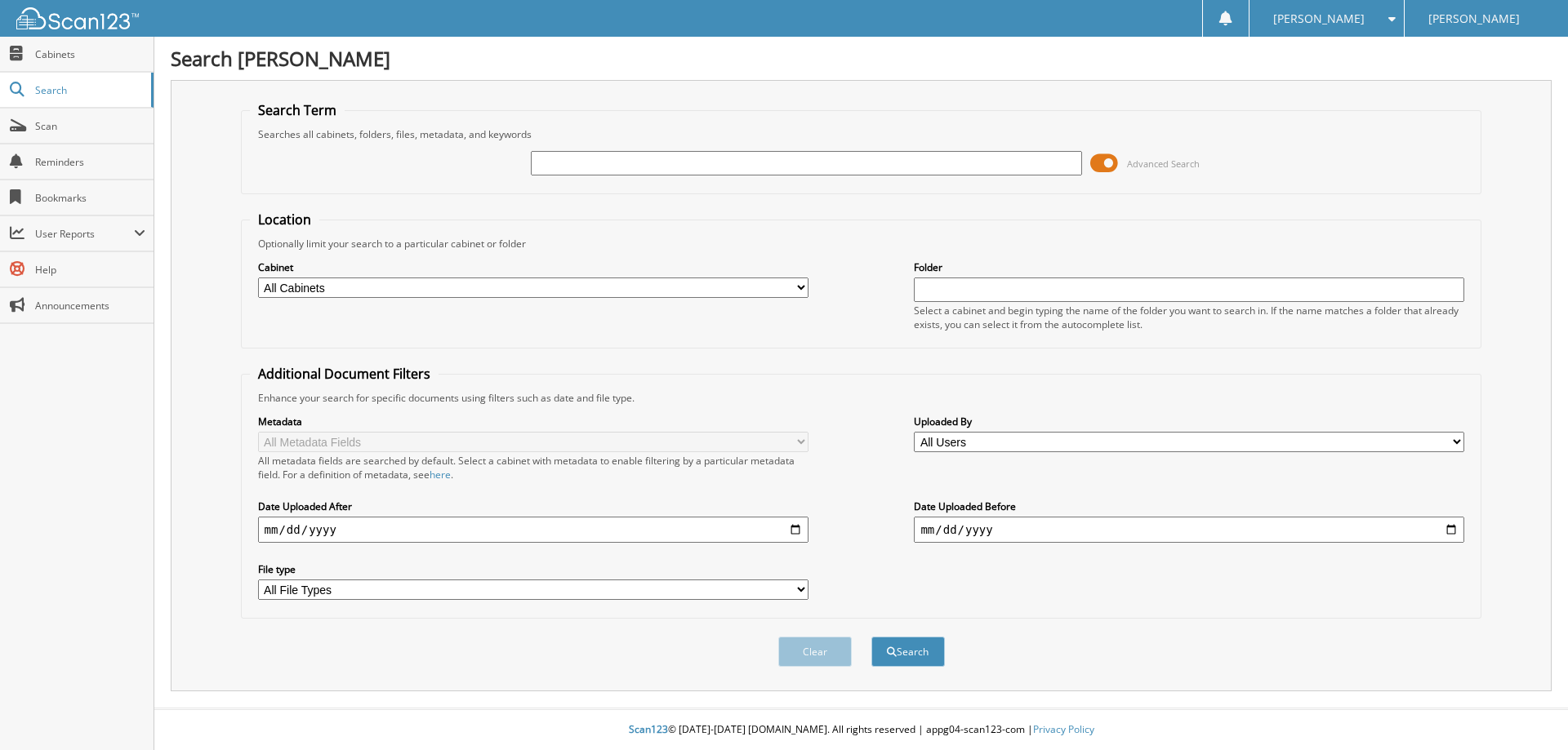
click at [726, 169] on input "text" at bounding box center [806, 163] width 550 height 25
type input "X1212B"
click at [871, 637] on button "Search" at bounding box center [908, 651] width 74 height 31
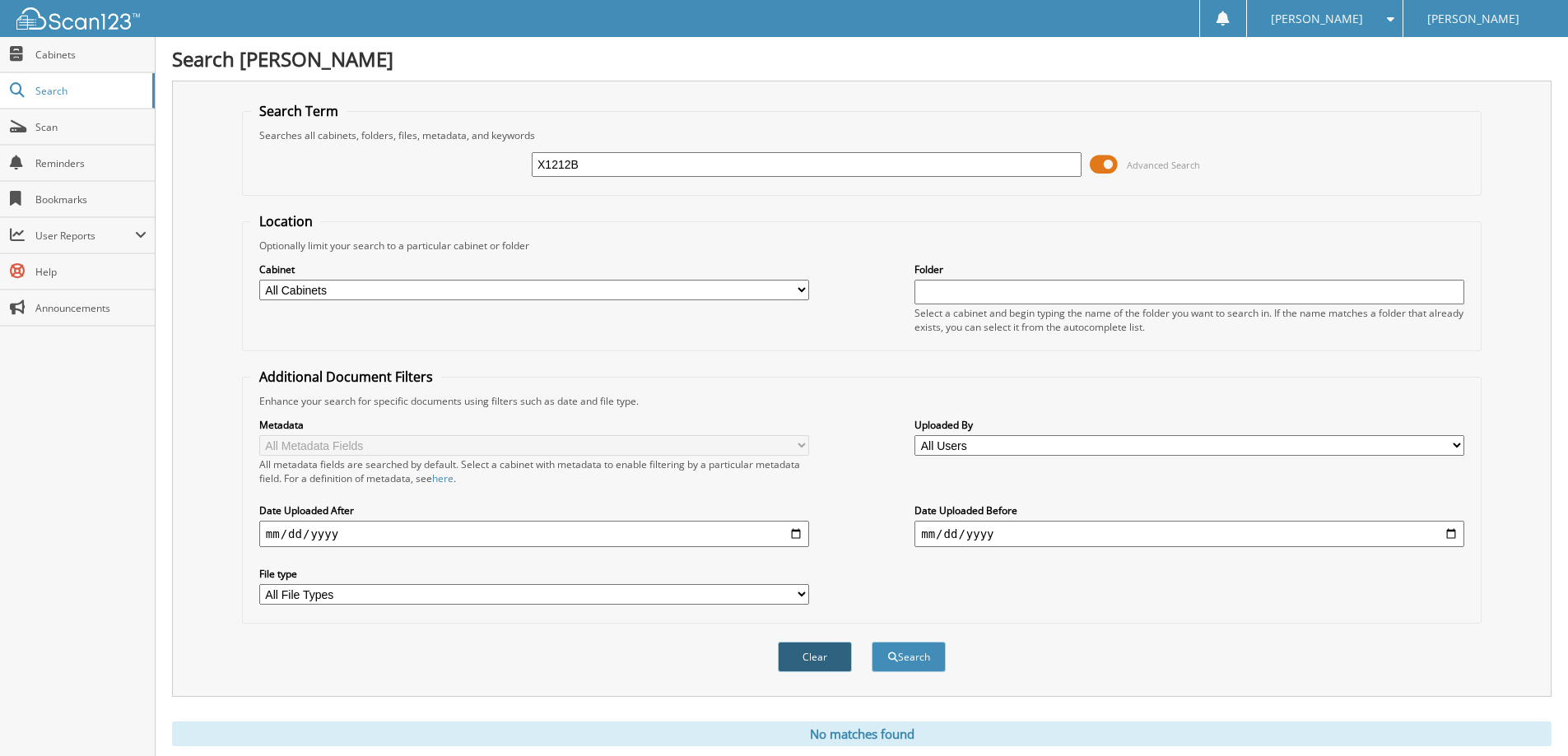
click at [838, 657] on button "Clear" at bounding box center [815, 657] width 75 height 31
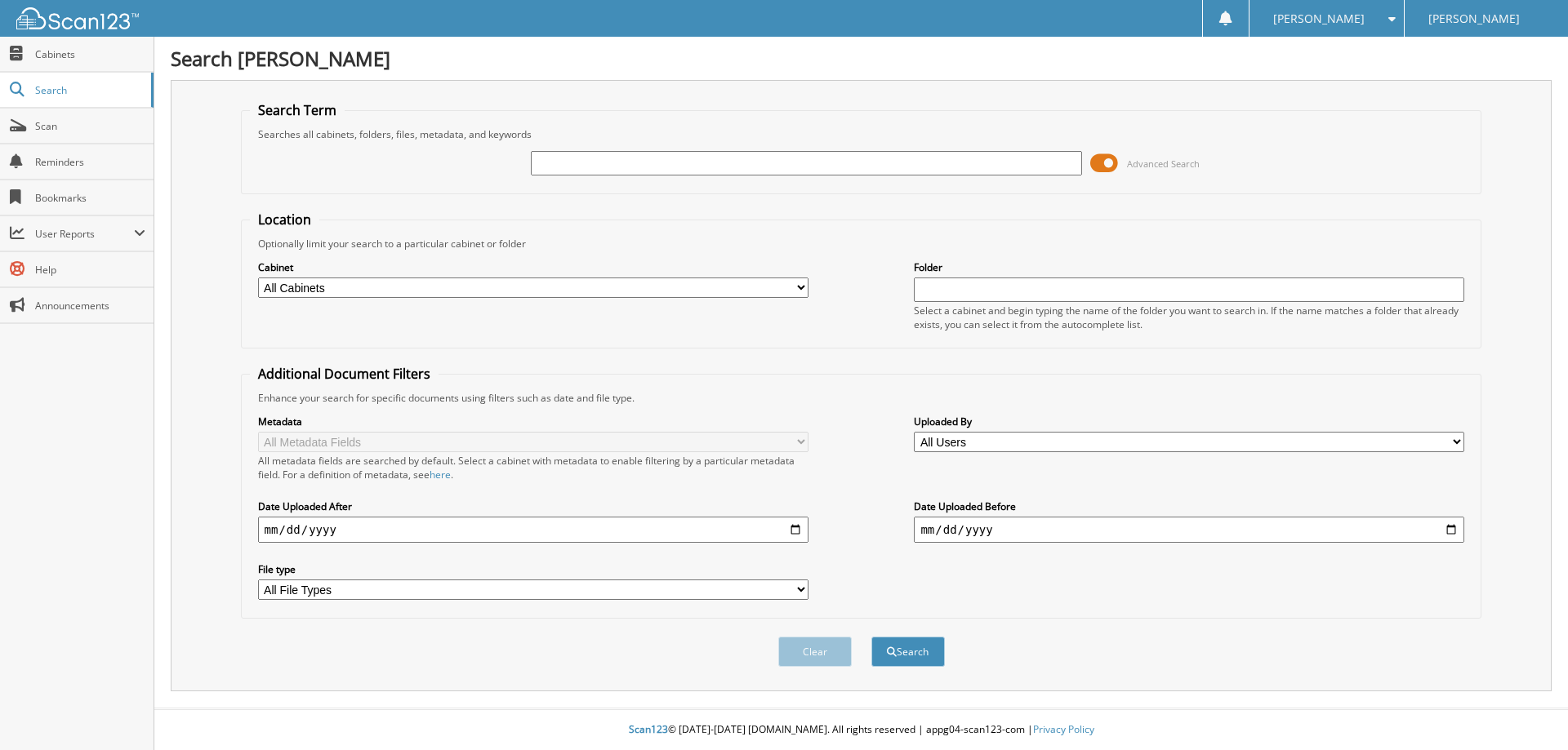
click at [653, 169] on input "text" at bounding box center [806, 163] width 550 height 25
type input "X1368"
click at [871, 637] on button "Search" at bounding box center [908, 651] width 74 height 31
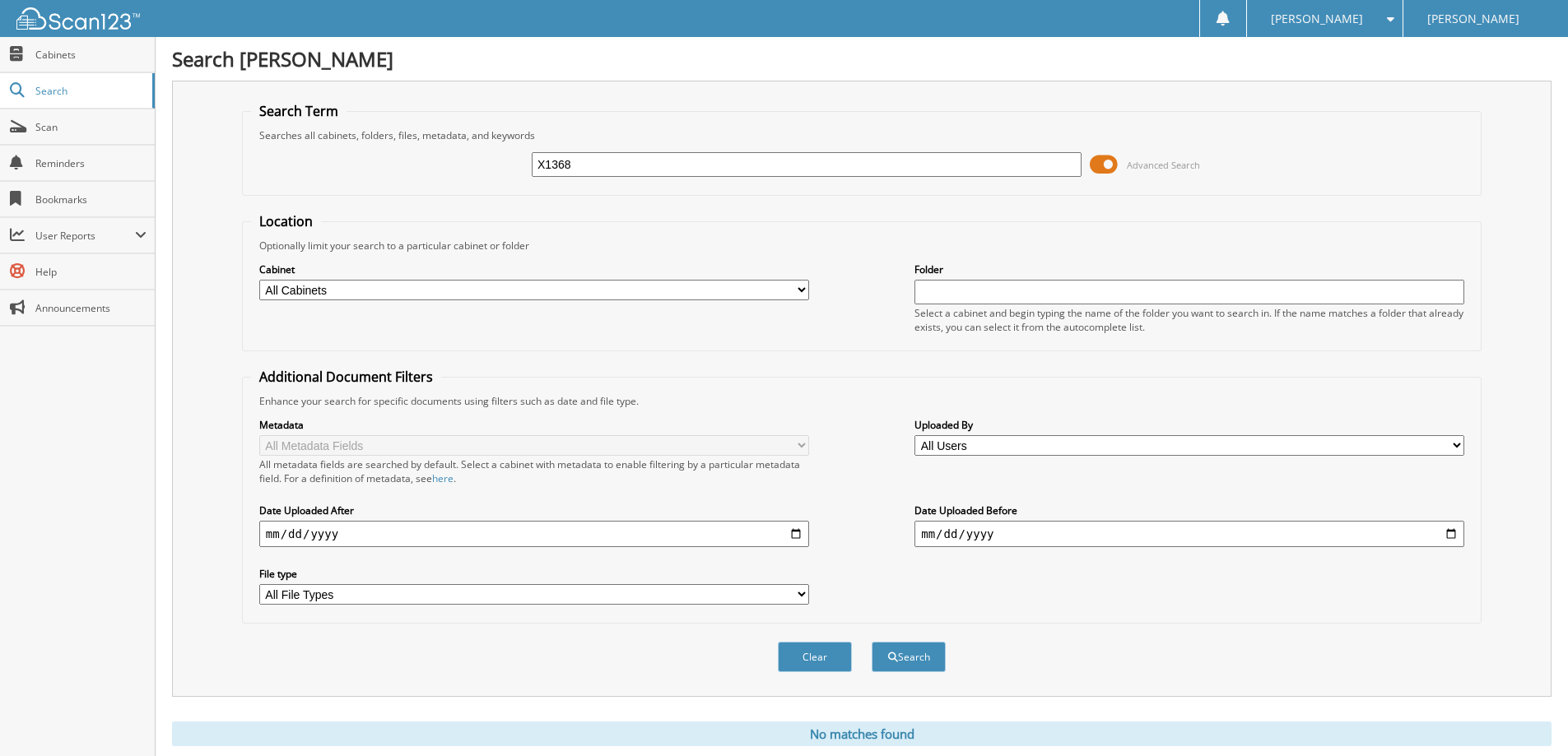
scroll to position [49, 0]
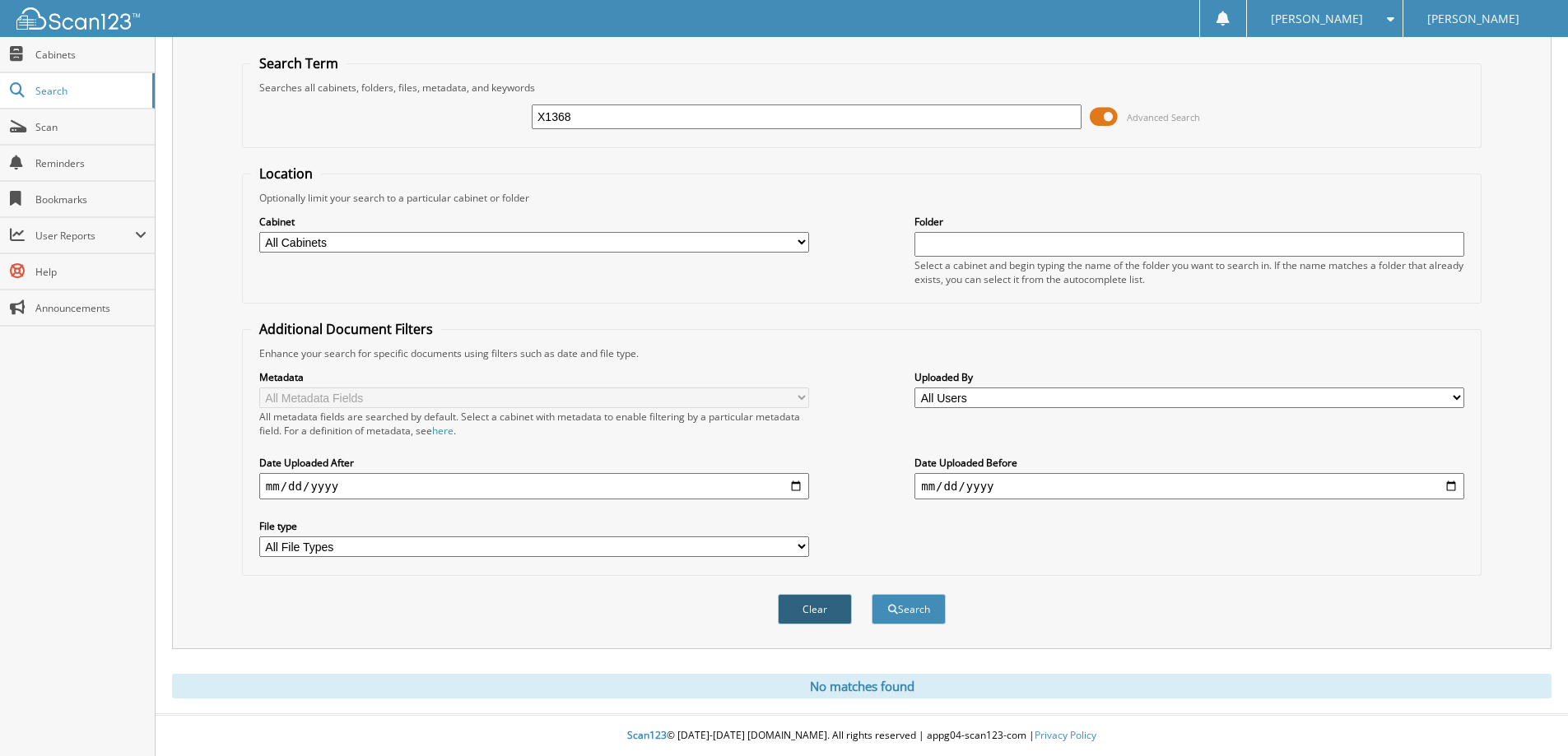
click at [831, 617] on button "Clear" at bounding box center [815, 609] width 75 height 31
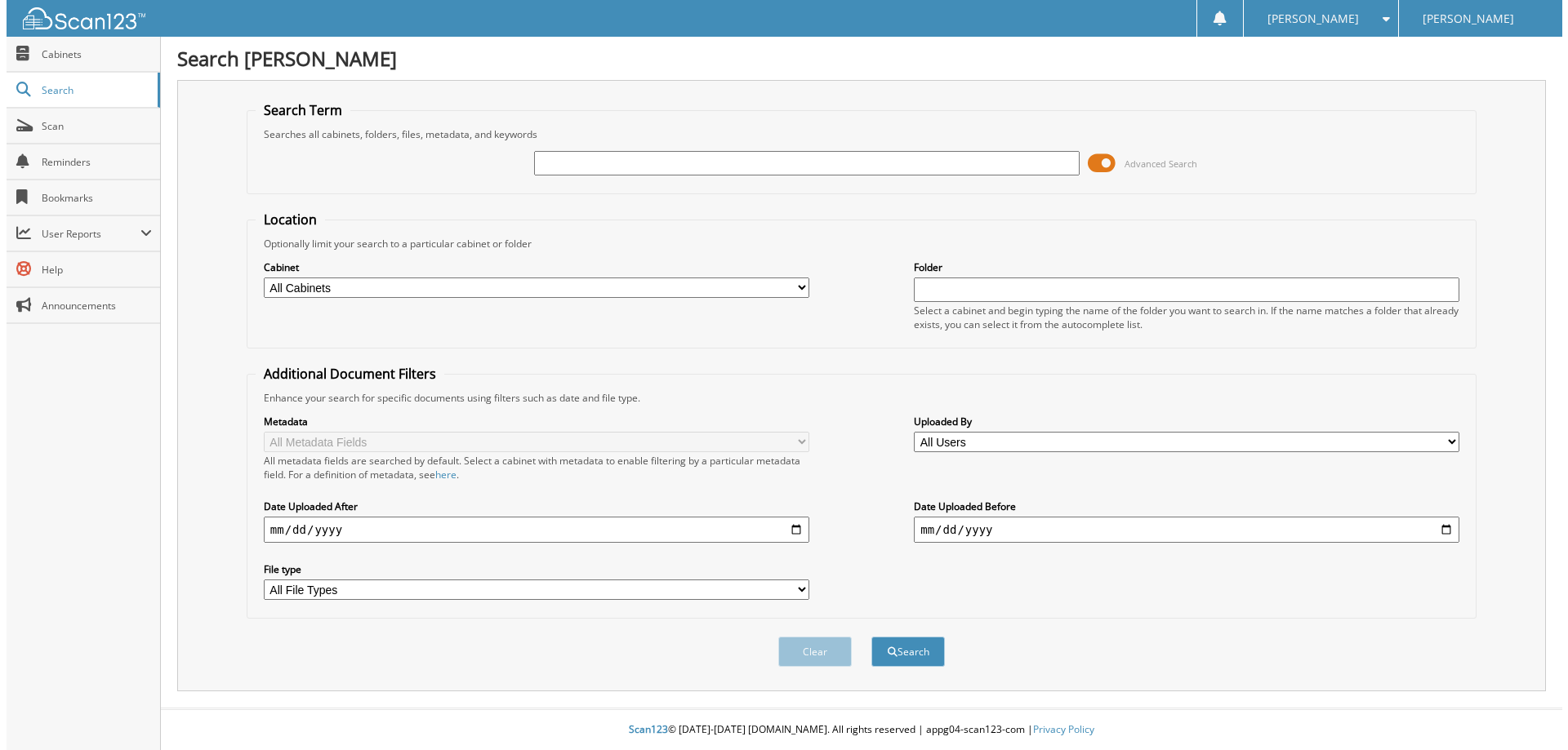
scroll to position [0, 0]
click at [615, 152] on input "text" at bounding box center [806, 163] width 550 height 25
type input "X1406"
click at [871, 637] on button "Search" at bounding box center [908, 651] width 74 height 31
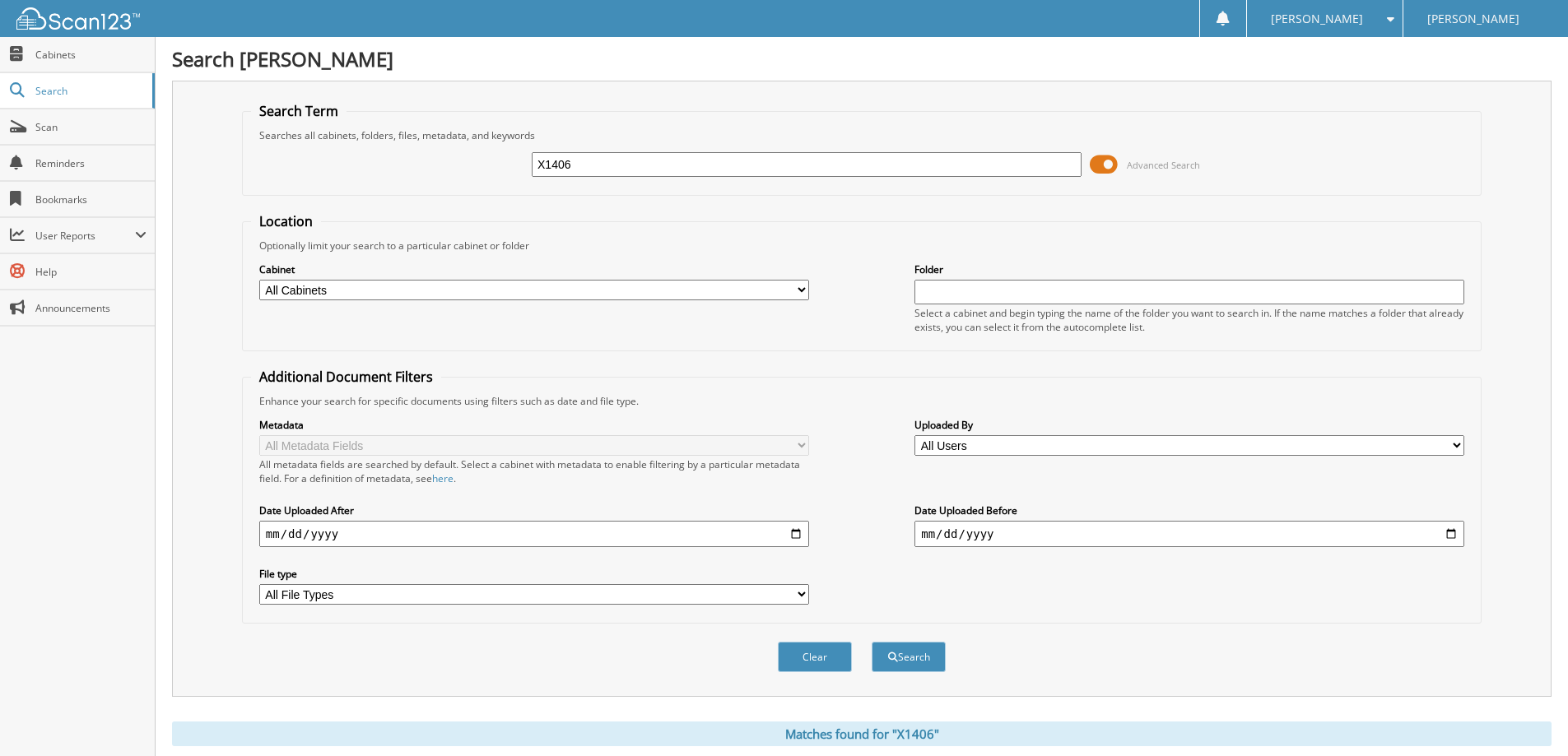
scroll to position [255, 0]
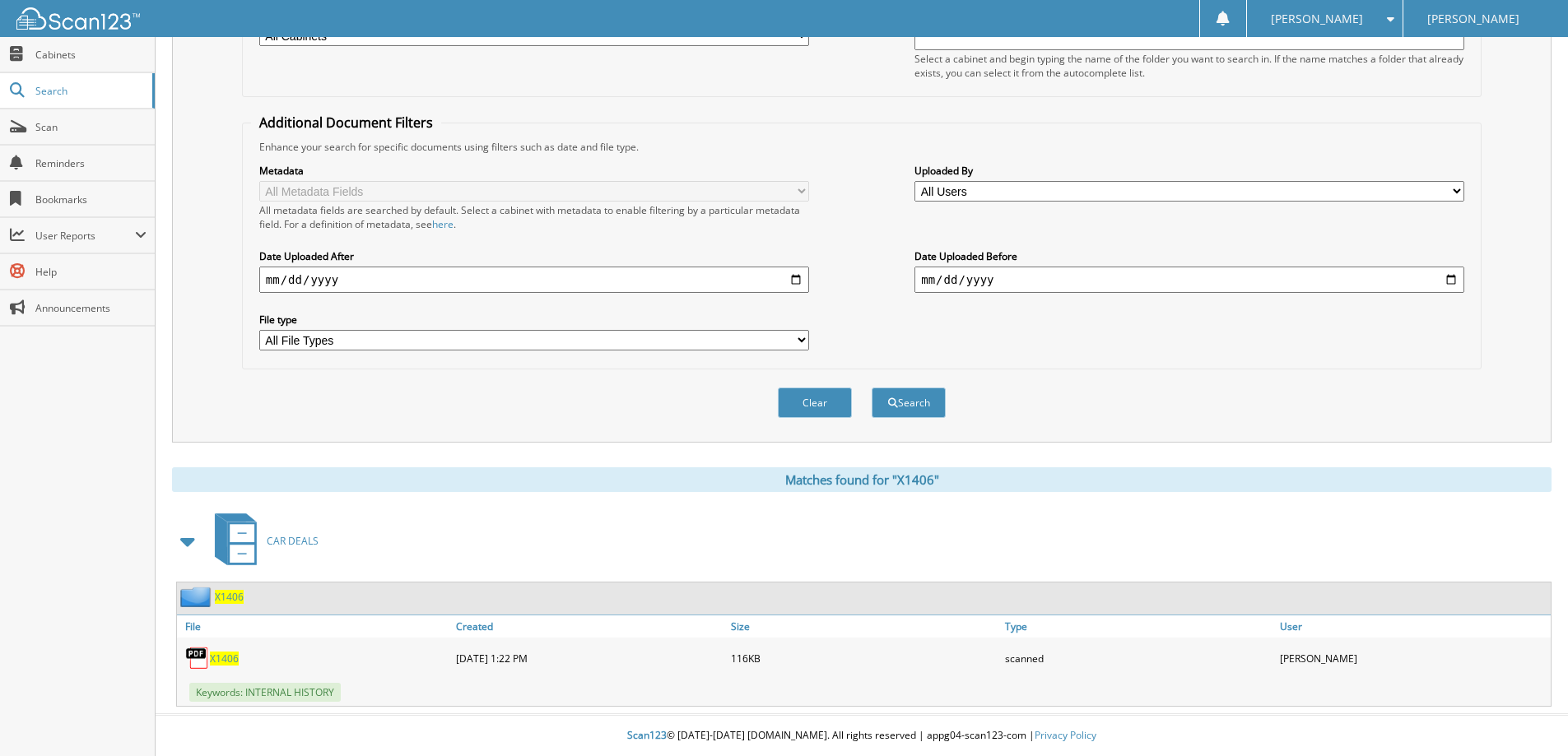
click at [228, 656] on span "X1406" at bounding box center [224, 659] width 29 height 14
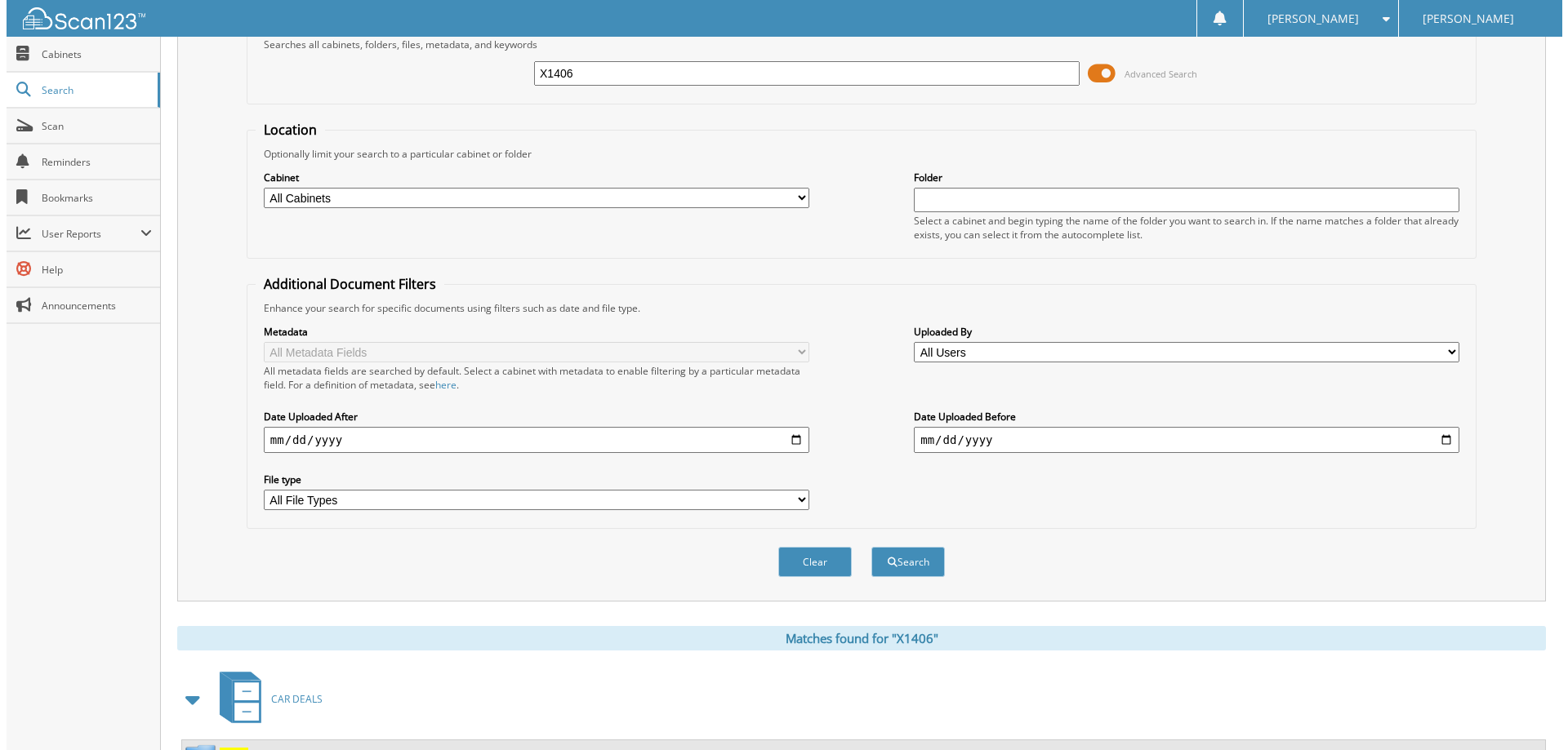
scroll to position [0, 0]
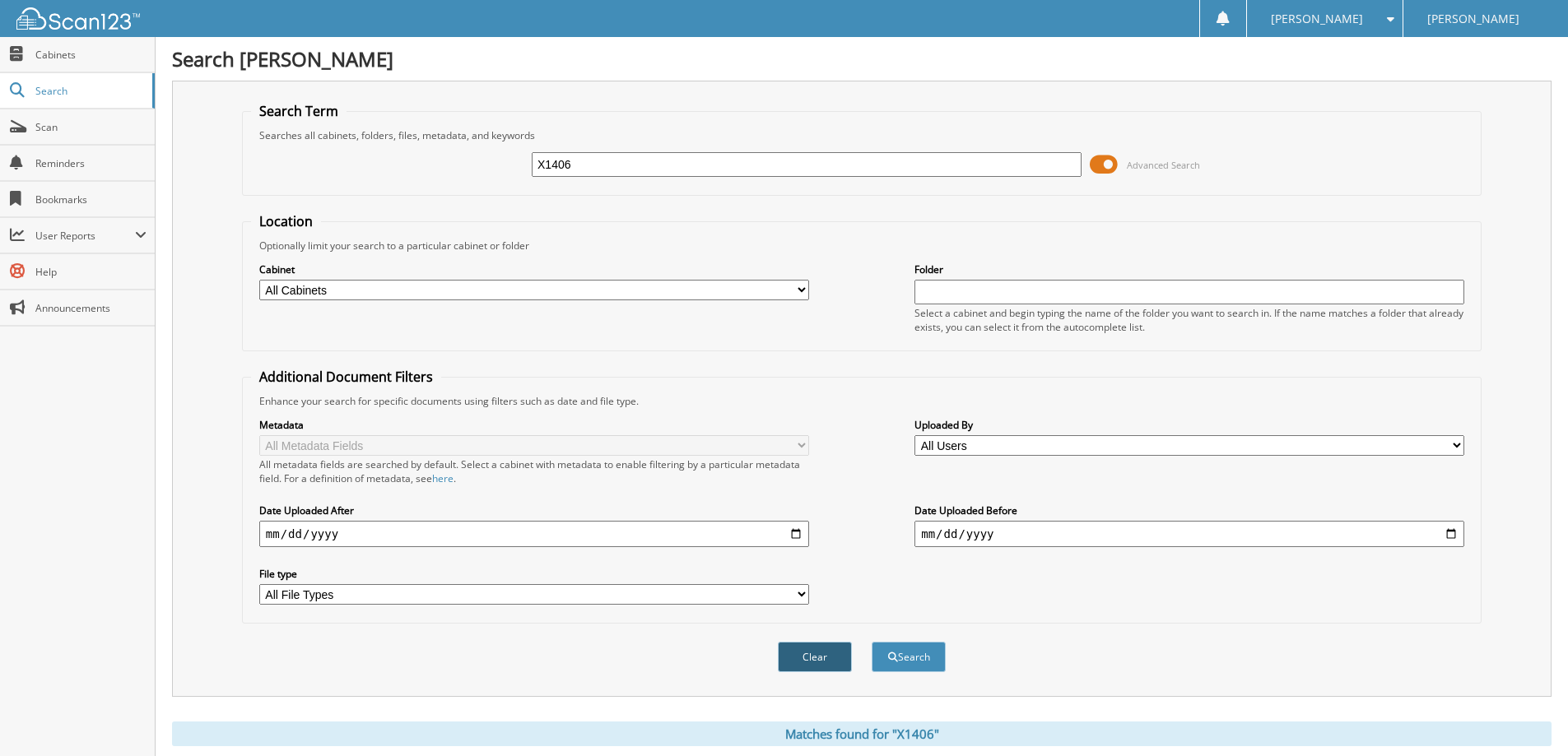
click at [821, 655] on button "Clear" at bounding box center [815, 657] width 75 height 31
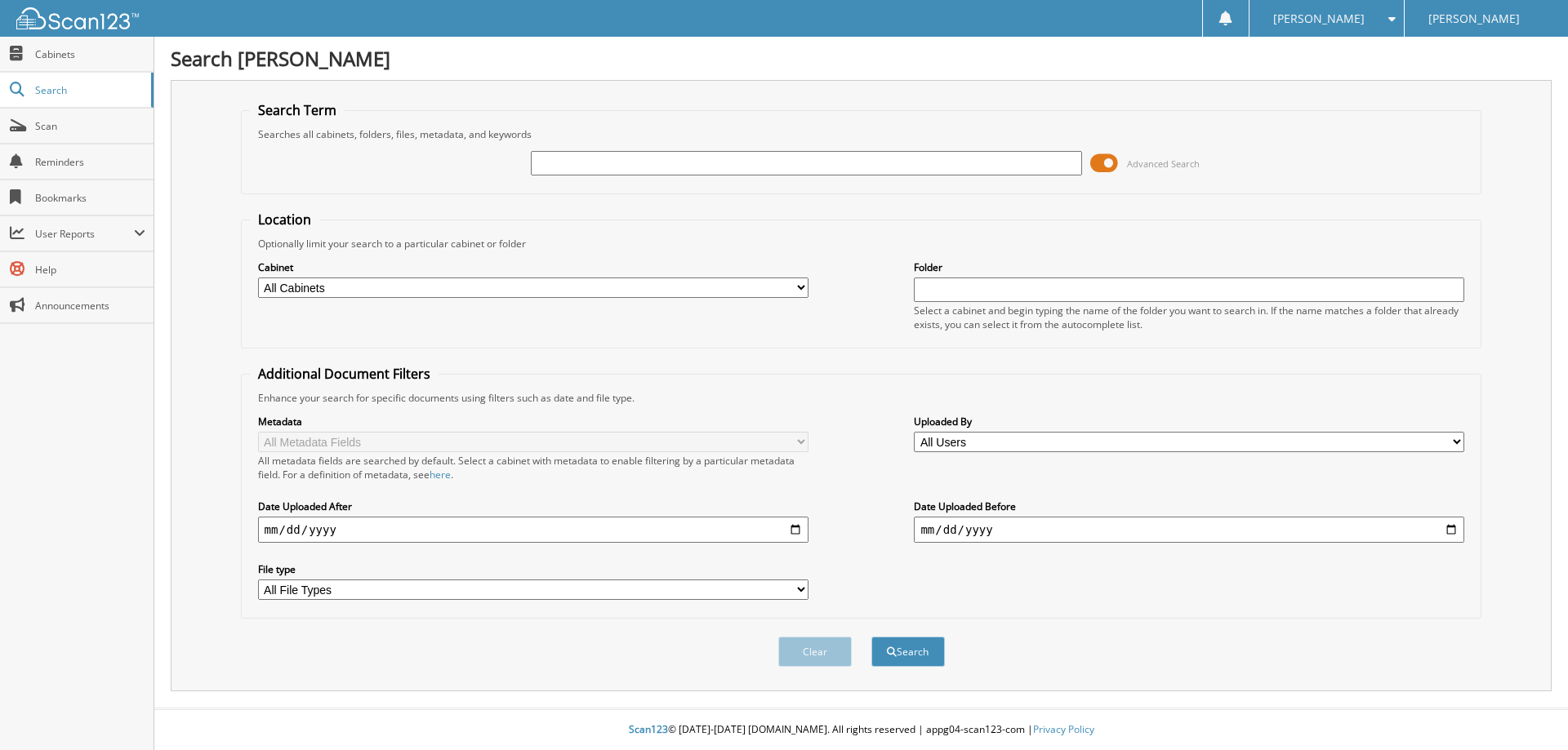
click at [805, 150] on div at bounding box center [806, 164] width 550 height 28
click at [854, 138] on div "Searches all cabinets, folders, files, metadata, and keywords" at bounding box center [861, 134] width 1223 height 14
click at [826, 156] on input "text" at bounding box center [806, 163] width 550 height 25
type input "X1410A"
click at [871, 637] on button "Search" at bounding box center [908, 651] width 74 height 31
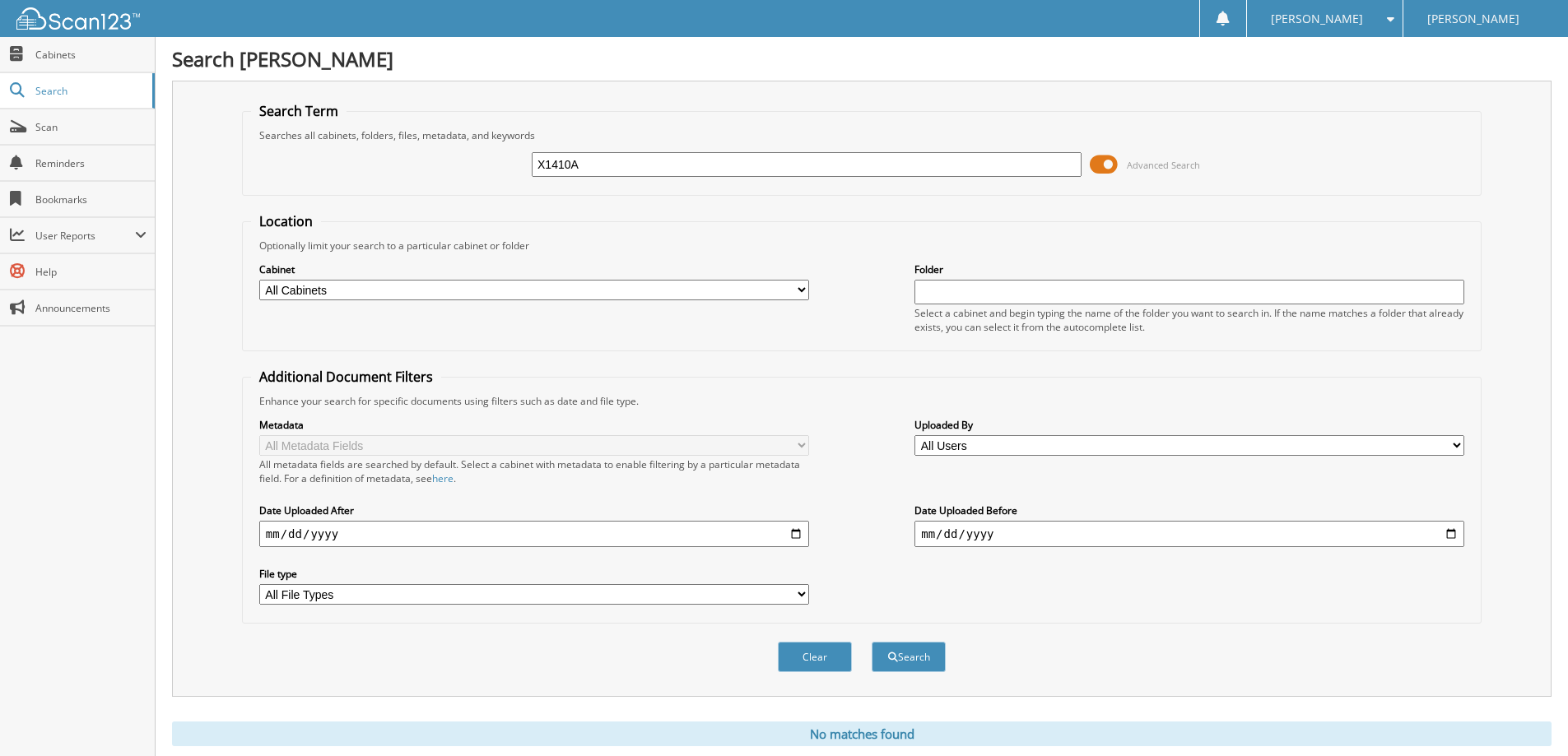
scroll to position [49, 0]
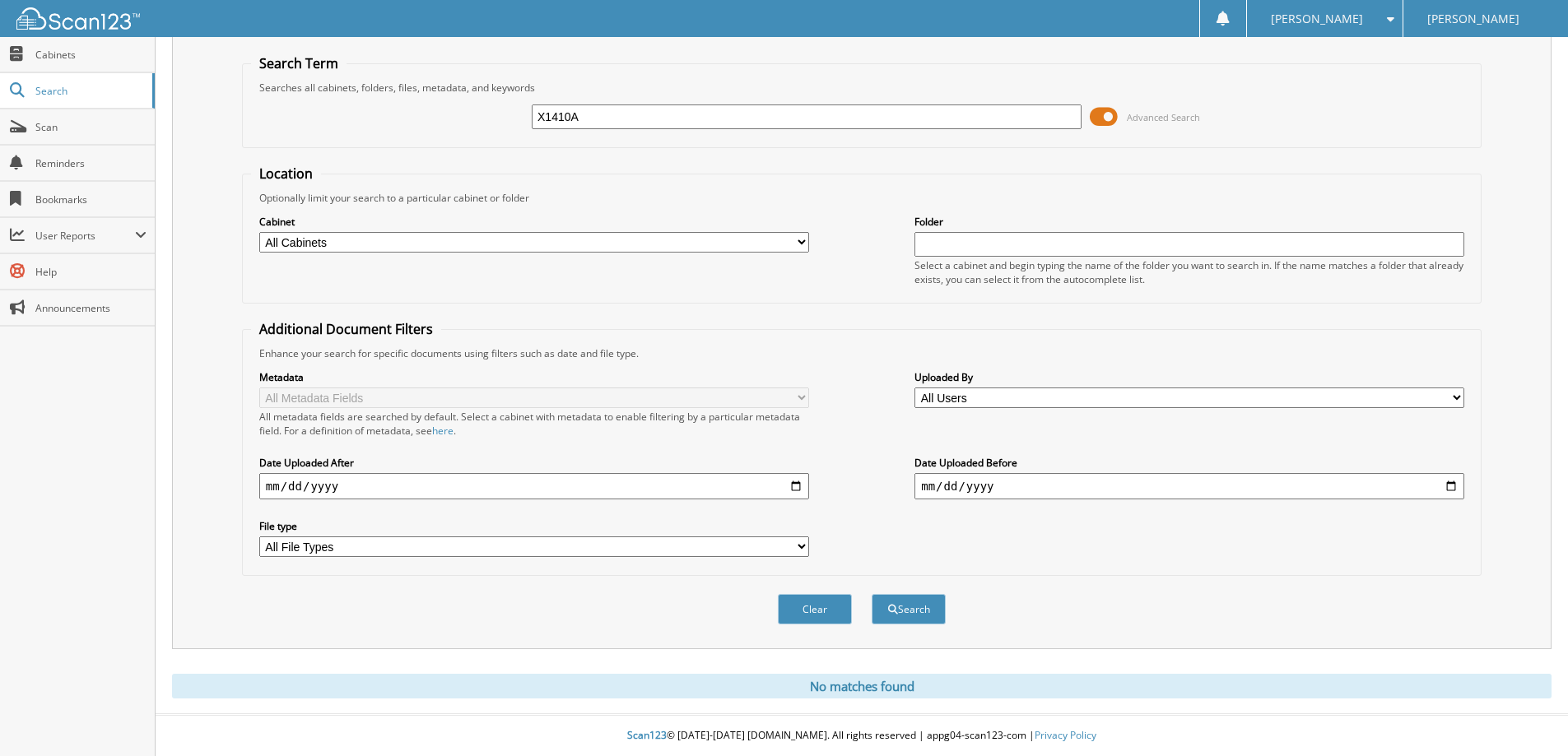
drag, startPoint x: 830, startPoint y: 609, endPoint x: 694, endPoint y: 243, distance: 390.5
click at [830, 606] on button "Clear" at bounding box center [815, 609] width 75 height 31
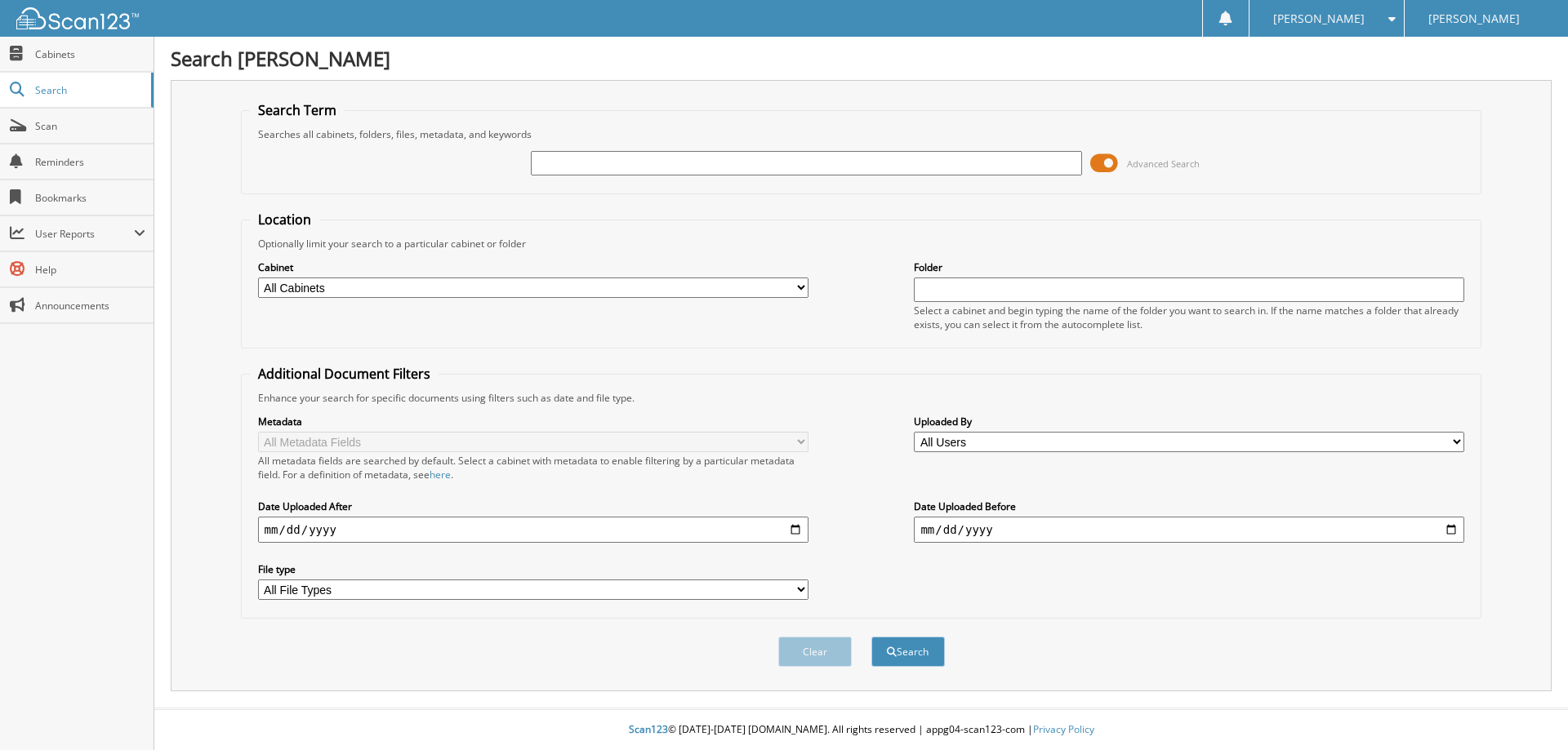
click at [673, 166] on input "text" at bounding box center [806, 163] width 550 height 25
type input "X1415A"
click at [871, 637] on button "Search" at bounding box center [908, 651] width 74 height 31
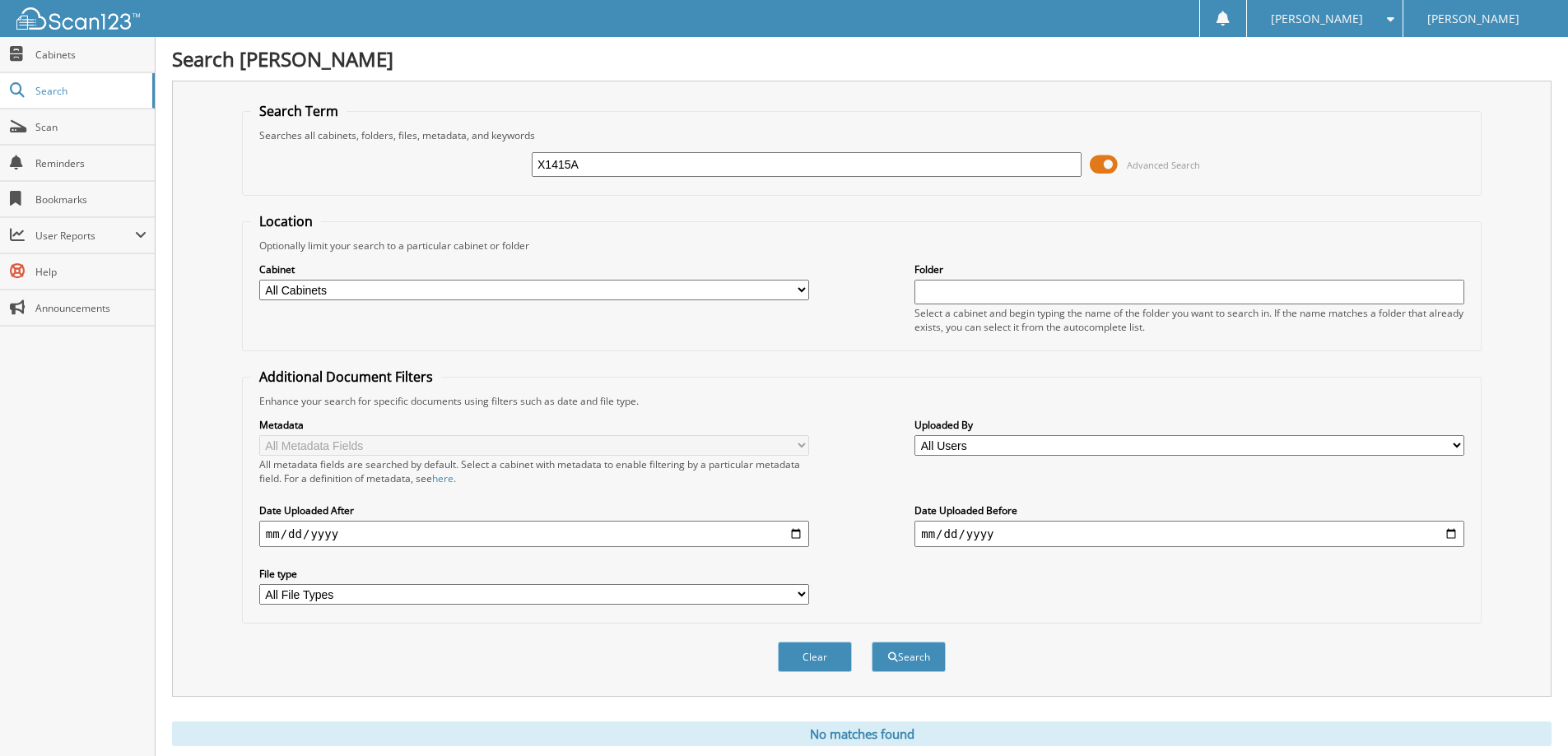
scroll to position [49, 0]
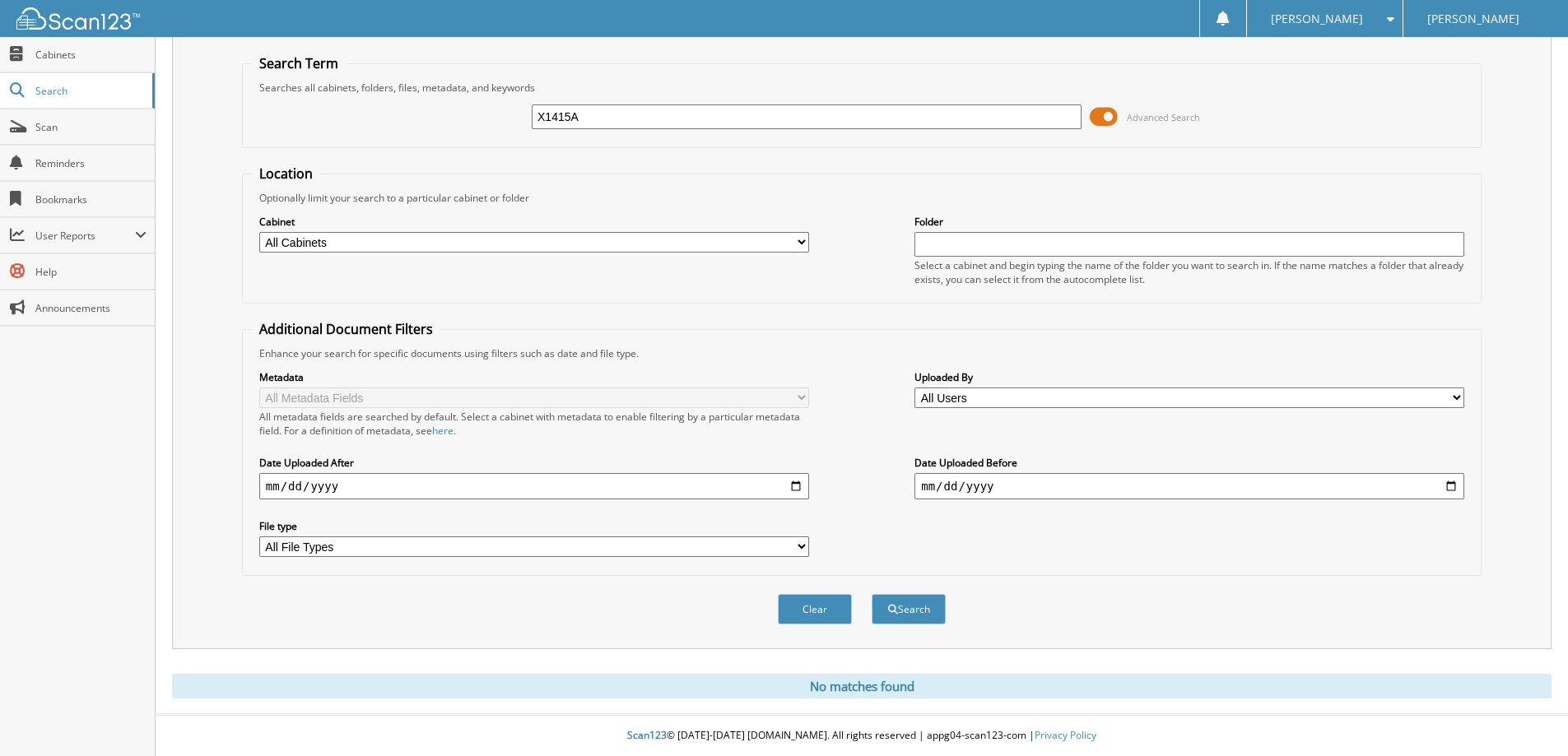
drag, startPoint x: 668, startPoint y: 109, endPoint x: 421, endPoint y: 79, distance: 248.8
click at [422, 79] on fieldset "Search Term Searches all cabinets, folders, files, metadata, and keywords X1415…" at bounding box center [862, 101] width 1240 height 93
type input "X1430A"
click at [871, 594] on button "Search" at bounding box center [908, 609] width 75 height 31
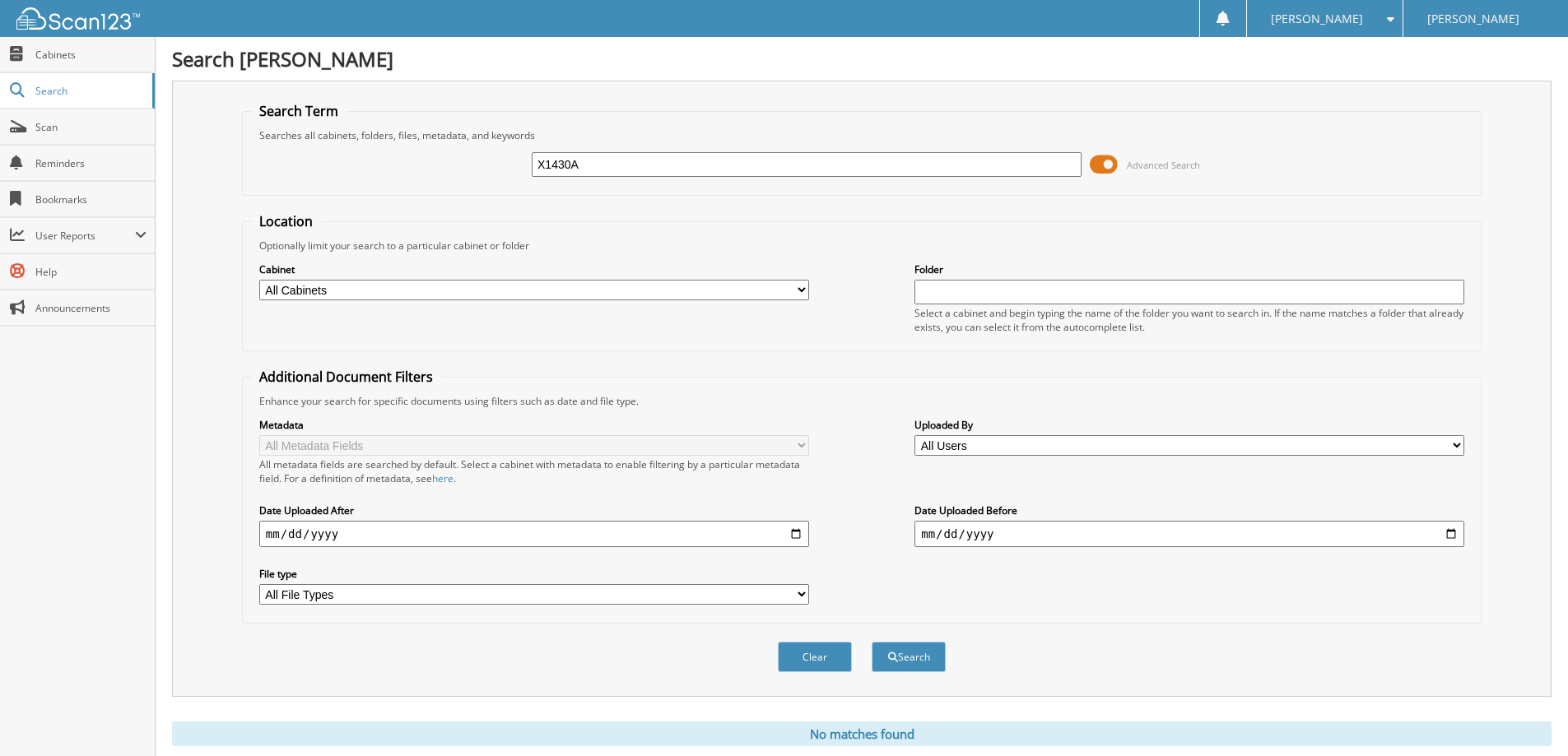
scroll to position [49, 0]
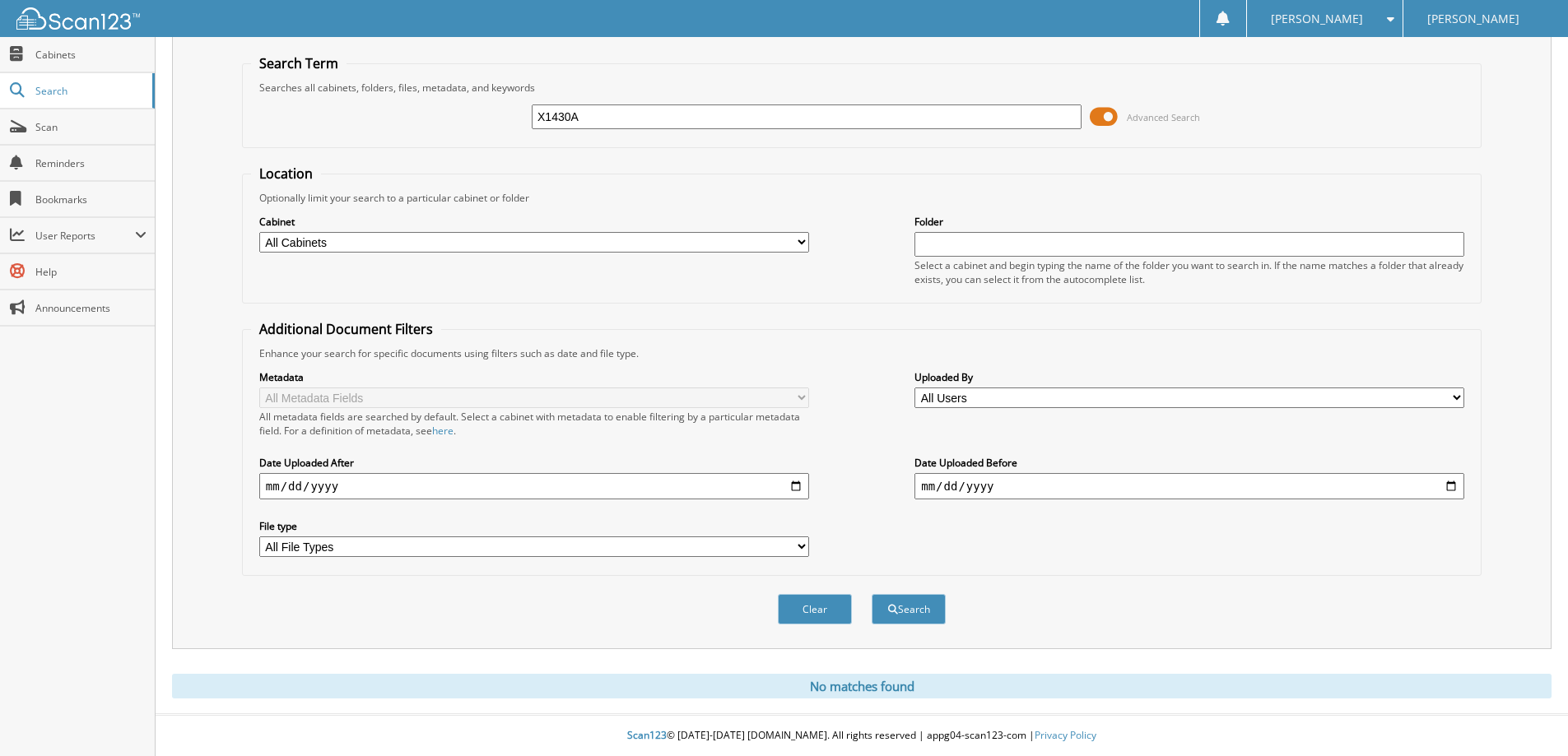
drag, startPoint x: 655, startPoint y: 118, endPoint x: 388, endPoint y: 104, distance: 267.4
click at [388, 104] on div "X1430A Advanced Search" at bounding box center [862, 116] width 1222 height 45
type input "X1437B"
click at [871, 594] on button "Search" at bounding box center [908, 609] width 75 height 31
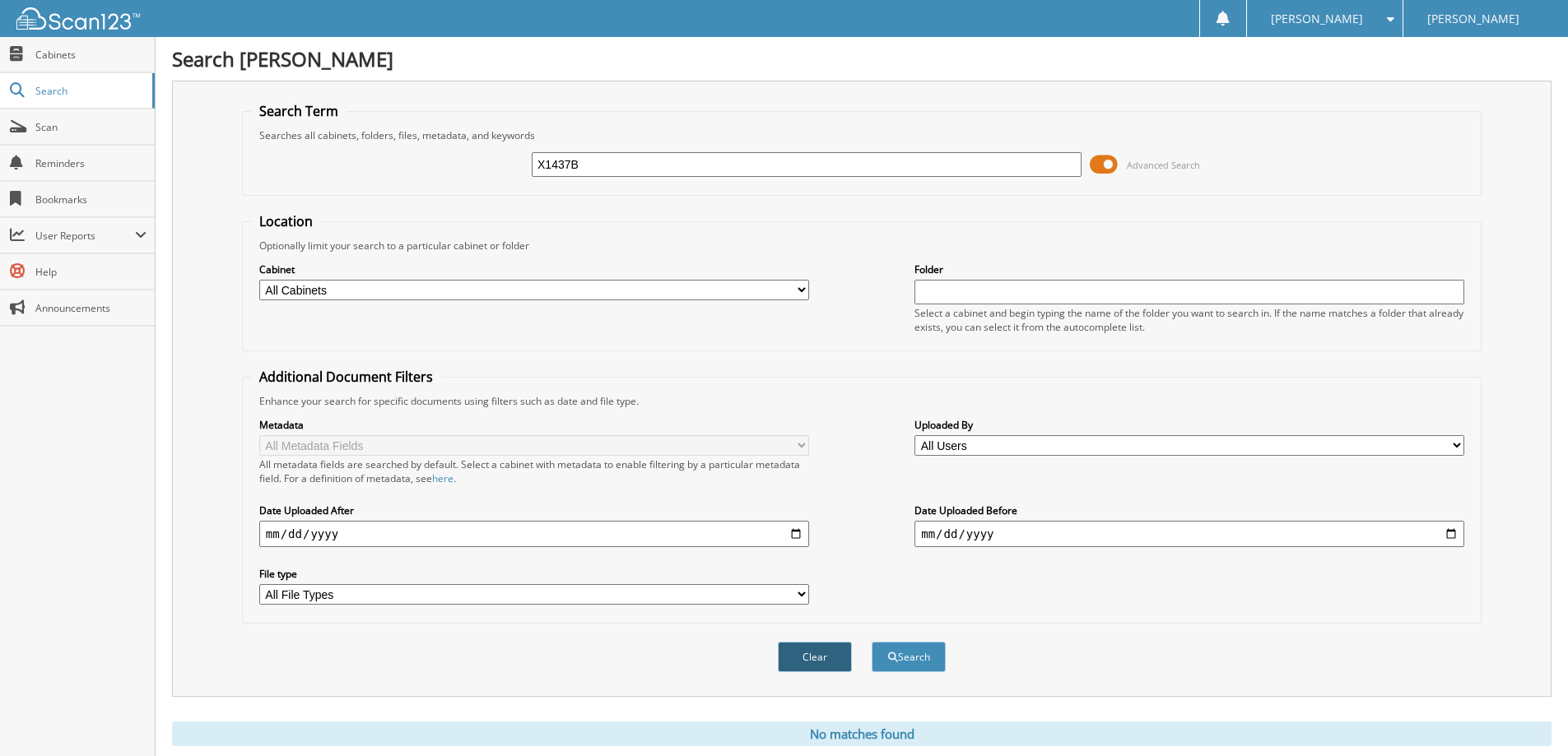
drag, startPoint x: 836, startPoint y: 651, endPoint x: 780, endPoint y: 314, distance: 341.6
click at [835, 651] on button "Clear" at bounding box center [815, 657] width 75 height 31
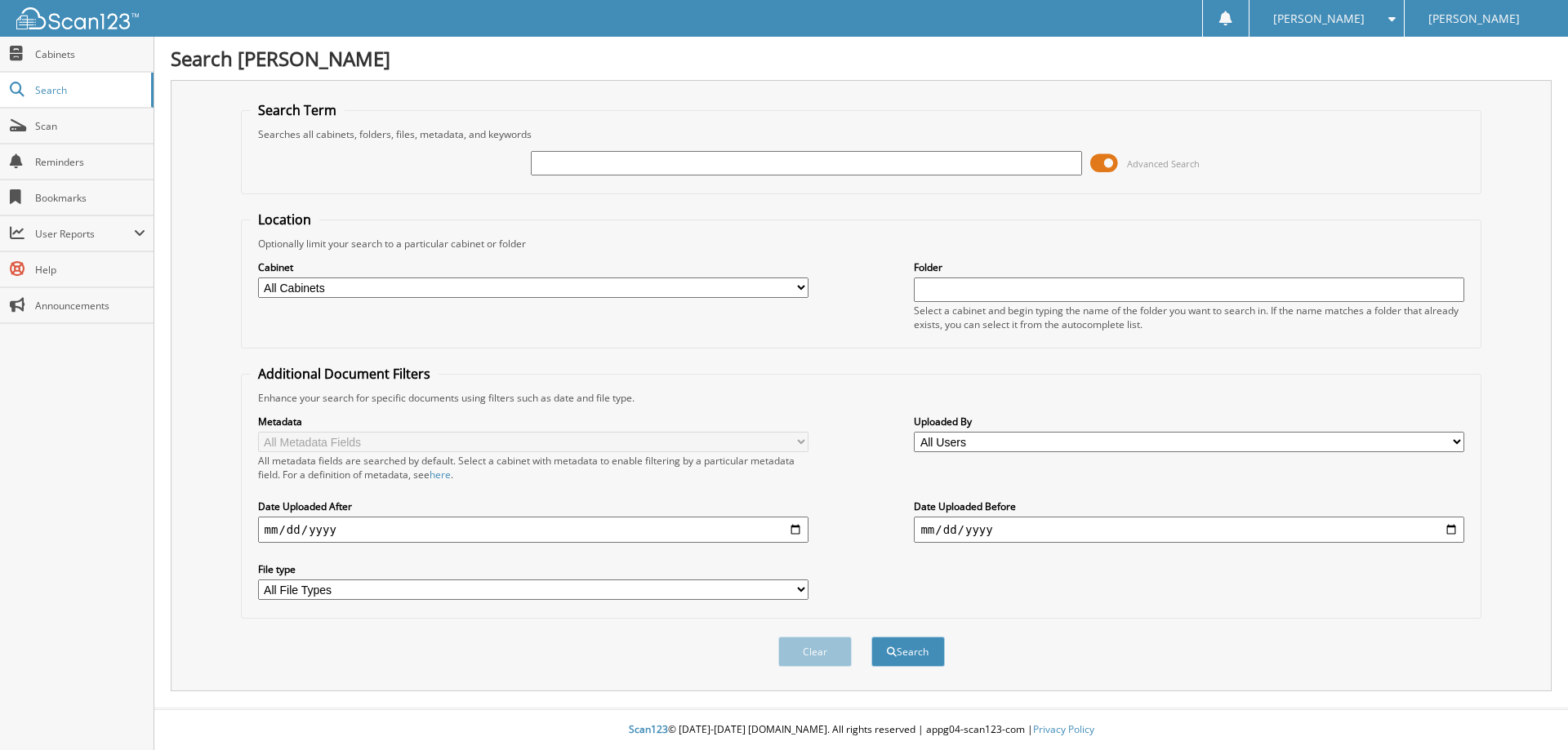
drag, startPoint x: 657, startPoint y: 155, endPoint x: 648, endPoint y: 161, distance: 10.8
click at [656, 158] on input "text" at bounding box center [806, 163] width 550 height 25
type input "X1464"
click at [871, 637] on button "Search" at bounding box center [908, 651] width 74 height 31
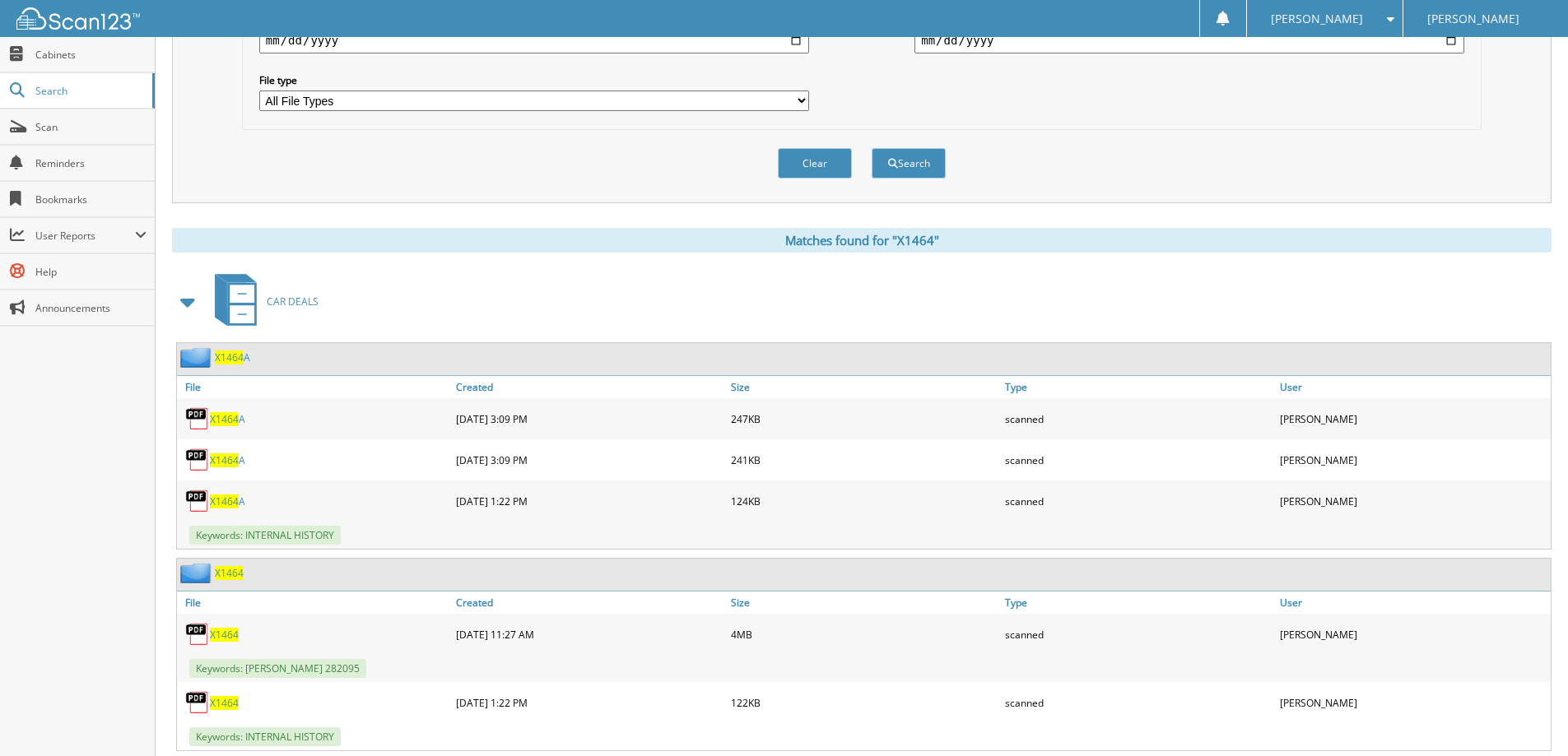
scroll to position [539, 0]
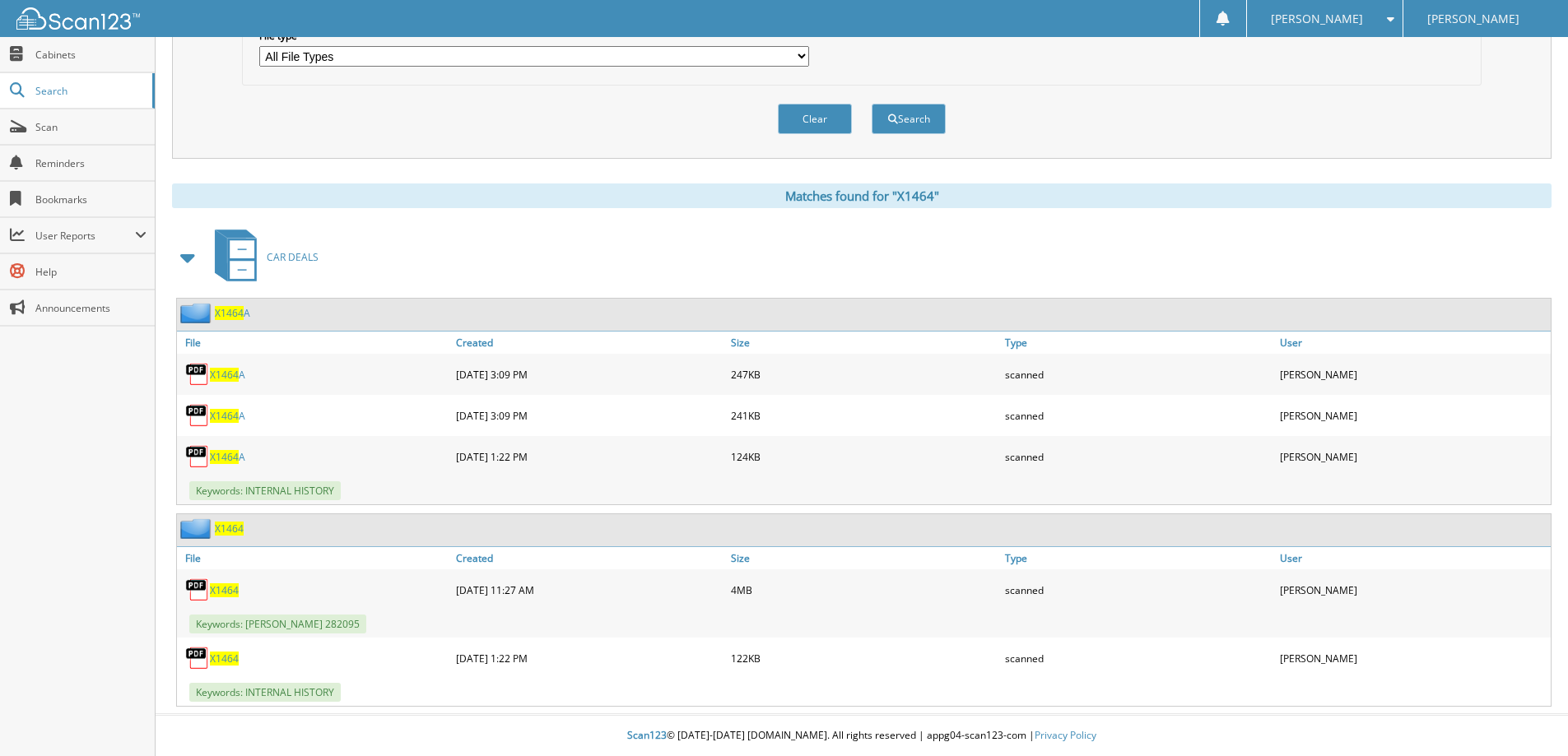
click at [233, 588] on span "X1464" at bounding box center [224, 590] width 29 height 14
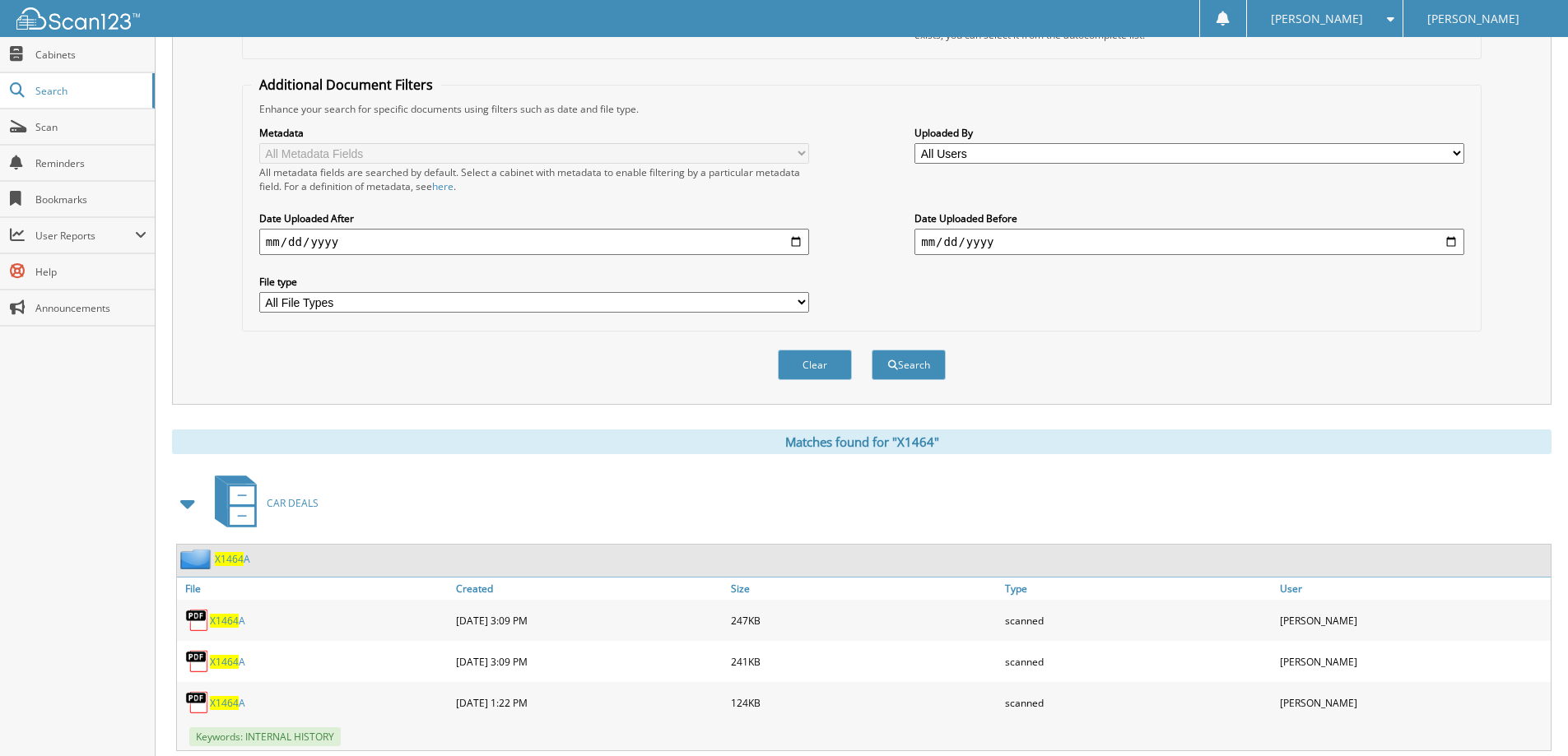
scroll to position [46, 0]
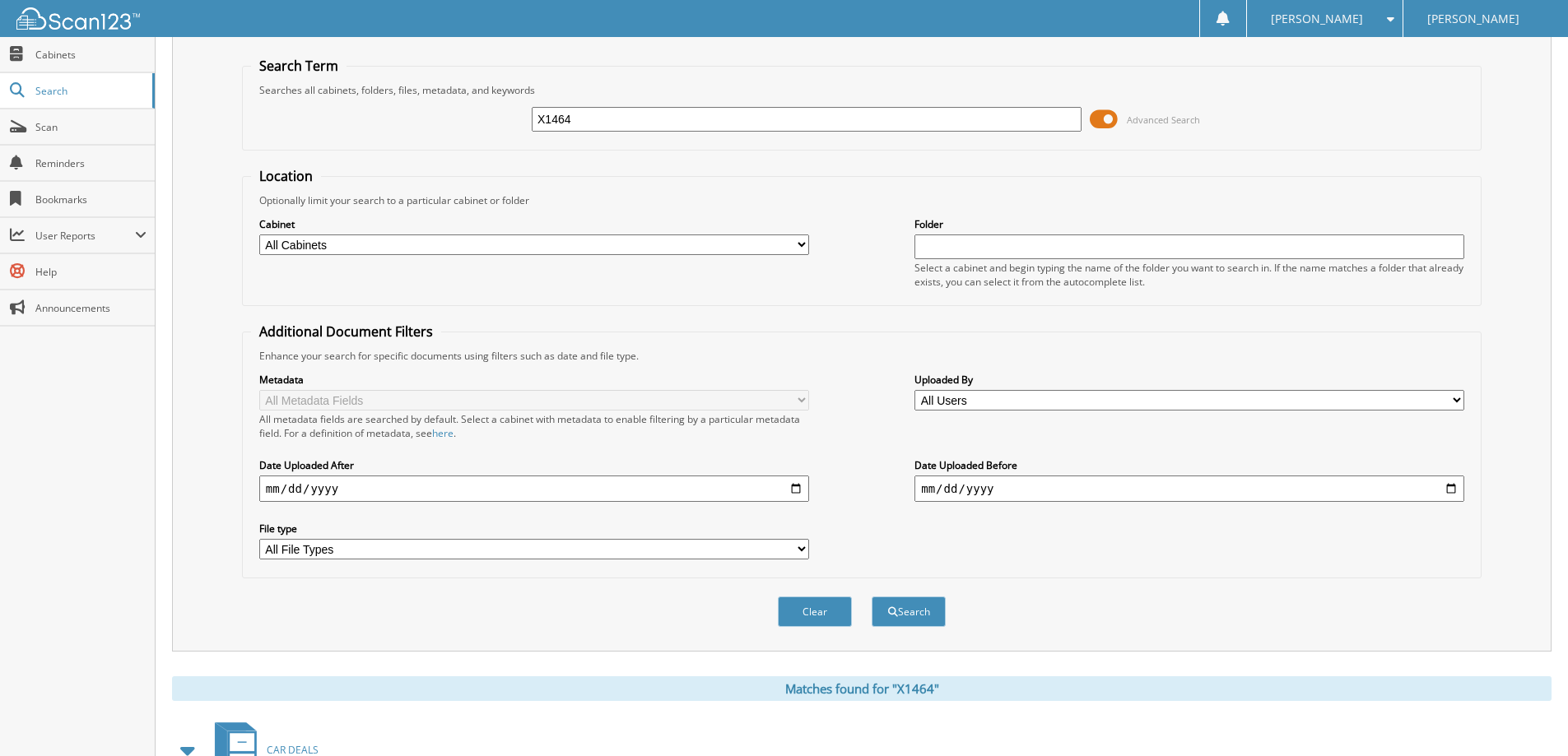
click at [722, 113] on input "X1464" at bounding box center [806, 119] width 549 height 25
type input "X1464A"
click at [871, 597] on button "Search" at bounding box center [908, 612] width 75 height 31
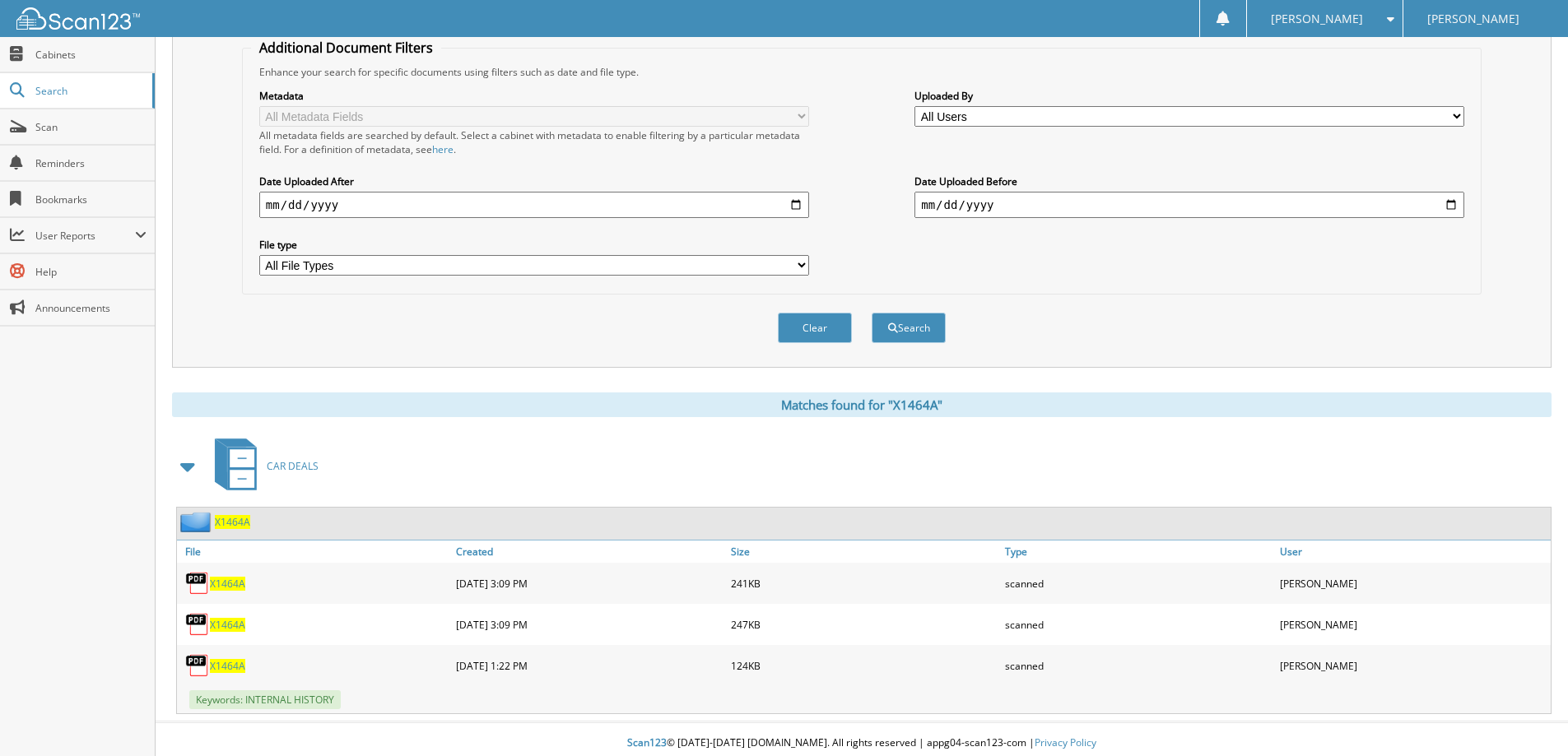
scroll to position [338, 0]
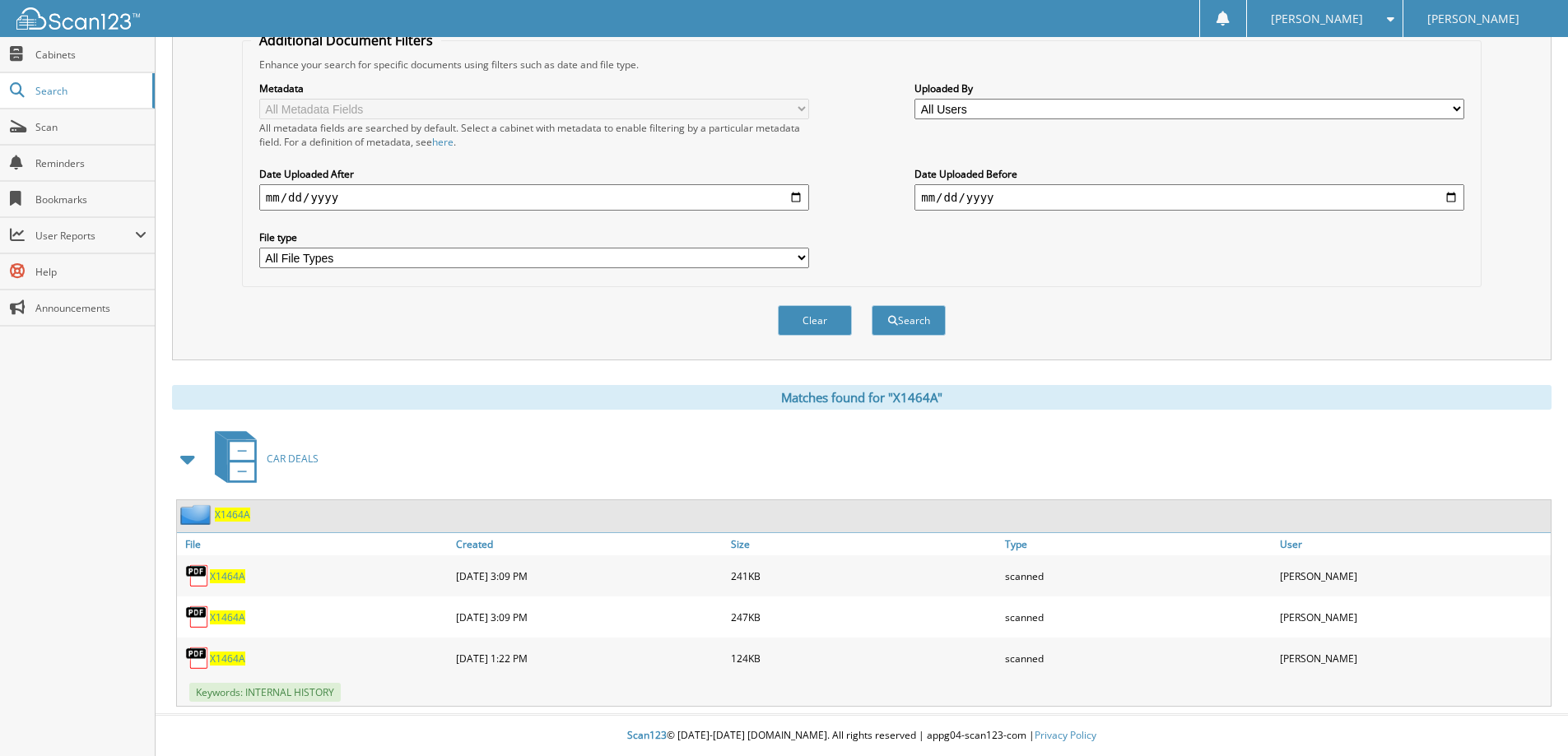
click at [225, 579] on span "X1464A" at bounding box center [228, 576] width 36 height 14
click at [223, 611] on link "X1464A" at bounding box center [228, 618] width 36 height 14
click at [219, 656] on span "X1464A" at bounding box center [228, 659] width 36 height 14
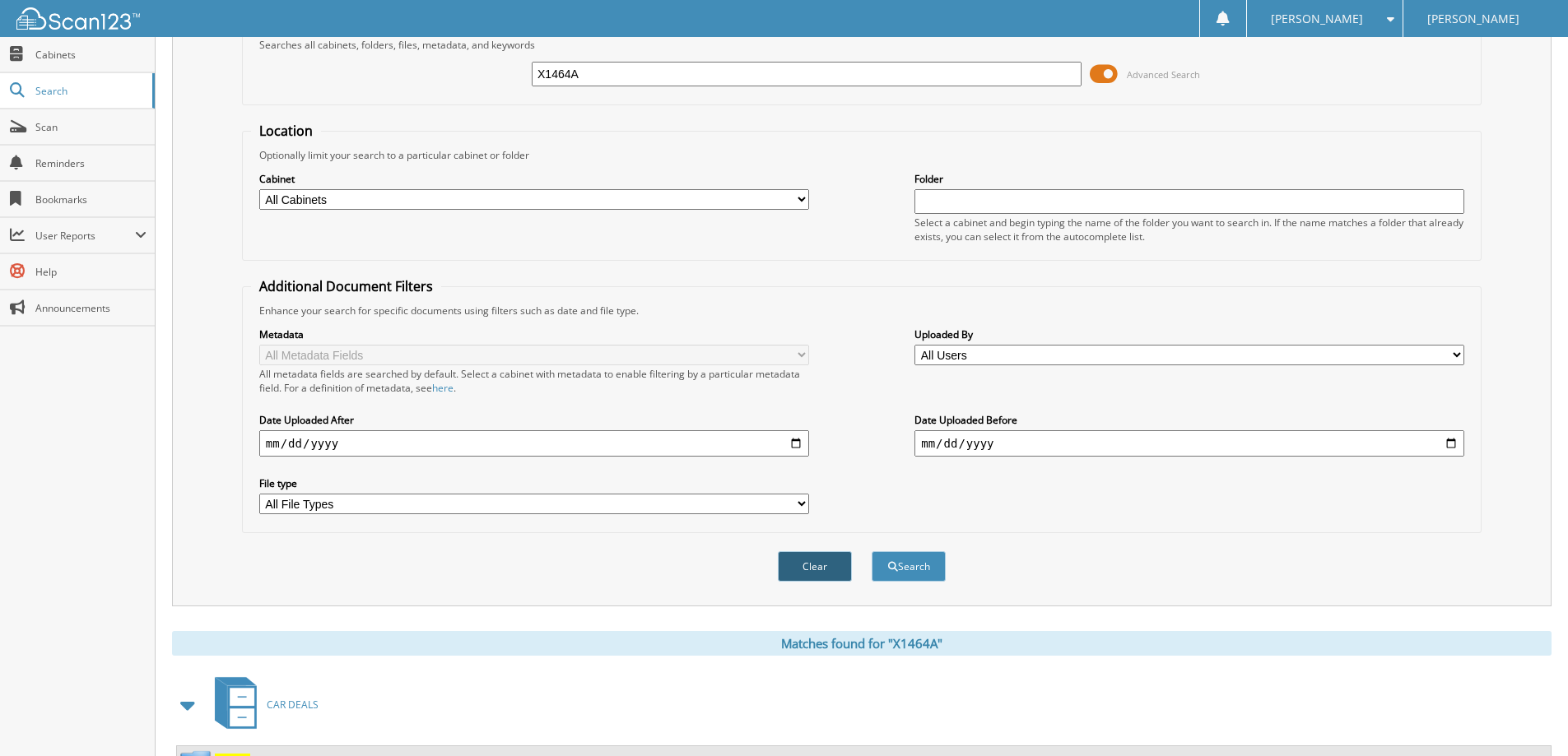
click at [824, 577] on button "Clear" at bounding box center [815, 566] width 75 height 31
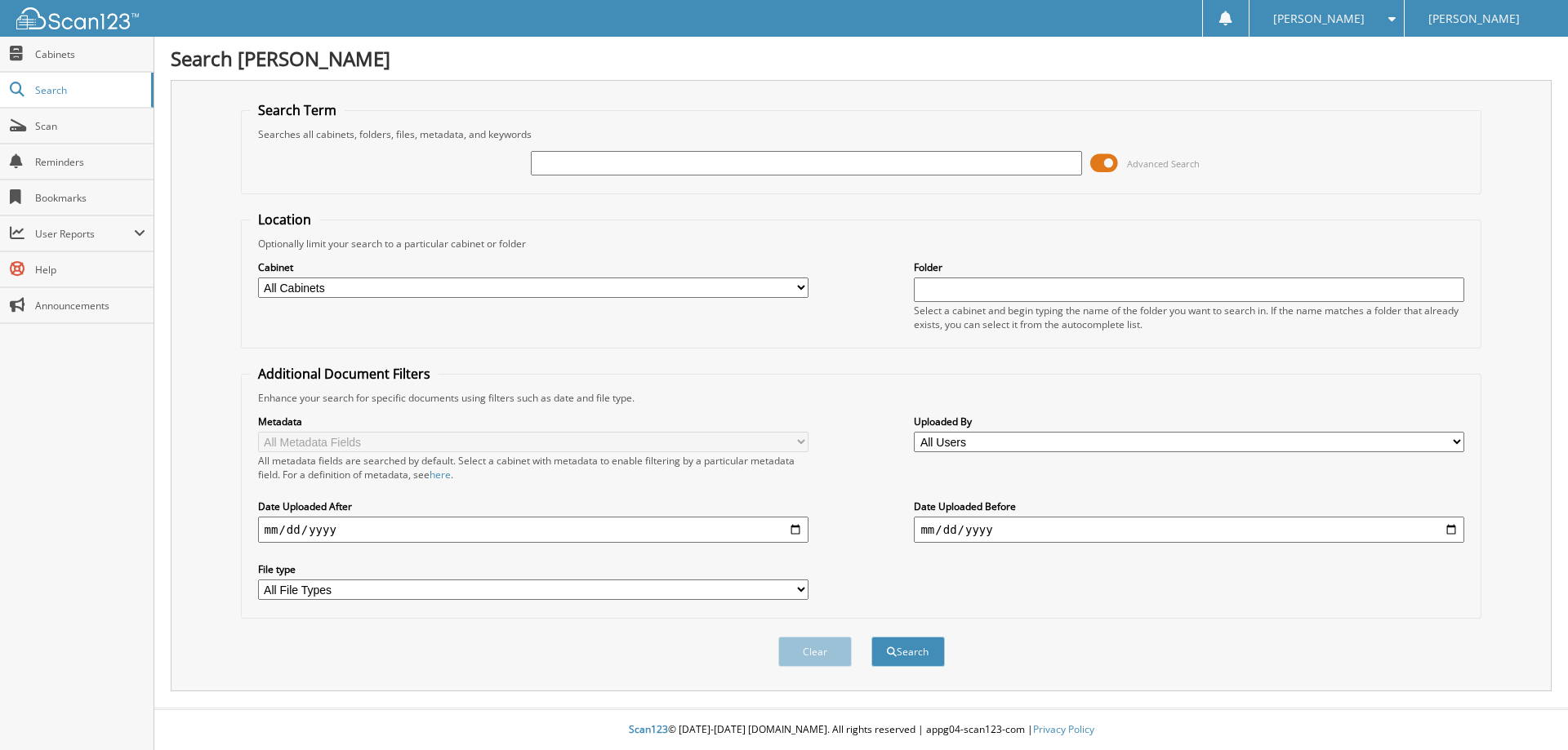
drag, startPoint x: 720, startPoint y: 138, endPoint x: 737, endPoint y: 157, distance: 25.5
click at [722, 141] on div "Searches all cabinets, folders, files, metadata, and keywords" at bounding box center [861, 134] width 1223 height 14
click at [738, 157] on input "text" at bounding box center [806, 163] width 550 height 25
type input "X1466"
click at [871, 637] on button "Search" at bounding box center [908, 651] width 74 height 31
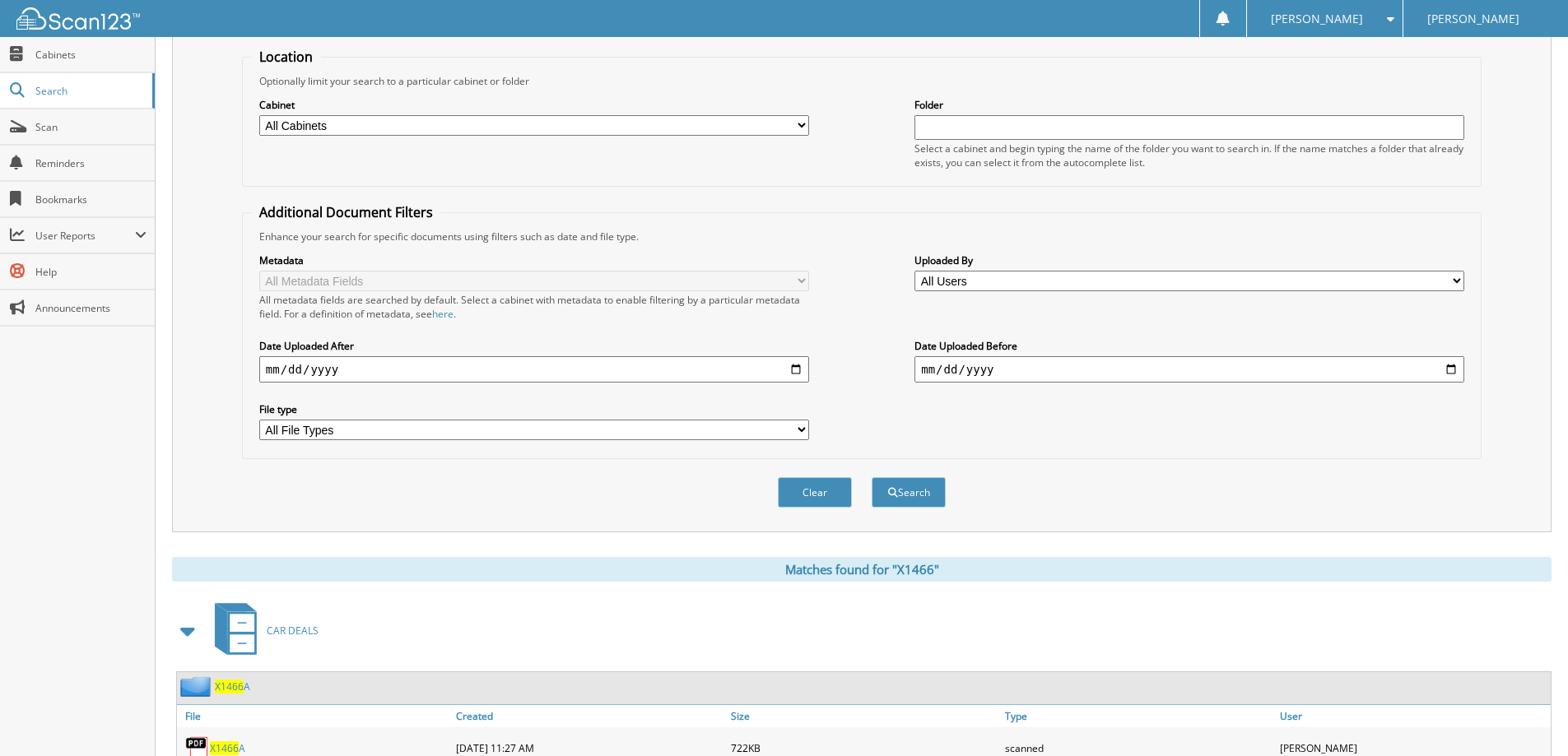
scroll to position [247, 0]
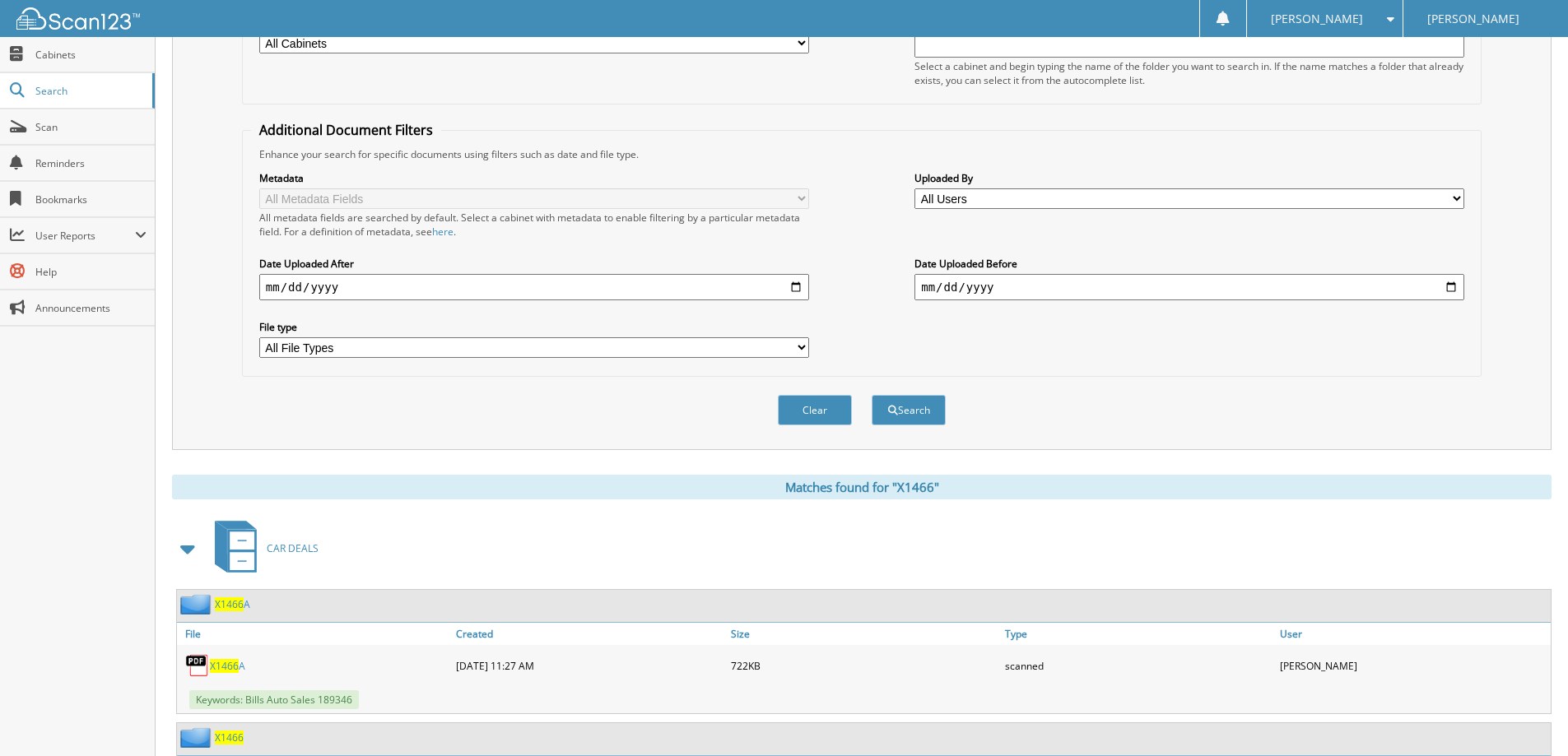
click at [236, 670] on span "X1466" at bounding box center [224, 667] width 29 height 14
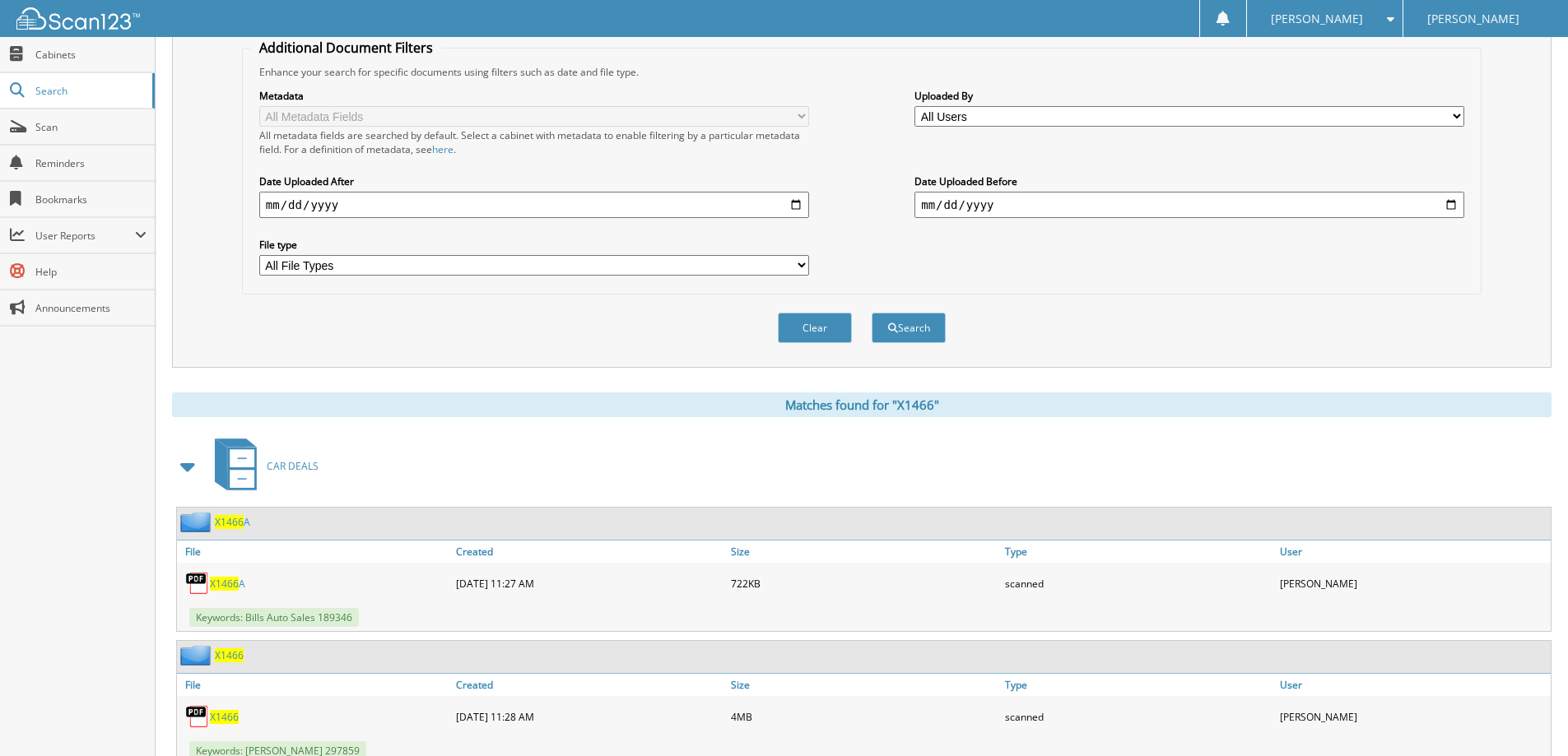
scroll to position [388, 0]
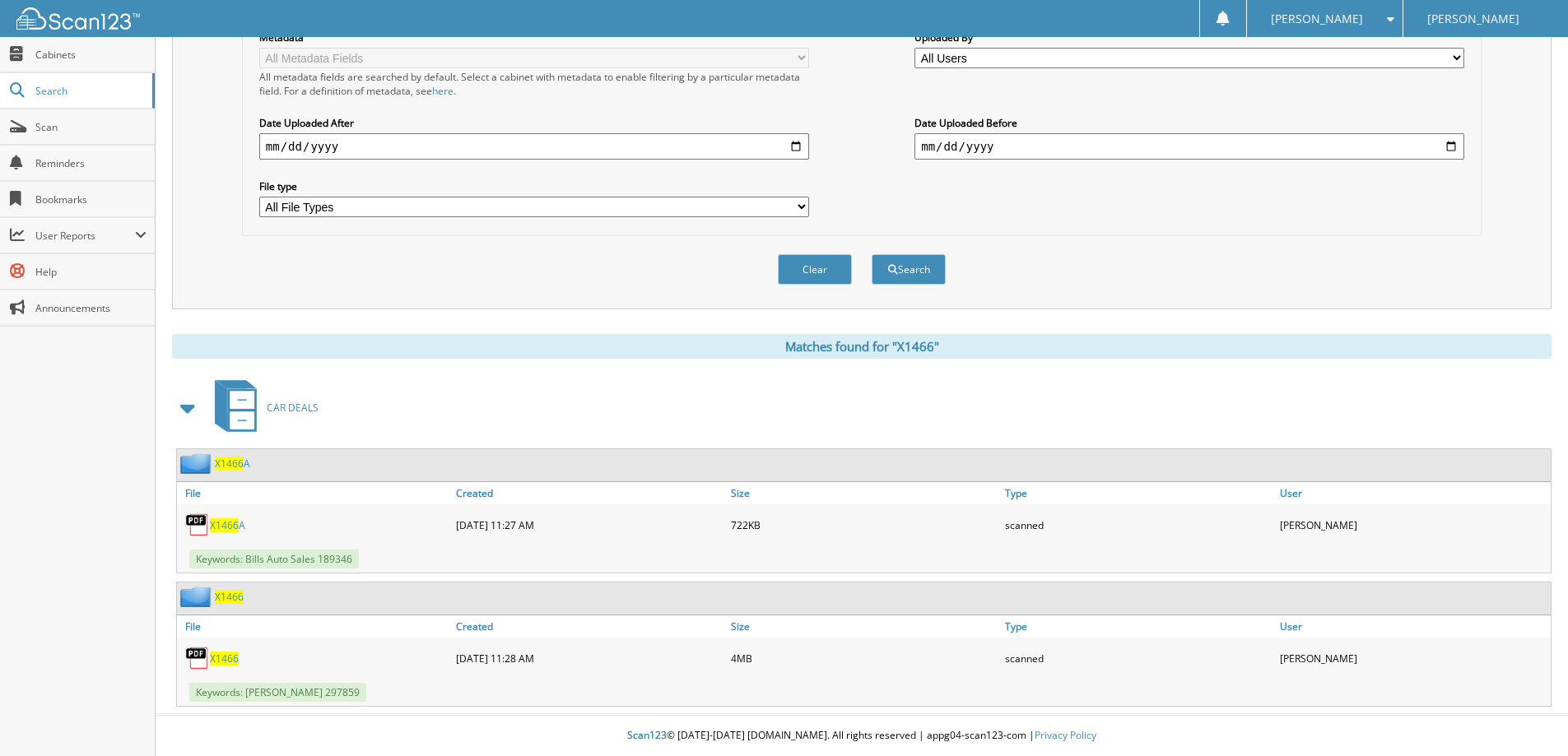
click at [218, 664] on span "X1466" at bounding box center [224, 659] width 29 height 14
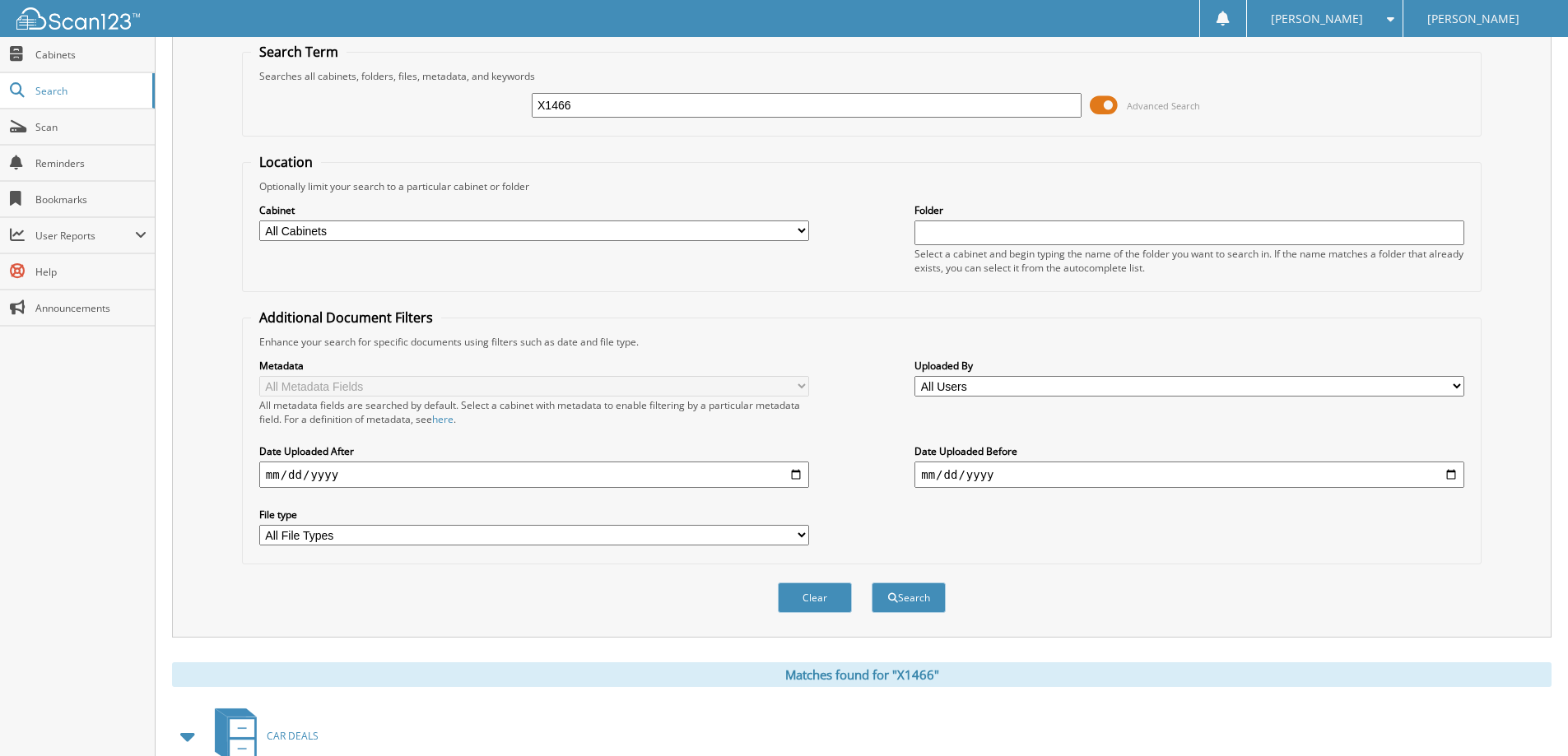
scroll to position [0, 0]
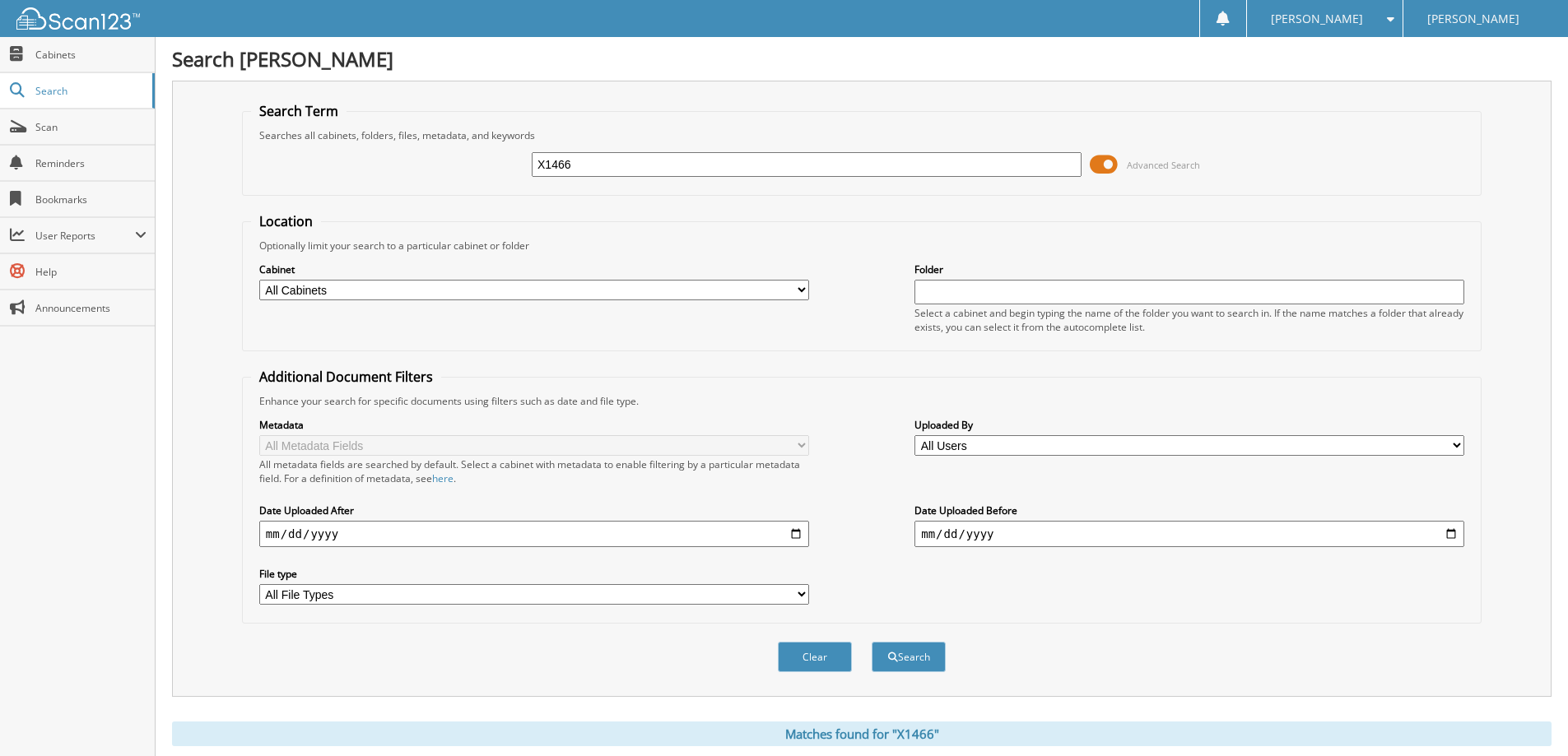
click at [700, 171] on input "X1466" at bounding box center [806, 164] width 549 height 25
type input "X1471"
click at [871, 642] on button "Search" at bounding box center [908, 657] width 75 height 31
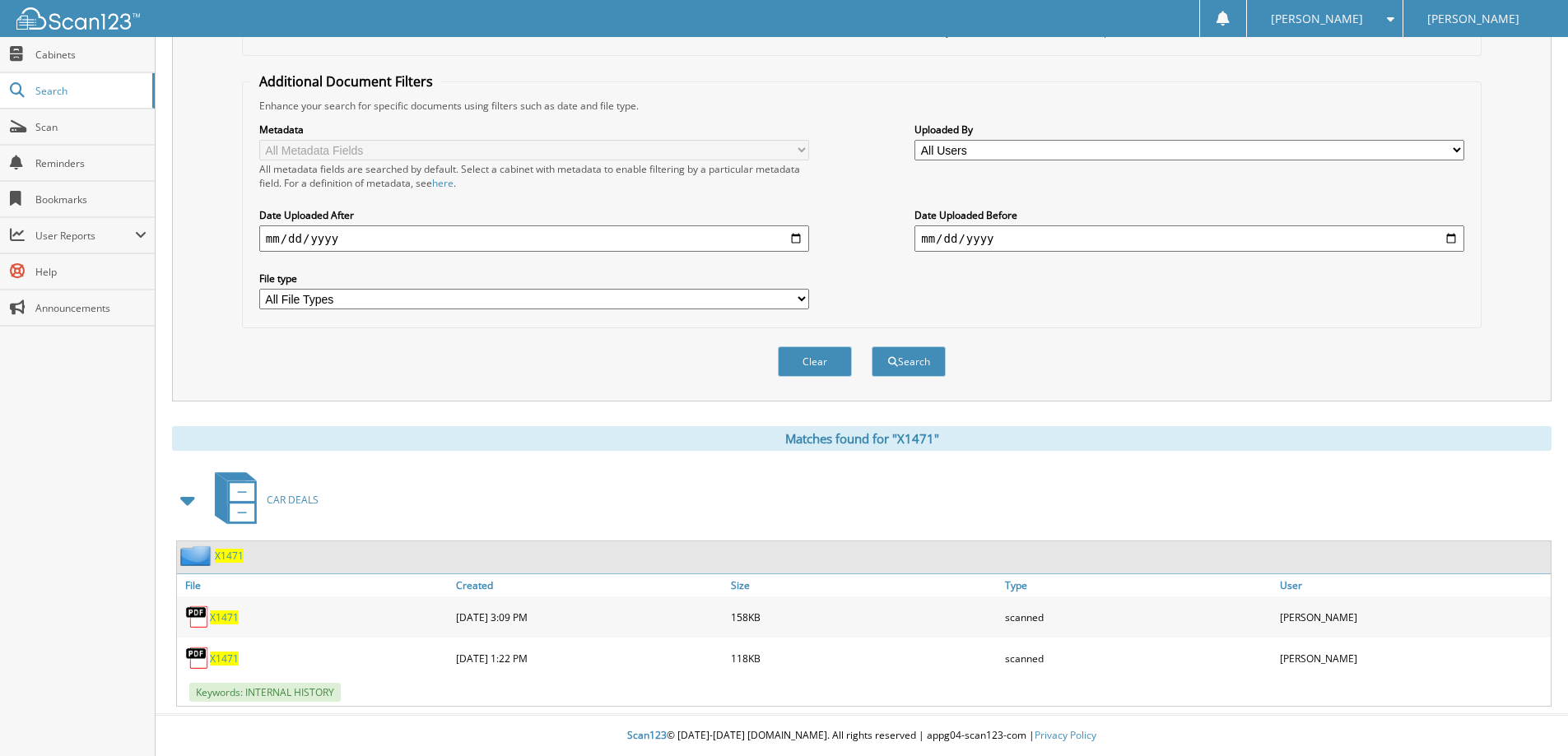
click at [222, 617] on span "X1471" at bounding box center [224, 618] width 29 height 14
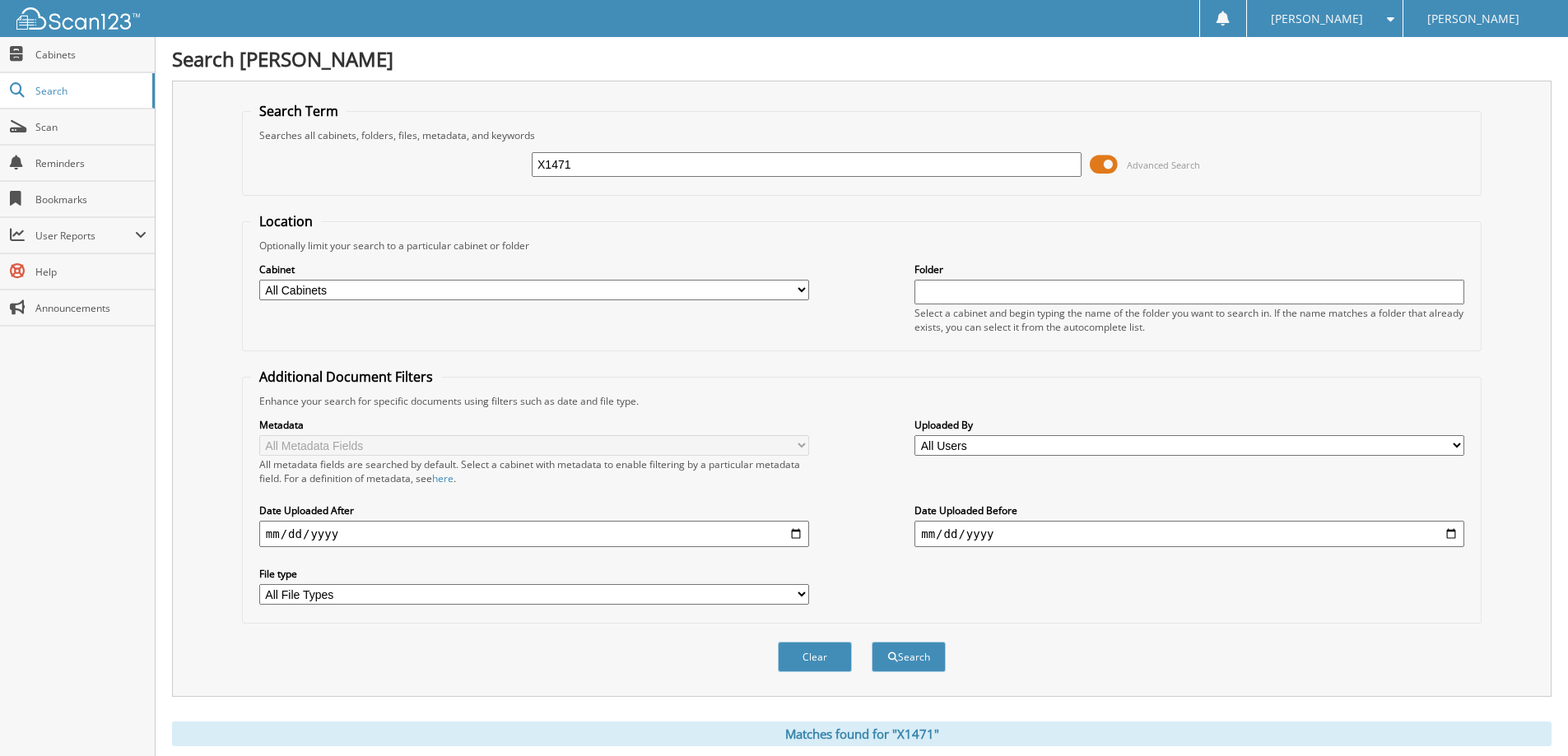
click at [650, 154] on input "X1471" at bounding box center [806, 164] width 549 height 25
type input "X1472"
click at [871, 642] on button "Search" at bounding box center [908, 657] width 75 height 31
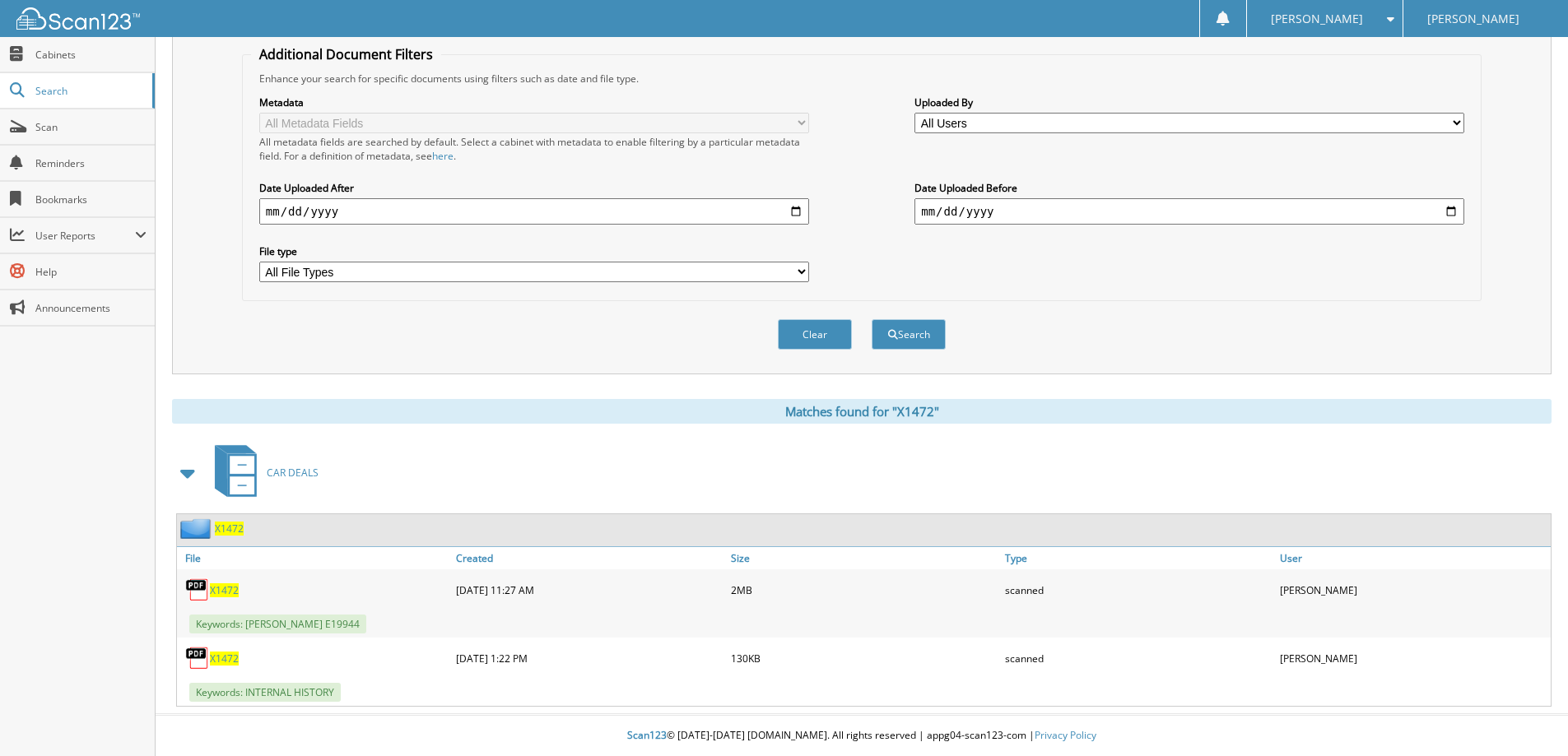
click at [220, 589] on span "X1472" at bounding box center [224, 590] width 29 height 14
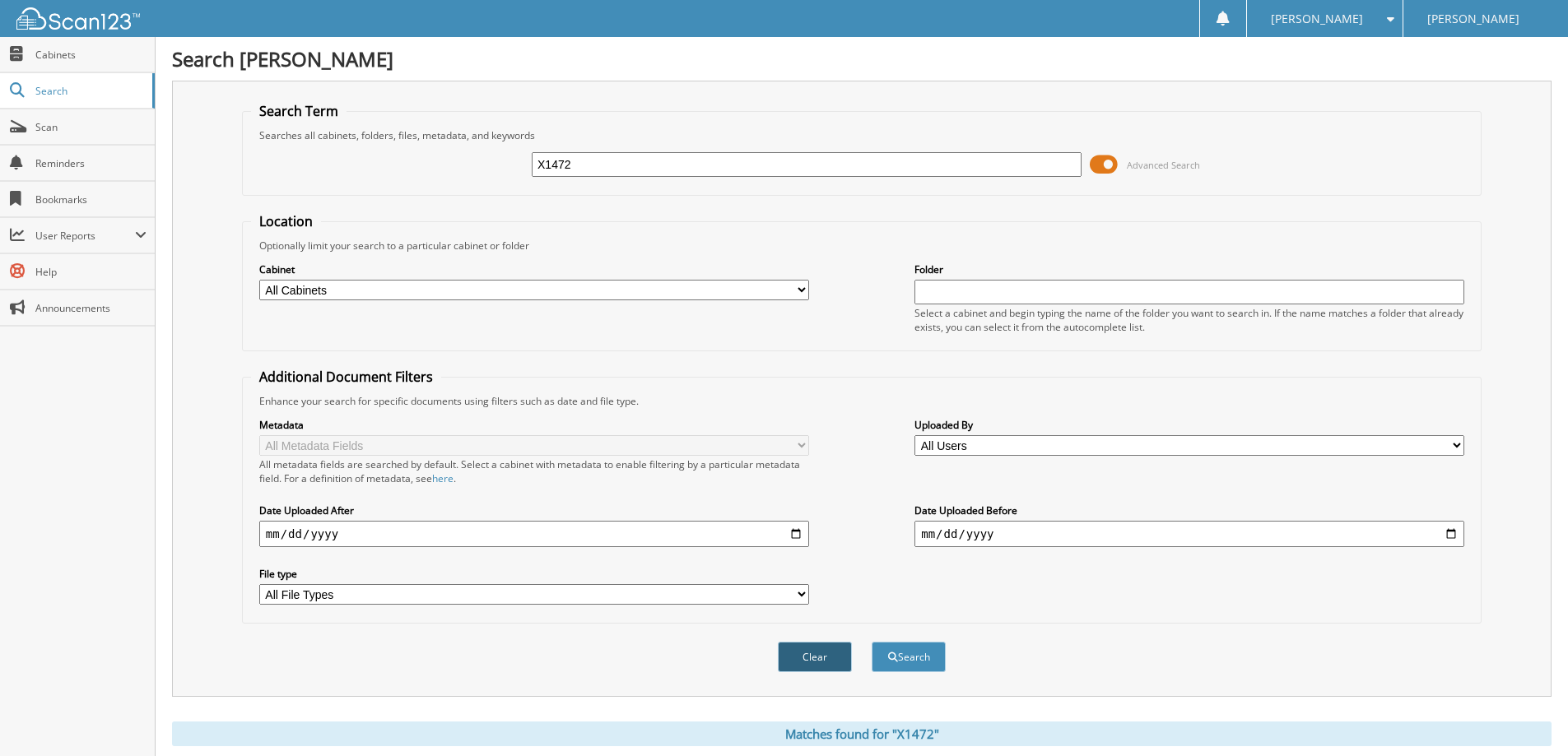
click at [835, 660] on button "Clear" at bounding box center [815, 657] width 75 height 31
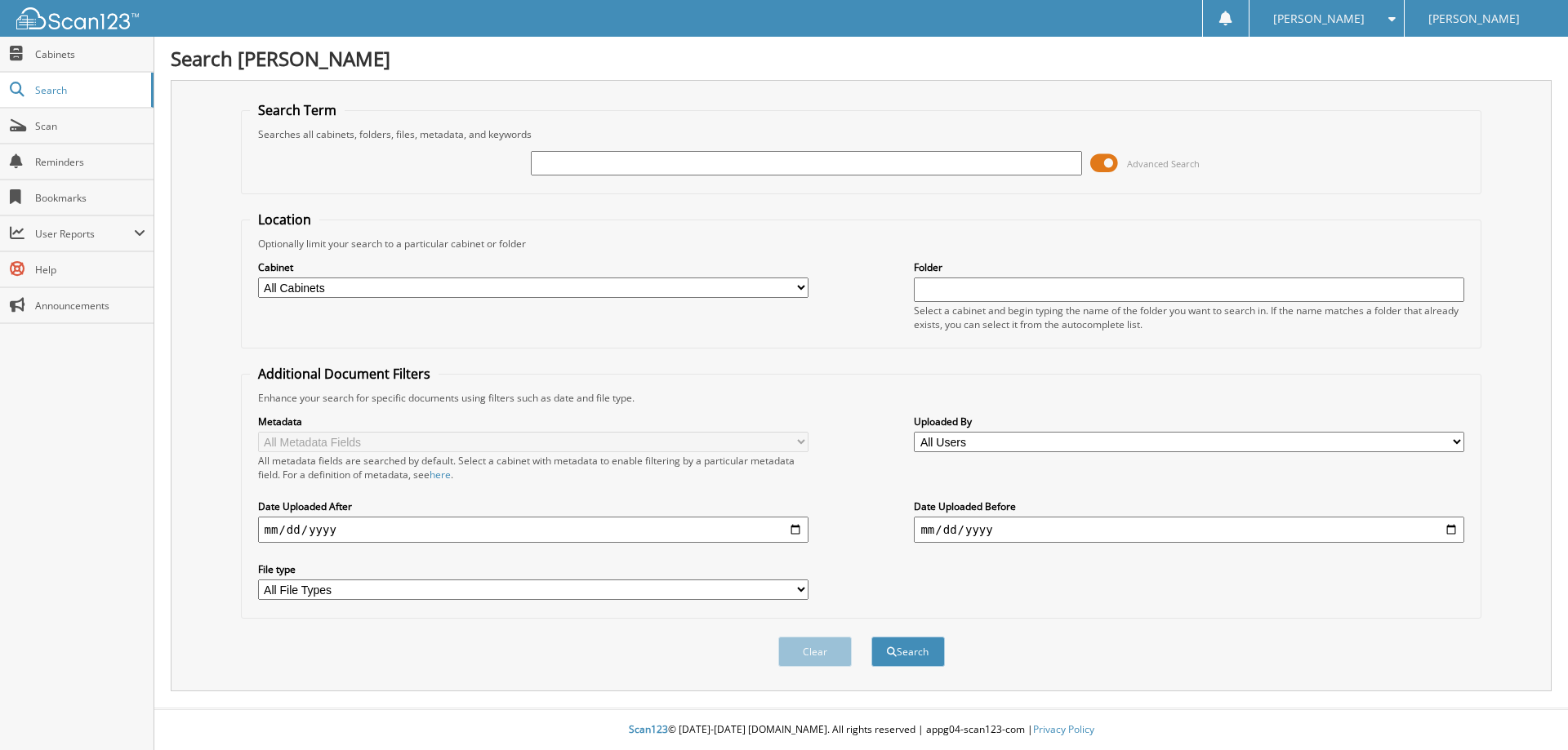
click at [650, 174] on input "text" at bounding box center [806, 163] width 550 height 25
type input "x1490"
click at [871, 637] on button "Search" at bounding box center [908, 651] width 74 height 31
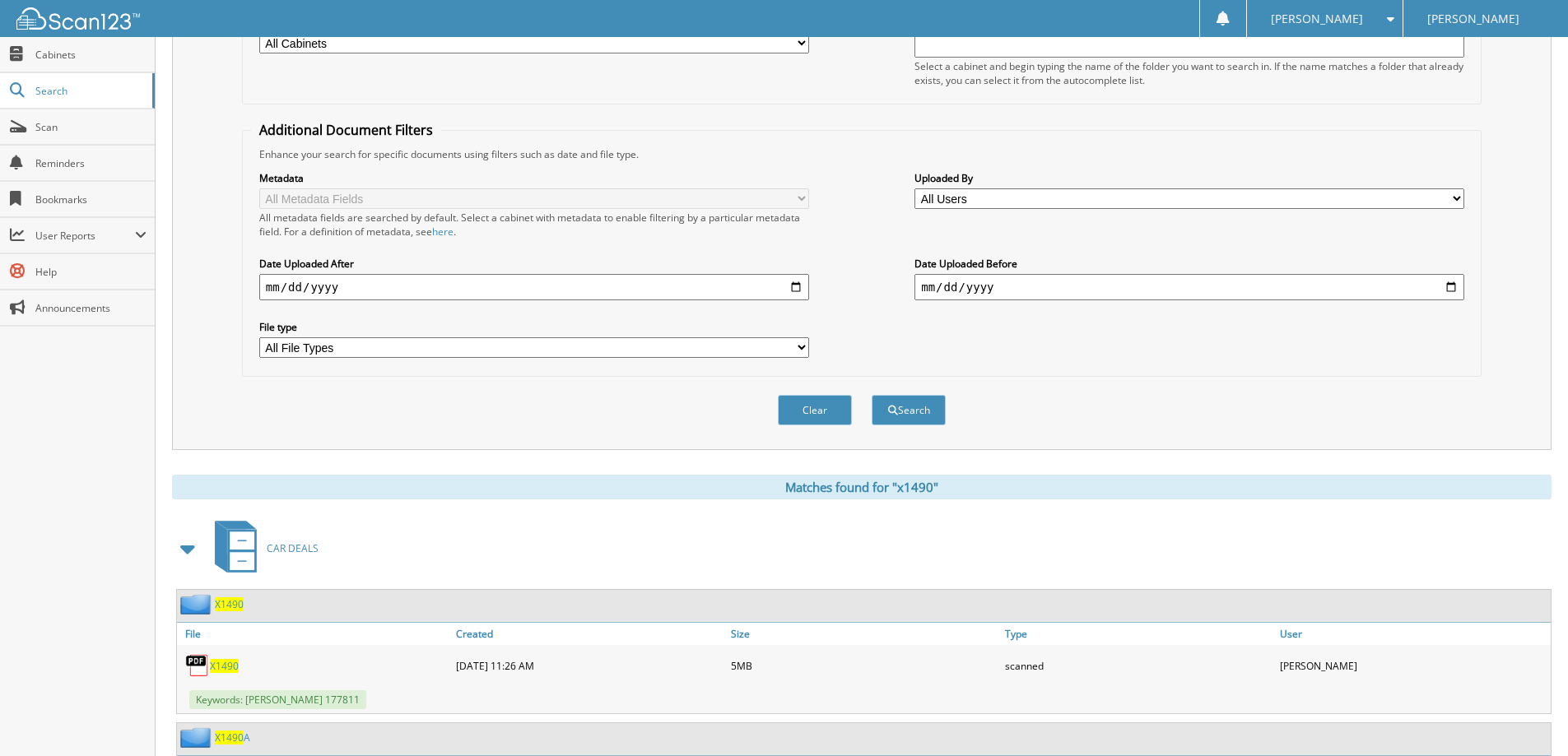
scroll to position [411, 0]
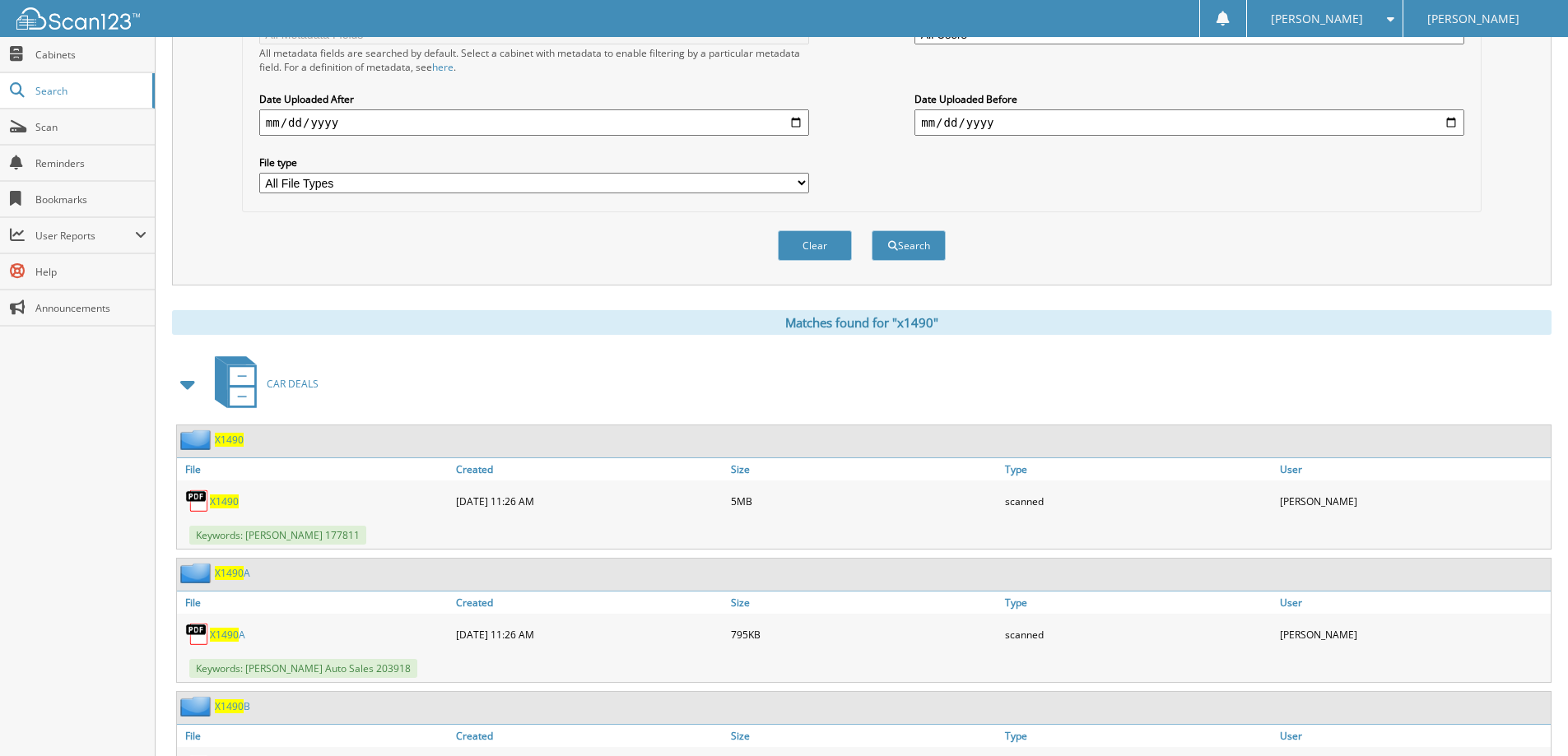
click at [232, 509] on span "X1490" at bounding box center [224, 502] width 29 height 14
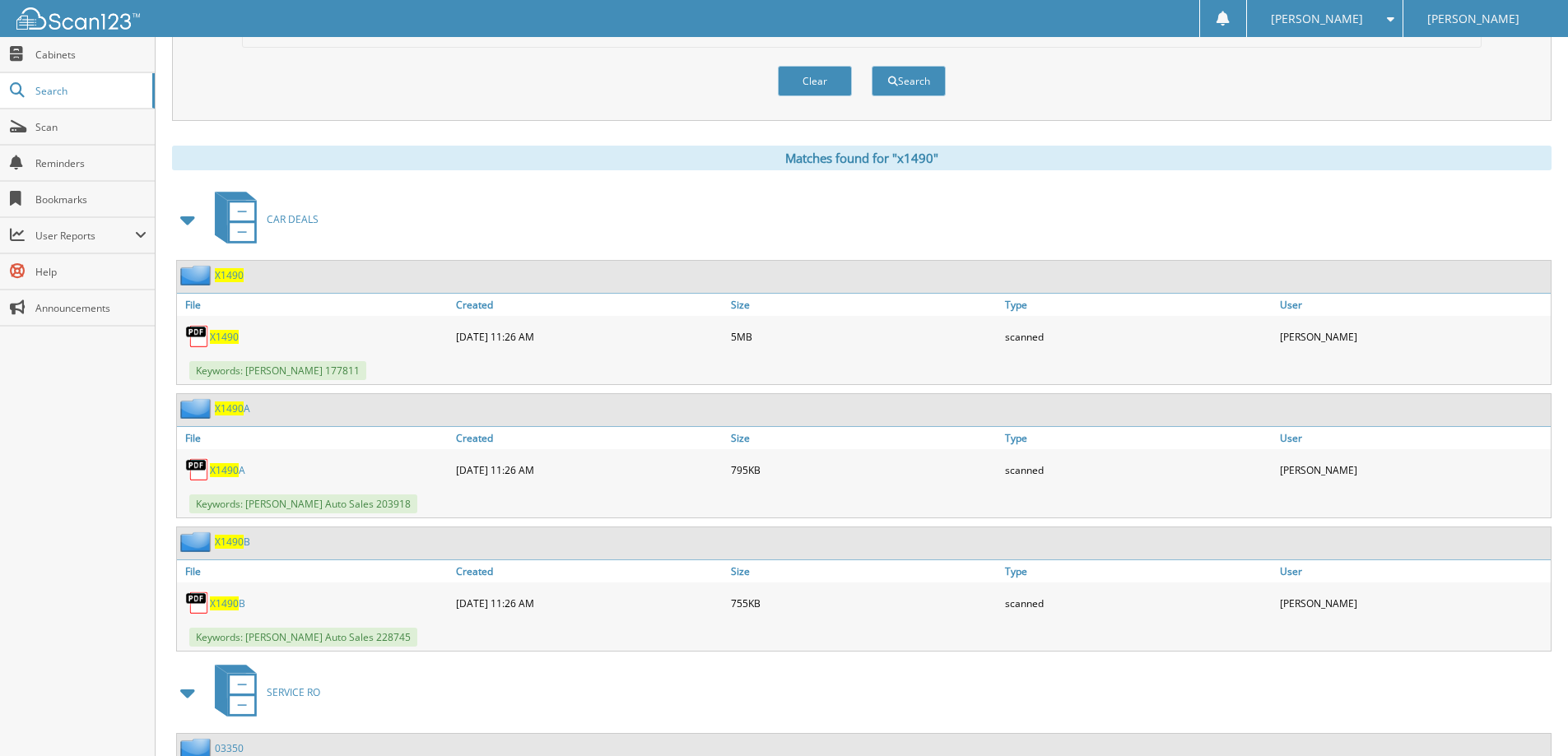
click at [213, 469] on span "X1490" at bounding box center [224, 470] width 29 height 14
click at [233, 607] on span "X1490" at bounding box center [224, 604] width 29 height 14
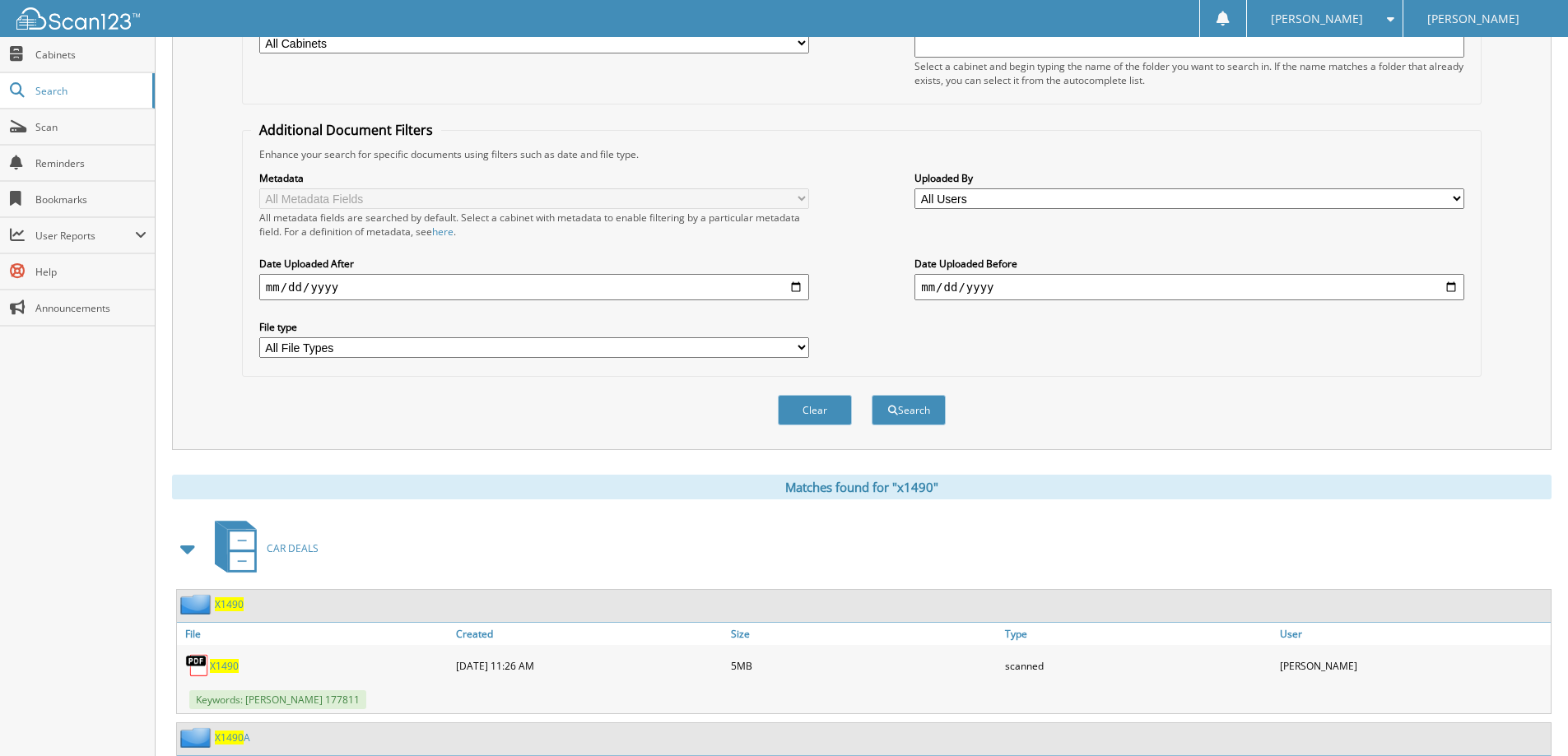
drag, startPoint x: 816, startPoint y: 411, endPoint x: 741, endPoint y: 300, distance: 134.0
click at [813, 410] on button "Clear" at bounding box center [815, 410] width 75 height 31
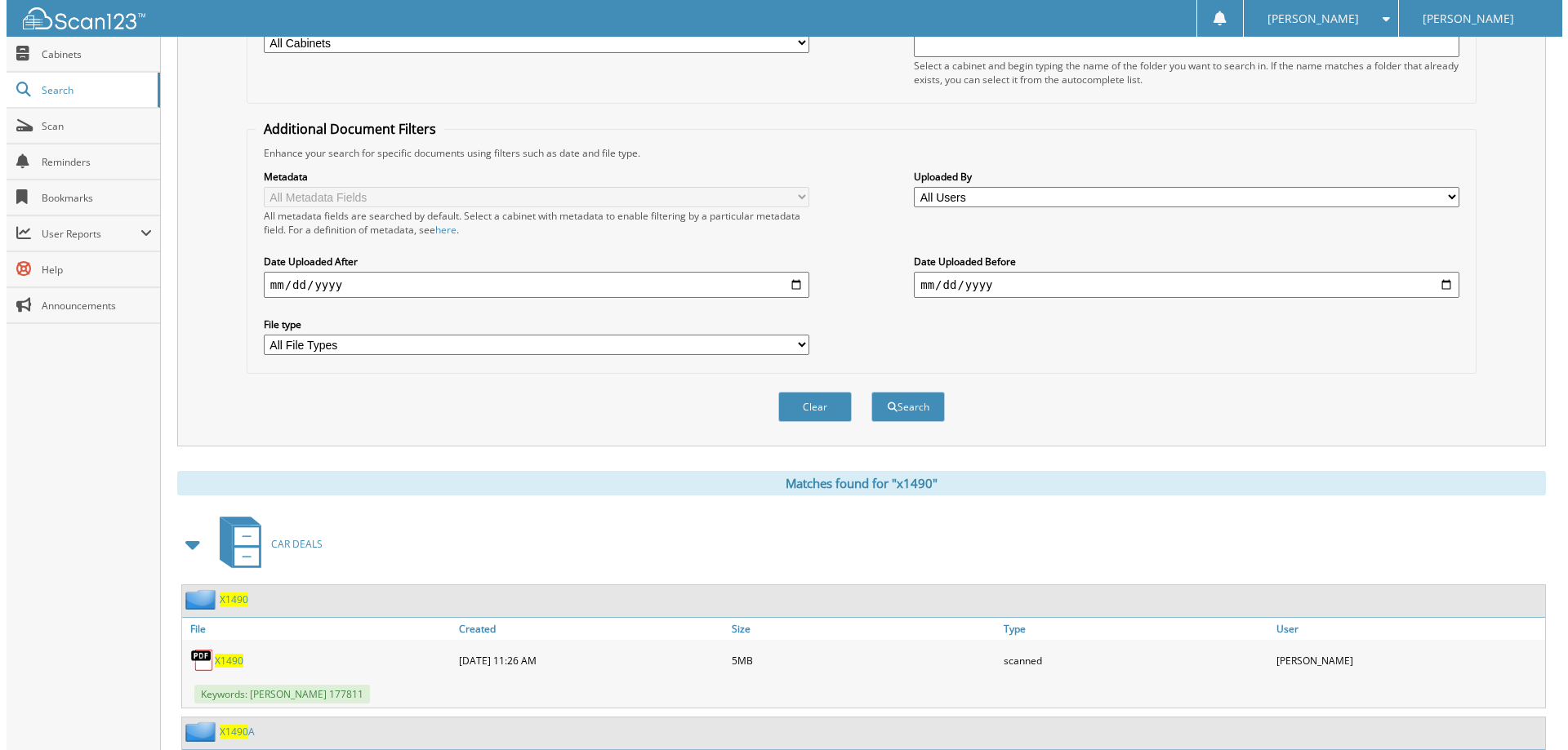
scroll to position [0, 0]
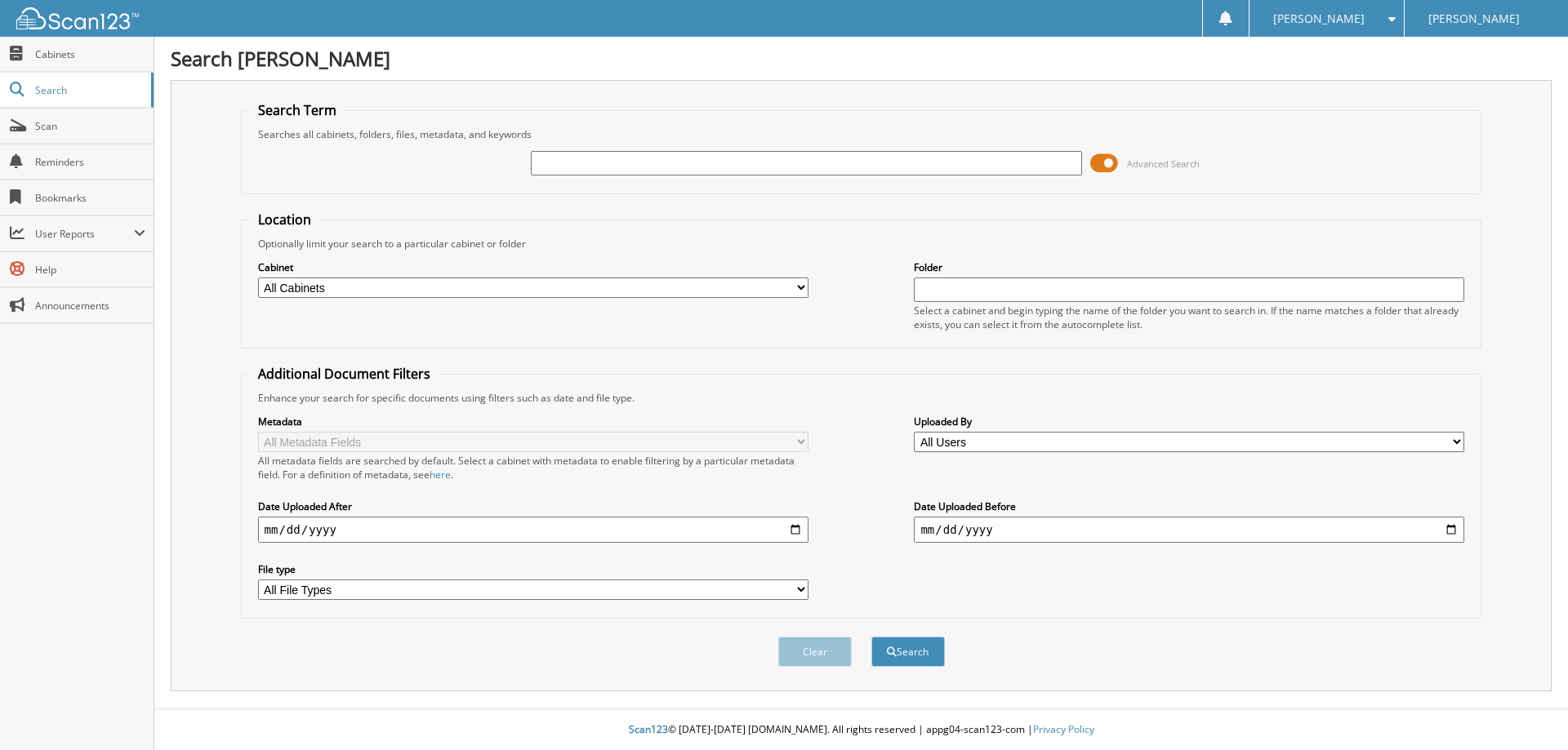
click at [648, 177] on div "Advanced Search" at bounding box center [861, 163] width 1223 height 44
click at [648, 167] on input "text" at bounding box center [806, 163] width 550 height 25
type input "X1509"
click at [871, 637] on button "Search" at bounding box center [908, 651] width 74 height 31
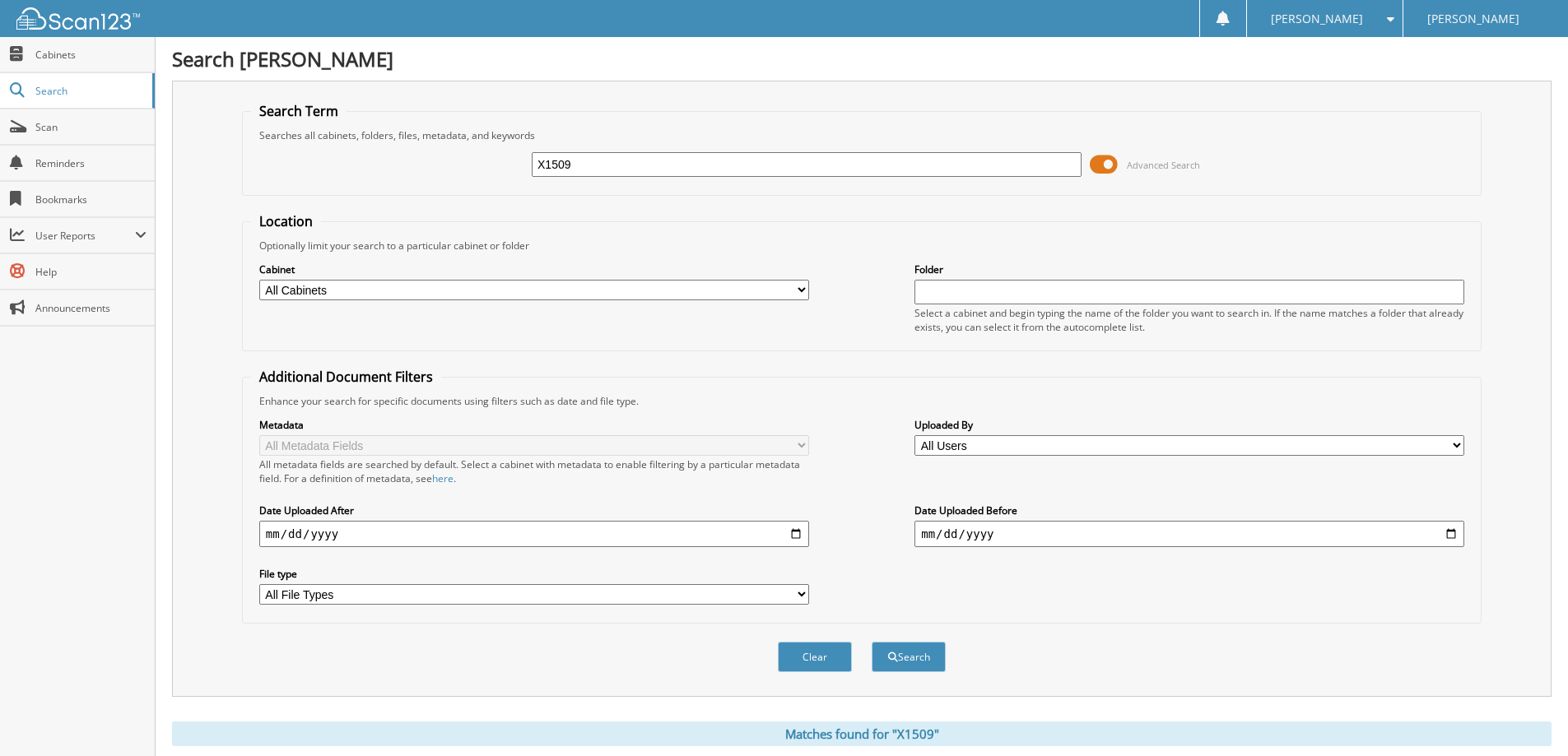
click at [673, 166] on input "X1509" at bounding box center [806, 164] width 549 height 25
type input "X1517A"
click at [871, 642] on button "Search" at bounding box center [908, 657] width 75 height 31
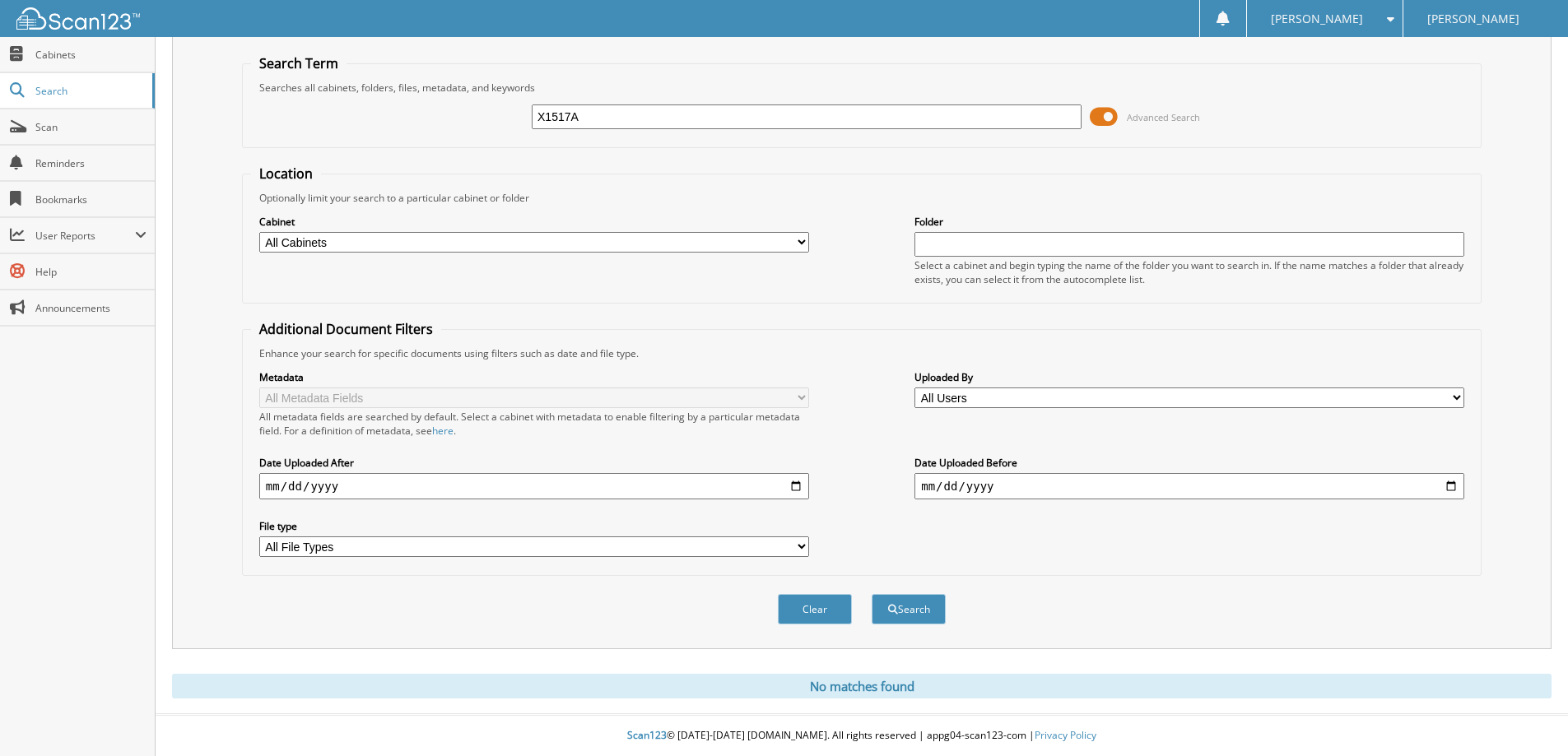
click at [627, 119] on input "X1517A" at bounding box center [806, 116] width 549 height 25
type input "X1517B"
click at [871, 594] on button "Search" at bounding box center [908, 609] width 75 height 31
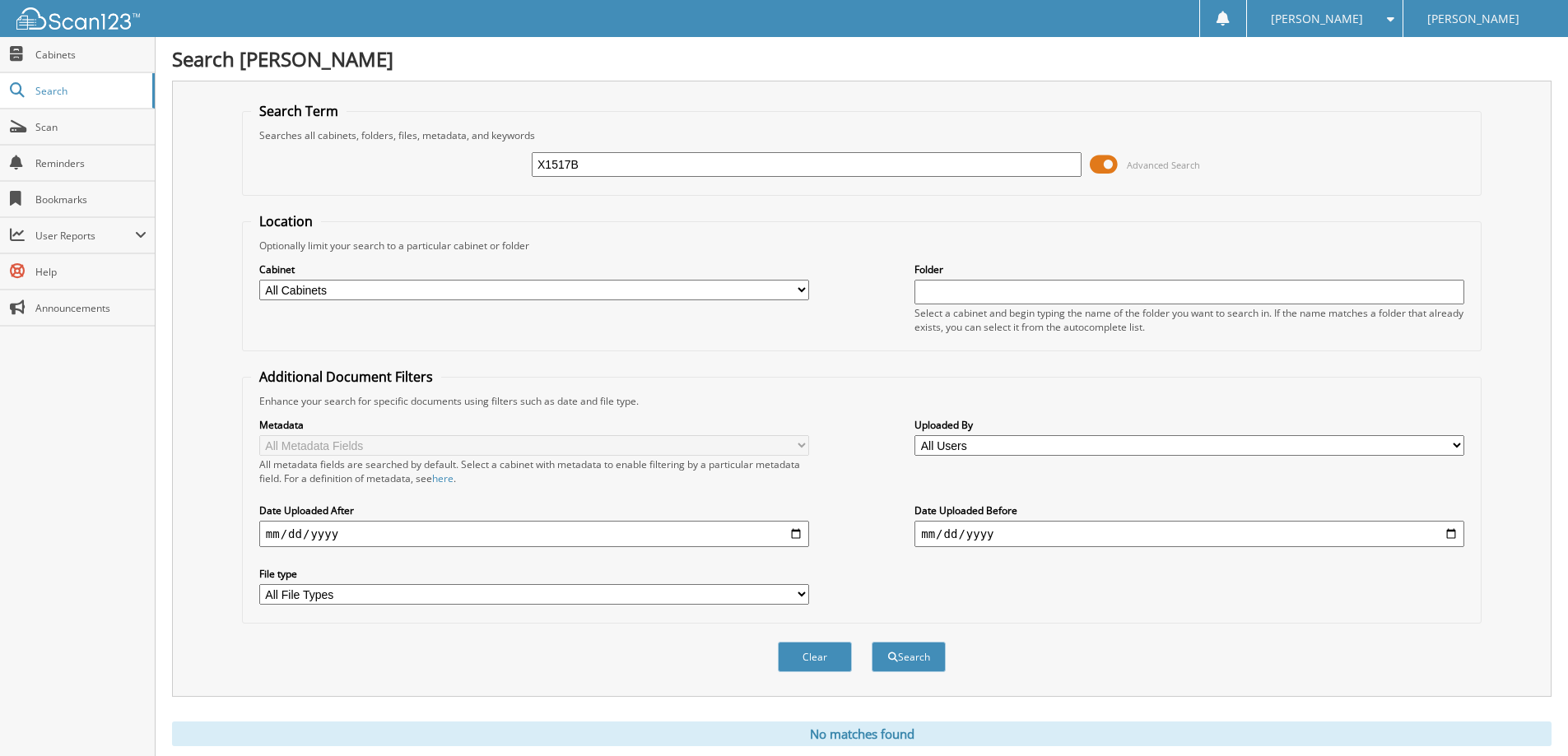
scroll to position [49, 0]
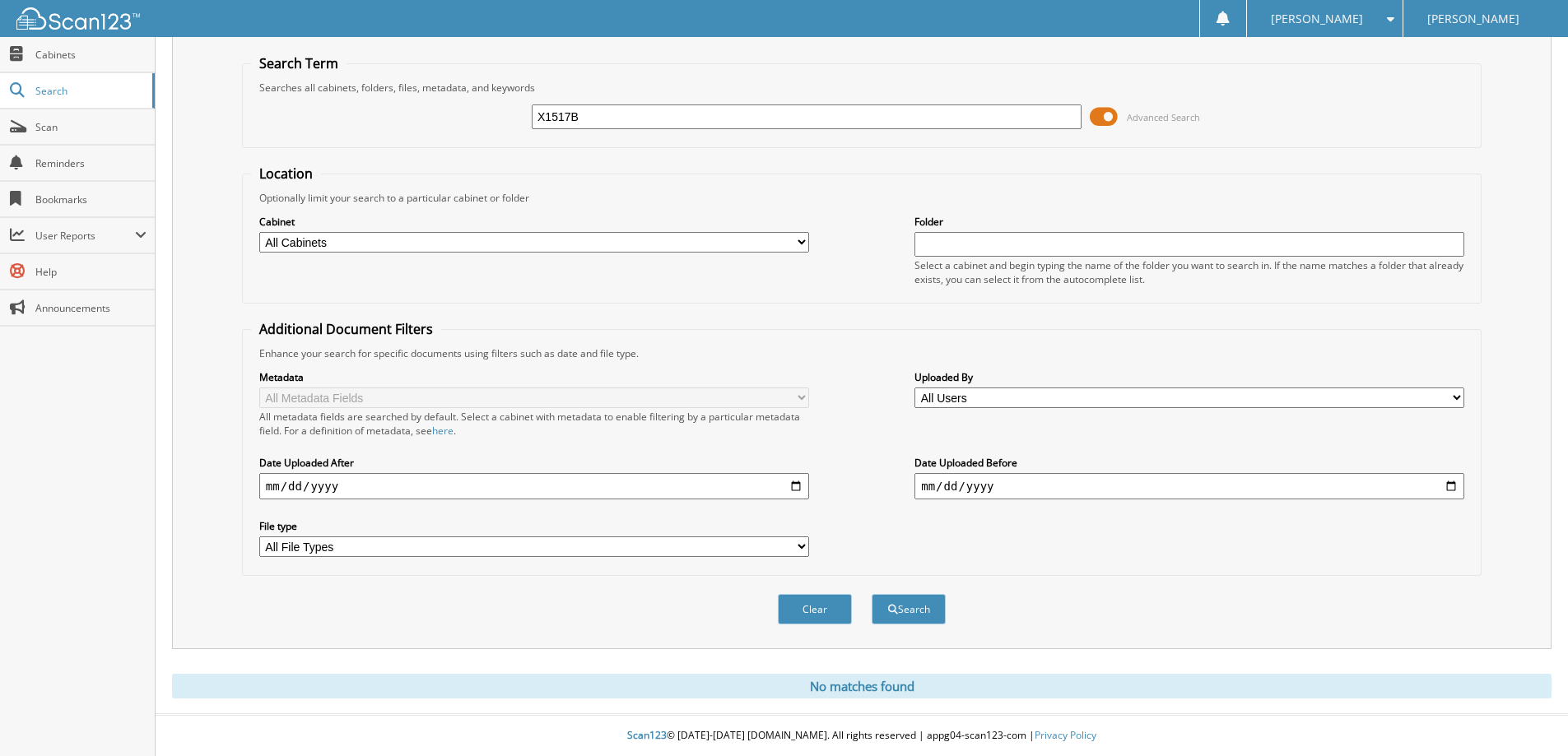
drag, startPoint x: 811, startPoint y: 609, endPoint x: 761, endPoint y: 348, distance: 265.7
click at [809, 608] on button "Clear" at bounding box center [815, 609] width 75 height 31
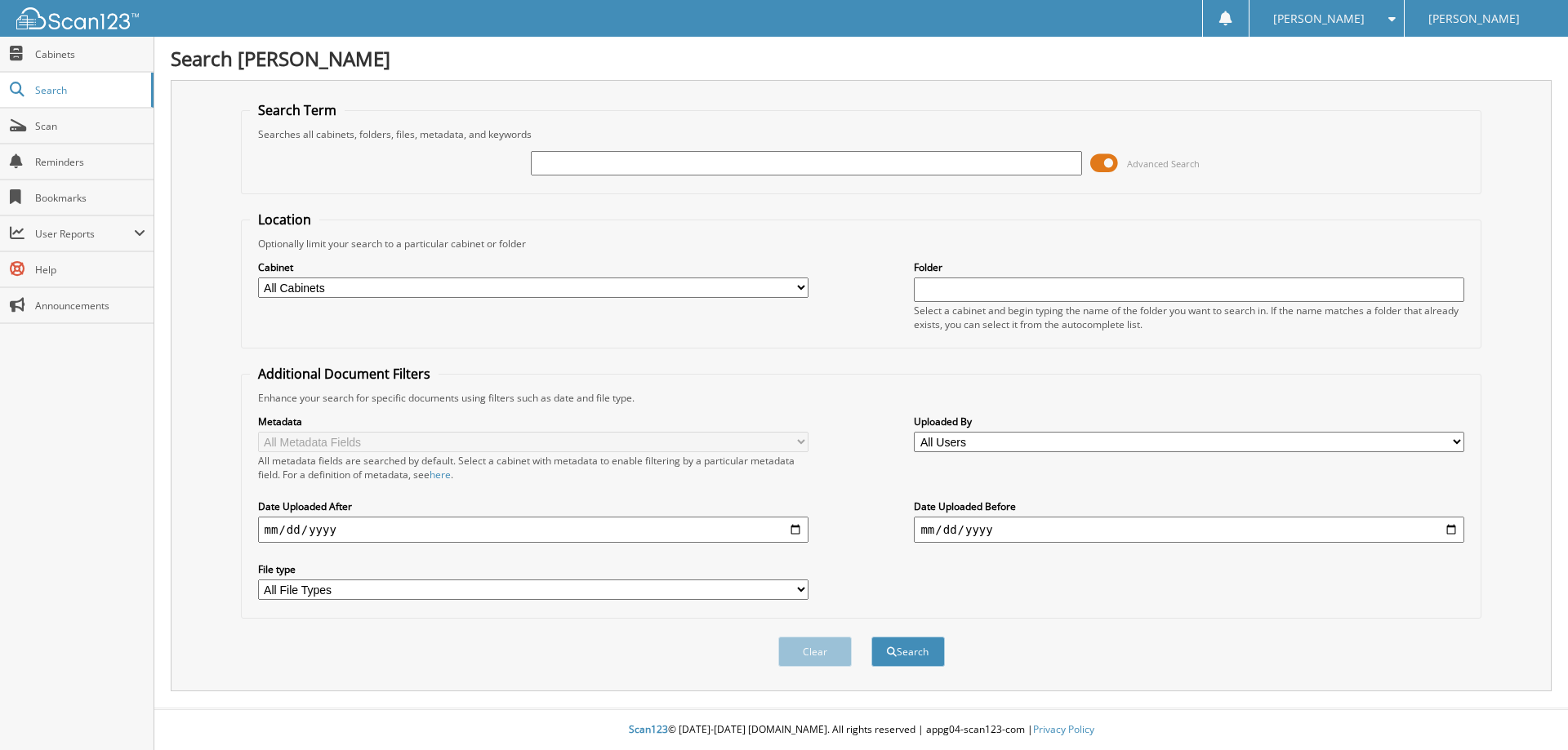
click at [620, 155] on input "text" at bounding box center [806, 163] width 550 height 25
type input "X1519"
click at [871, 637] on button "Search" at bounding box center [908, 651] width 74 height 31
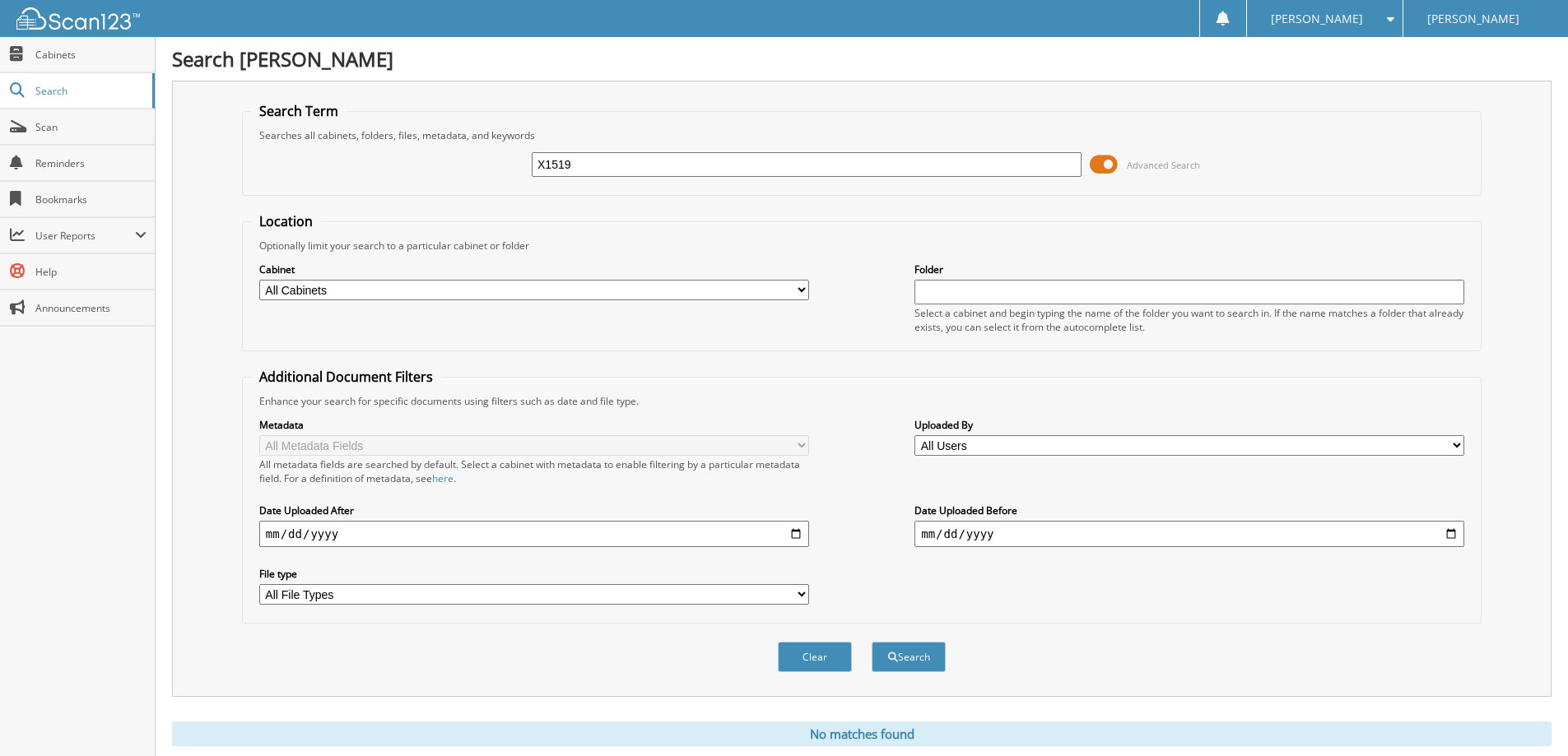
scroll to position [49, 0]
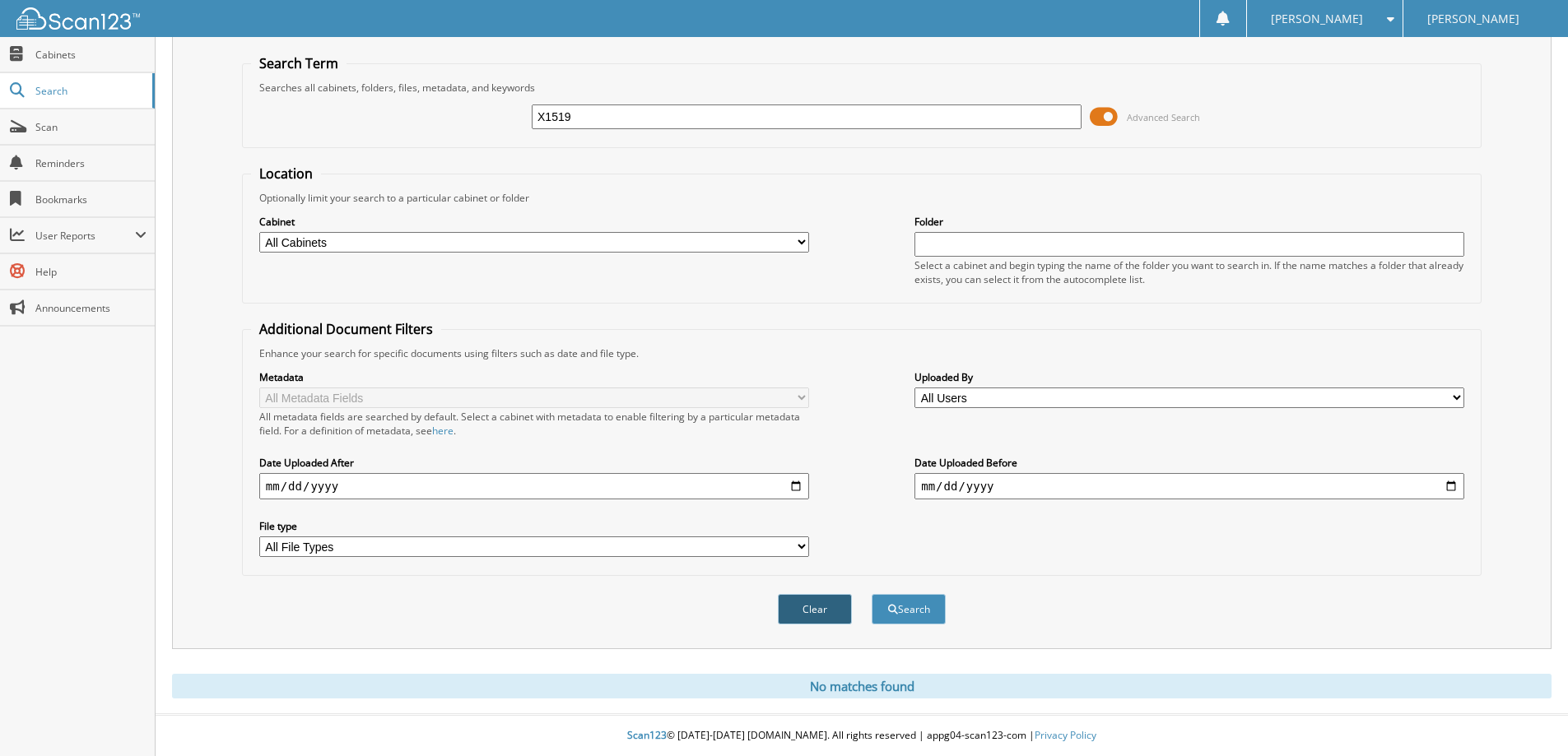
click at [819, 612] on button "Clear" at bounding box center [815, 609] width 75 height 31
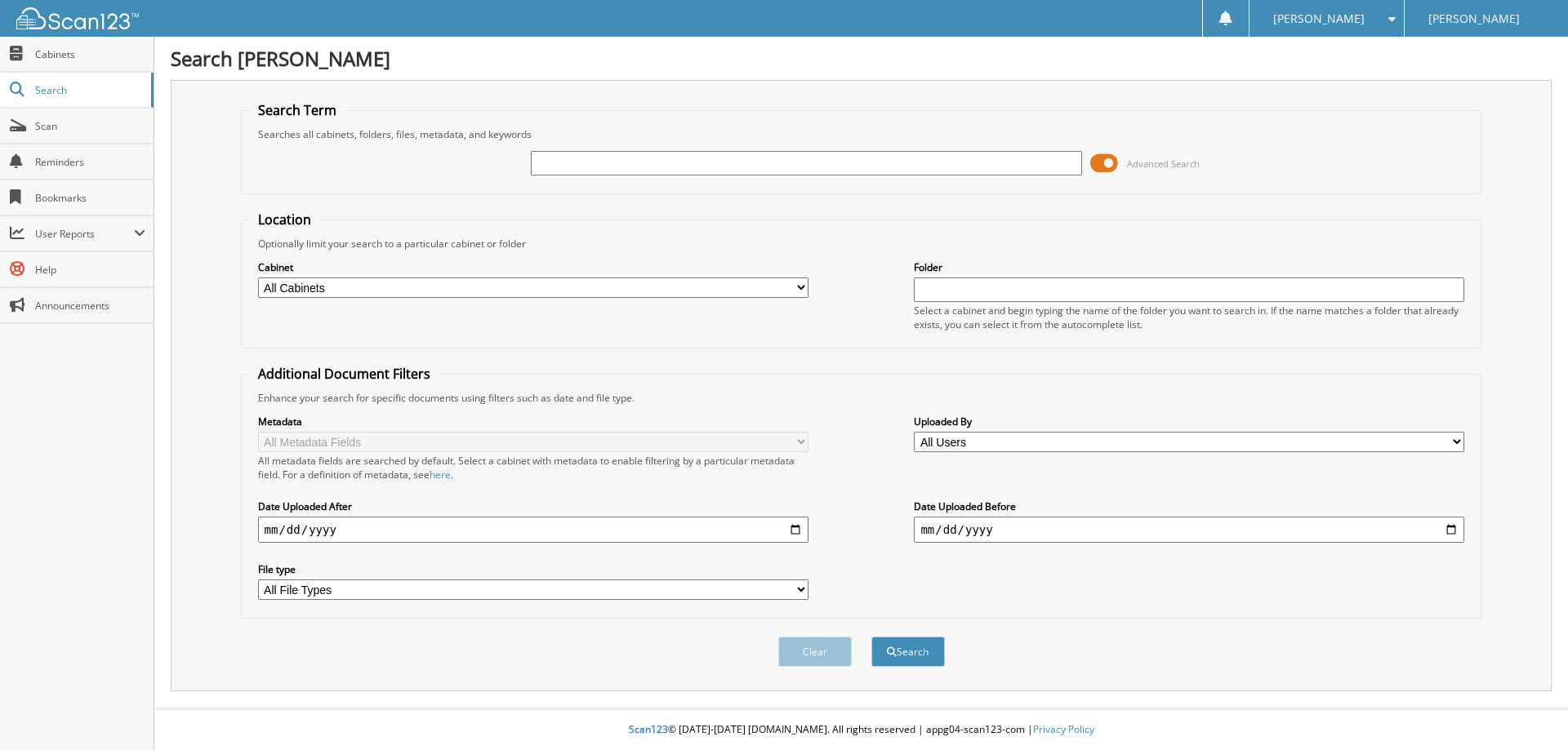
click at [725, 167] on input "text" at bounding box center [806, 163] width 550 height 25
type input "X1525A"
click at [871, 637] on button "Search" at bounding box center [908, 651] width 74 height 31
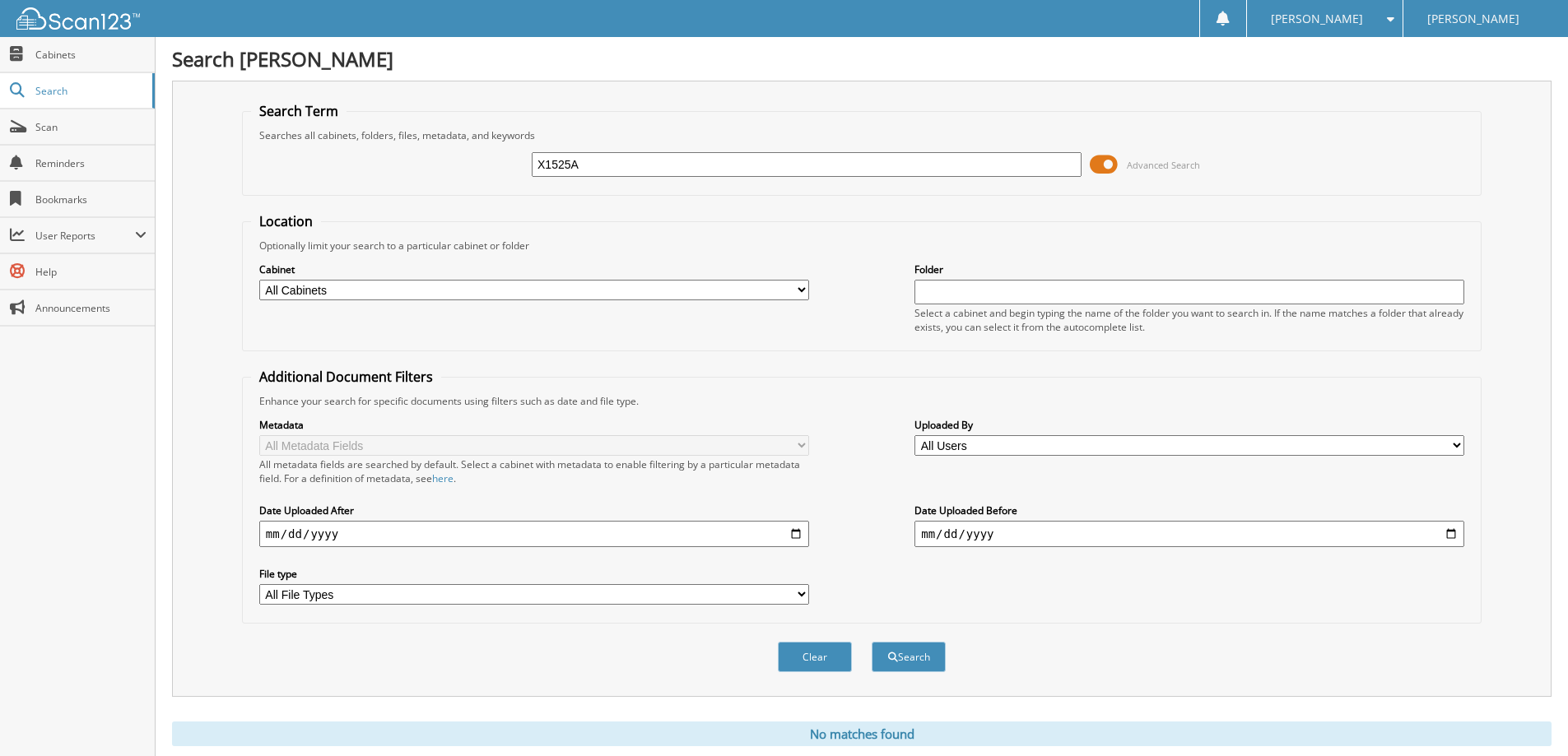
scroll to position [49, 0]
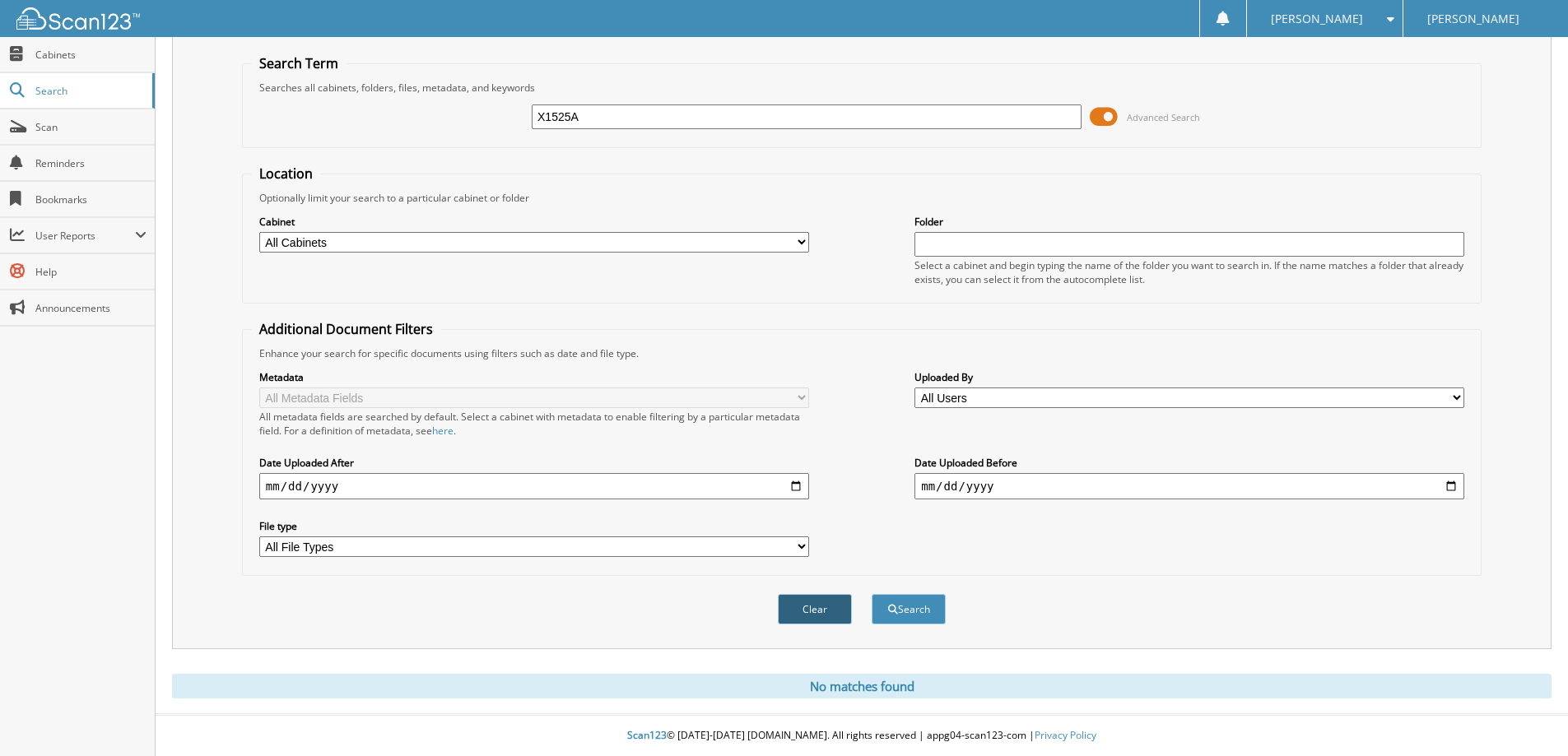
click at [833, 612] on button "Clear" at bounding box center [815, 609] width 75 height 31
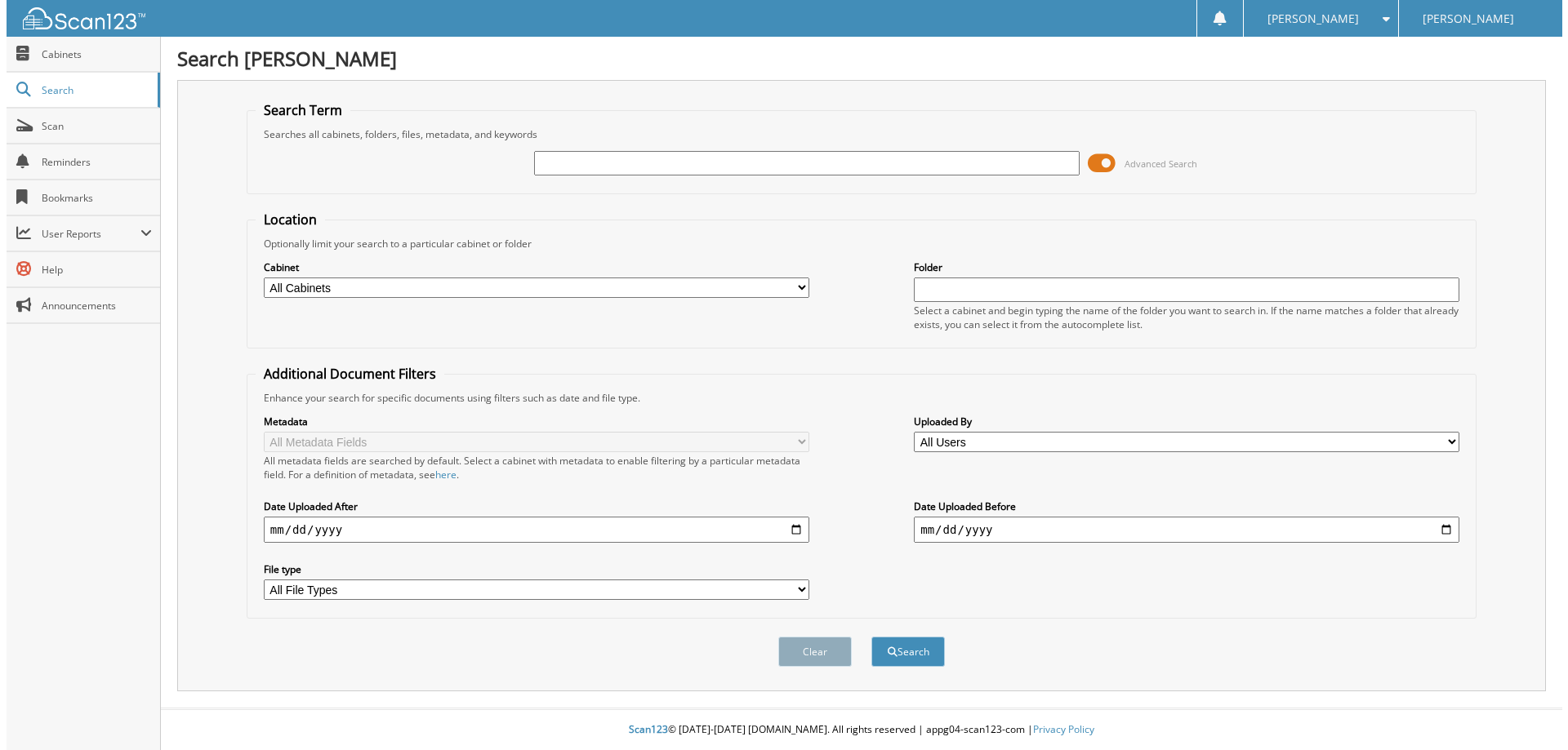
scroll to position [0, 0]
drag, startPoint x: 751, startPoint y: 161, endPoint x: 750, endPoint y: 173, distance: 12.0
click at [751, 161] on input "text" at bounding box center [806, 163] width 550 height 25
type input "X1525A"
click at [871, 637] on button "Search" at bounding box center [908, 651] width 74 height 31
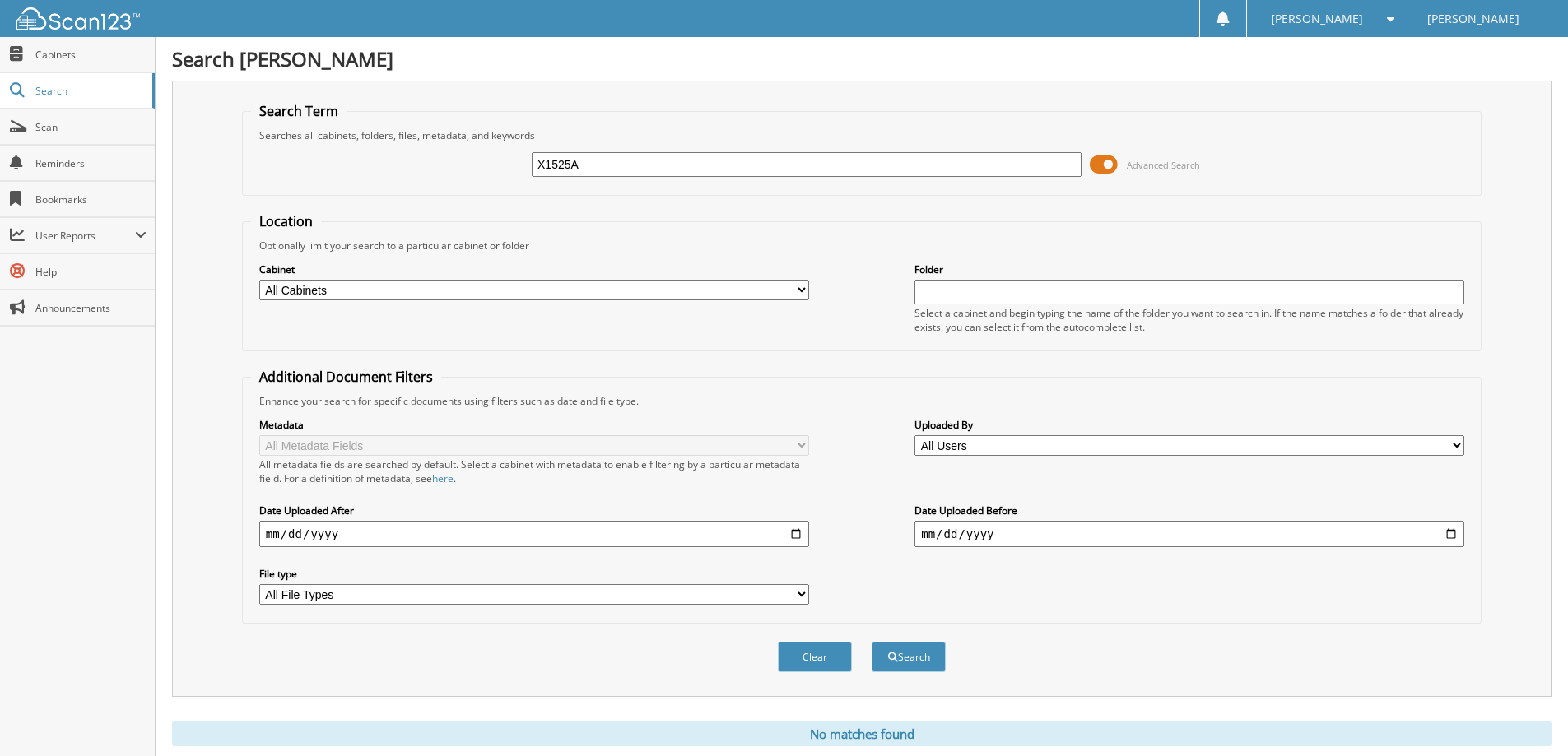
scroll to position [49, 0]
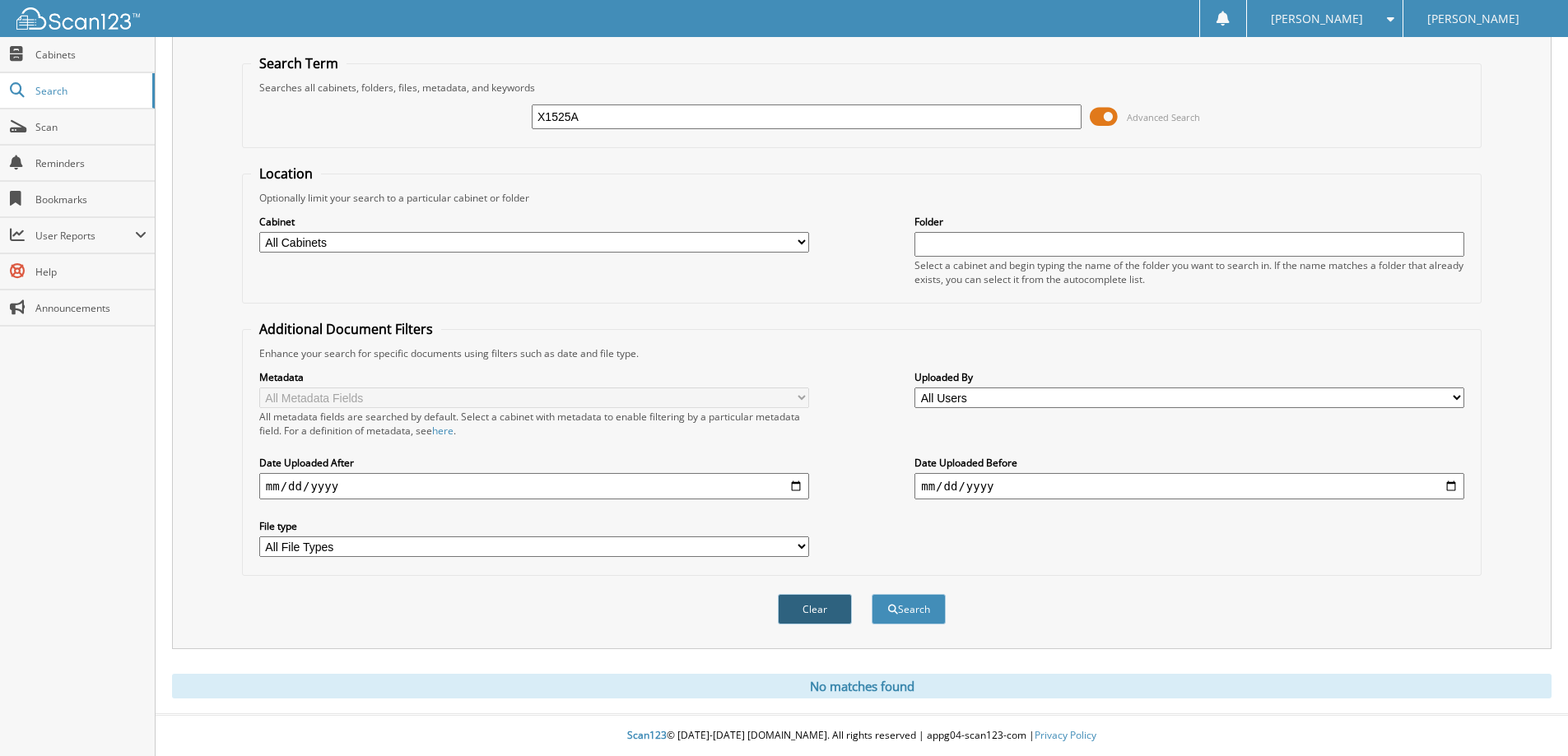
click at [805, 612] on button "Clear" at bounding box center [815, 609] width 75 height 31
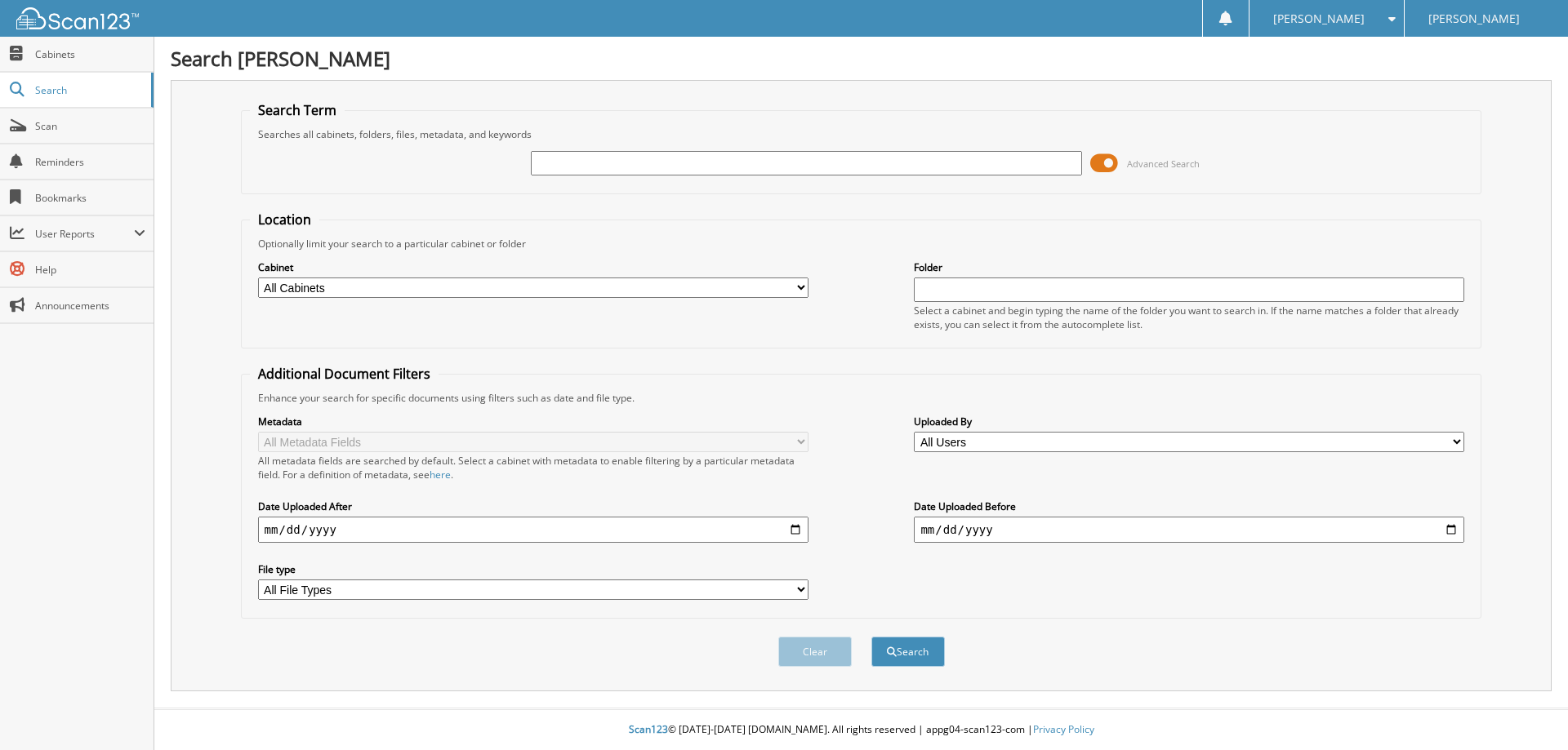
click at [619, 176] on div at bounding box center [806, 164] width 550 height 28
click at [621, 161] on input "text" at bounding box center [806, 163] width 550 height 25
type input "X1532"
click at [871, 637] on button "Search" at bounding box center [908, 651] width 74 height 31
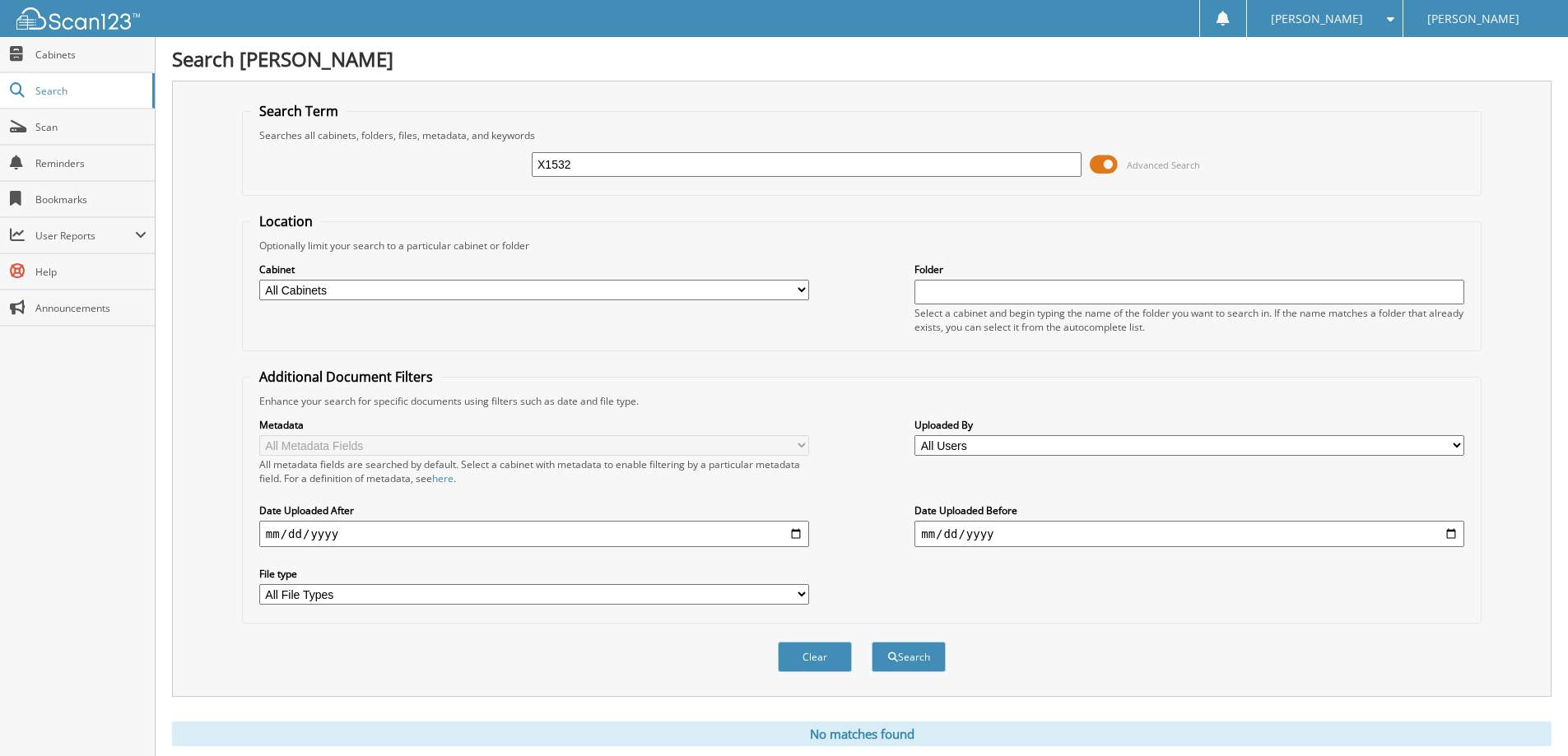
scroll to position [49, 0]
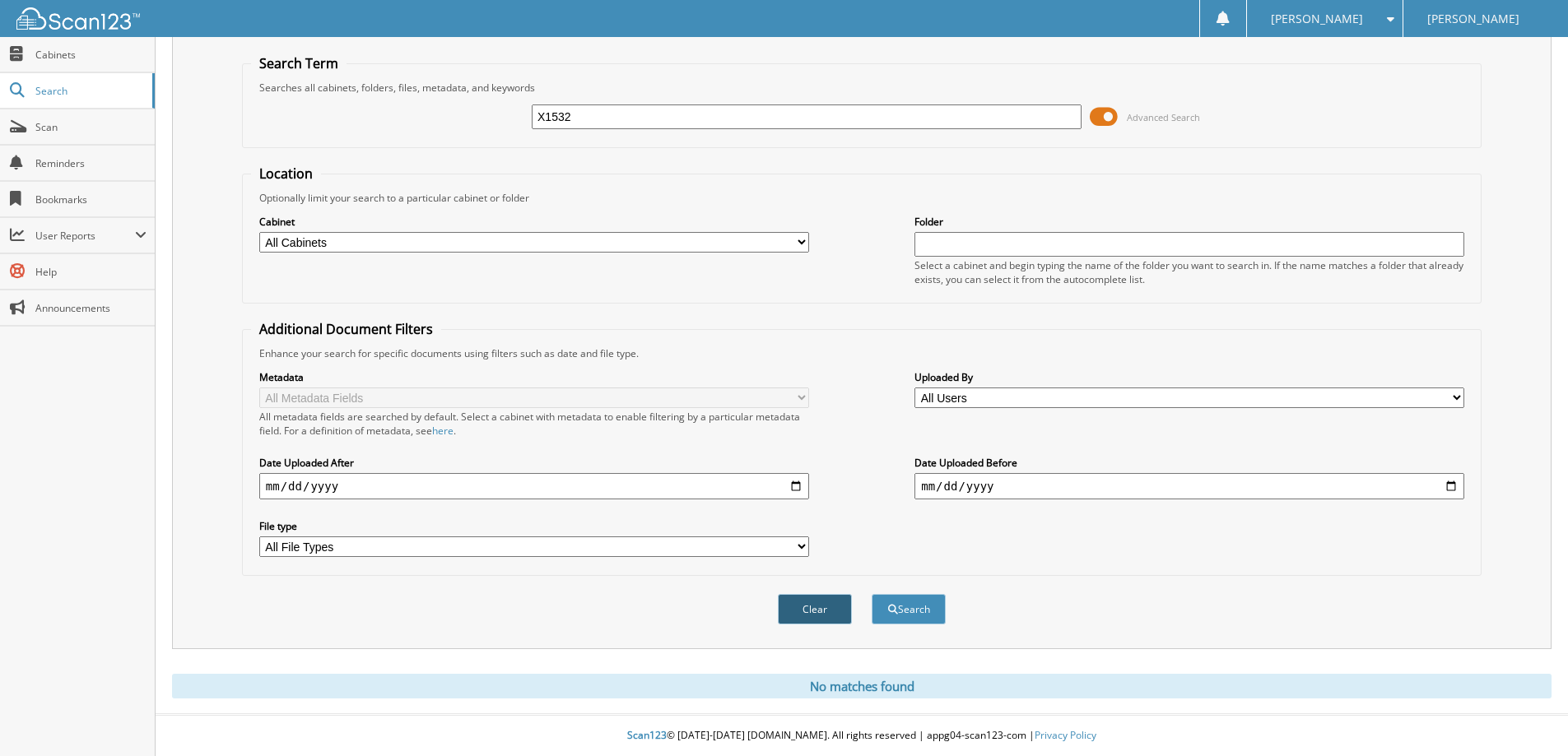
click at [825, 601] on button "Clear" at bounding box center [815, 609] width 75 height 31
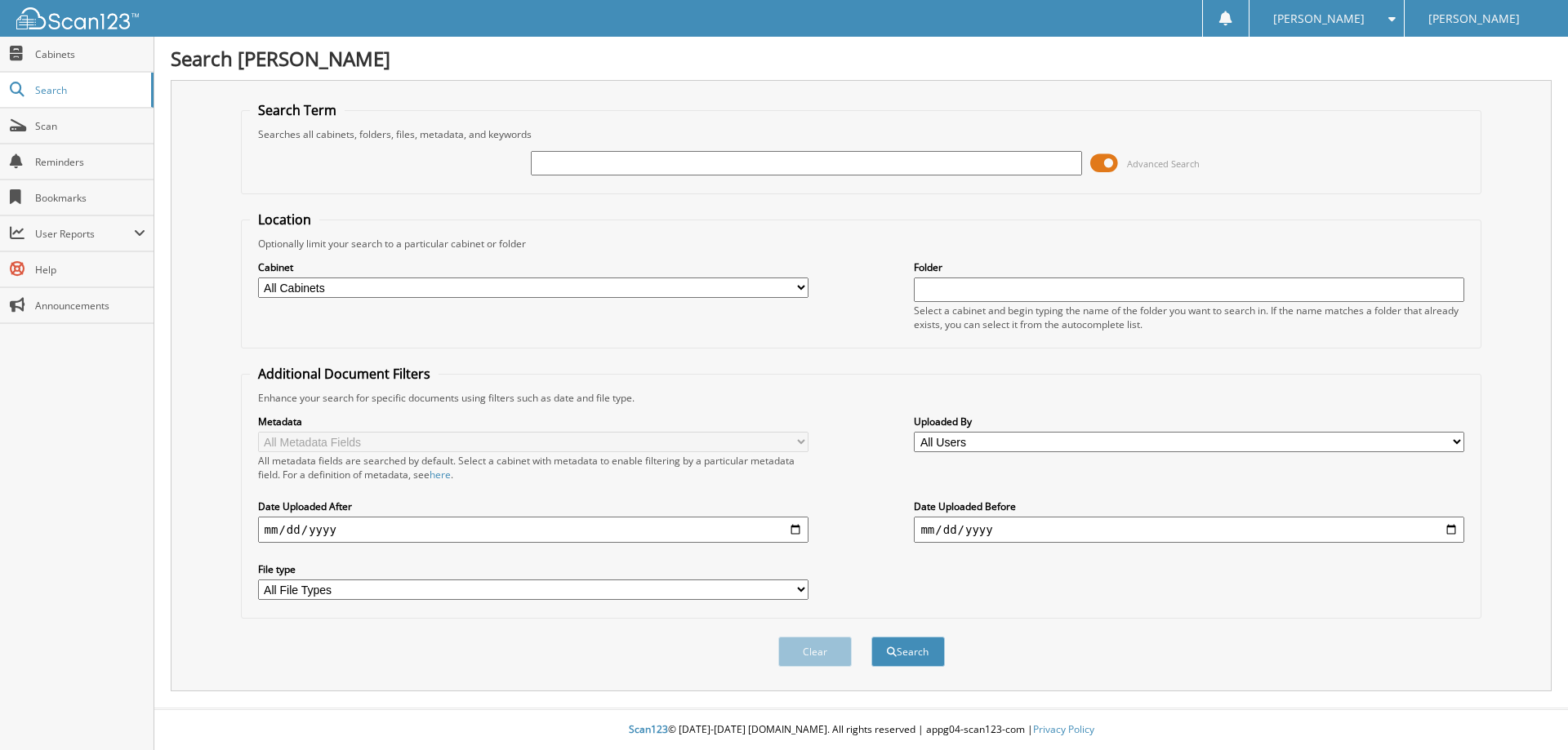
click at [686, 152] on input "text" at bounding box center [806, 163] width 550 height 25
type input "X1535"
click at [871, 637] on button "Search" at bounding box center [908, 651] width 74 height 31
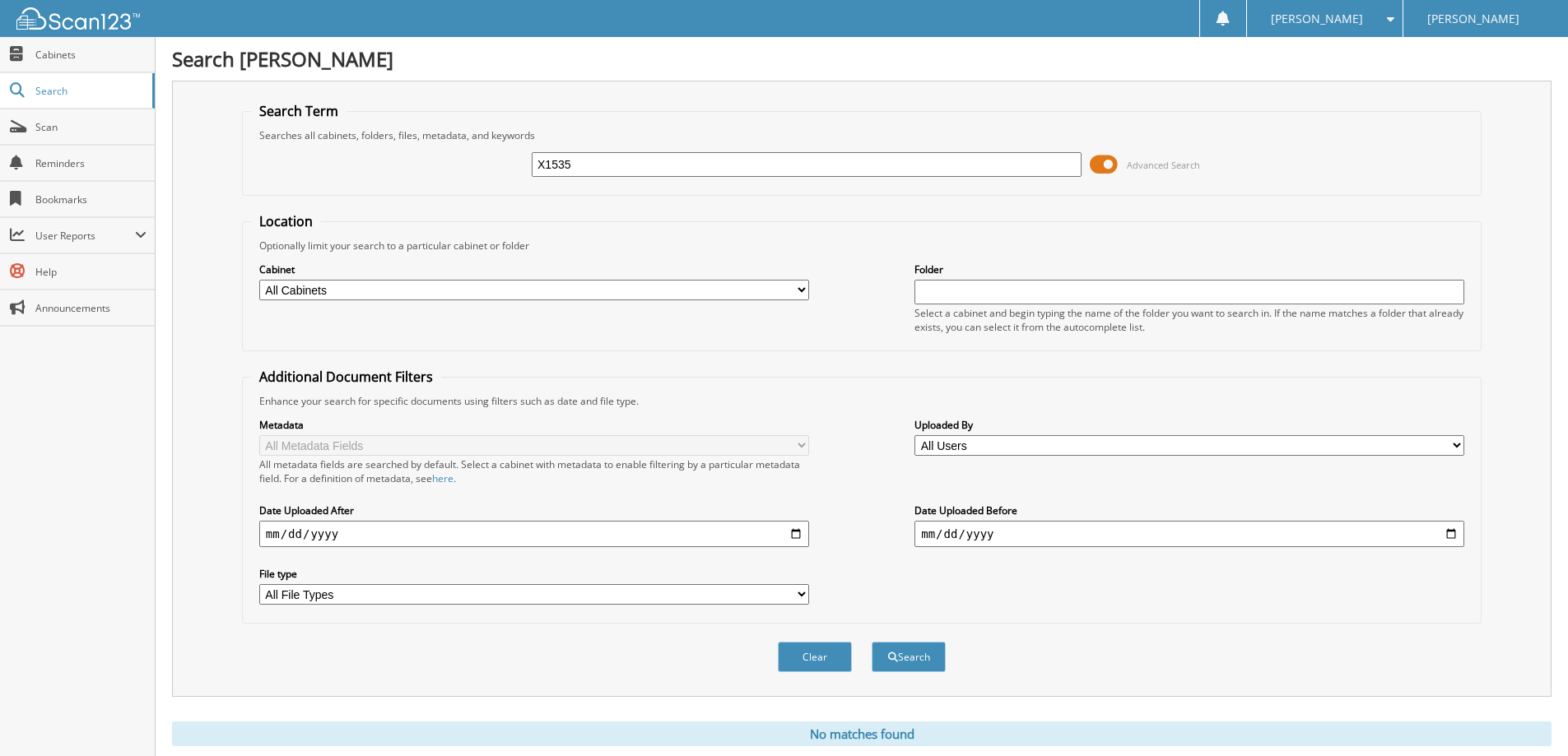
scroll to position [49, 0]
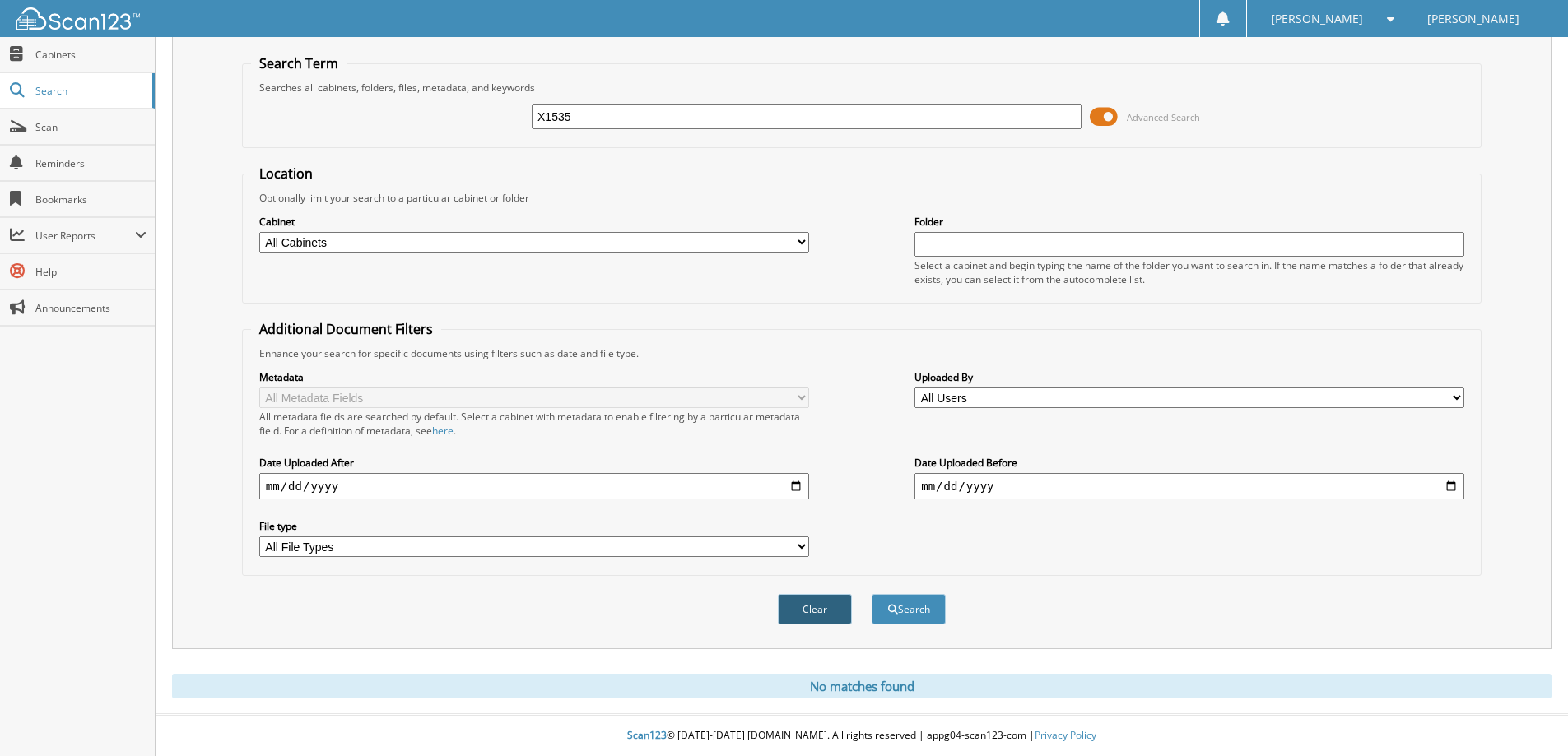
click at [833, 611] on button "Clear" at bounding box center [815, 609] width 75 height 31
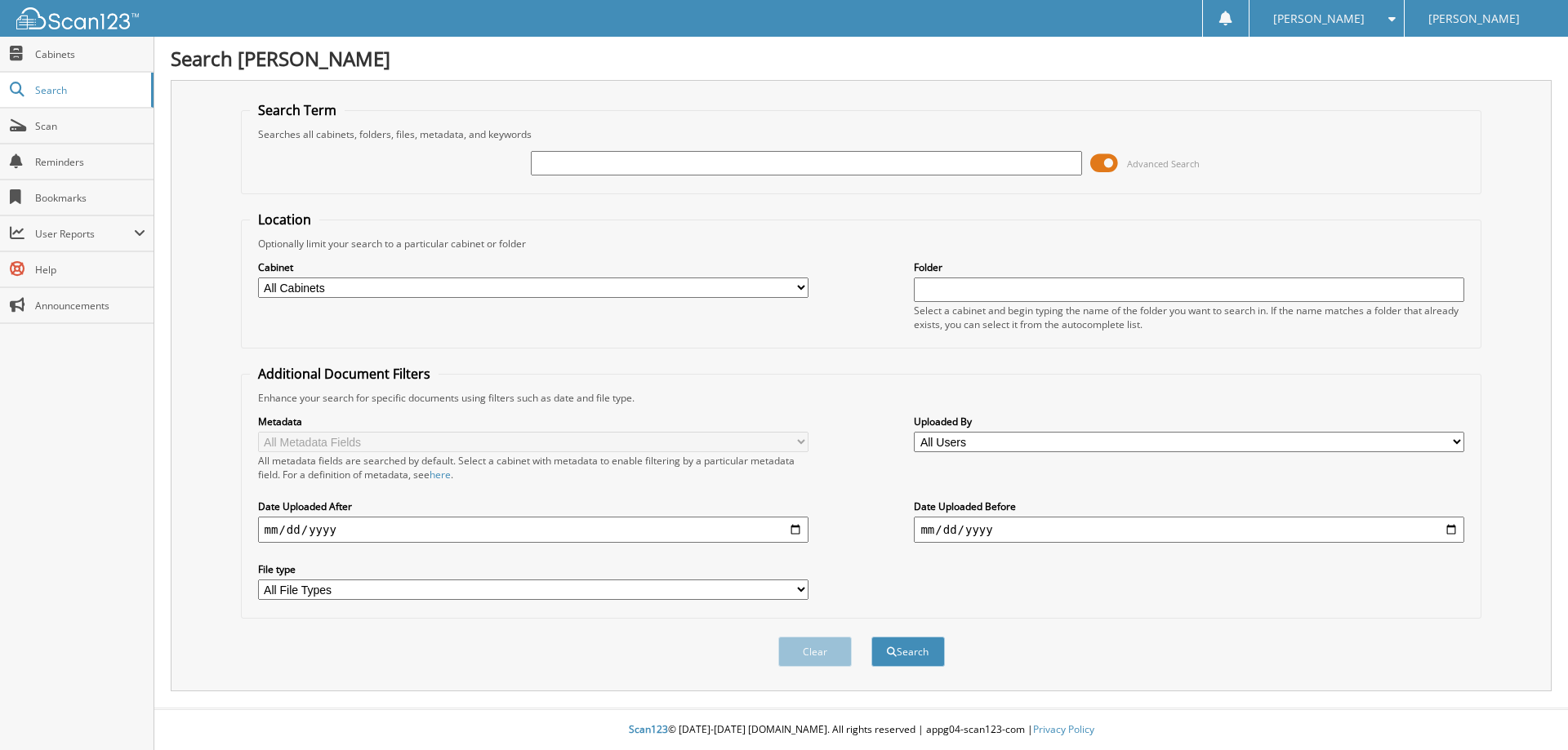
click at [624, 145] on div "Advanced Search" at bounding box center [861, 163] width 1223 height 44
click at [624, 156] on input "text" at bounding box center [806, 163] width 550 height 25
type input "X1548A"
click at [871, 637] on button "Search" at bounding box center [908, 651] width 74 height 31
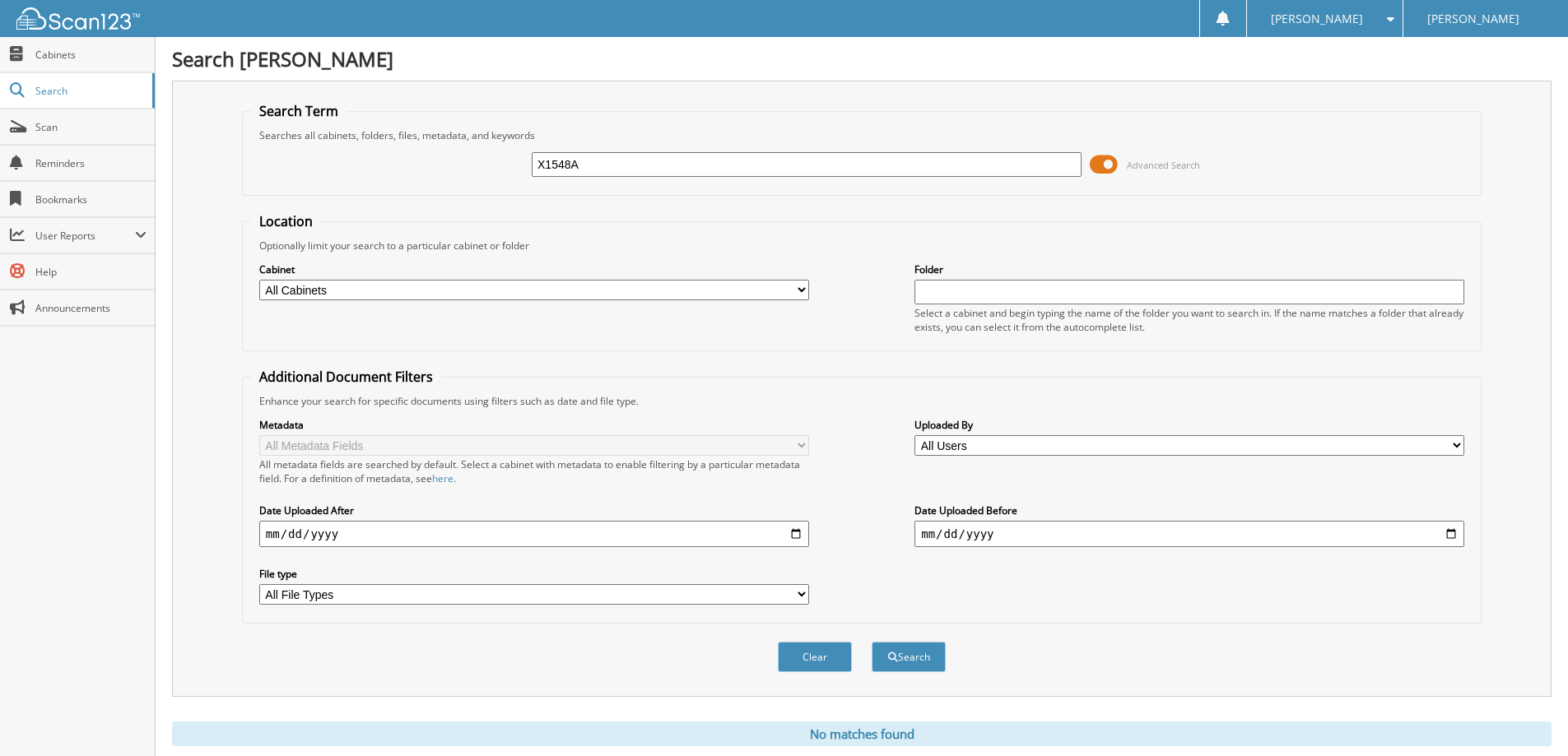
scroll to position [49, 0]
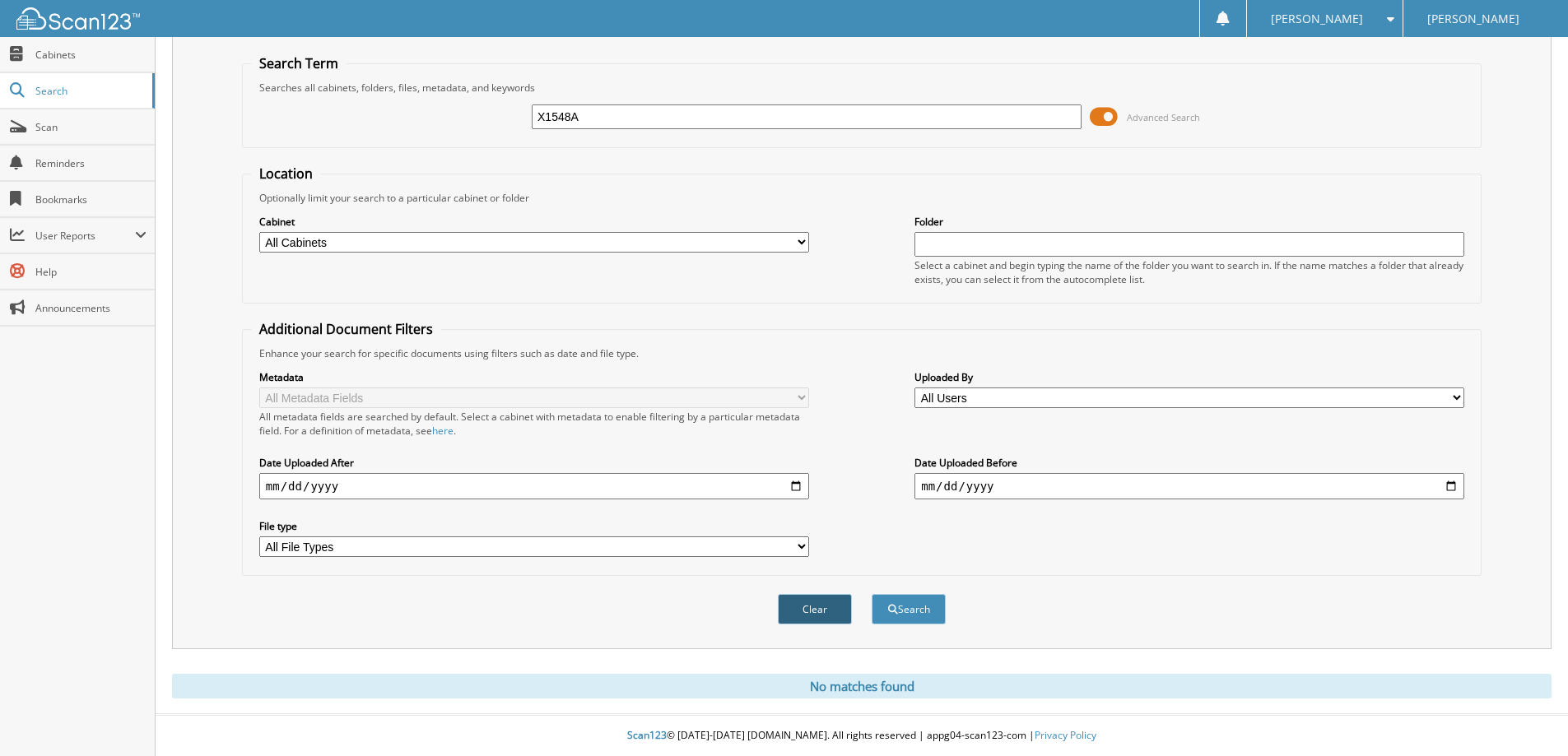
click at [812, 609] on button "Clear" at bounding box center [815, 609] width 75 height 31
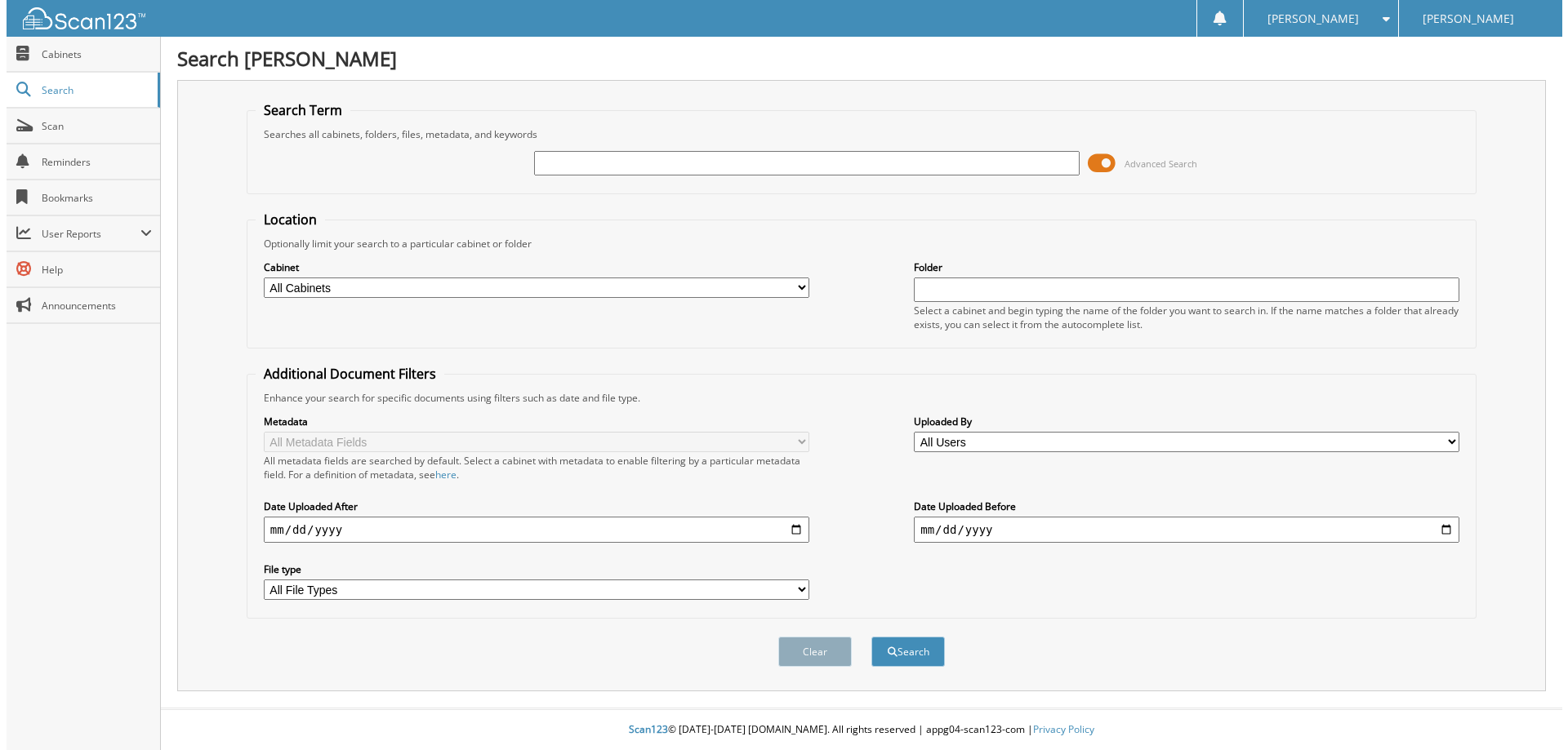
scroll to position [0, 0]
click at [702, 165] on input "text" at bounding box center [806, 163] width 550 height 25
type input "X1565"
click at [871, 637] on button "Search" at bounding box center [908, 651] width 74 height 31
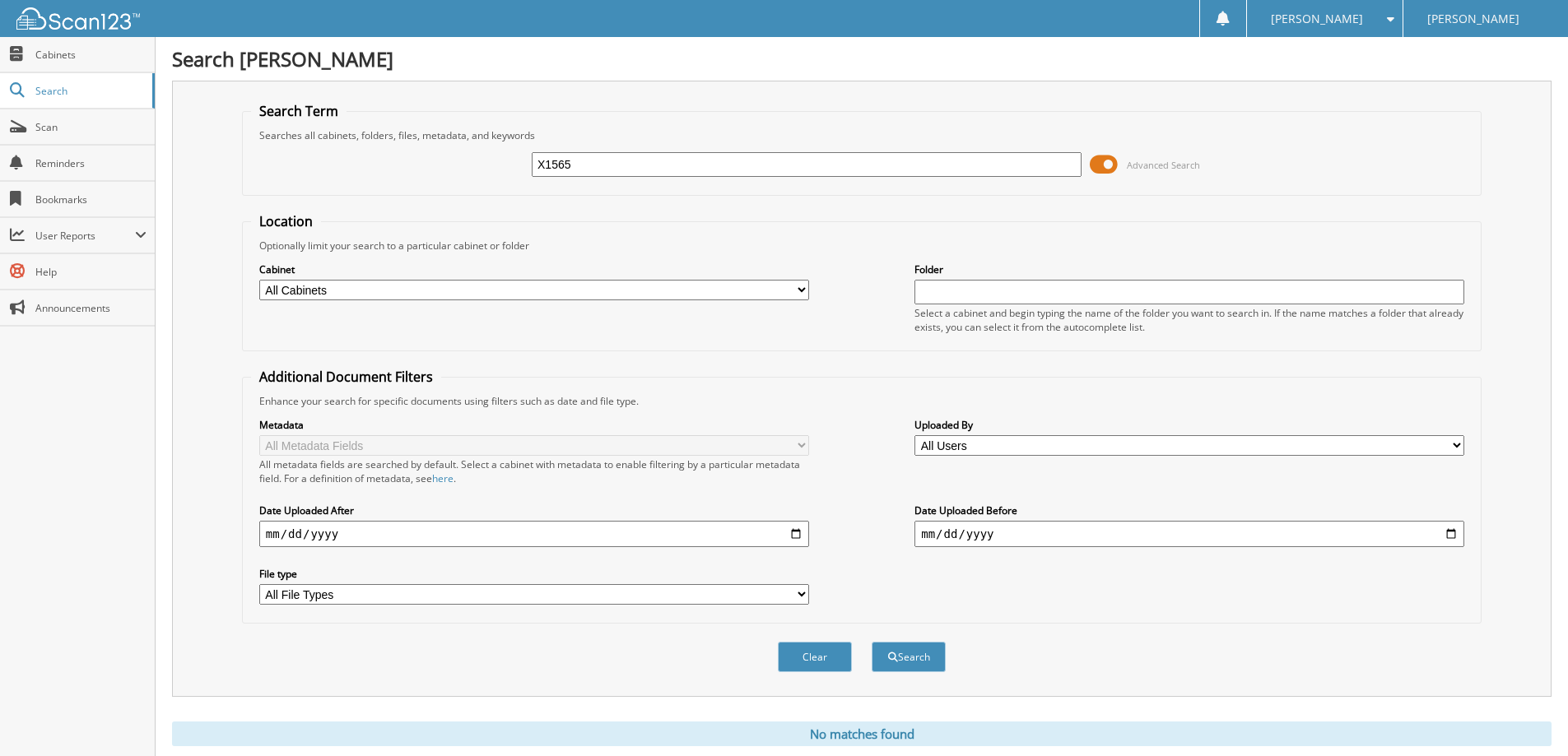
scroll to position [49, 0]
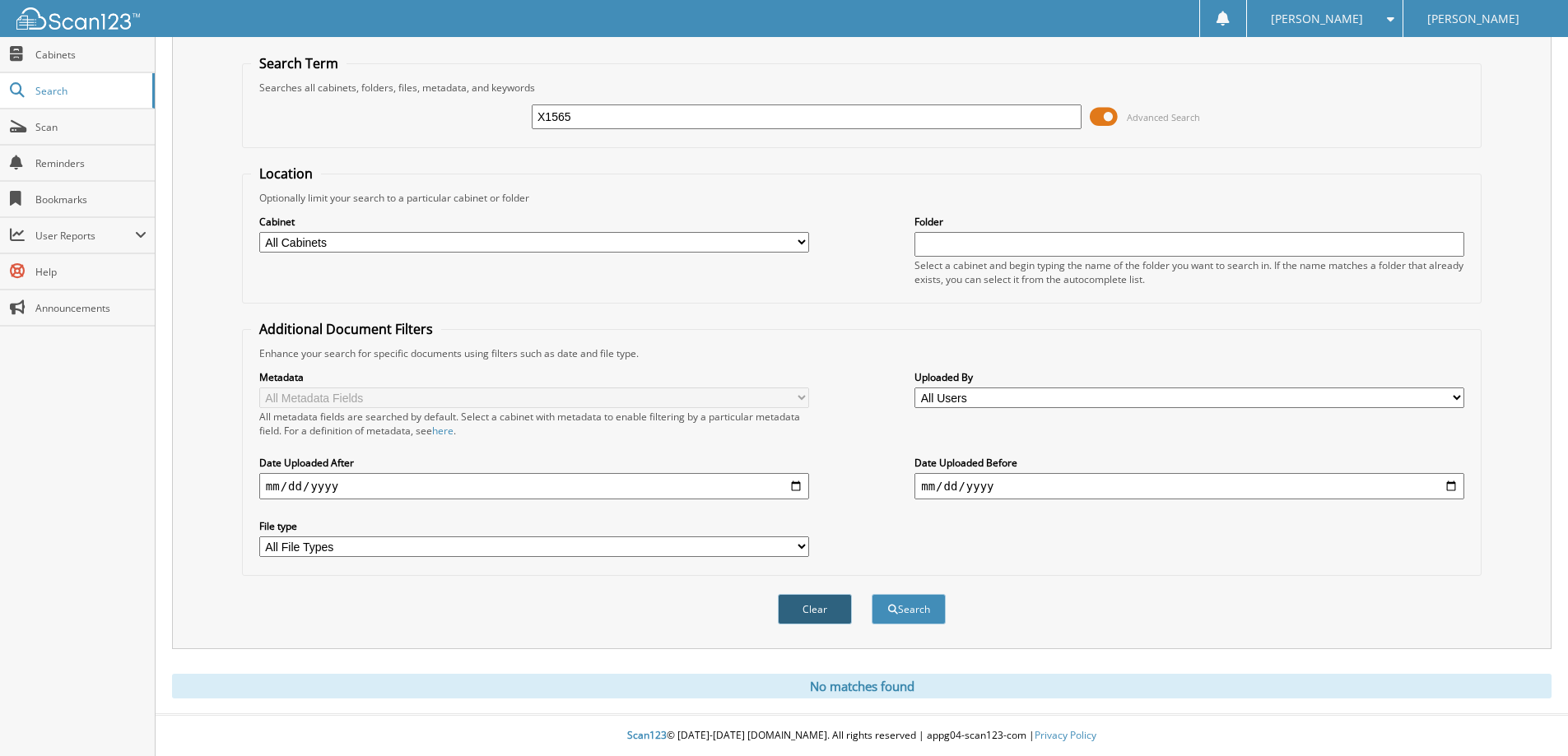
click at [837, 605] on button "Clear" at bounding box center [815, 609] width 75 height 31
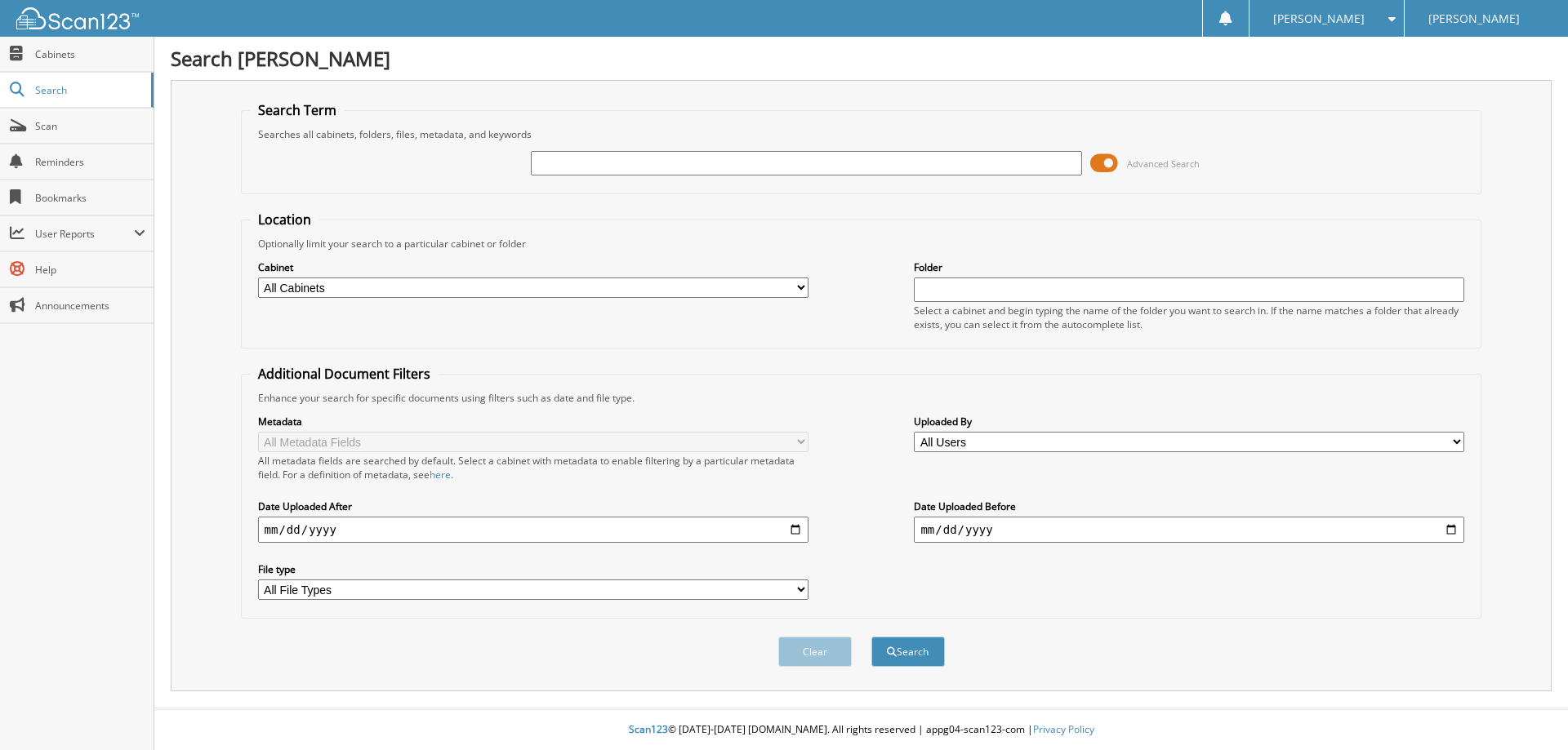
click at [576, 162] on input "text" at bounding box center [806, 163] width 550 height 25
type input "N1510a"
click at [871, 637] on button "Search" at bounding box center [908, 651] width 74 height 31
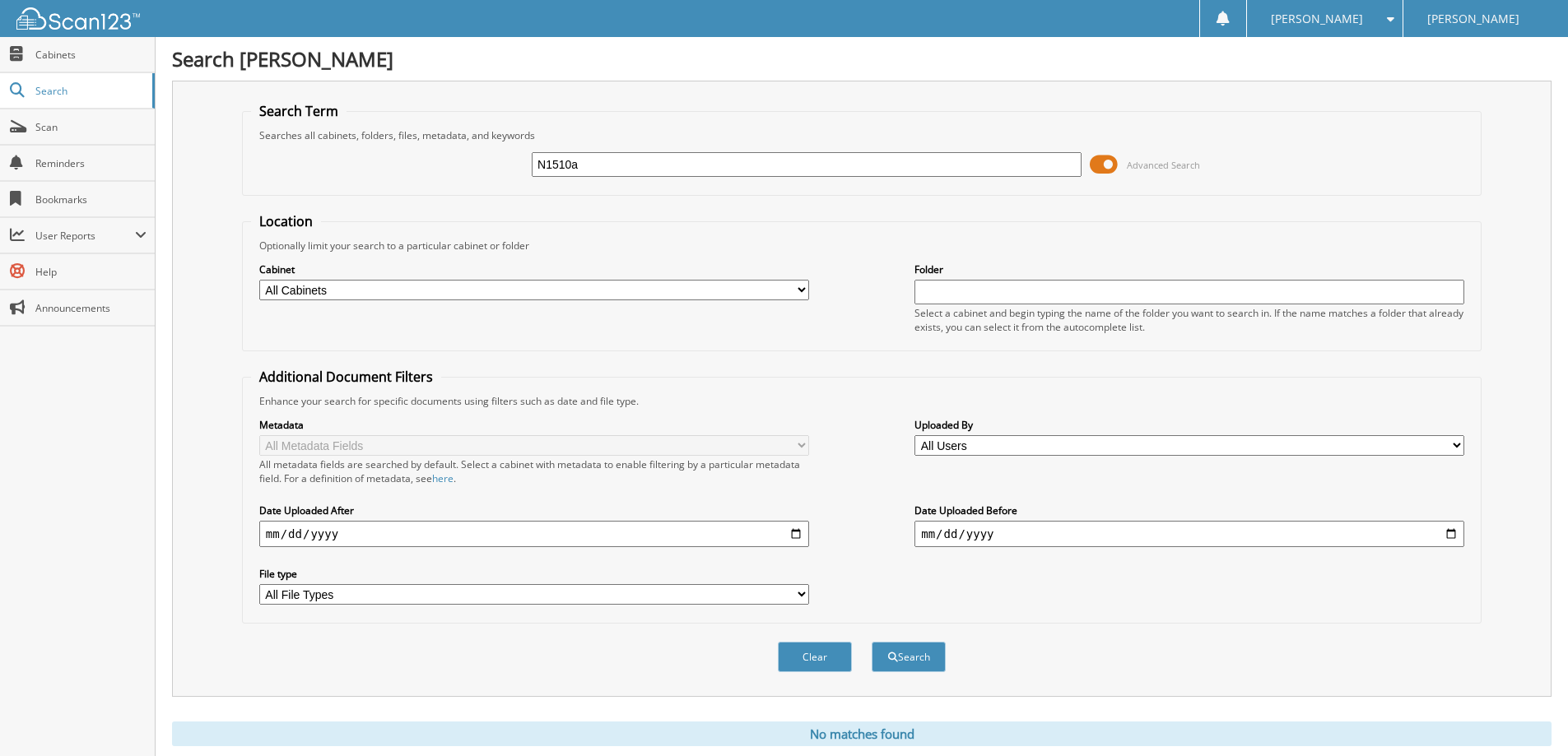
scroll to position [49, 0]
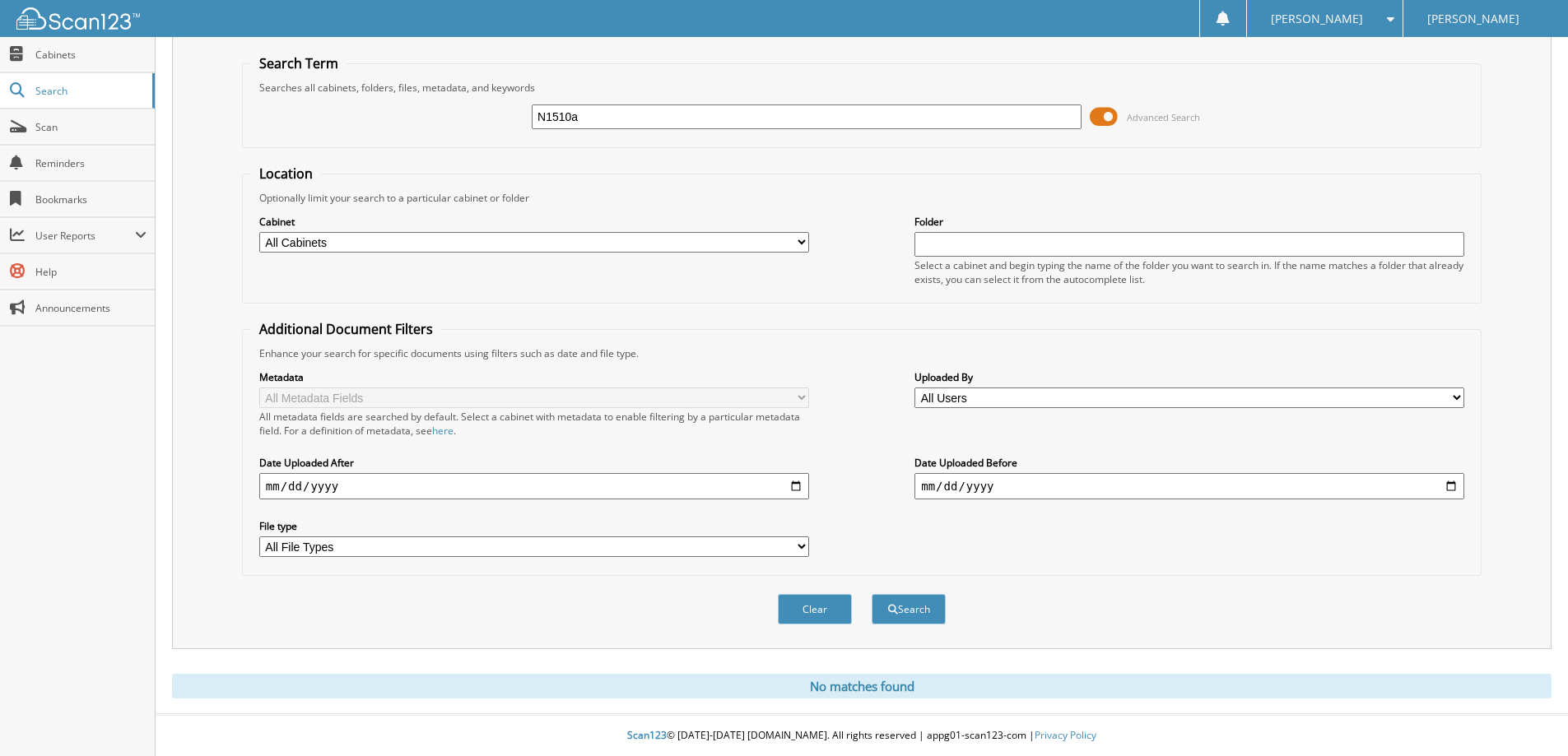
click at [630, 109] on input "N1510a" at bounding box center [806, 116] width 549 height 25
click at [832, 617] on button "Clear" at bounding box center [815, 609] width 75 height 31
